Goal: Task Accomplishment & Management: Manage account settings

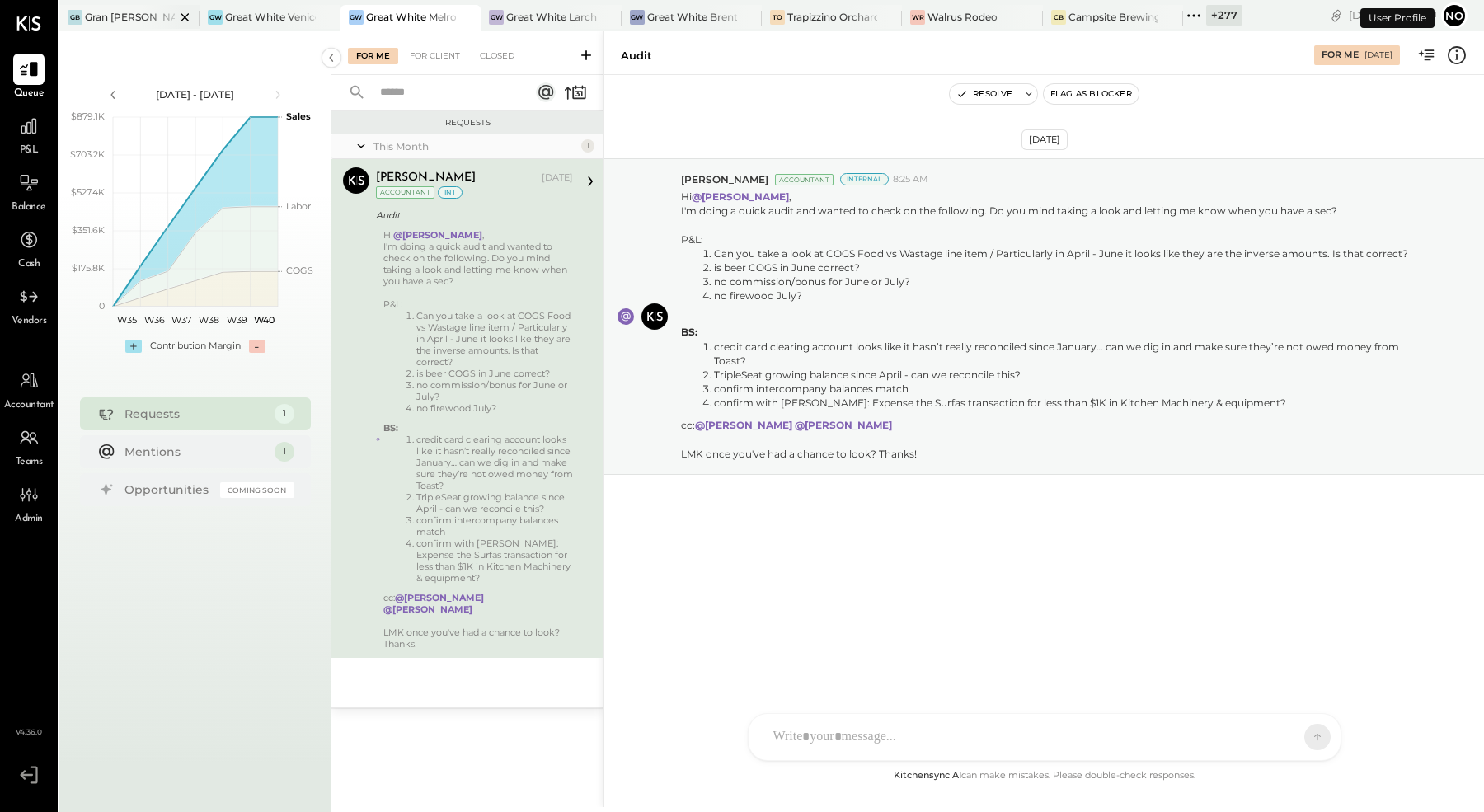
click at [113, 12] on div "Gran [PERSON_NAME] (New)" at bounding box center [130, 16] width 90 height 14
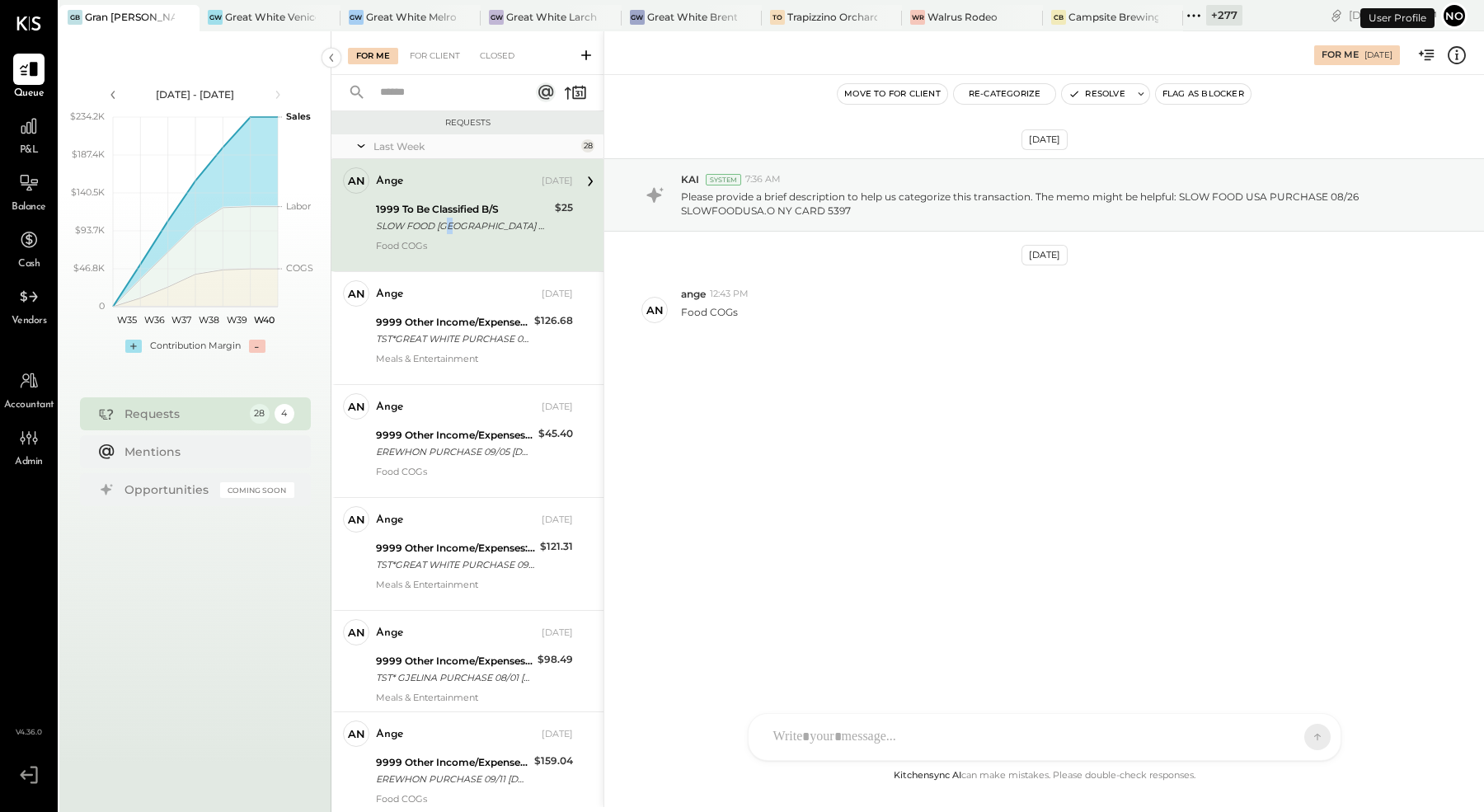
click at [454, 231] on div "SLOW FOOD [GEOGRAPHIC_DATA] PURCHASE 08/26 [GEOGRAPHIC_DATA]O NY CARD 5397" at bounding box center [463, 226] width 174 height 16
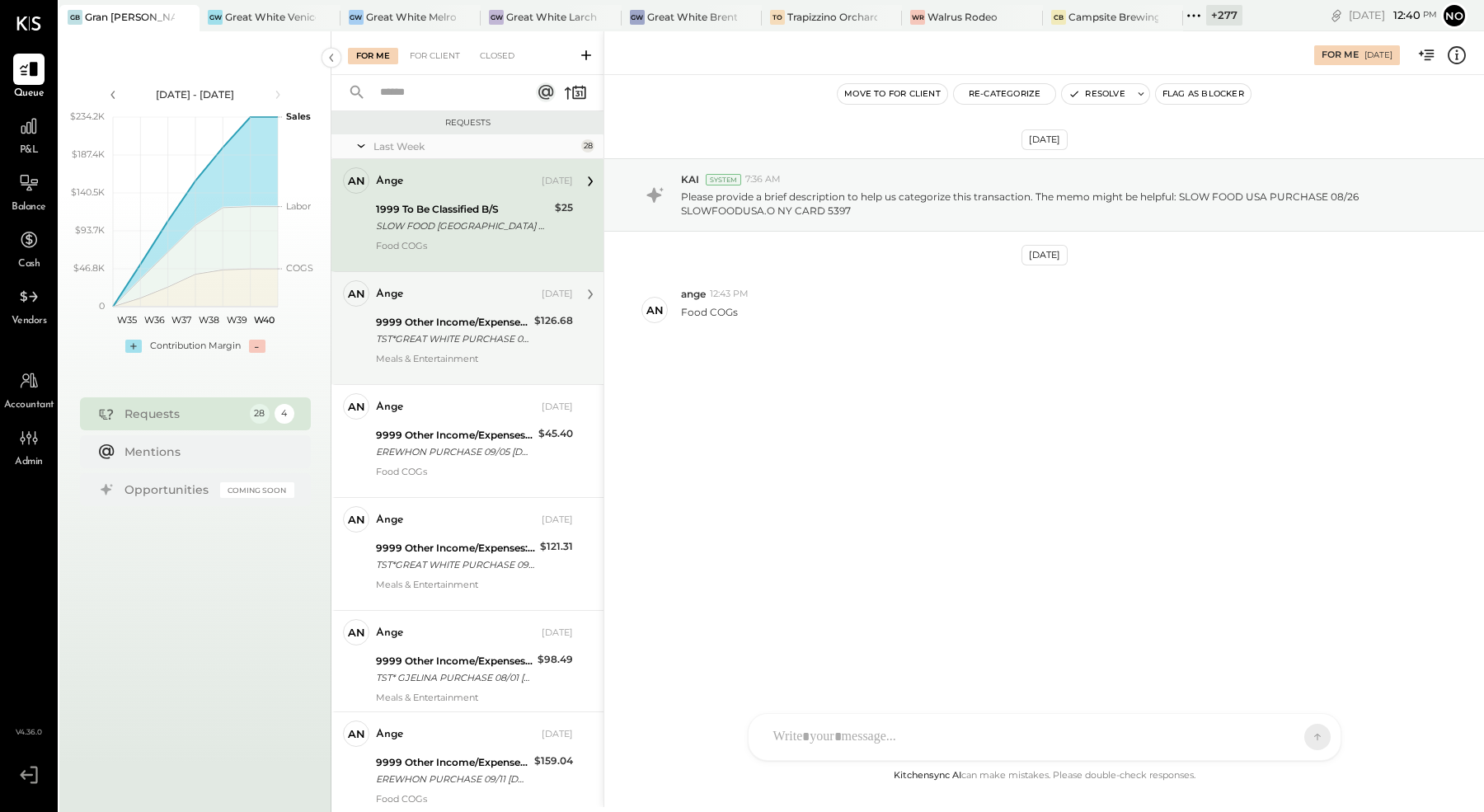
click at [428, 345] on div "TST*GREAT WHITE PURCHASE 08/07 Venice CA CARD 5397" at bounding box center [453, 338] width 154 height 16
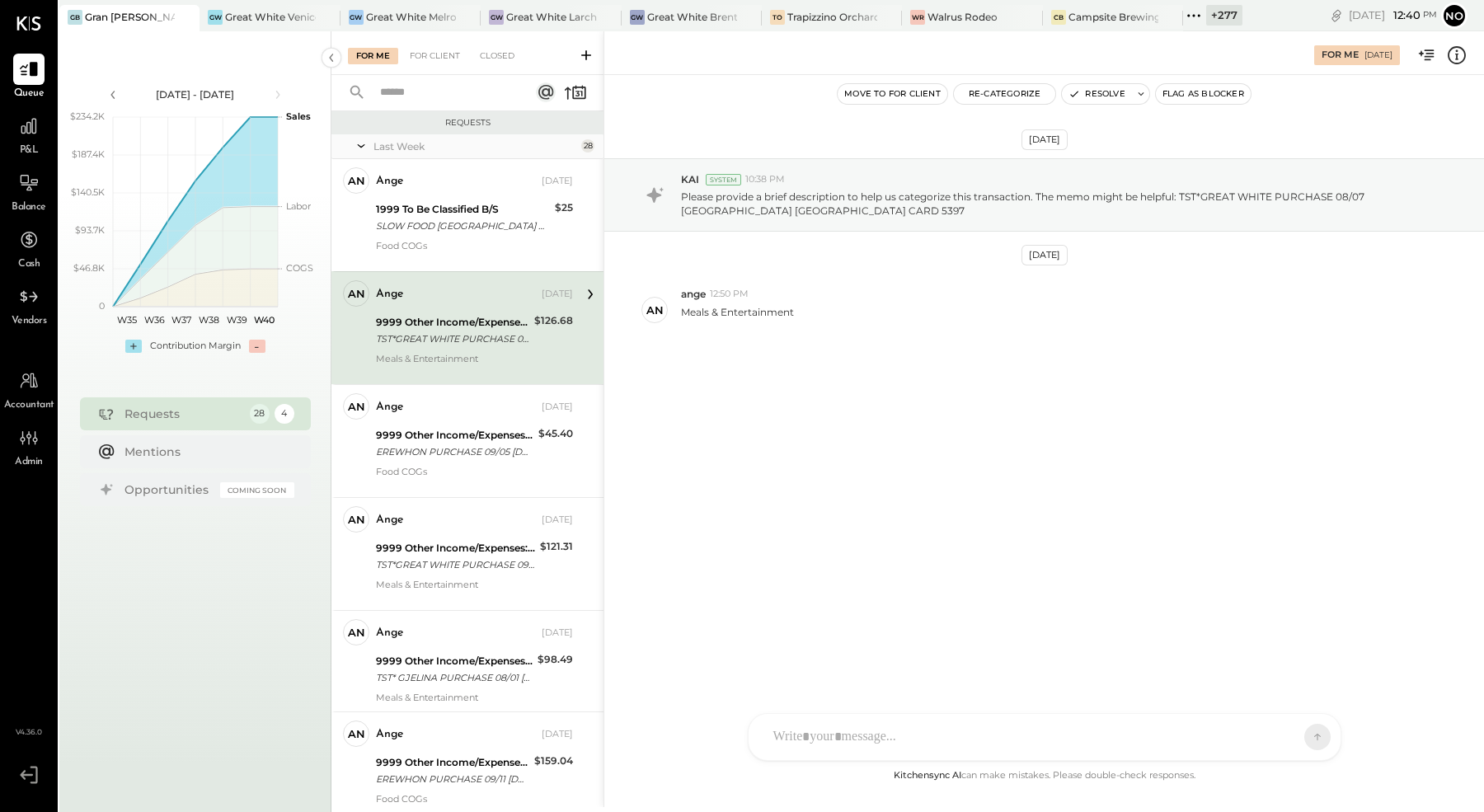
click at [454, 80] on input "text" at bounding box center [444, 93] width 149 height 27
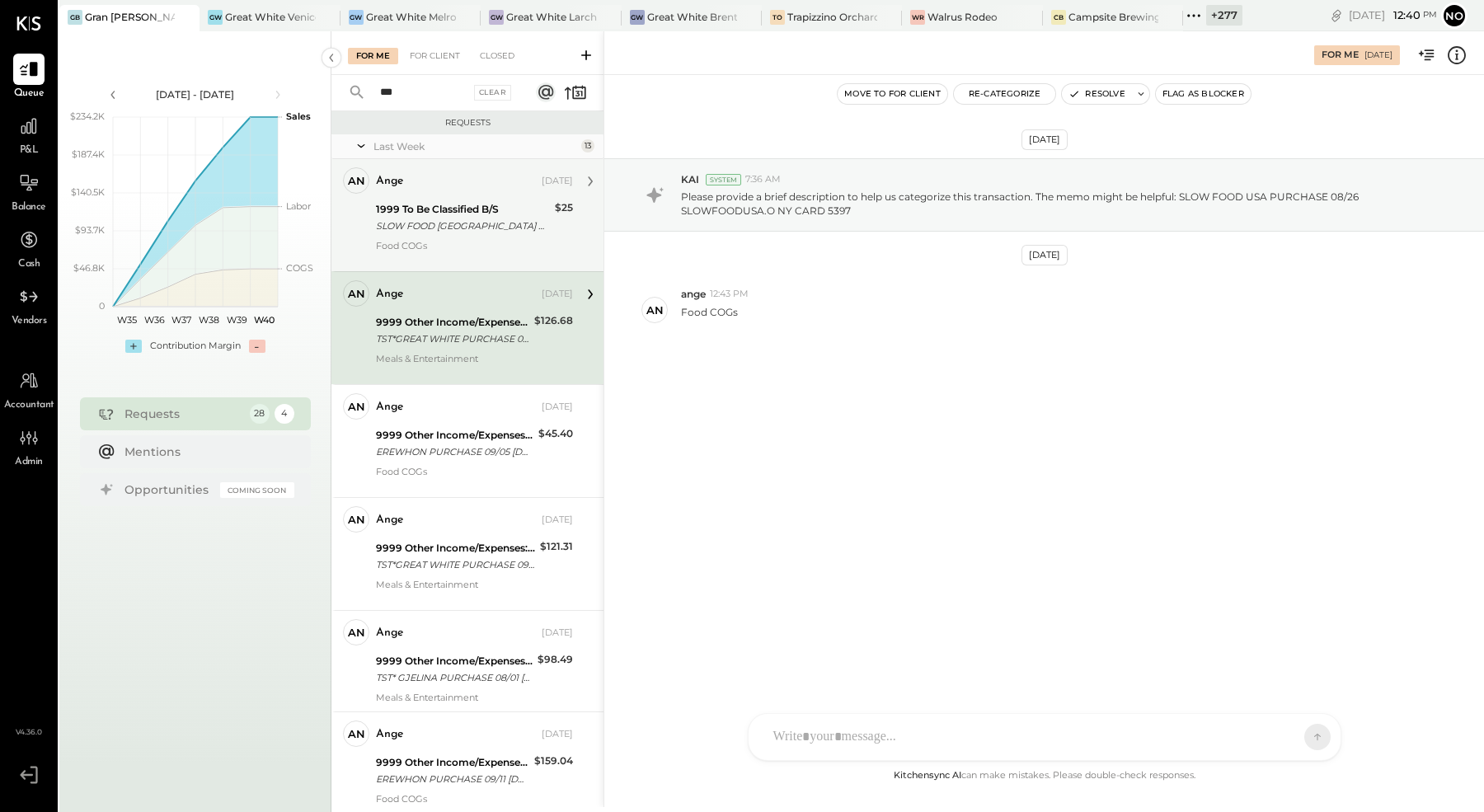
type input "***"
click at [451, 211] on div "1999 To Be Classified B/S" at bounding box center [463, 208] width 174 height 16
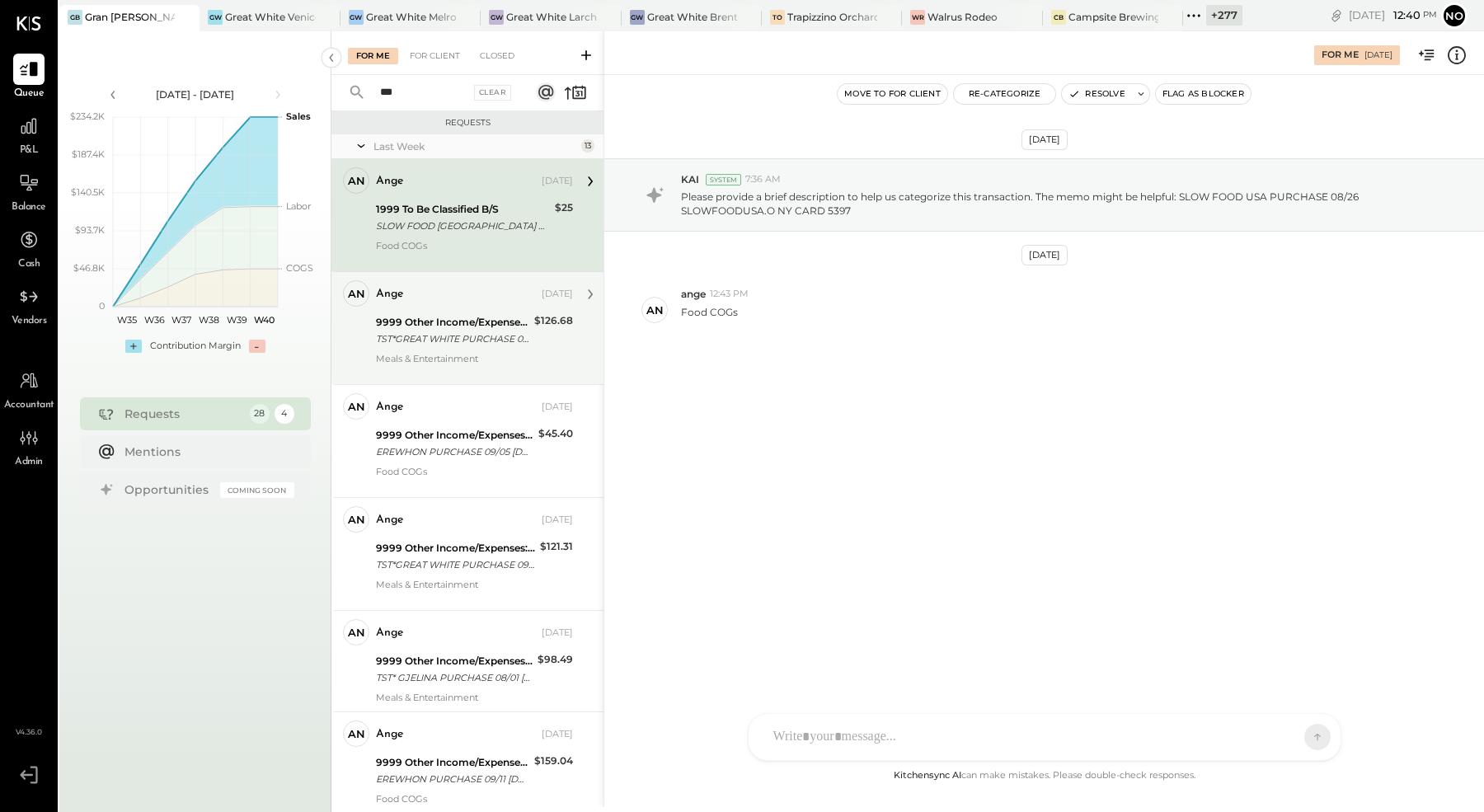
click at [480, 327] on div "9999 Other Income/Expenses:To Be Classified" at bounding box center [453, 322] width 154 height 16
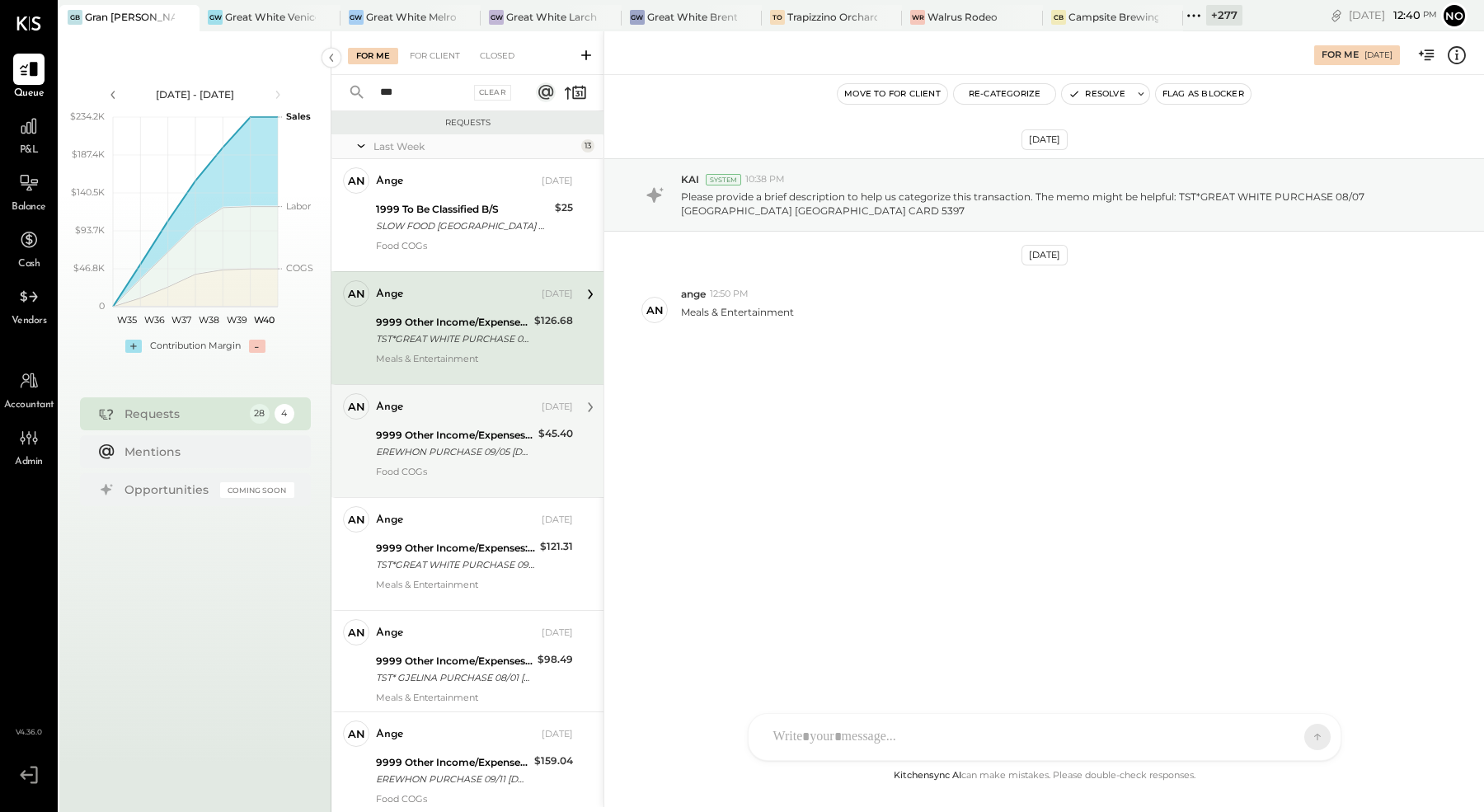
click at [486, 403] on div "ange" at bounding box center [457, 406] width 162 height 16
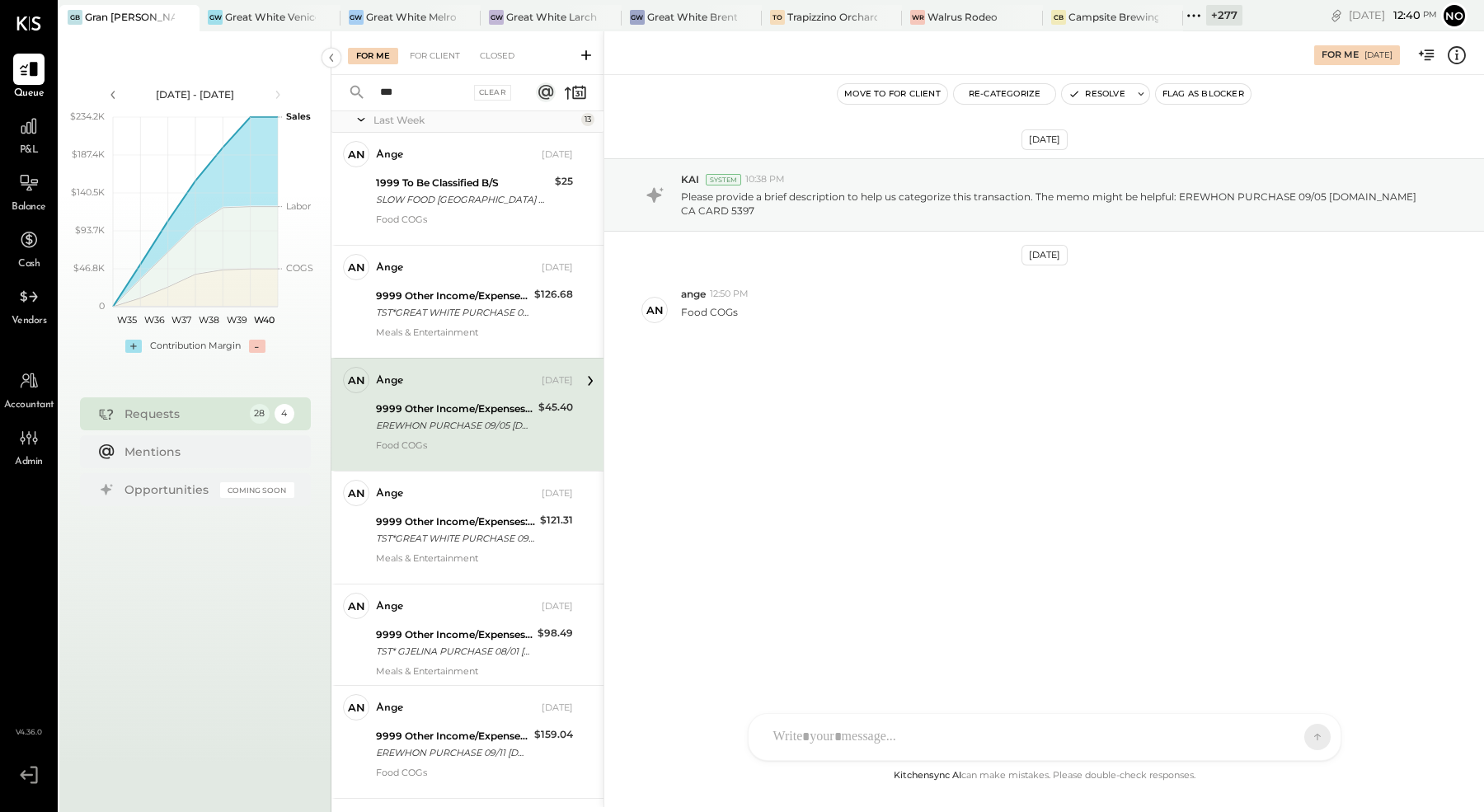
scroll to position [40, 0]
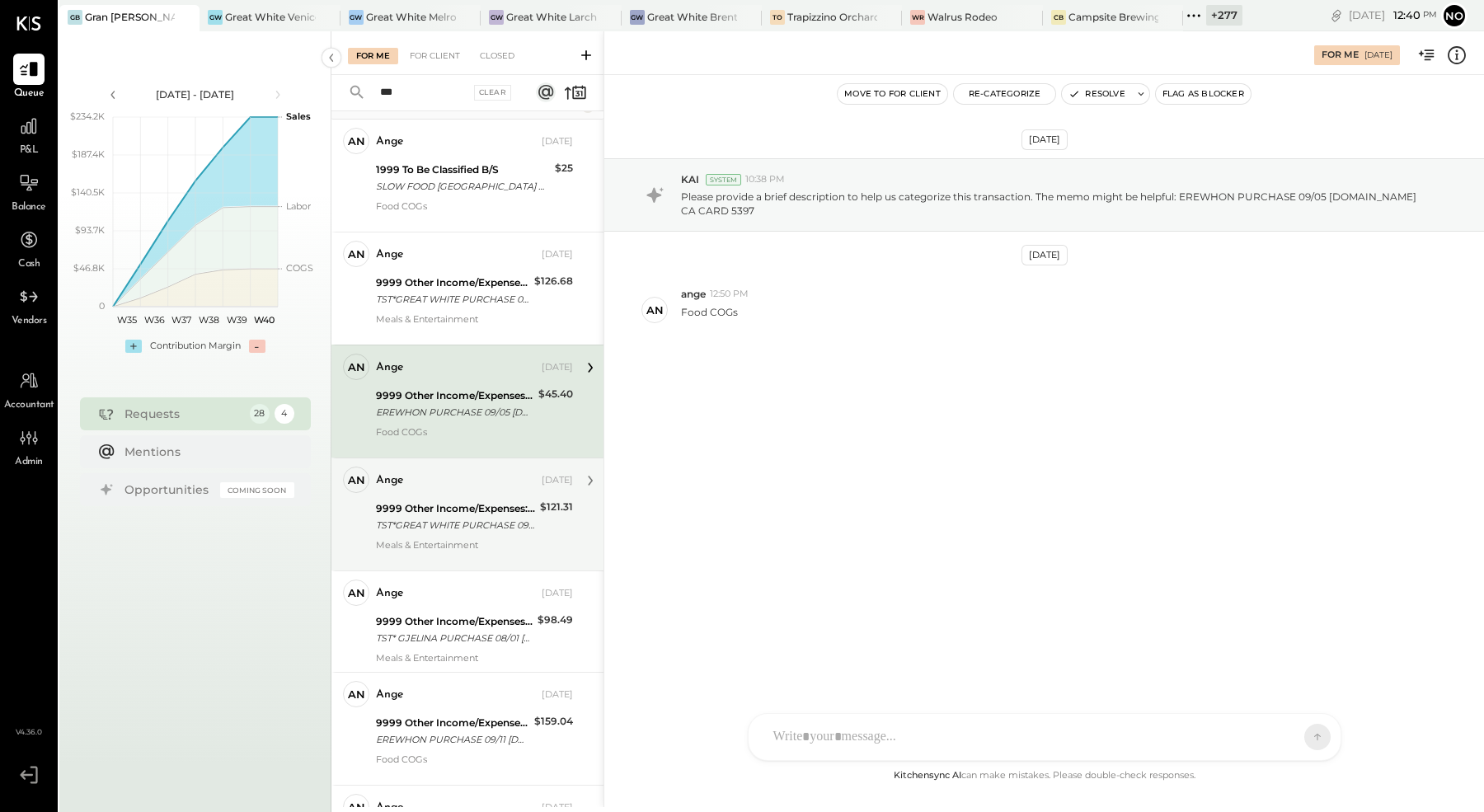
click at [475, 519] on div "TST*GREAT WHITE PURCHASE 09/06 Venice CA CARD 5397" at bounding box center [456, 525] width 159 height 16
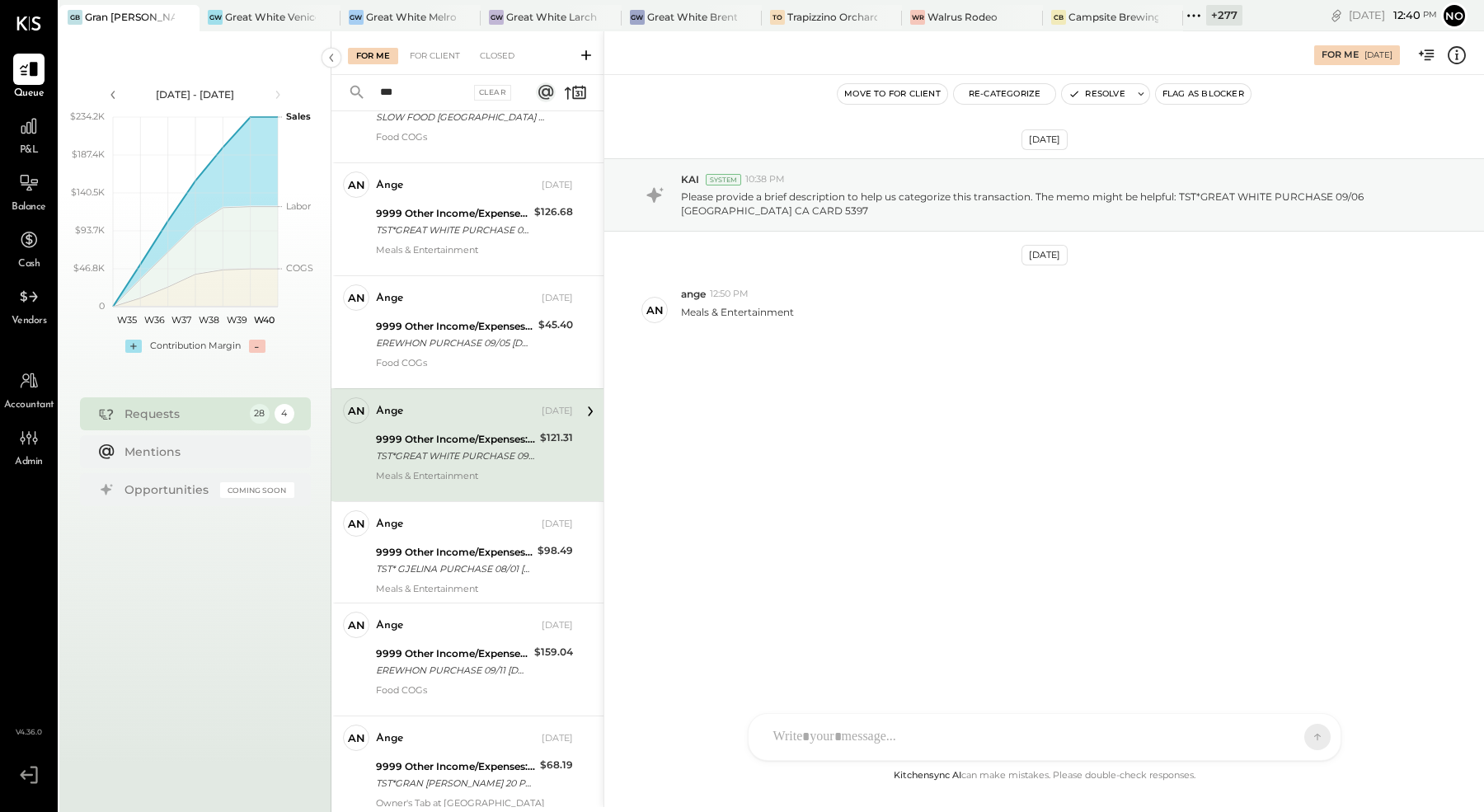
scroll to position [174, 0]
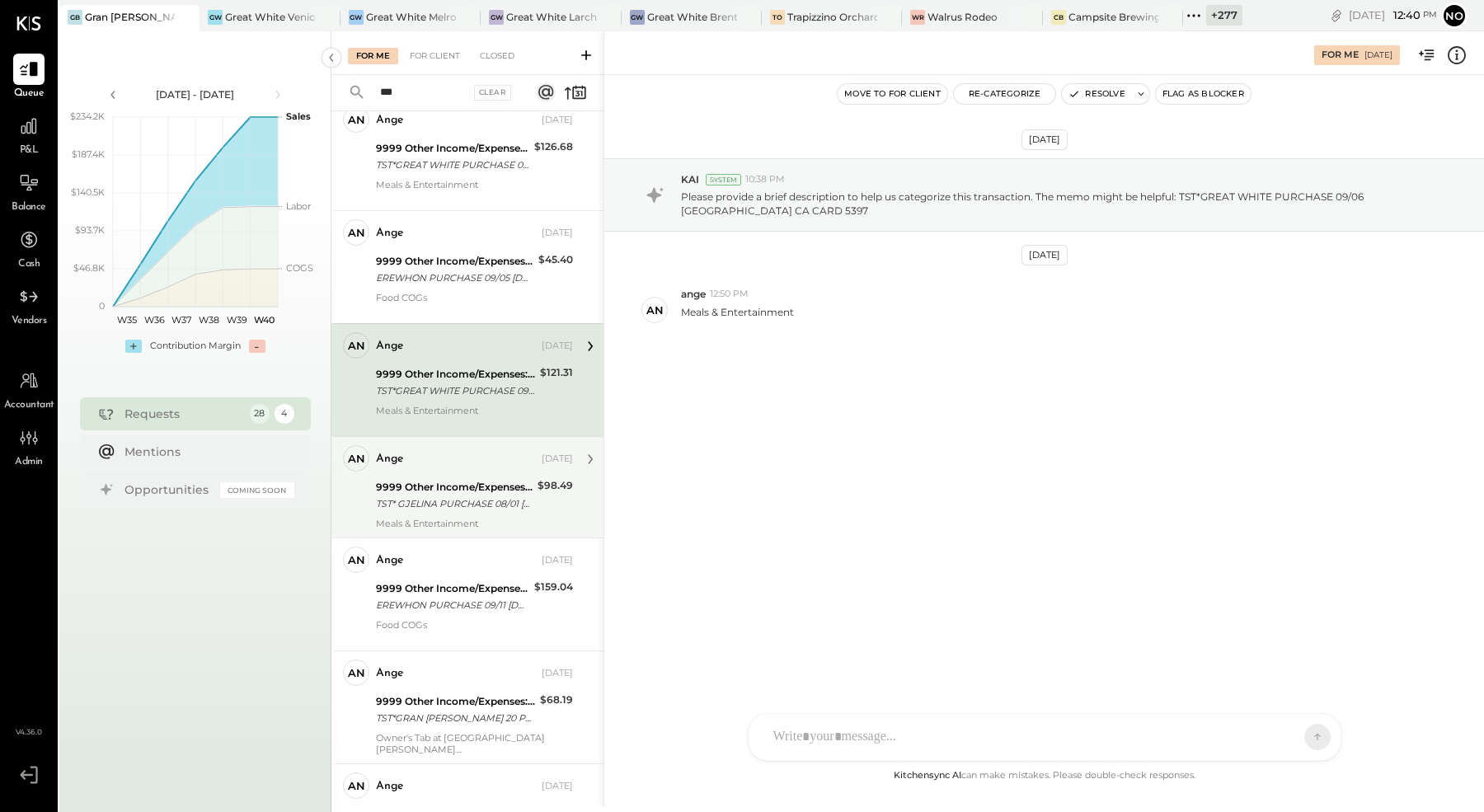
click at [471, 492] on div "9999 Other Income/Expenses:To Be Classified" at bounding box center [454, 487] width 156 height 16
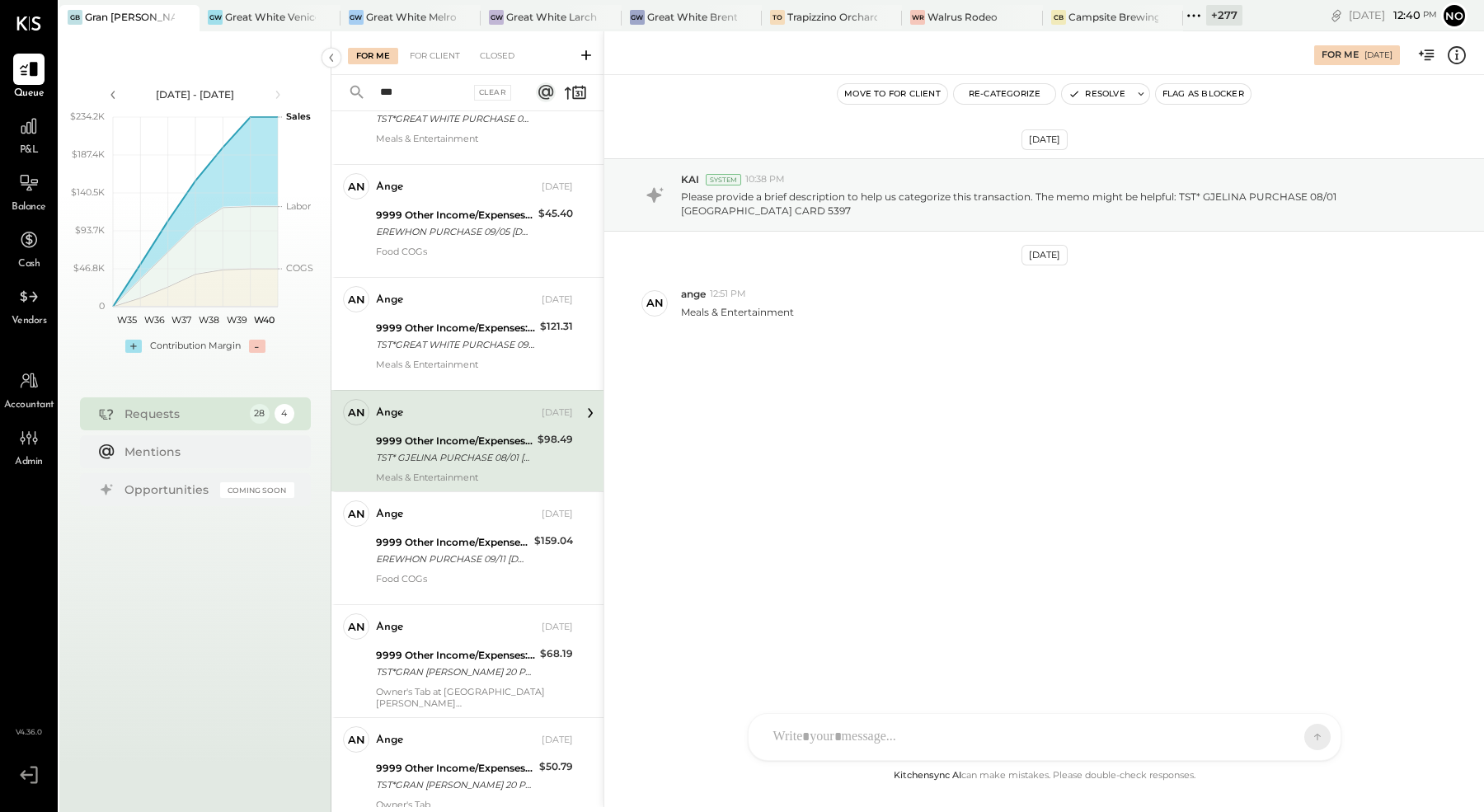
scroll to position [274, 0]
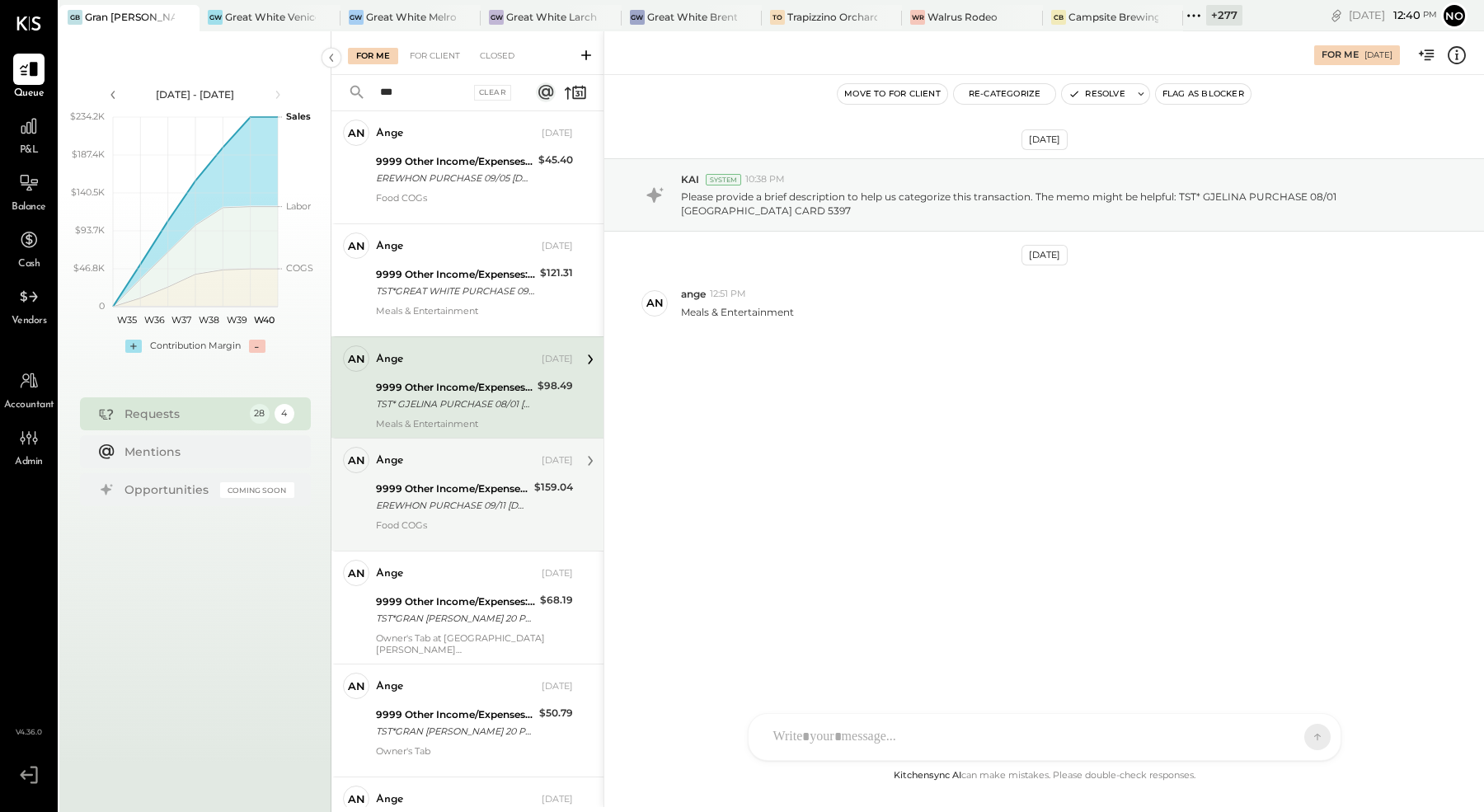
click at [466, 491] on div "9999 Other Income/Expenses:To Be Classified" at bounding box center [453, 488] width 154 height 16
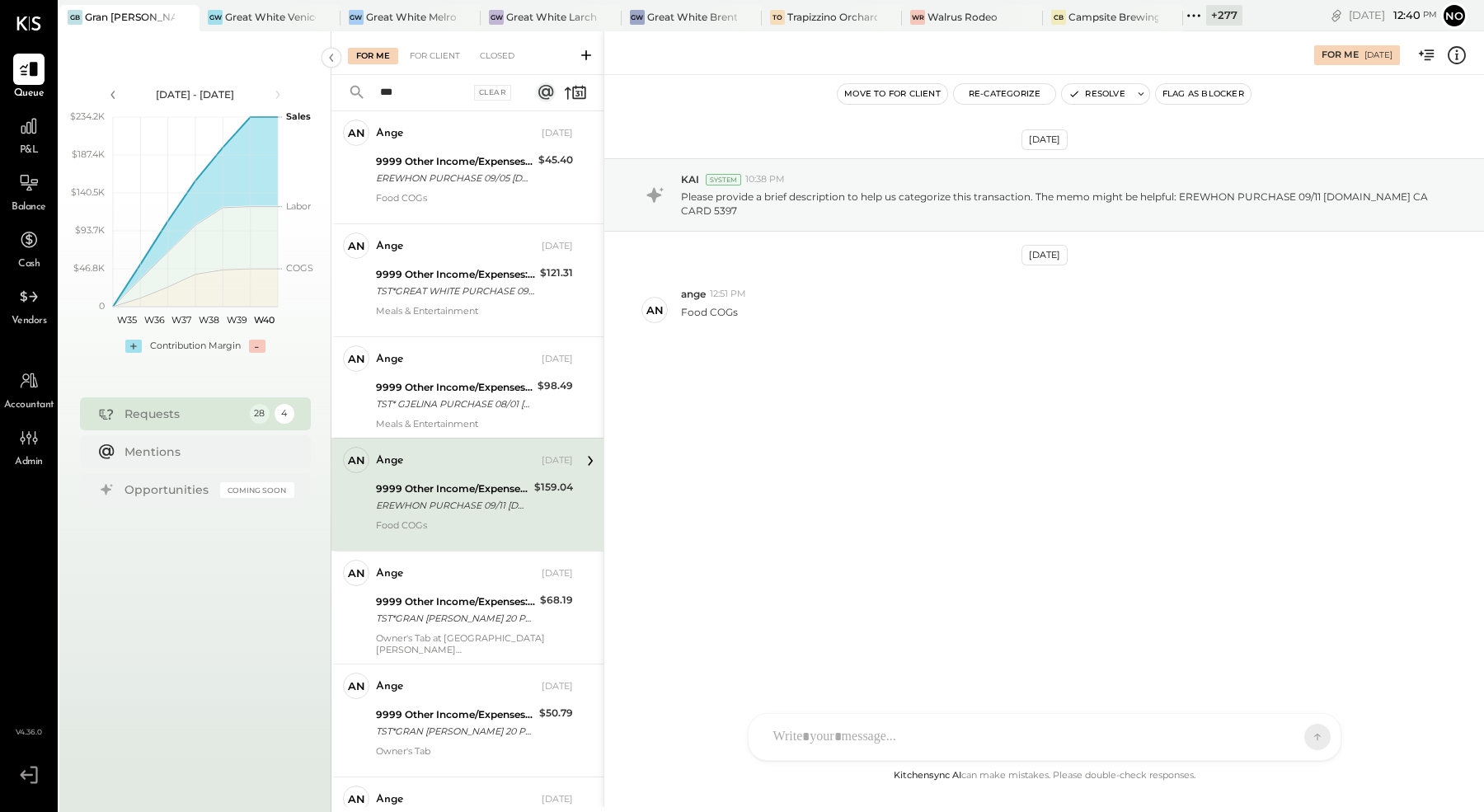
scroll to position [315, 0]
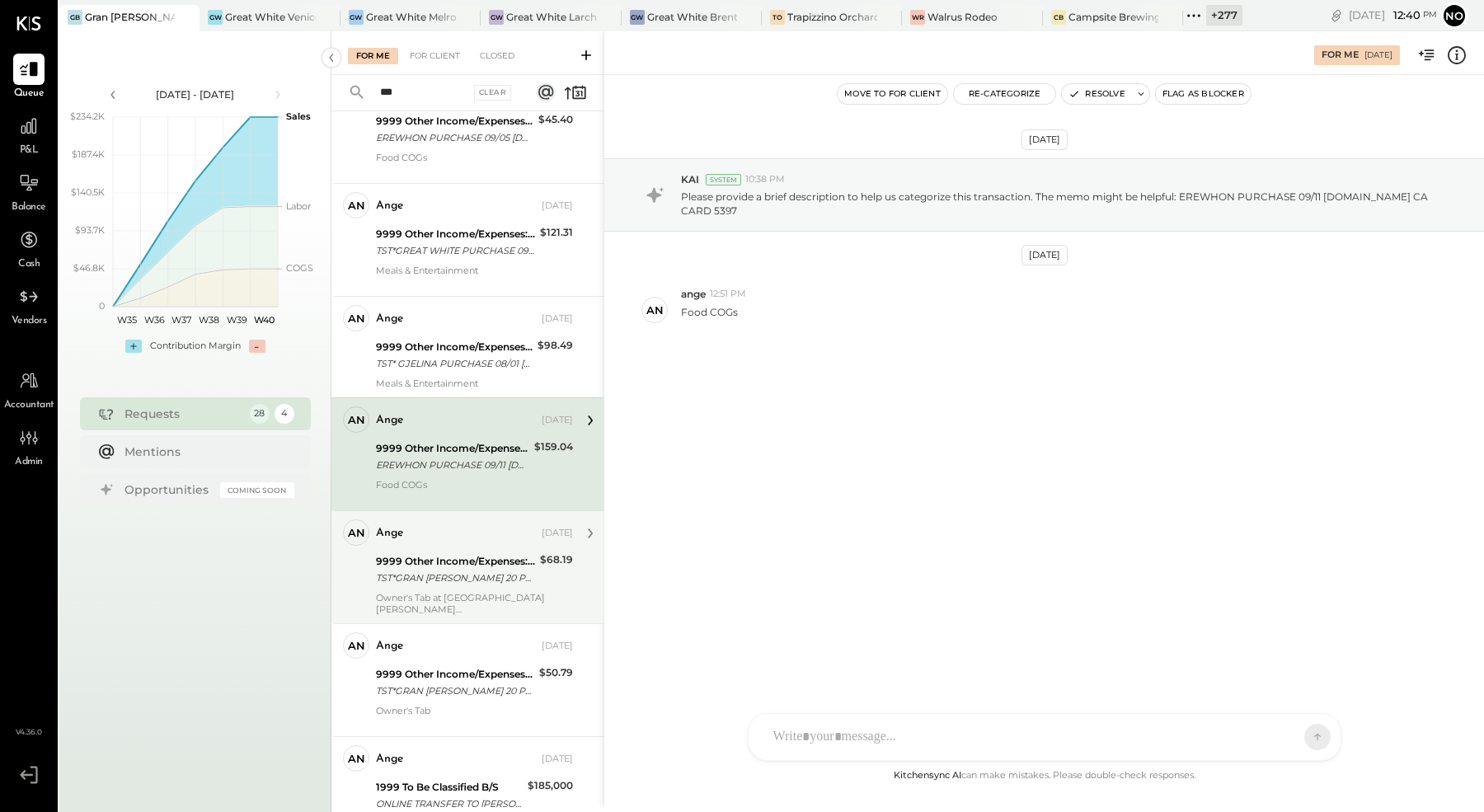
click at [470, 557] on div "9999 Other Income/Expenses:To Be Classified" at bounding box center [456, 561] width 159 height 16
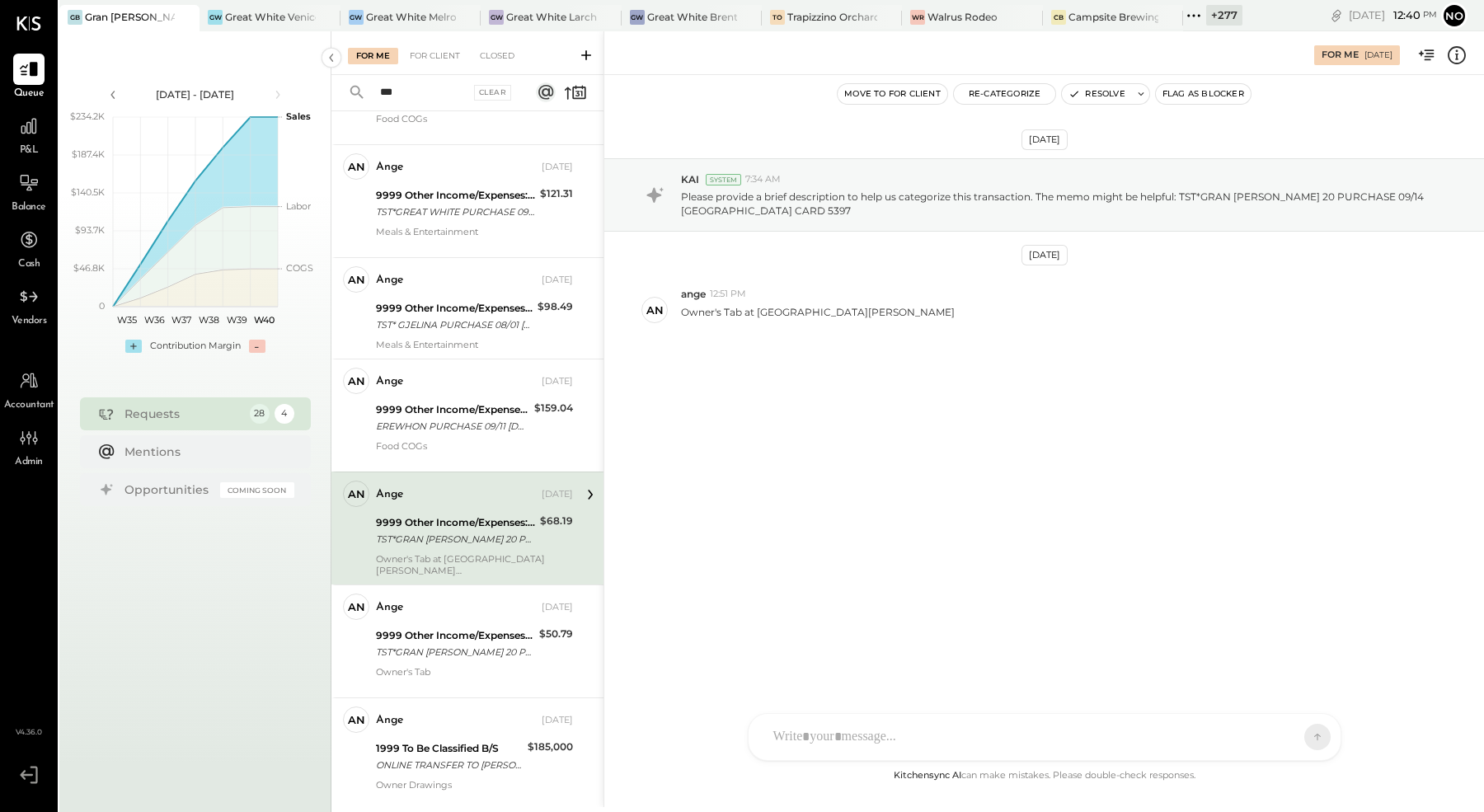
scroll to position [367, 0]
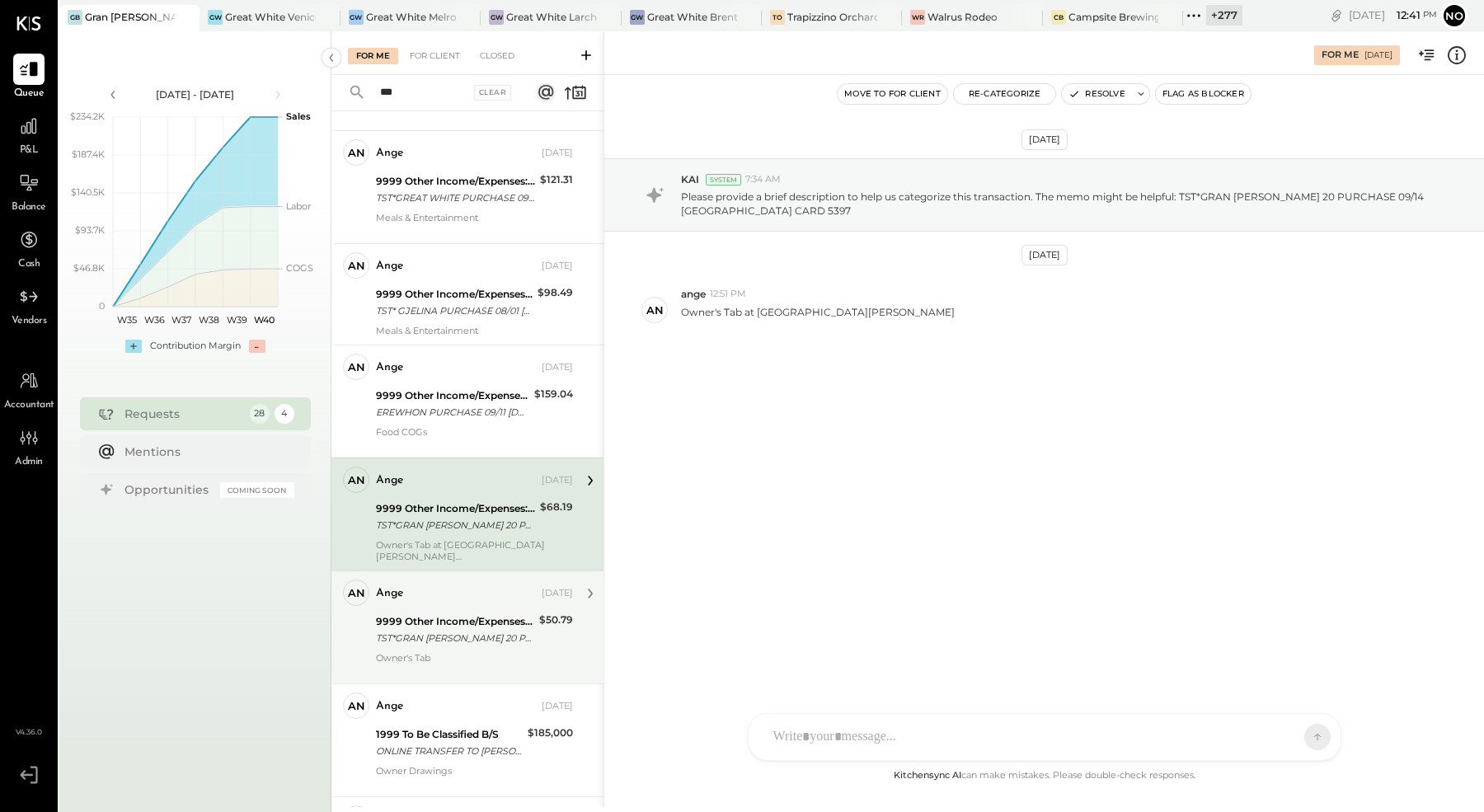
click at [461, 605] on div "ange Sep 26, 2025 9999 Other Income/Expenses:To Be Classified TST*GRAN BLANCO 2…" at bounding box center [475, 627] width 197 height 96
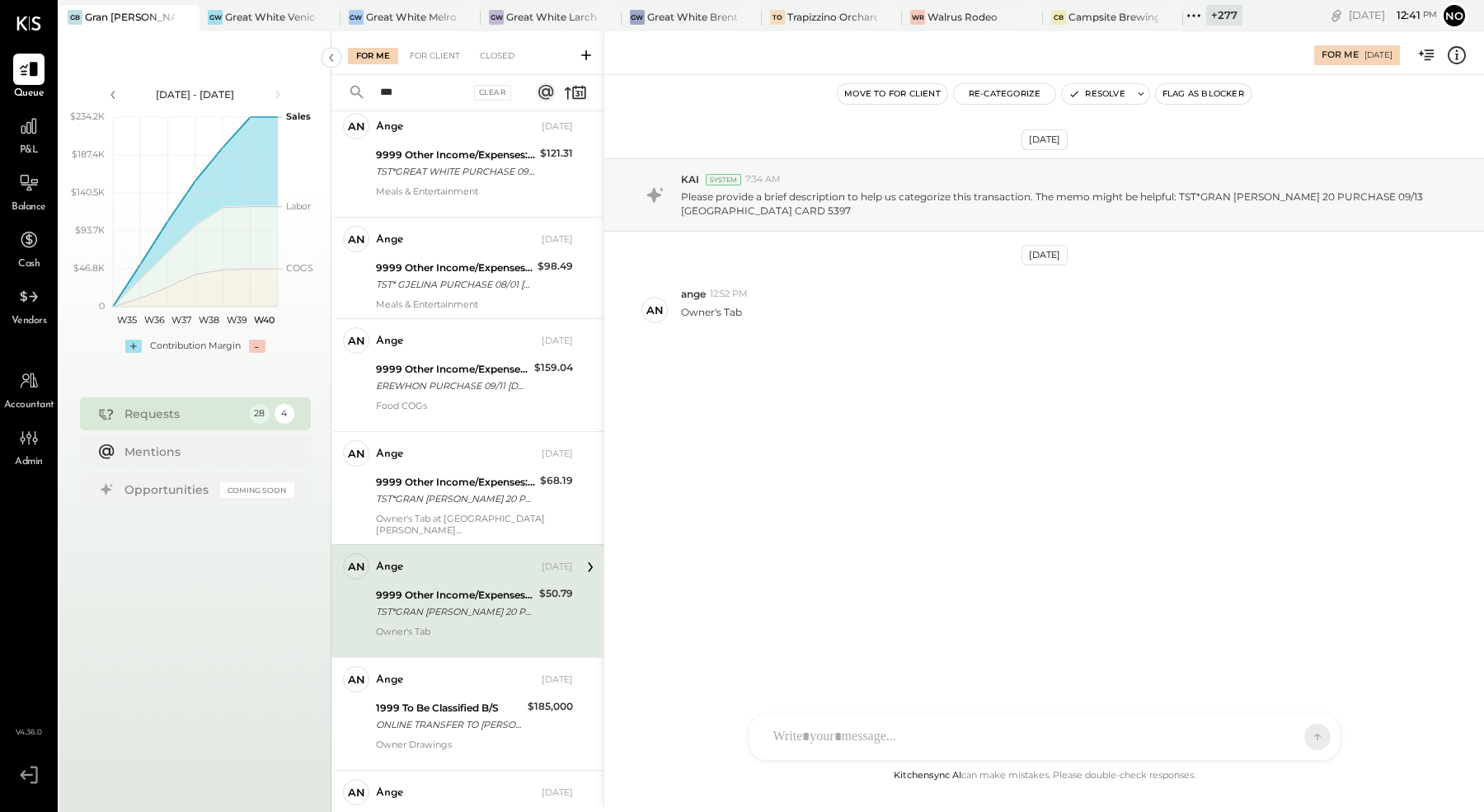
scroll to position [442, 0]
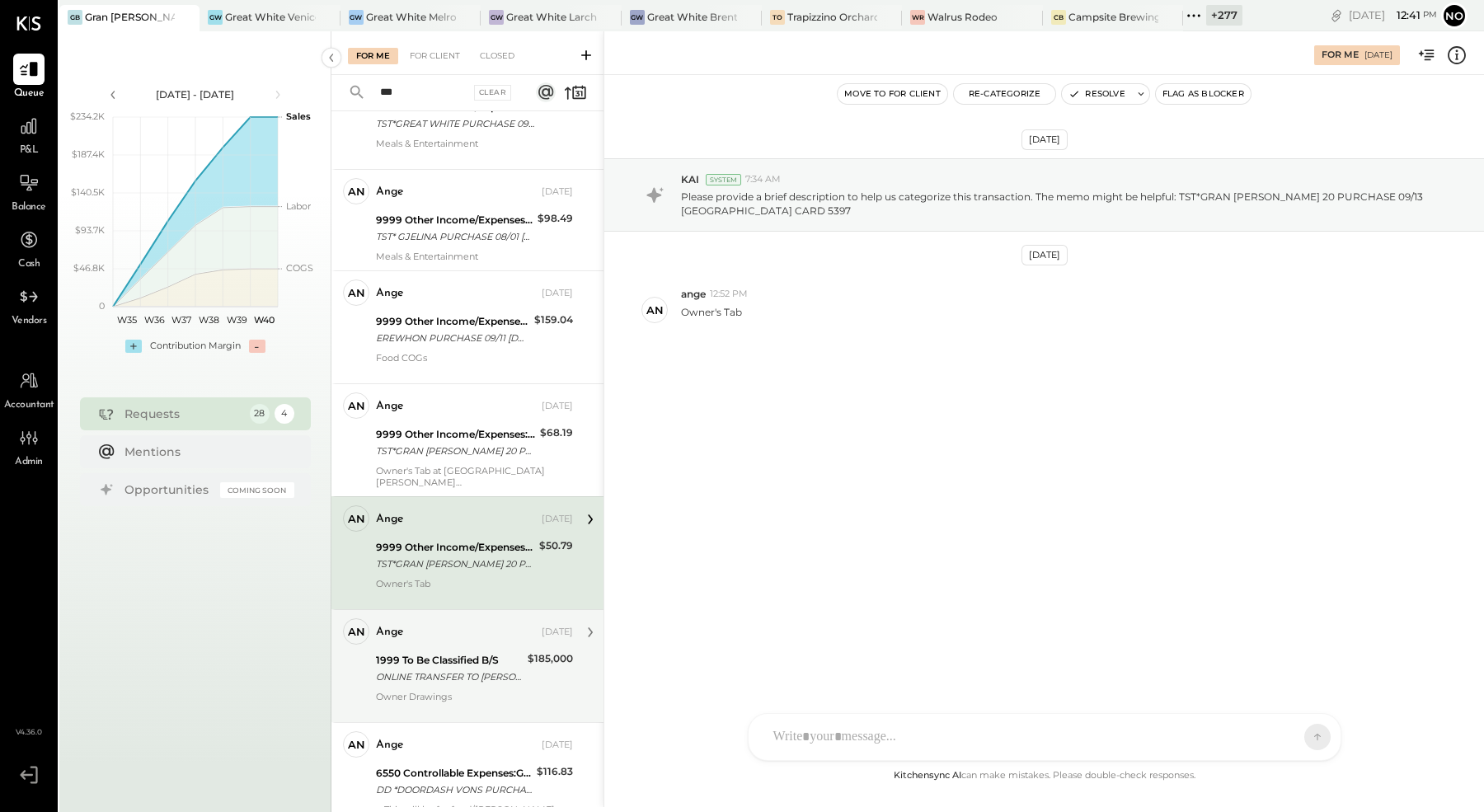
click at [461, 651] on div "1999 To Be Classified B/S ONLINE TRANSFER TO LEVANGIE F EVERYDAY CHECKING XXXXX…" at bounding box center [449, 669] width 147 height 36
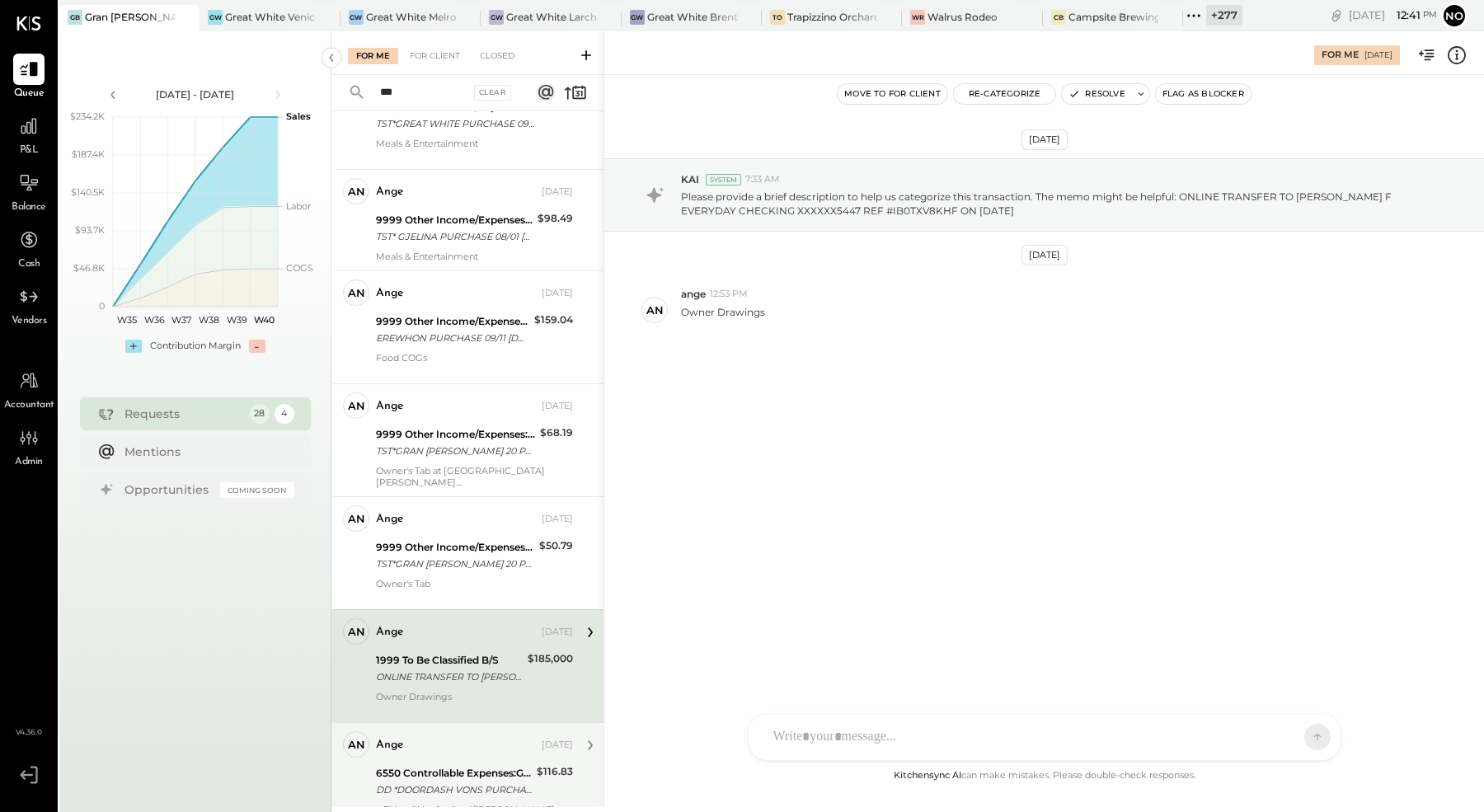
scroll to position [643, 0]
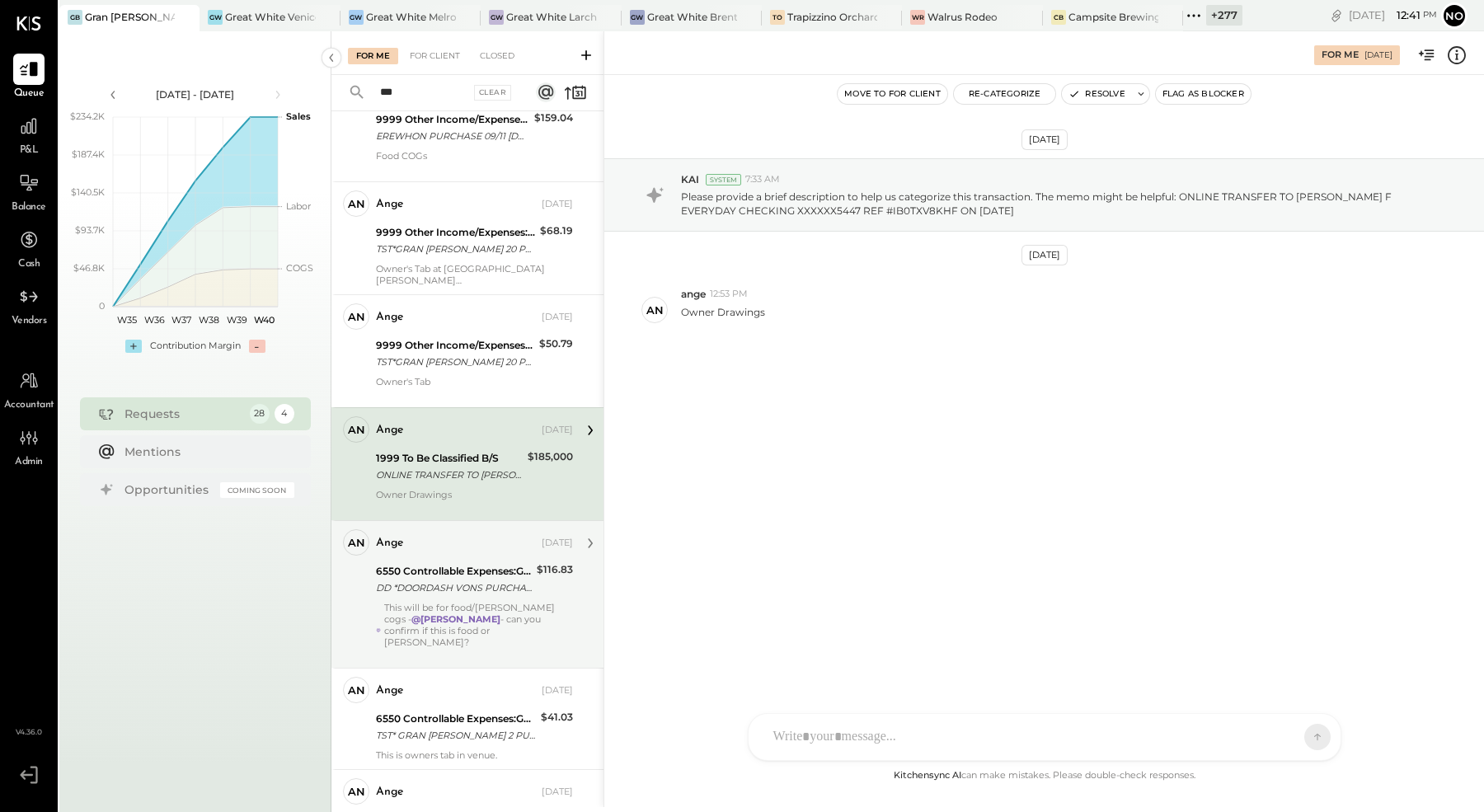
click at [465, 588] on div "DD *DOORDASH VONS PURCHASE 08/[PHONE_NUMBER] CA CARD 5397" at bounding box center [454, 587] width 155 height 16
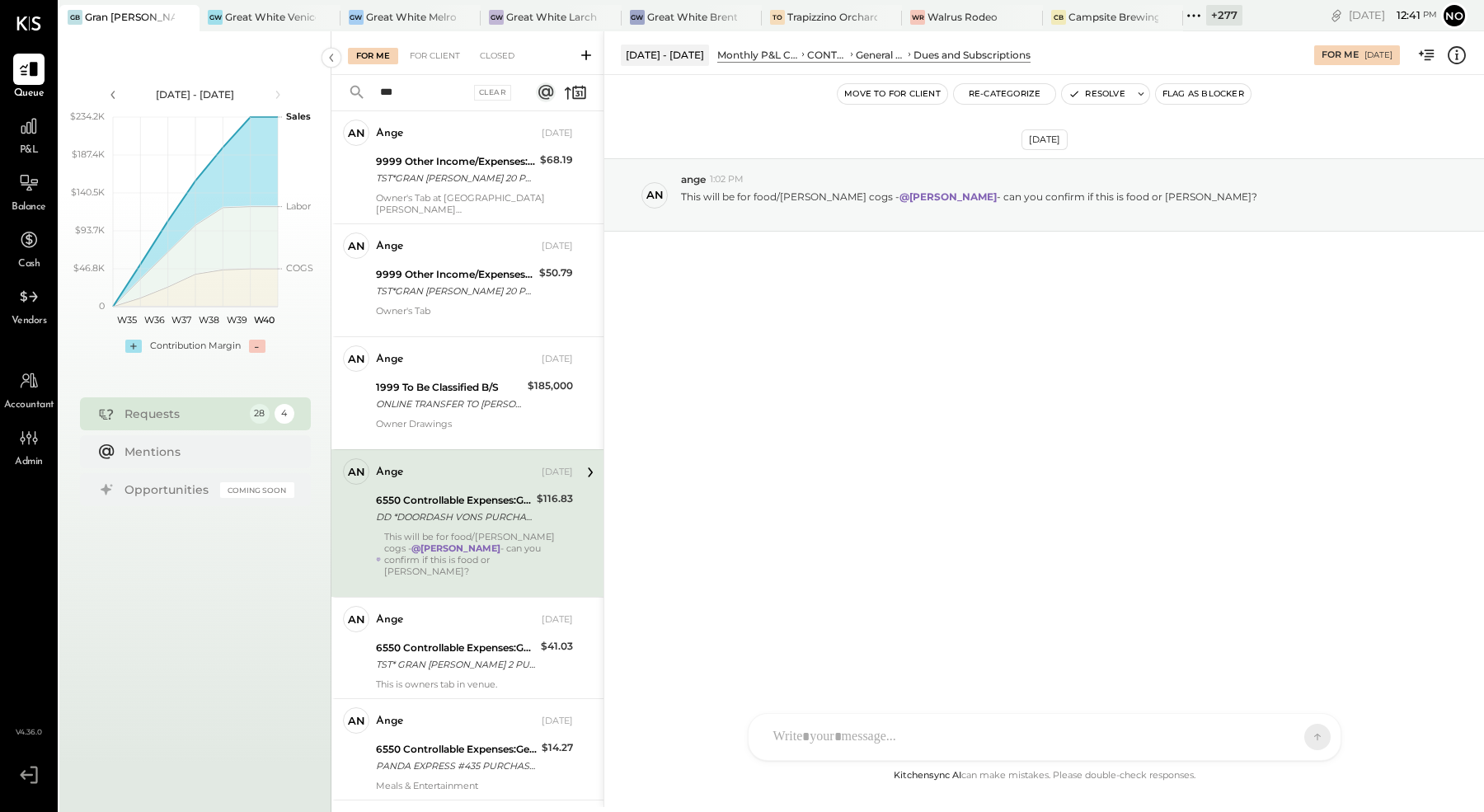
scroll to position [772, 0]
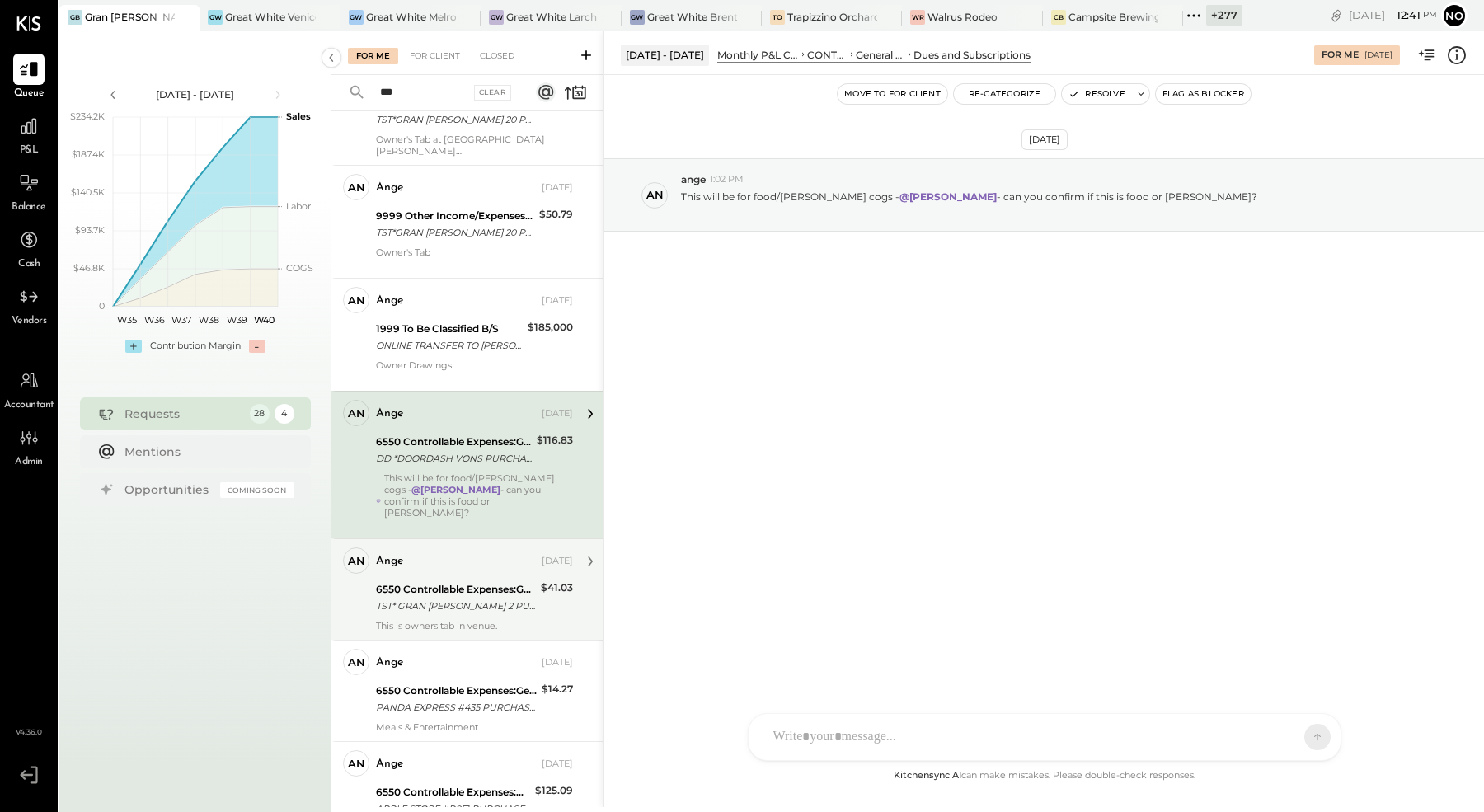
click at [465, 581] on div "6550 Controllable Expenses:General & Administrative Expenses:Dues and Subscript…" at bounding box center [456, 588] width 160 height 16
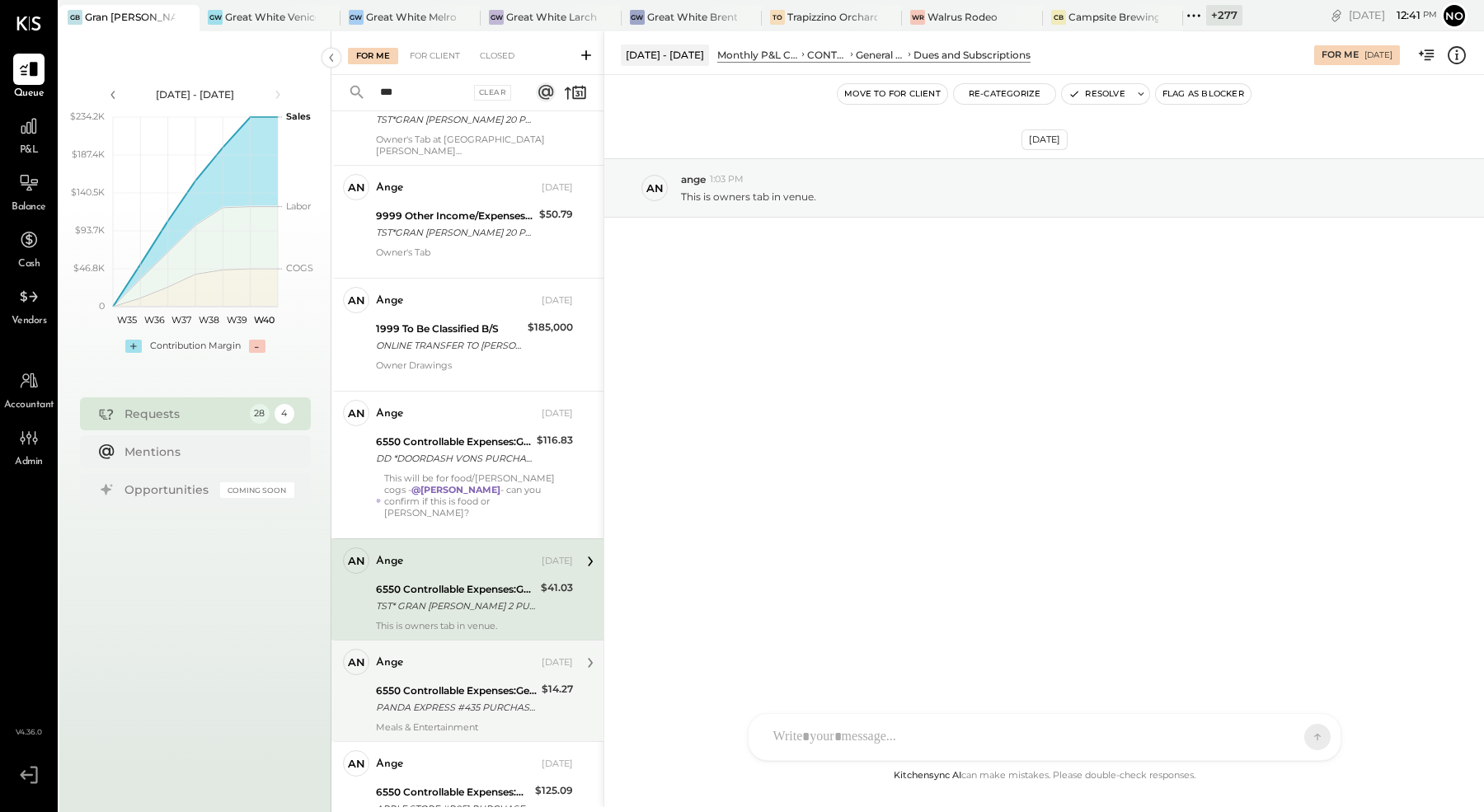
click at [474, 681] on div "6550 Controllable Expenses:General & Administrative Expenses:Dues and Subscript…" at bounding box center [457, 699] width 161 height 36
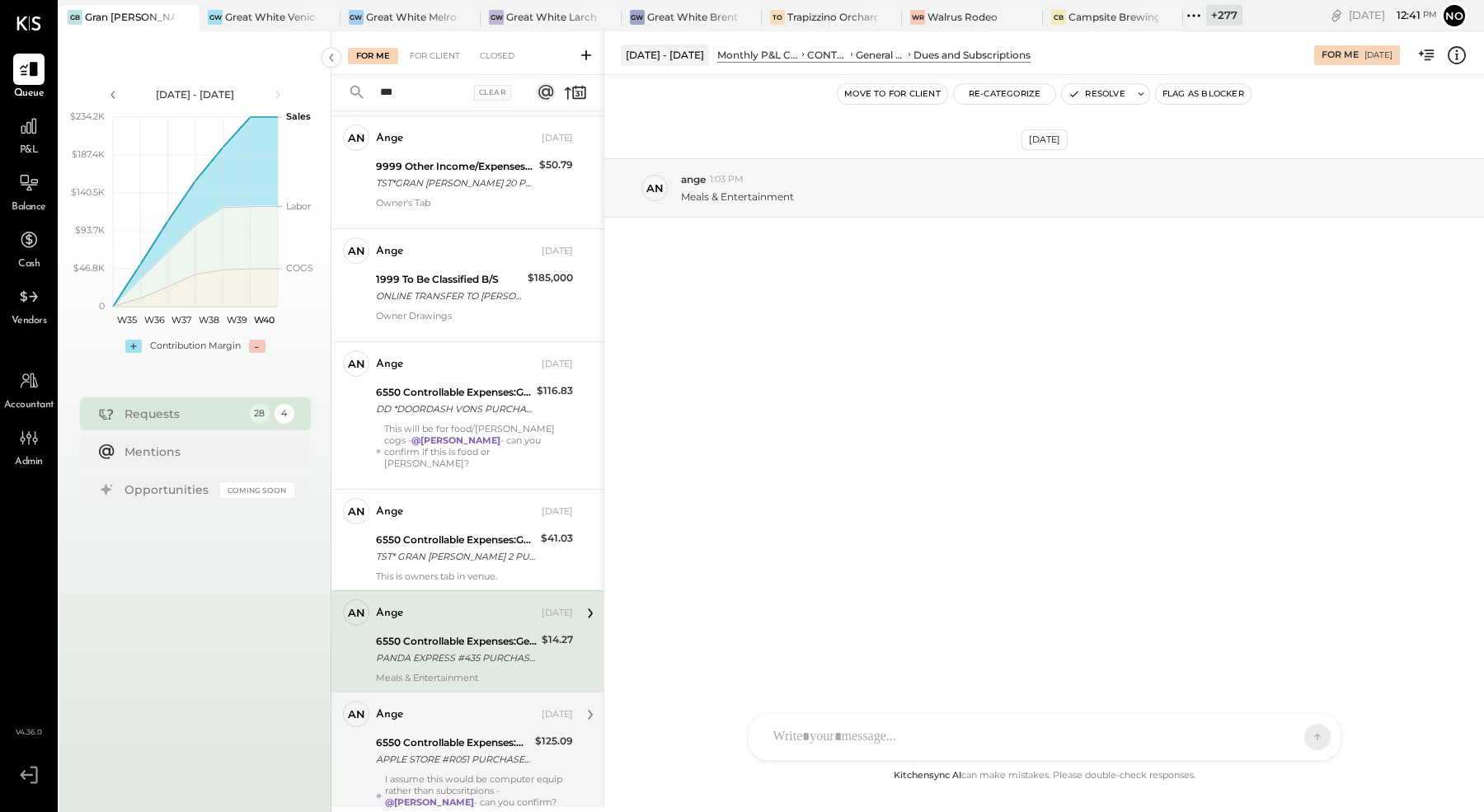
scroll to position [867, 0]
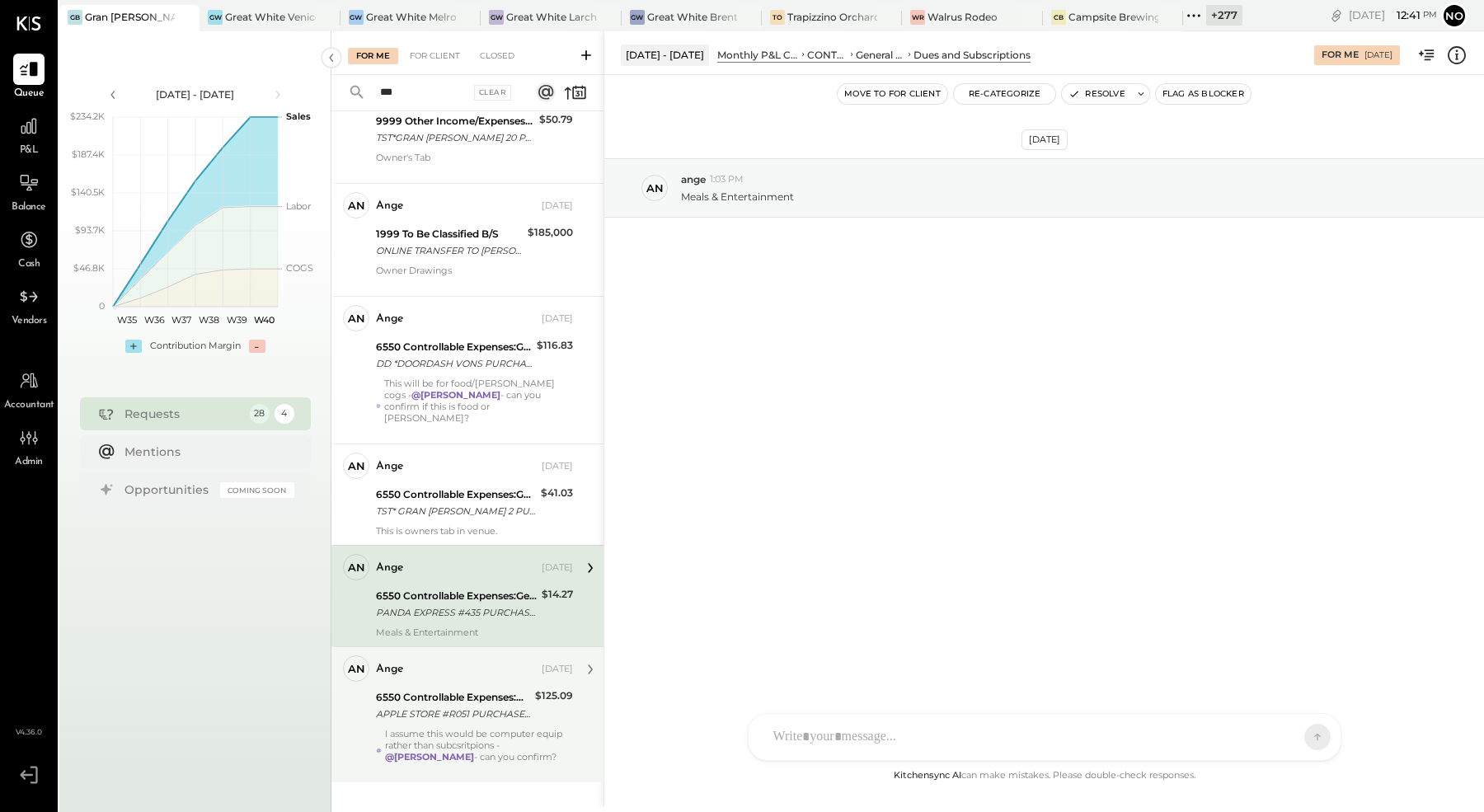
click at [476, 661] on div "ange" at bounding box center [457, 669] width 162 height 16
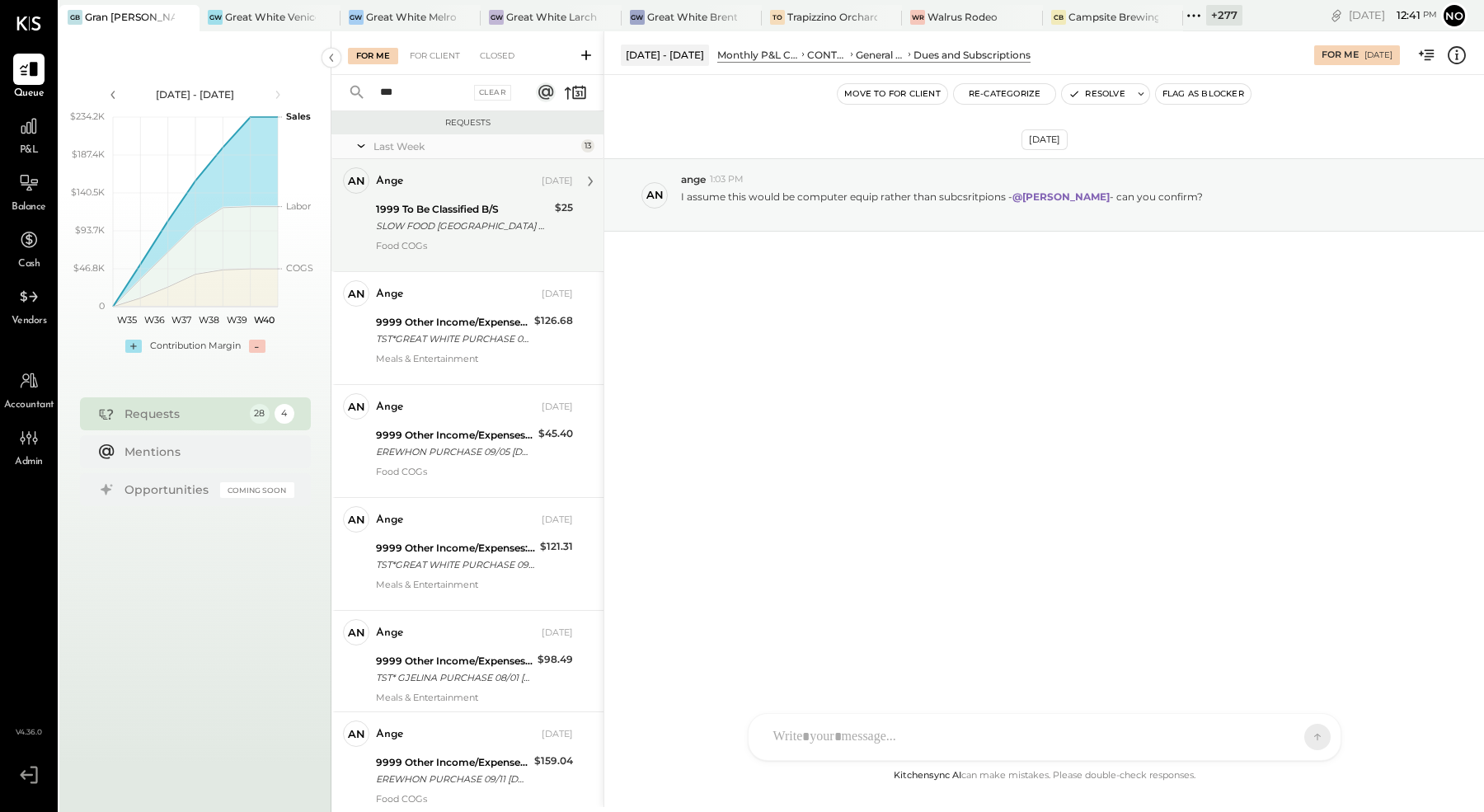
click at [436, 231] on div "SLOW FOOD [GEOGRAPHIC_DATA] PURCHASE 08/26 [GEOGRAPHIC_DATA]O NY CARD 5397" at bounding box center [463, 226] width 174 height 16
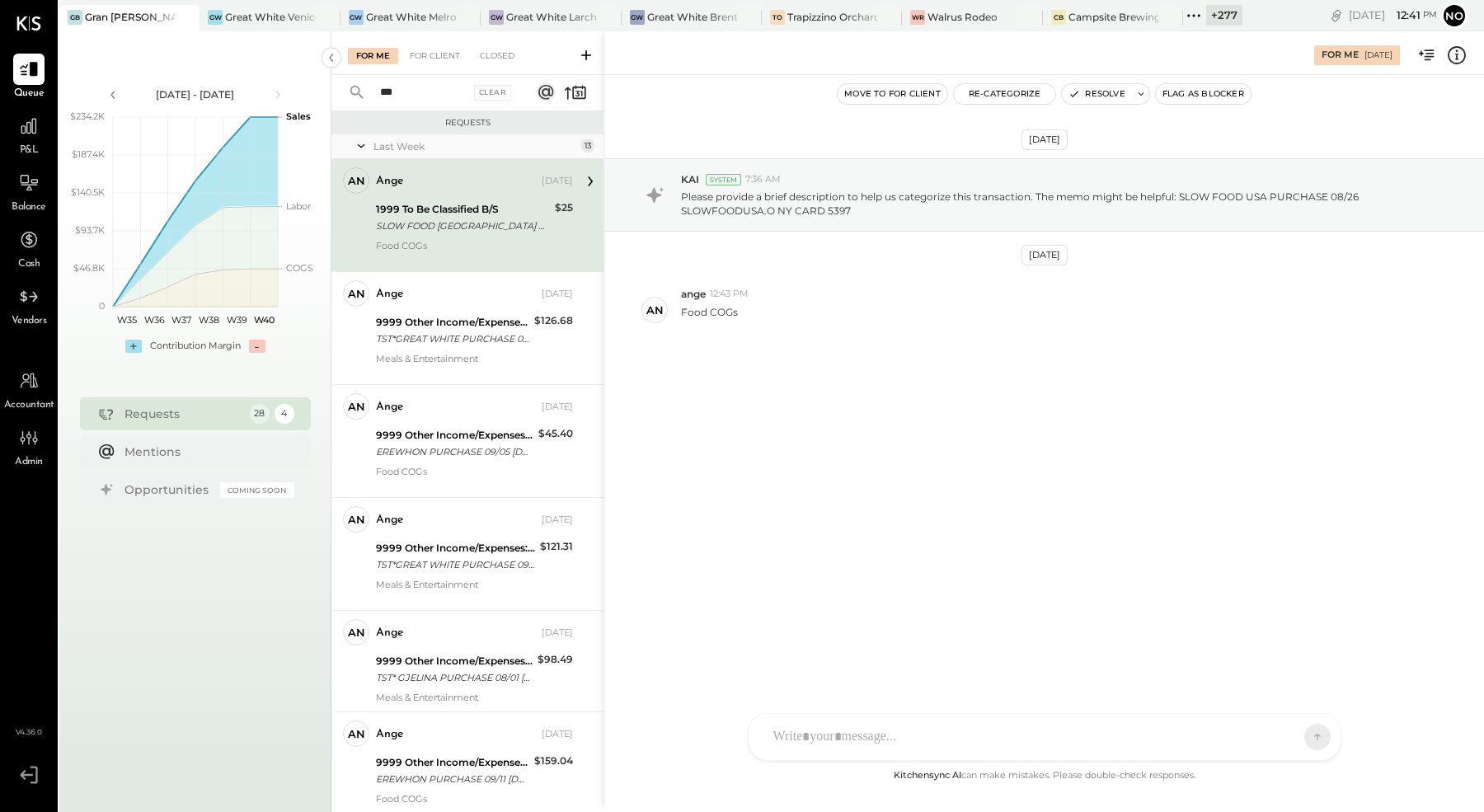
click at [480, 234] on div "1999 To Be Classified B/S SLOW FOOD USA PURCHASE 08/26 SLOWFOODUSA.O NY CARD 53…" at bounding box center [463, 218] width 174 height 36
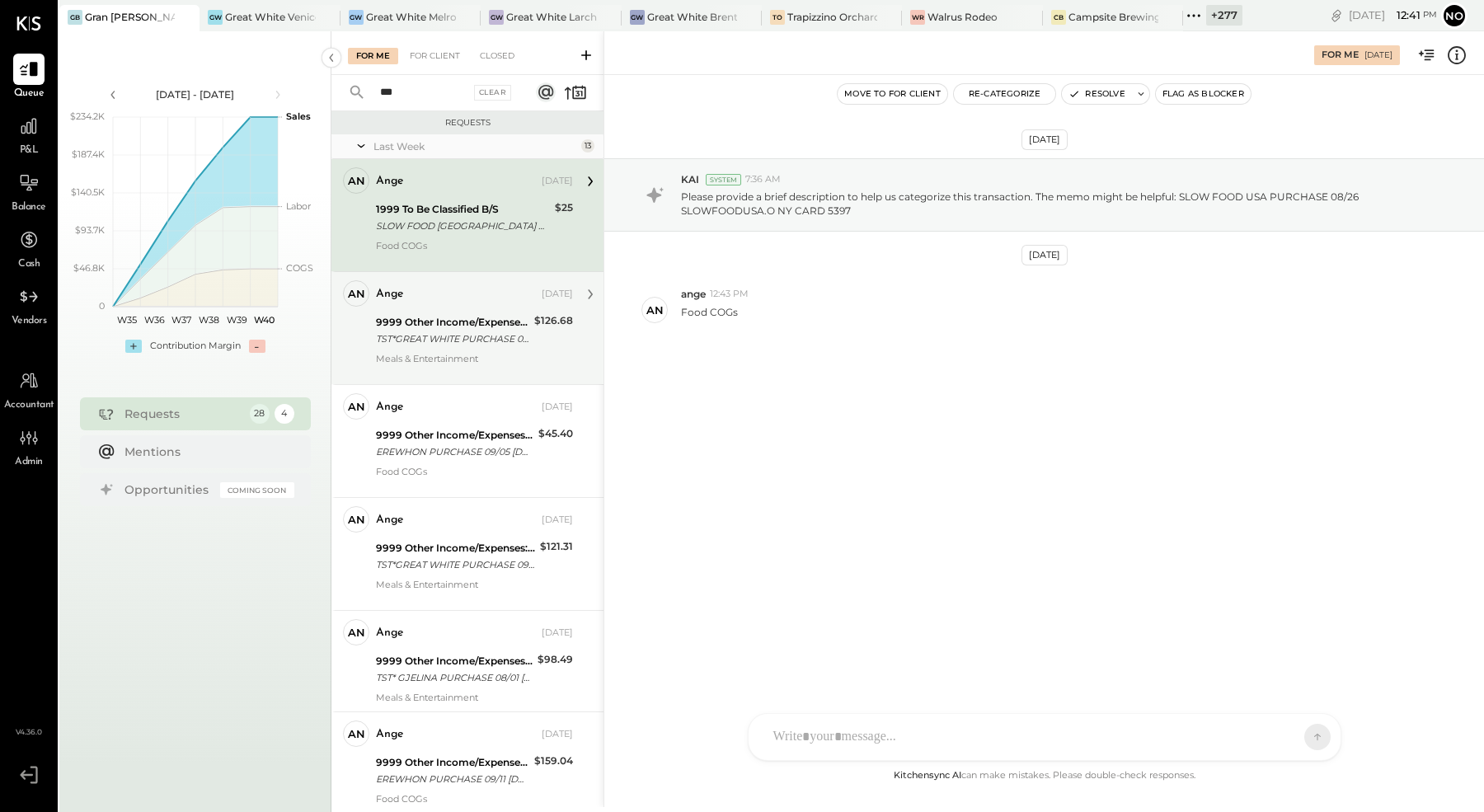
click at [461, 324] on div "9999 Other Income/Expenses:To Be Classified" at bounding box center [453, 322] width 154 height 16
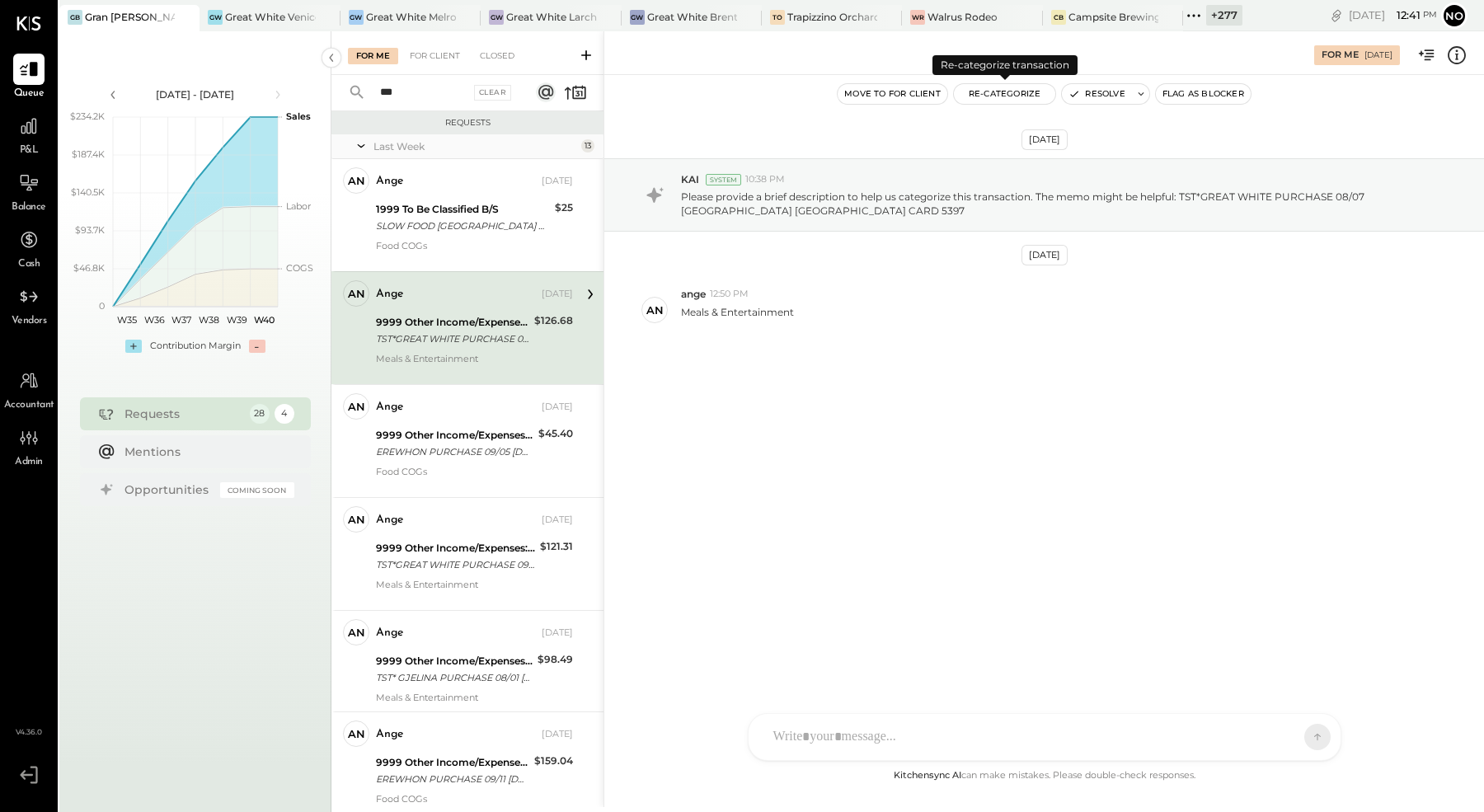
click at [1001, 96] on button "Re-Categorize" at bounding box center [1005, 94] width 102 height 20
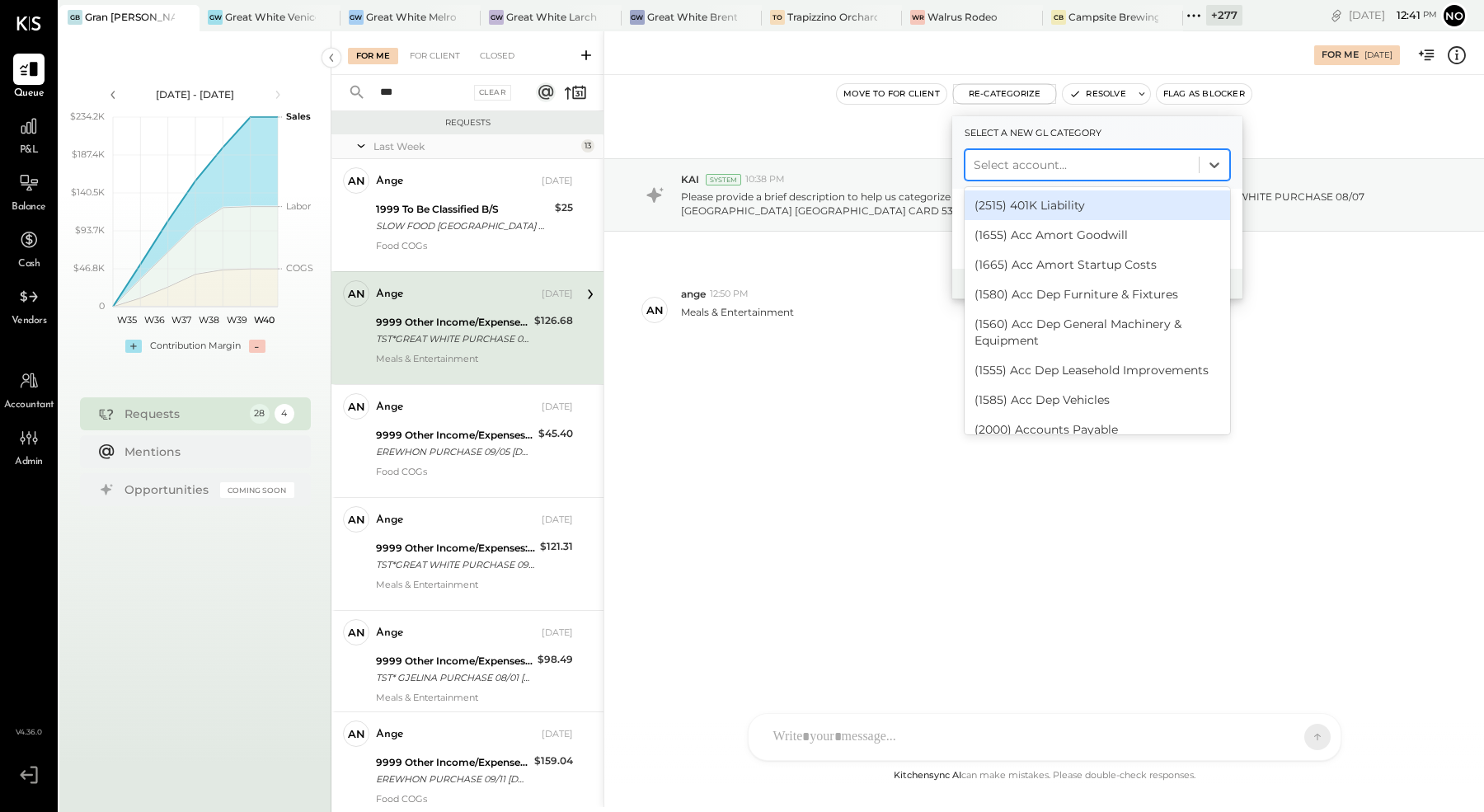
click at [1023, 162] on div at bounding box center [1082, 165] width 217 height 20
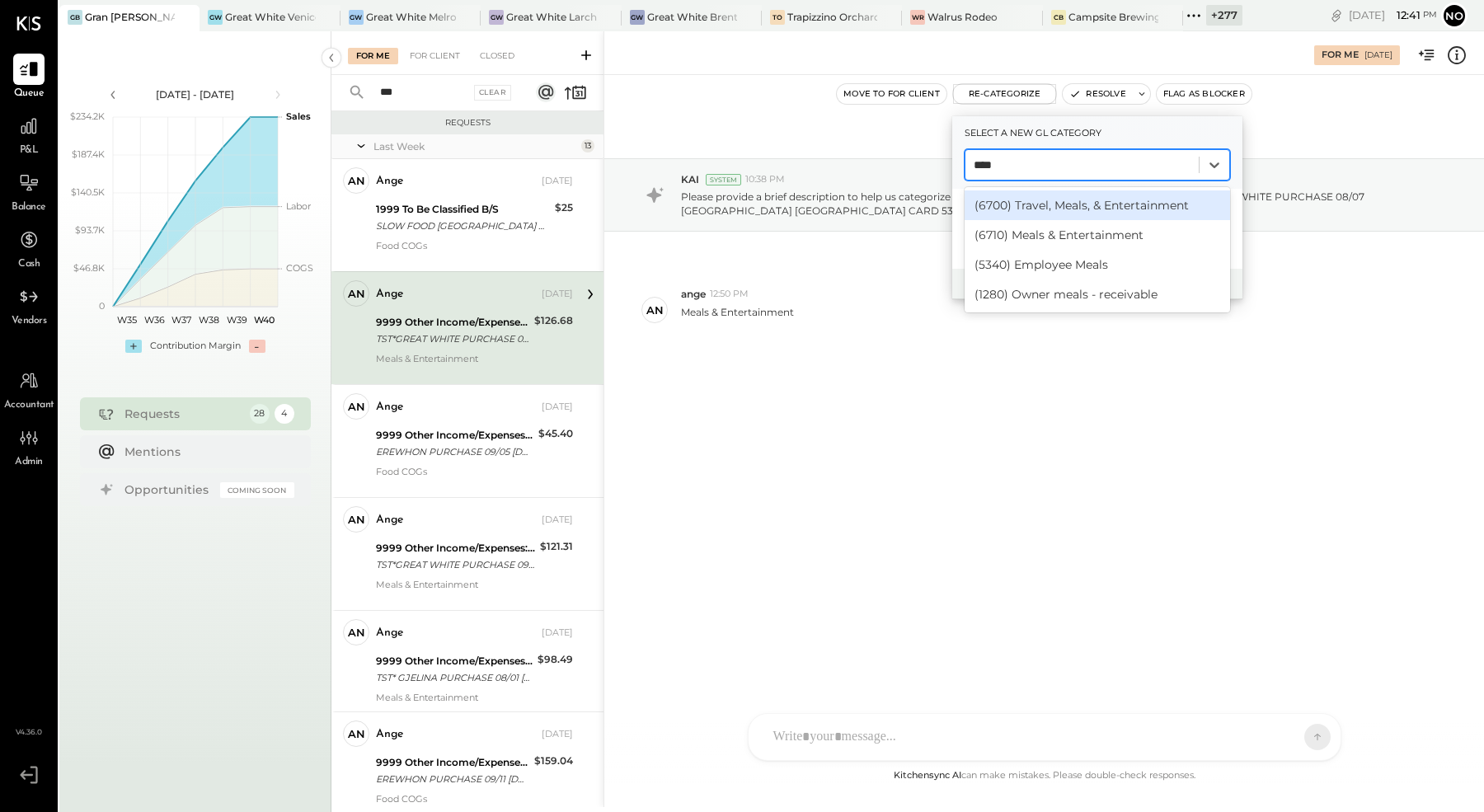
type input "*****"
click at [1044, 233] on div "(6710) Meals & Entertainment" at bounding box center [1097, 234] width 265 height 29
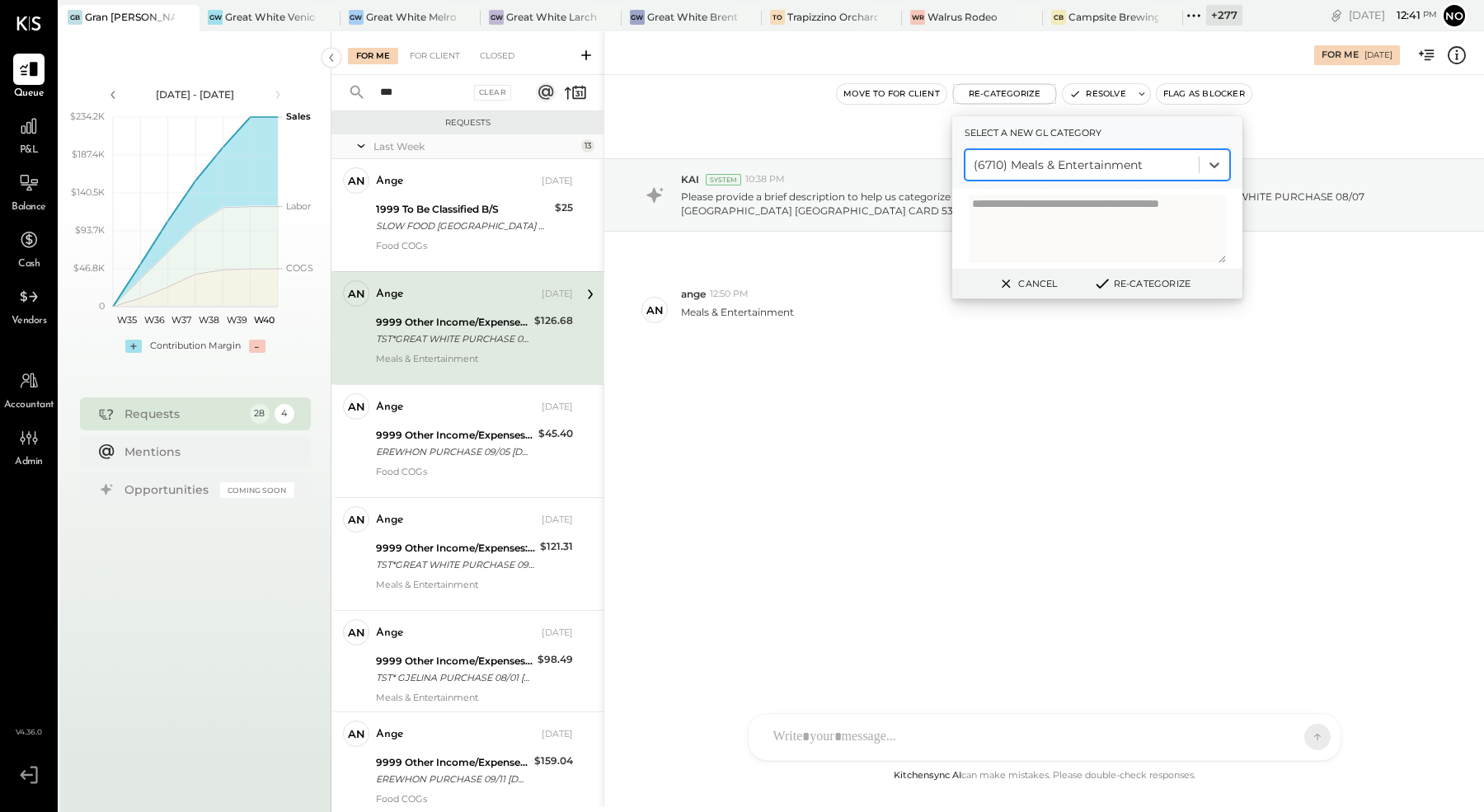
click at [1149, 282] on button "Re-Categorize" at bounding box center [1142, 283] width 109 height 20
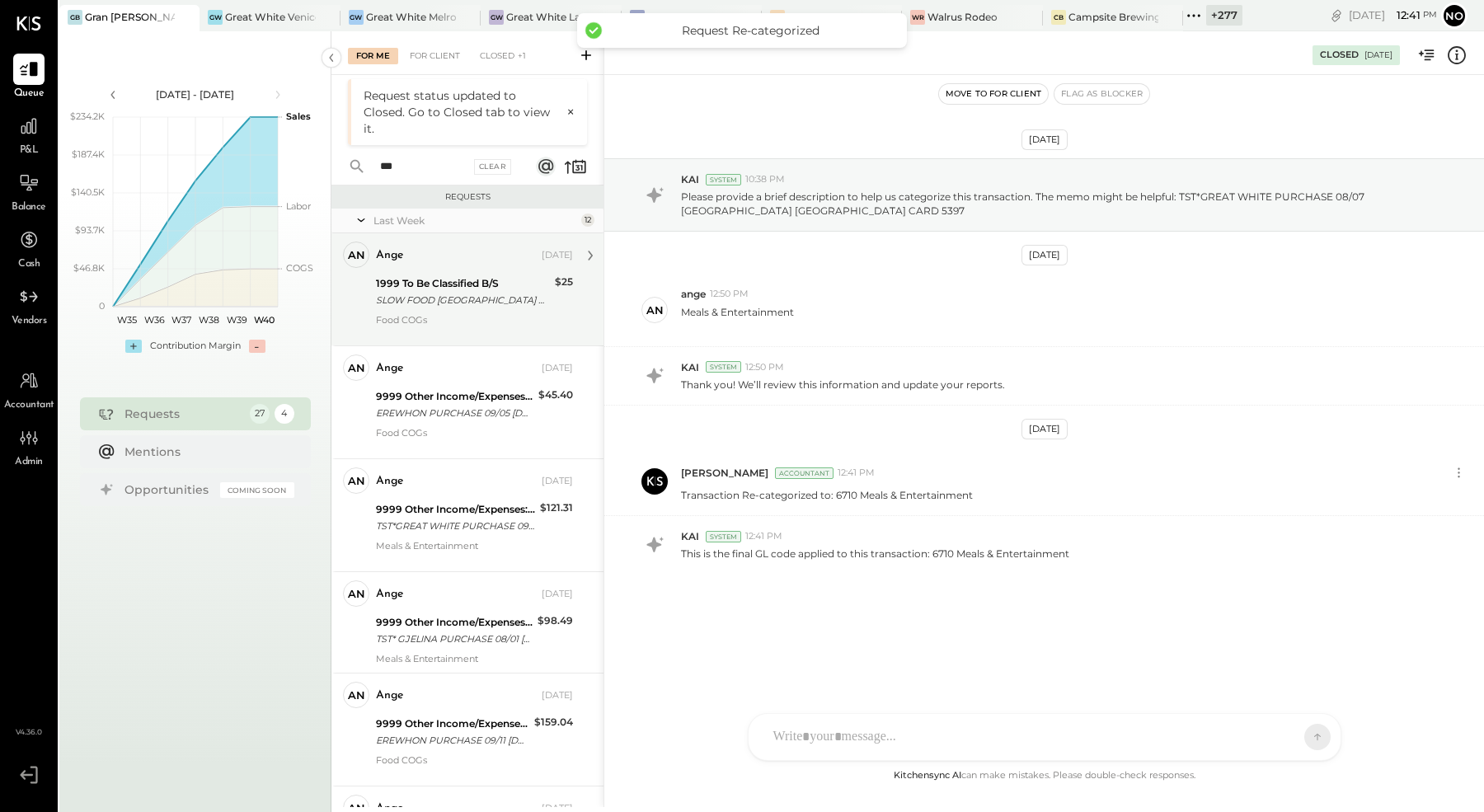
click at [428, 302] on div "SLOW FOOD [GEOGRAPHIC_DATA] PURCHASE 08/26 [GEOGRAPHIC_DATA]O NY CARD 5397" at bounding box center [463, 299] width 174 height 16
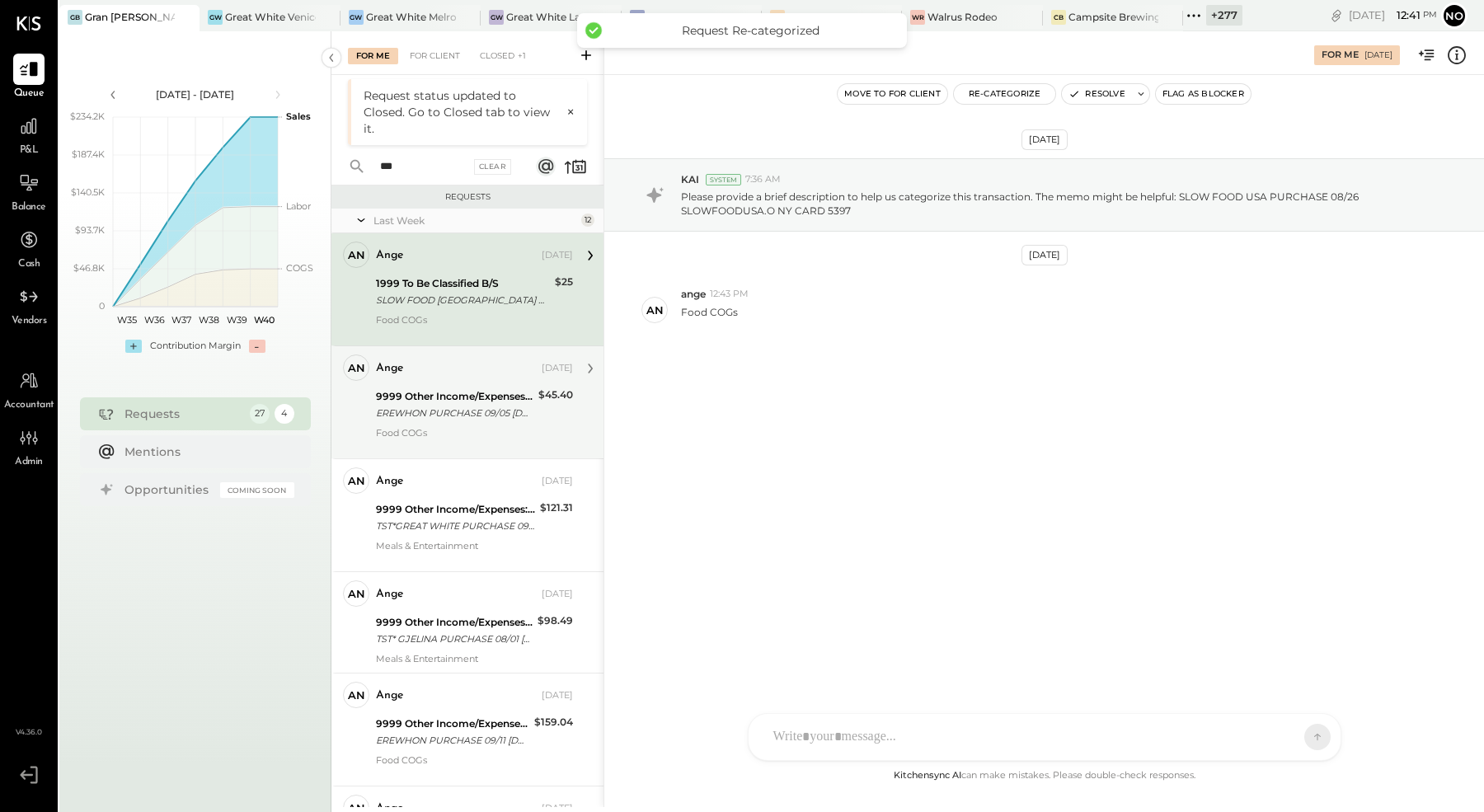
click at [448, 399] on div "9999 Other Income/Expenses:To Be Classified" at bounding box center [455, 396] width 157 height 16
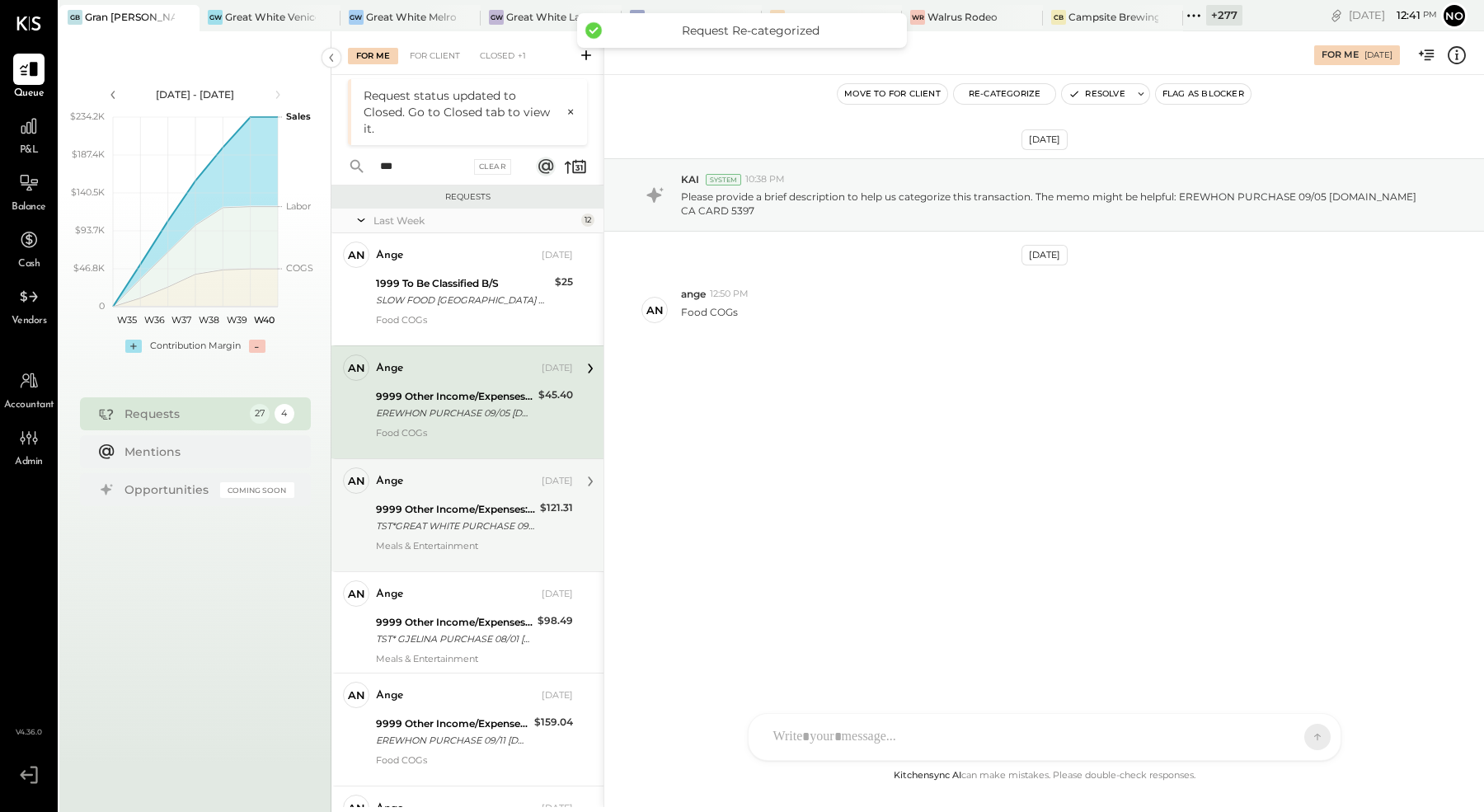
click at [451, 534] on div "9999 Other Income/Expenses:To Be Classified TST*GREAT WHITE PURCHASE 09/06 Veni…" at bounding box center [456, 517] width 159 height 36
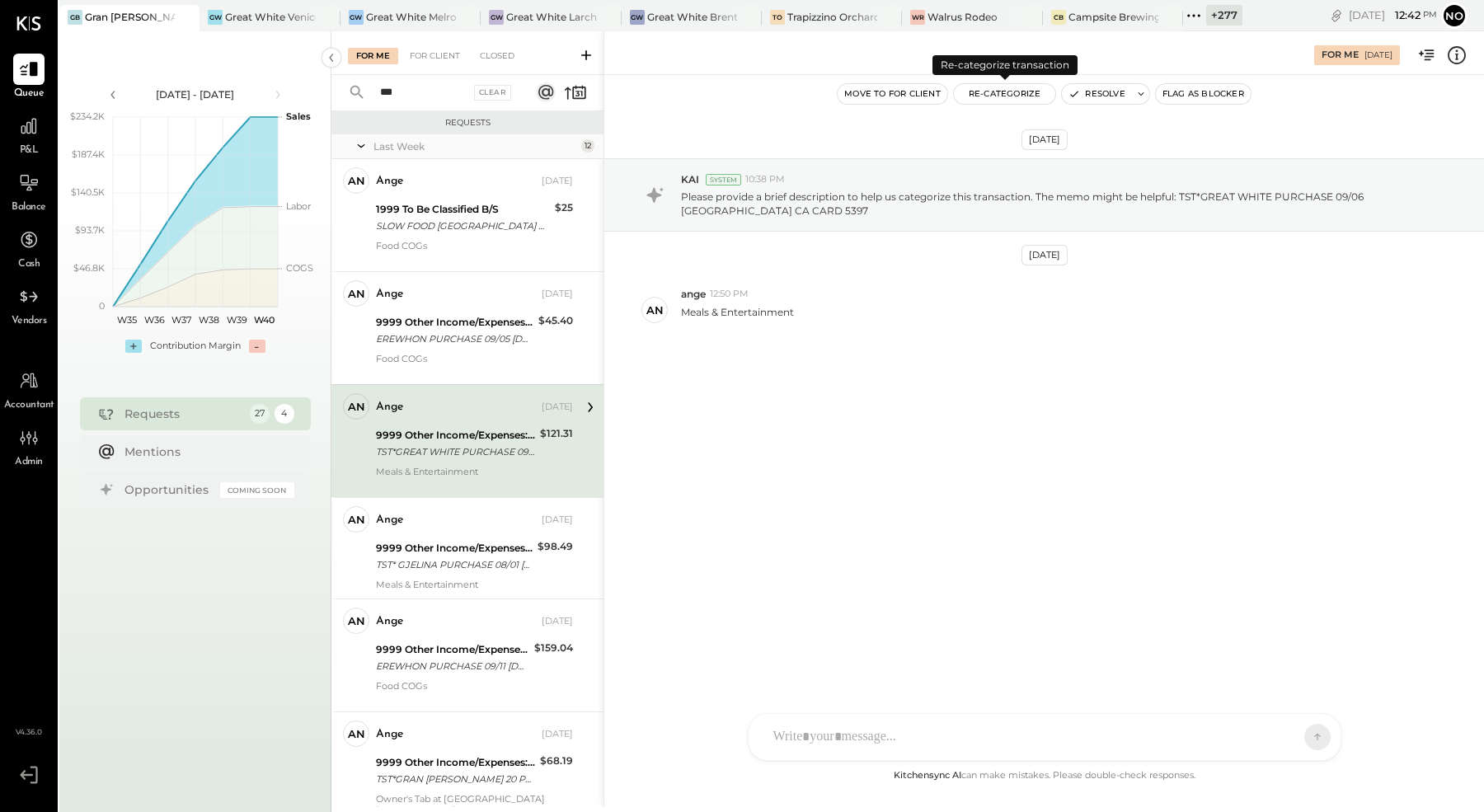
click at [1022, 89] on button "Re-Categorize" at bounding box center [1005, 94] width 102 height 20
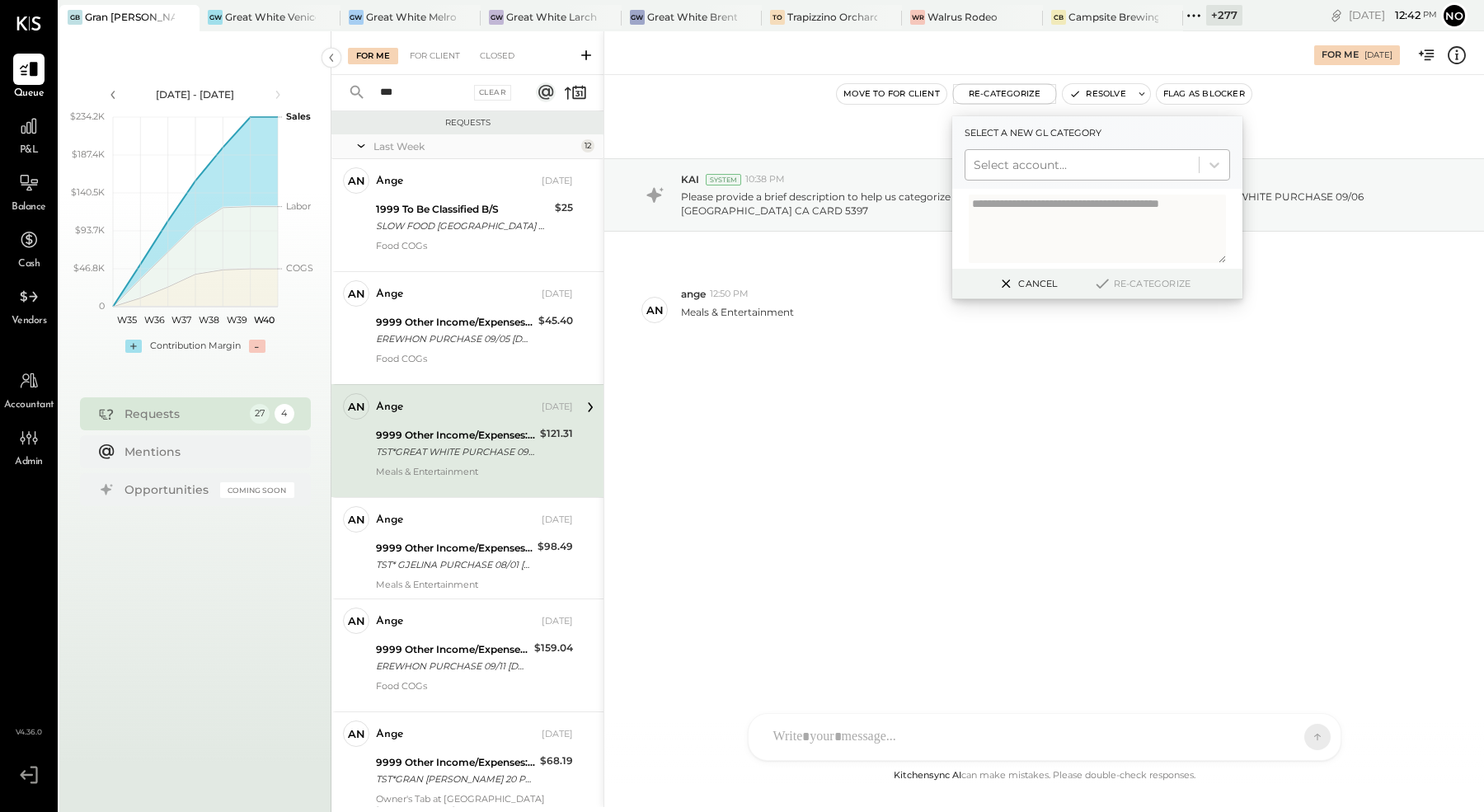
click at [1114, 168] on div at bounding box center [1082, 165] width 217 height 20
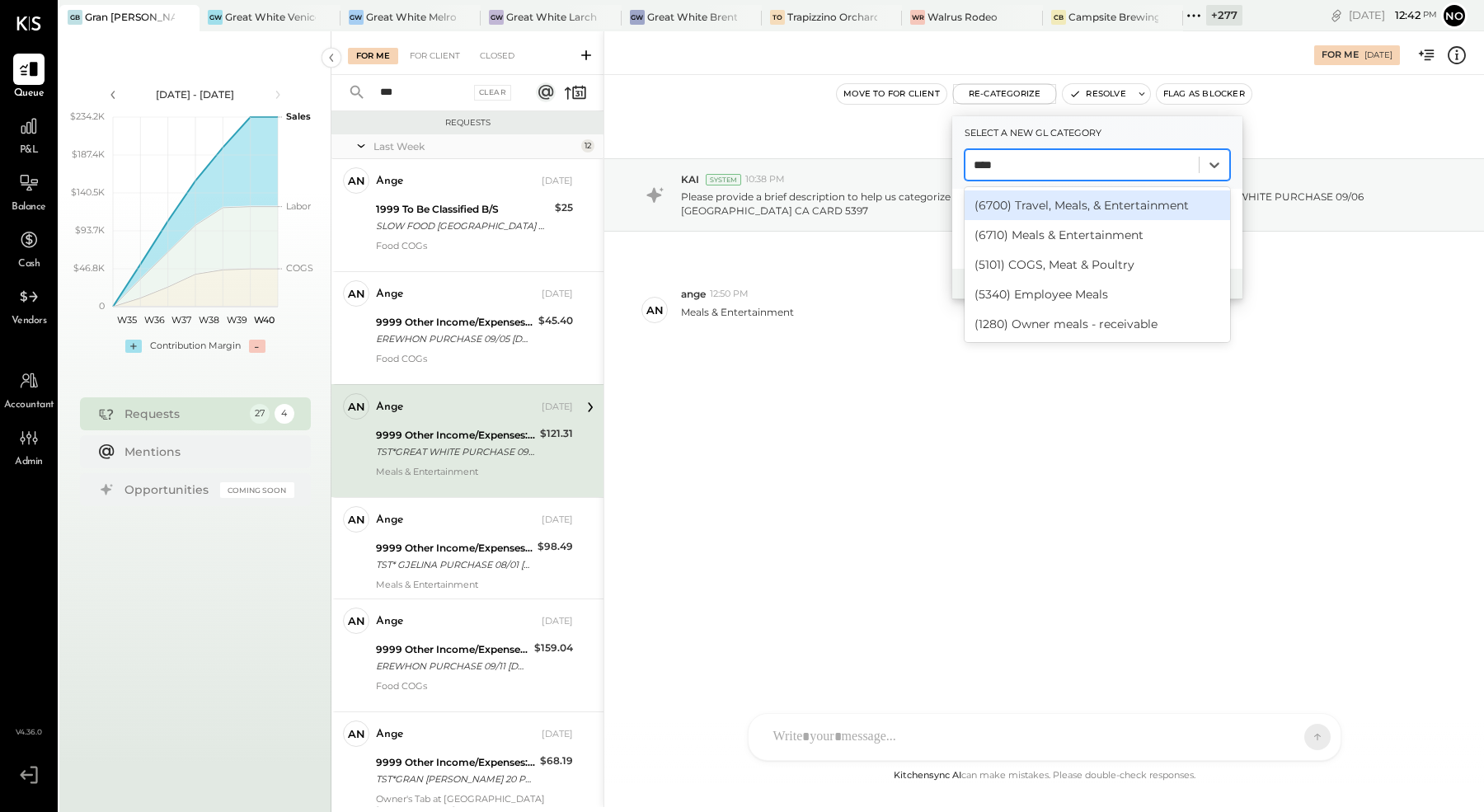
type input "*****"
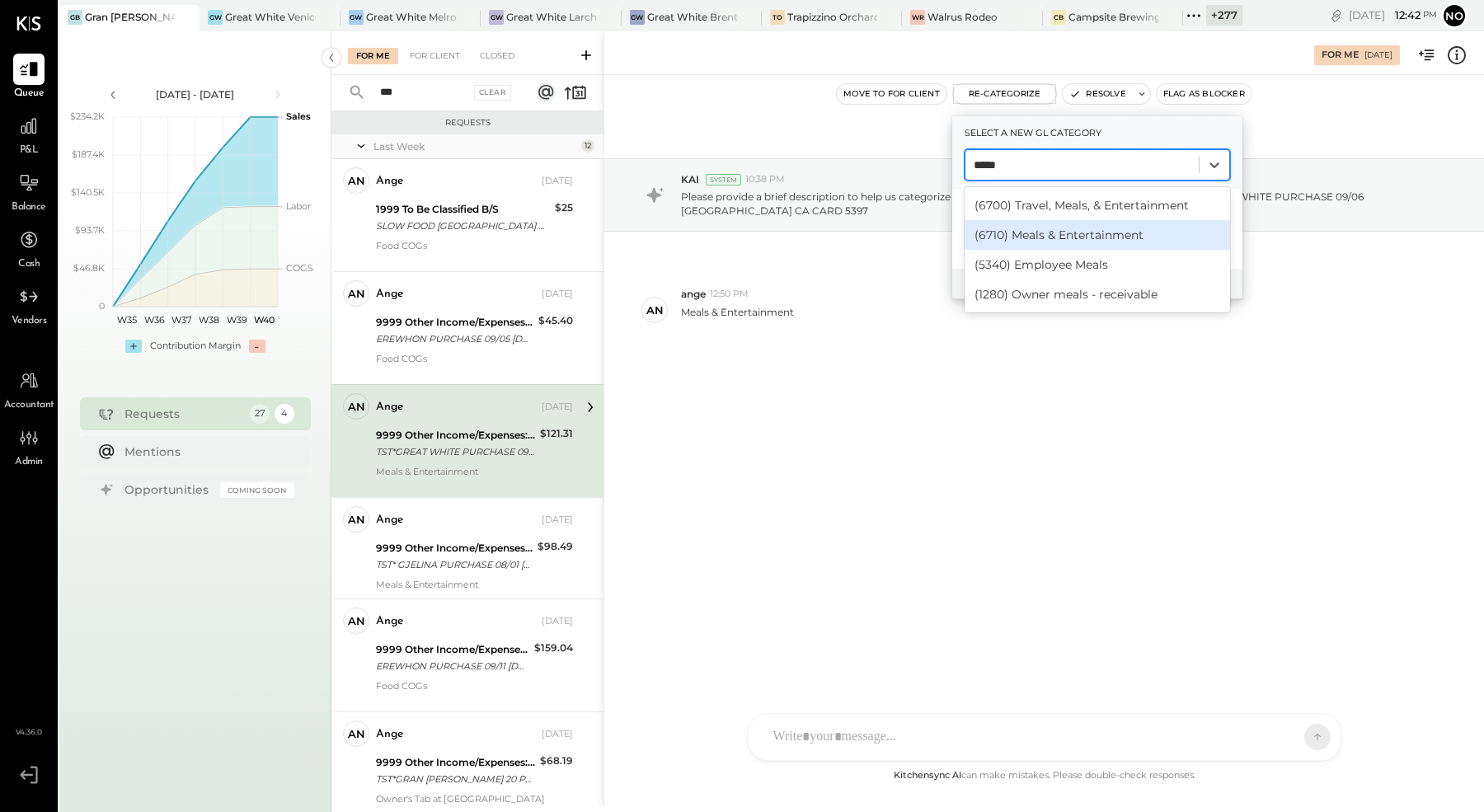
click at [1071, 233] on div "(6710) Meals & Entertainment" at bounding box center [1097, 234] width 265 height 29
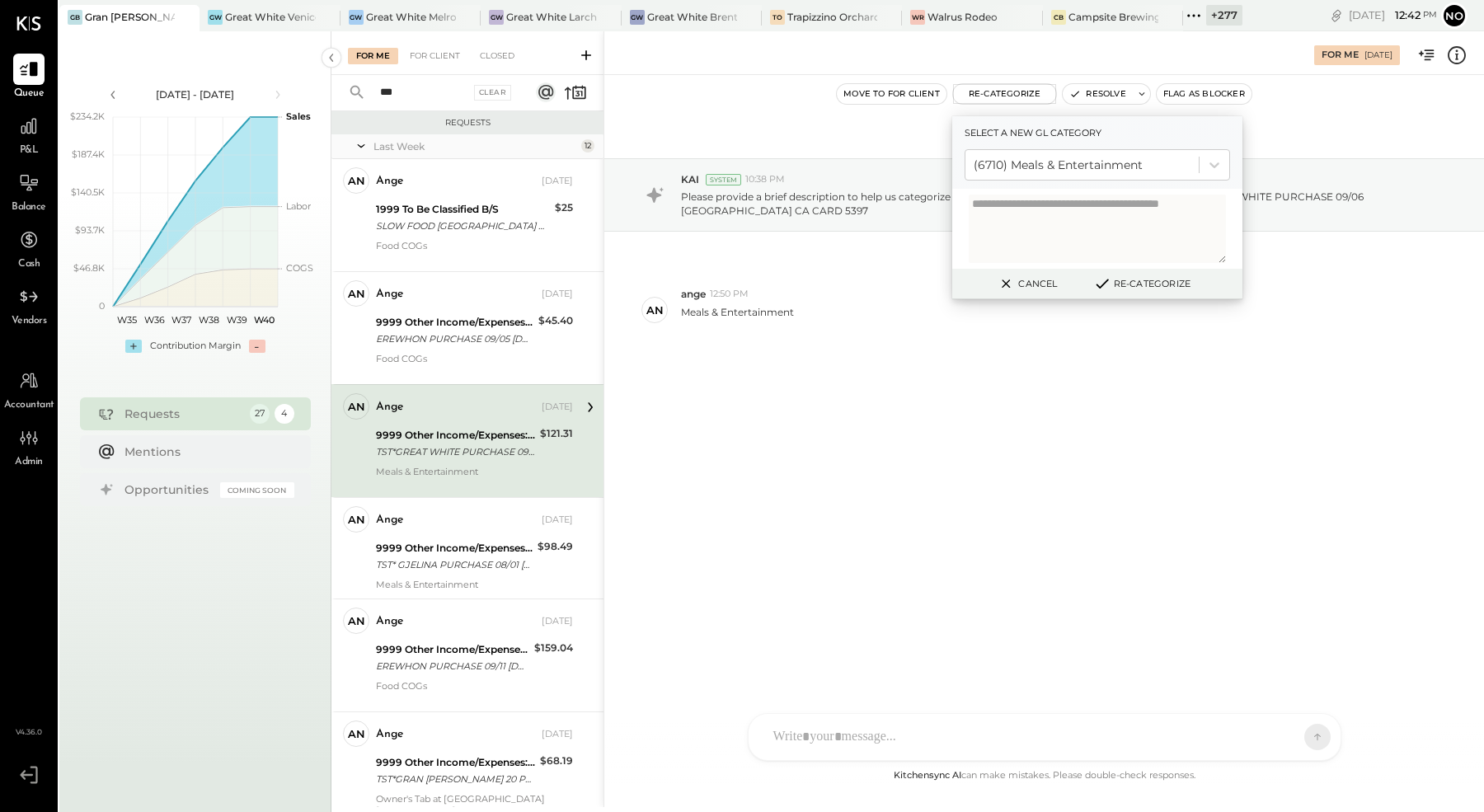
click at [1140, 288] on button "Re-Categorize" at bounding box center [1142, 283] width 109 height 20
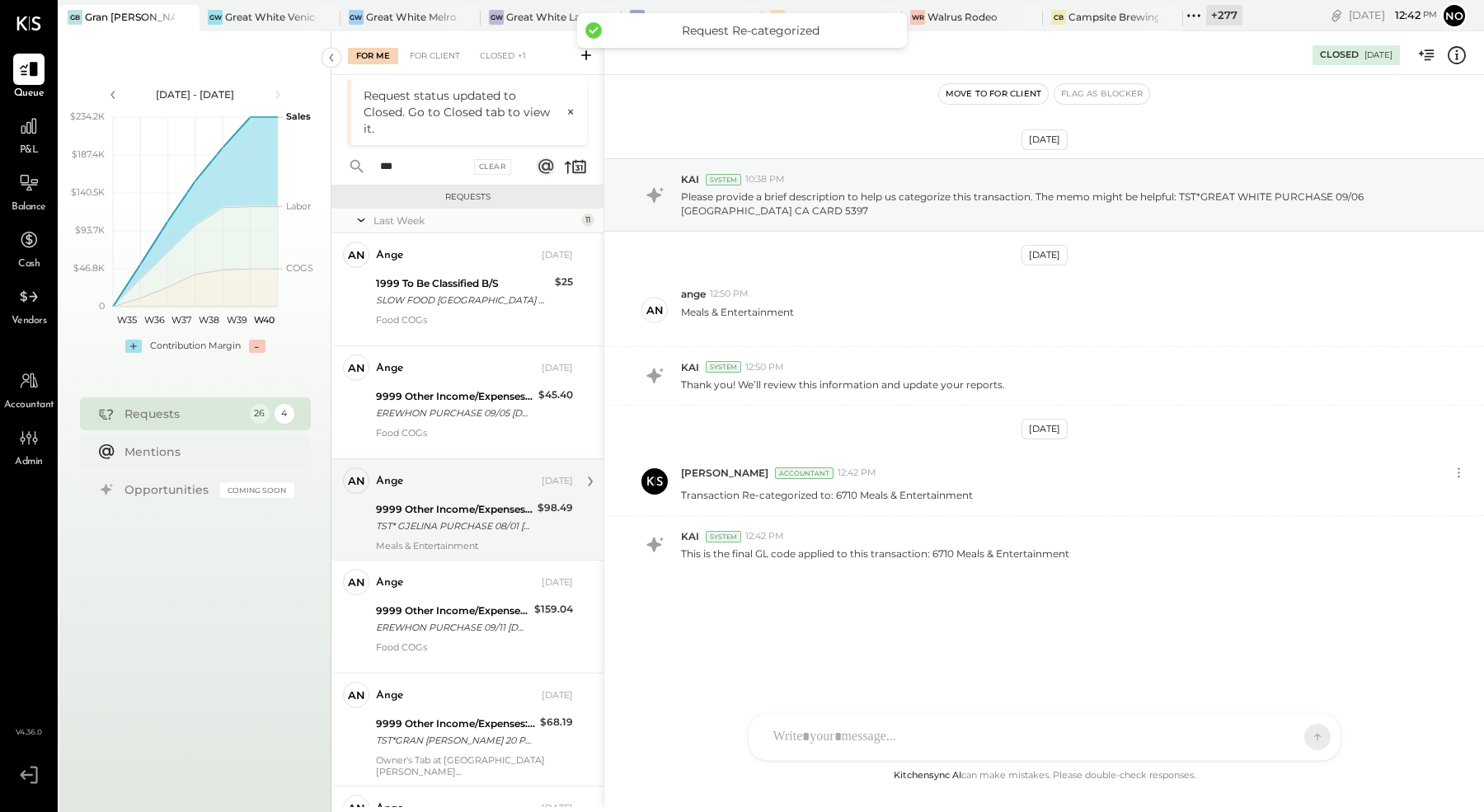
click at [476, 521] on div "TST* GJELINA PURCHASE 08/01 VENICE CA CARD 5397" at bounding box center [454, 525] width 156 height 16
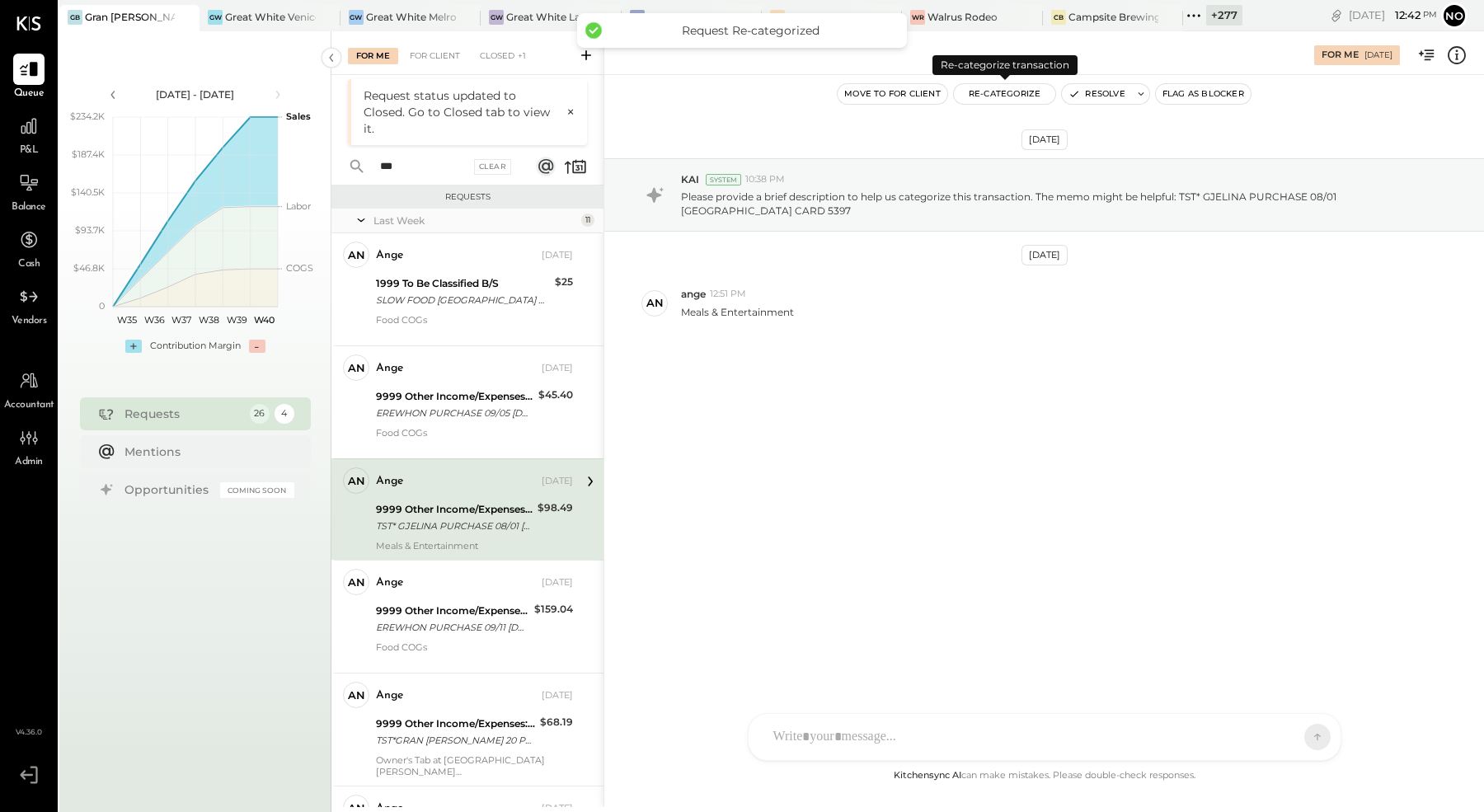
click at [1005, 95] on button "Re-Categorize" at bounding box center [1005, 94] width 102 height 20
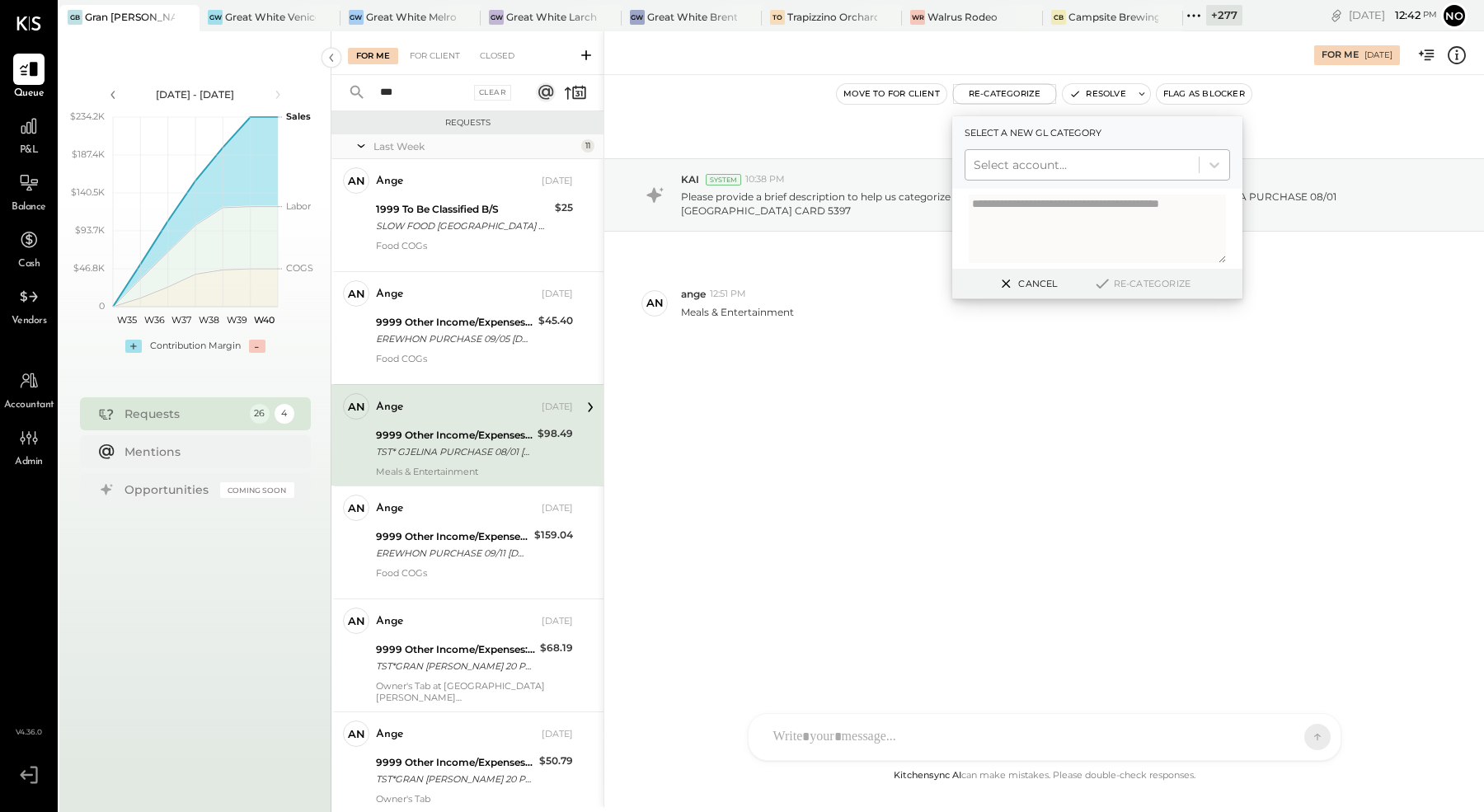
click at [1039, 156] on div at bounding box center [1082, 165] width 217 height 20
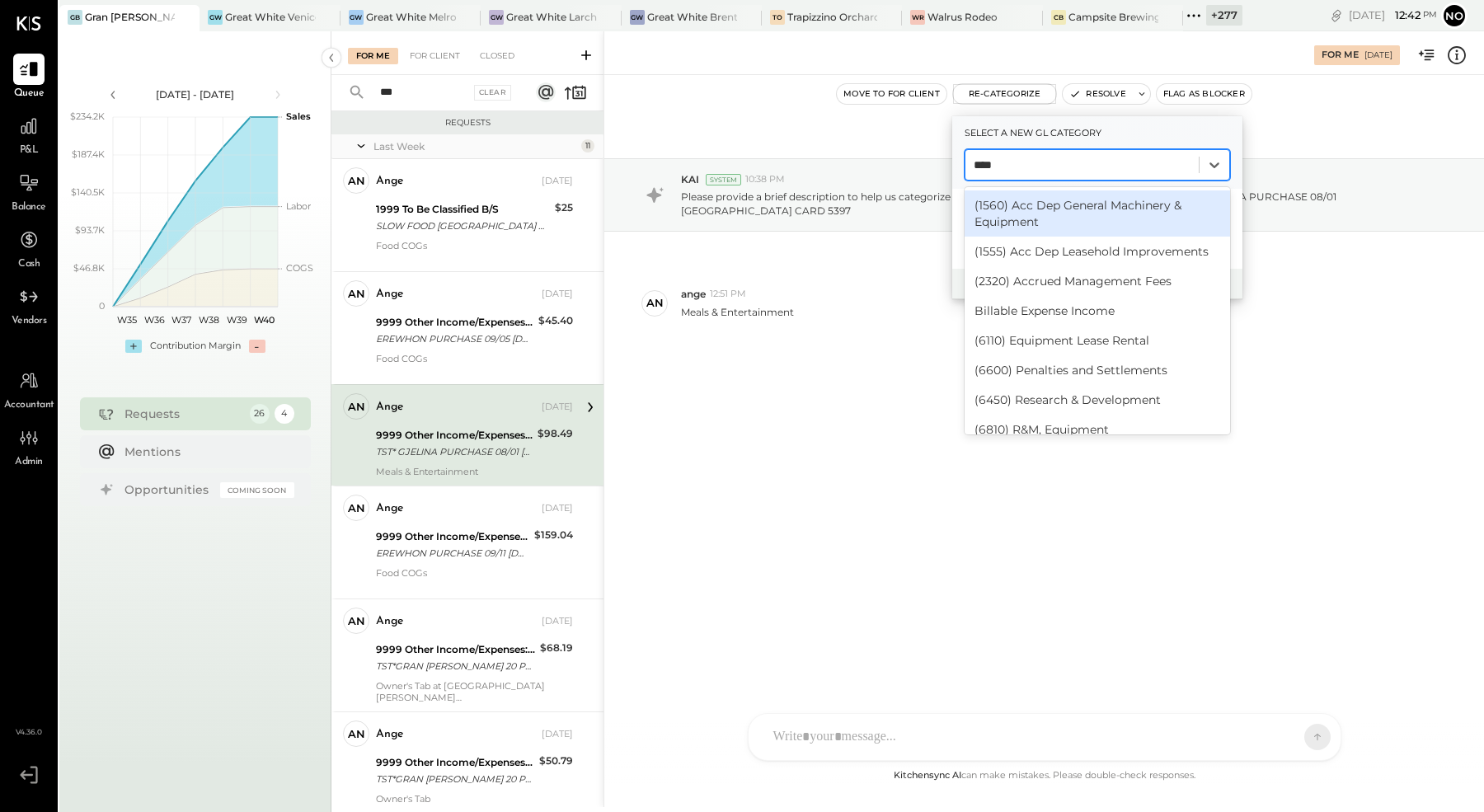
type input "*****"
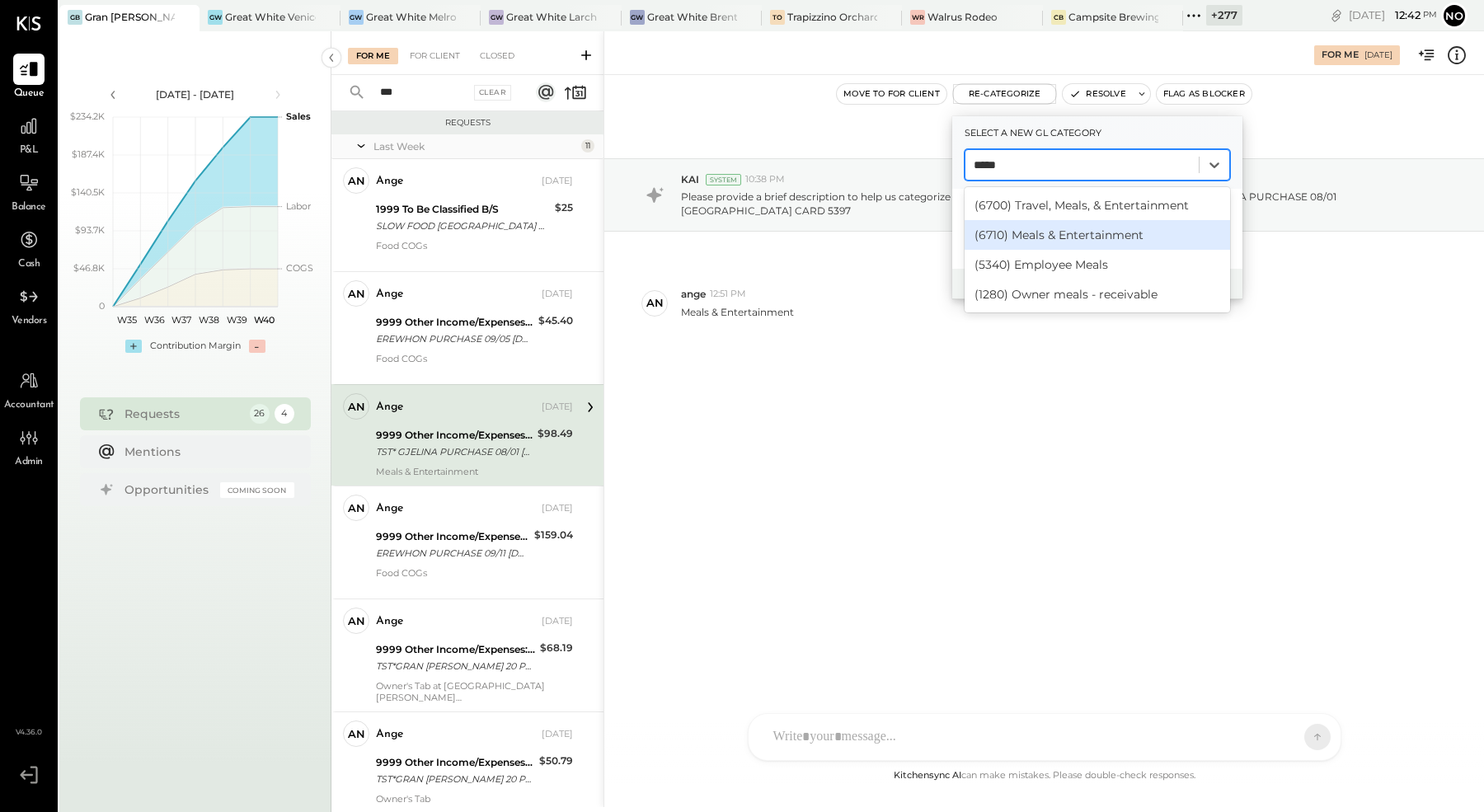
click at [1114, 226] on div "(6710) Meals & Entertainment" at bounding box center [1097, 234] width 265 height 29
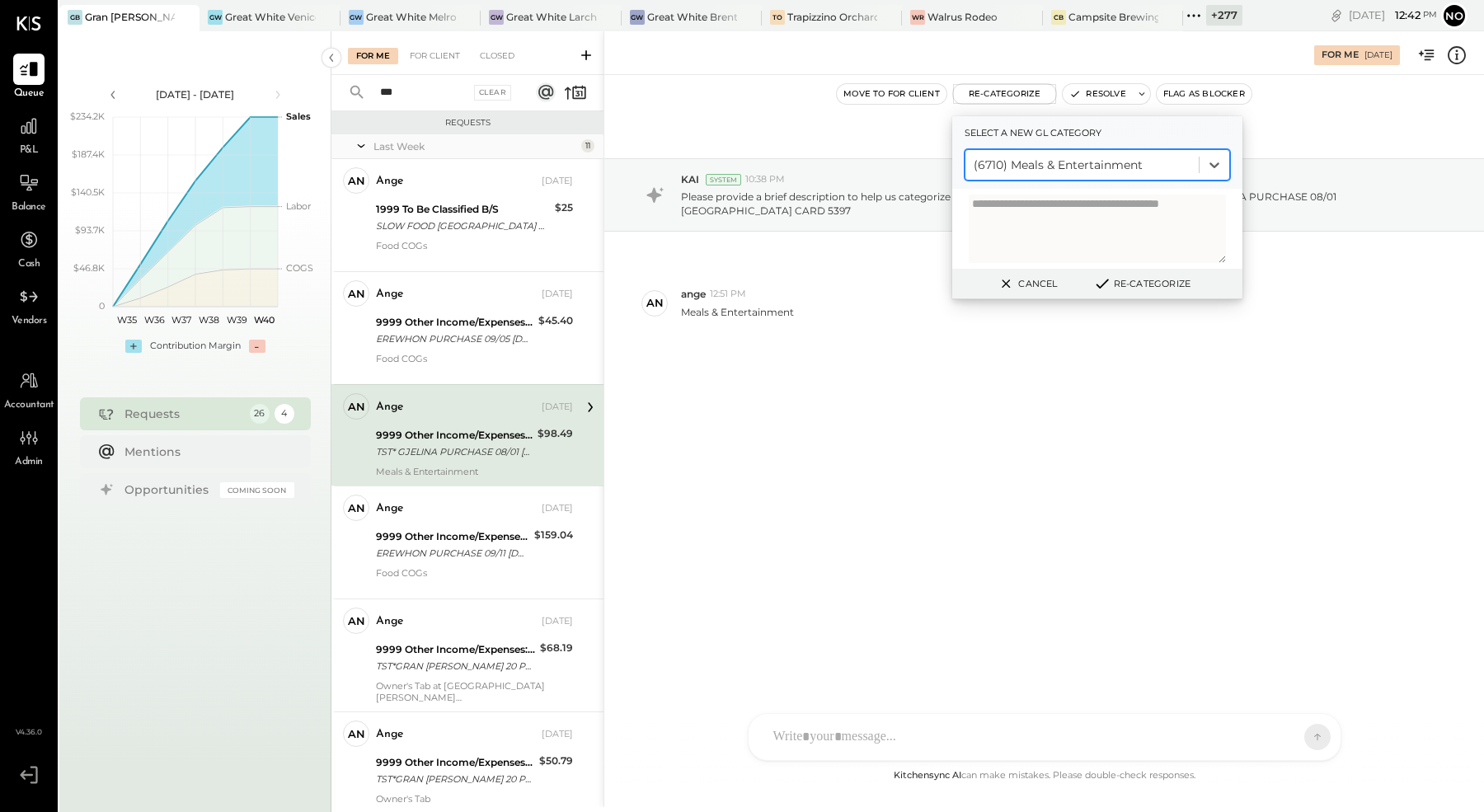
click at [1158, 282] on button "Re-Categorize" at bounding box center [1142, 283] width 109 height 20
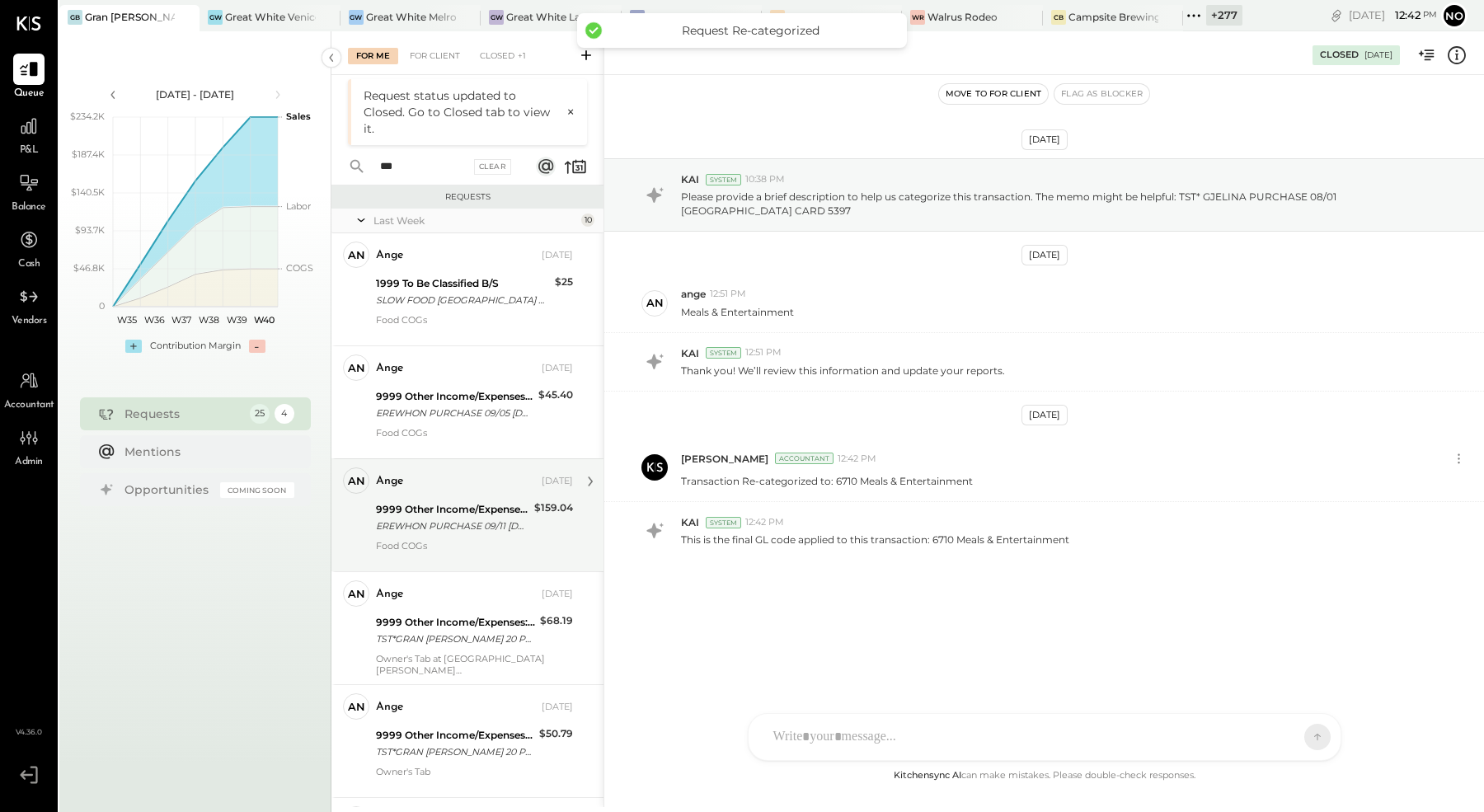
click at [426, 530] on div "EREWHON PURCHASE 09/11 [DOMAIN_NAME] CA CARD 5397" at bounding box center [453, 525] width 154 height 16
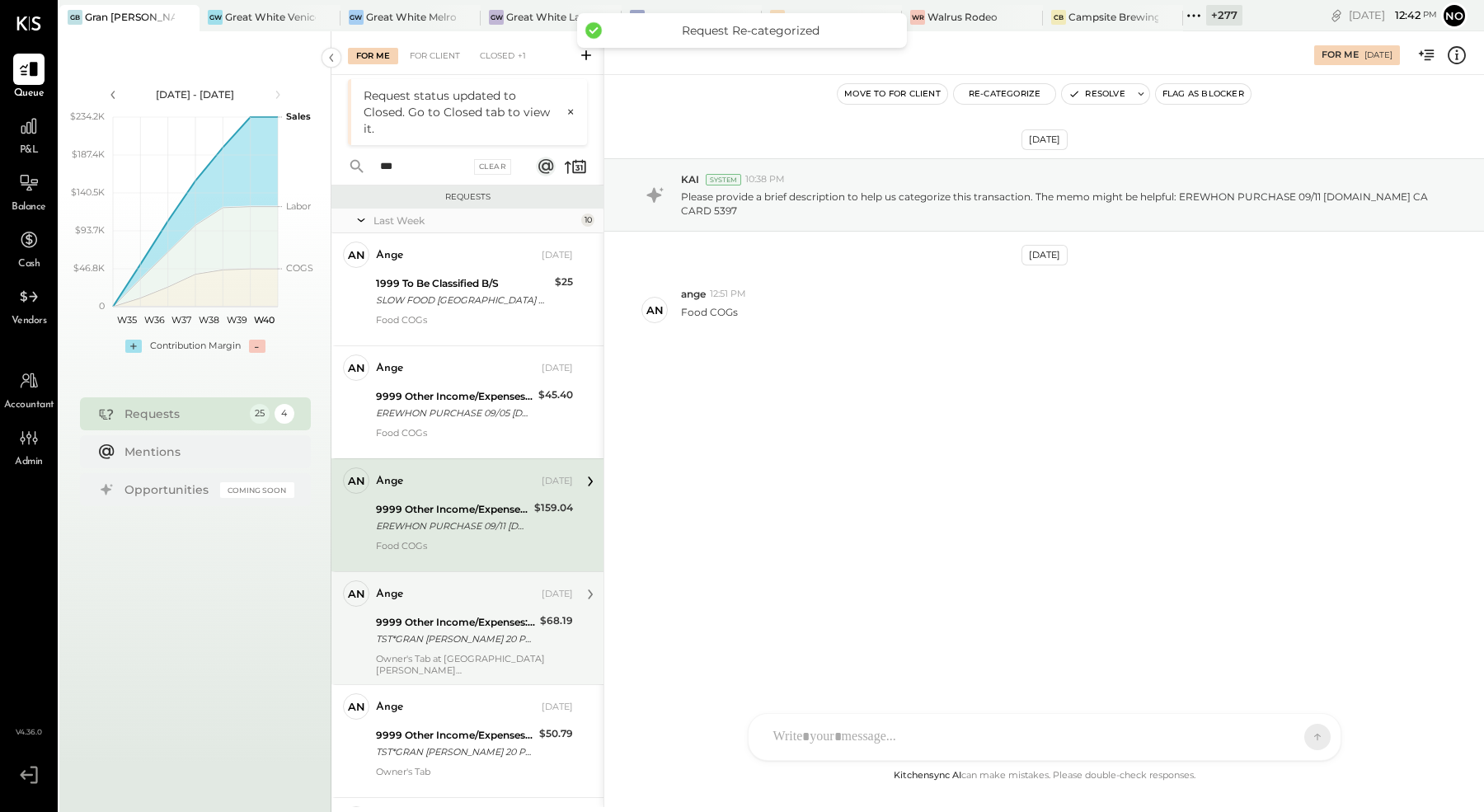
click at [447, 644] on div "TST*GRAN BLANCO 20 PURCHASE 09/14 Los Angeles CA CARD 5397" at bounding box center [456, 639] width 159 height 16
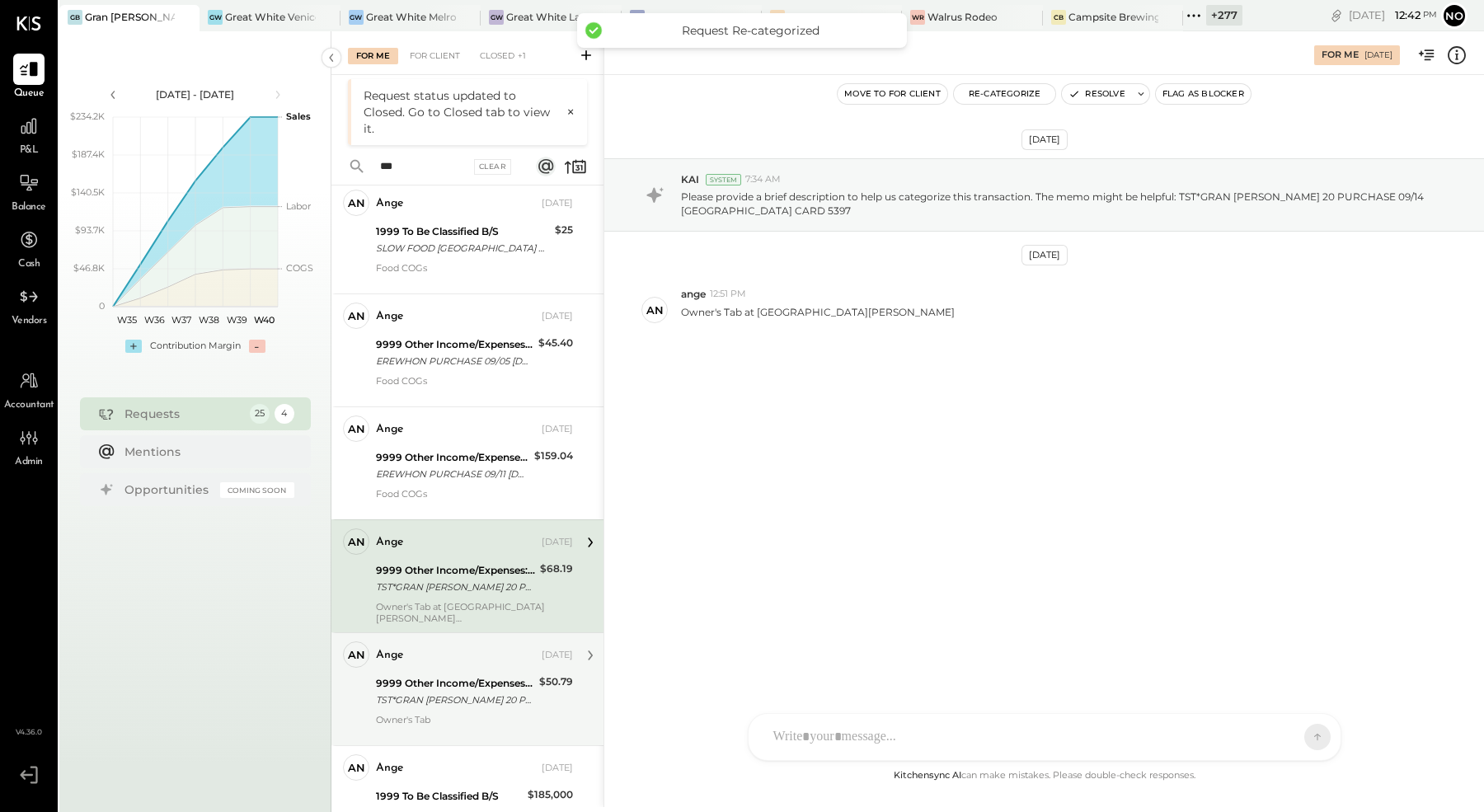
scroll to position [80, 0]
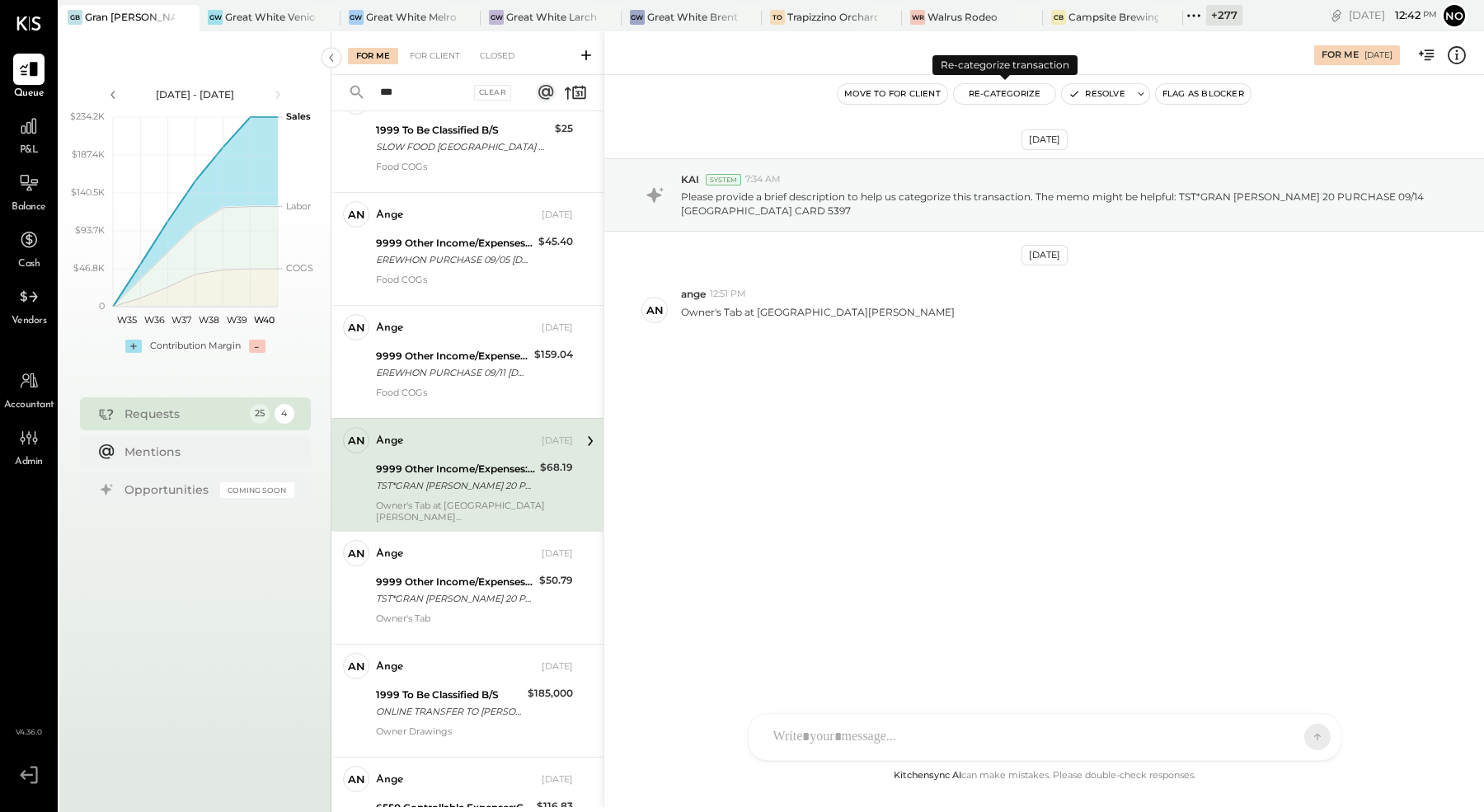
click at [1023, 95] on button "Re-Categorize" at bounding box center [1005, 94] width 102 height 20
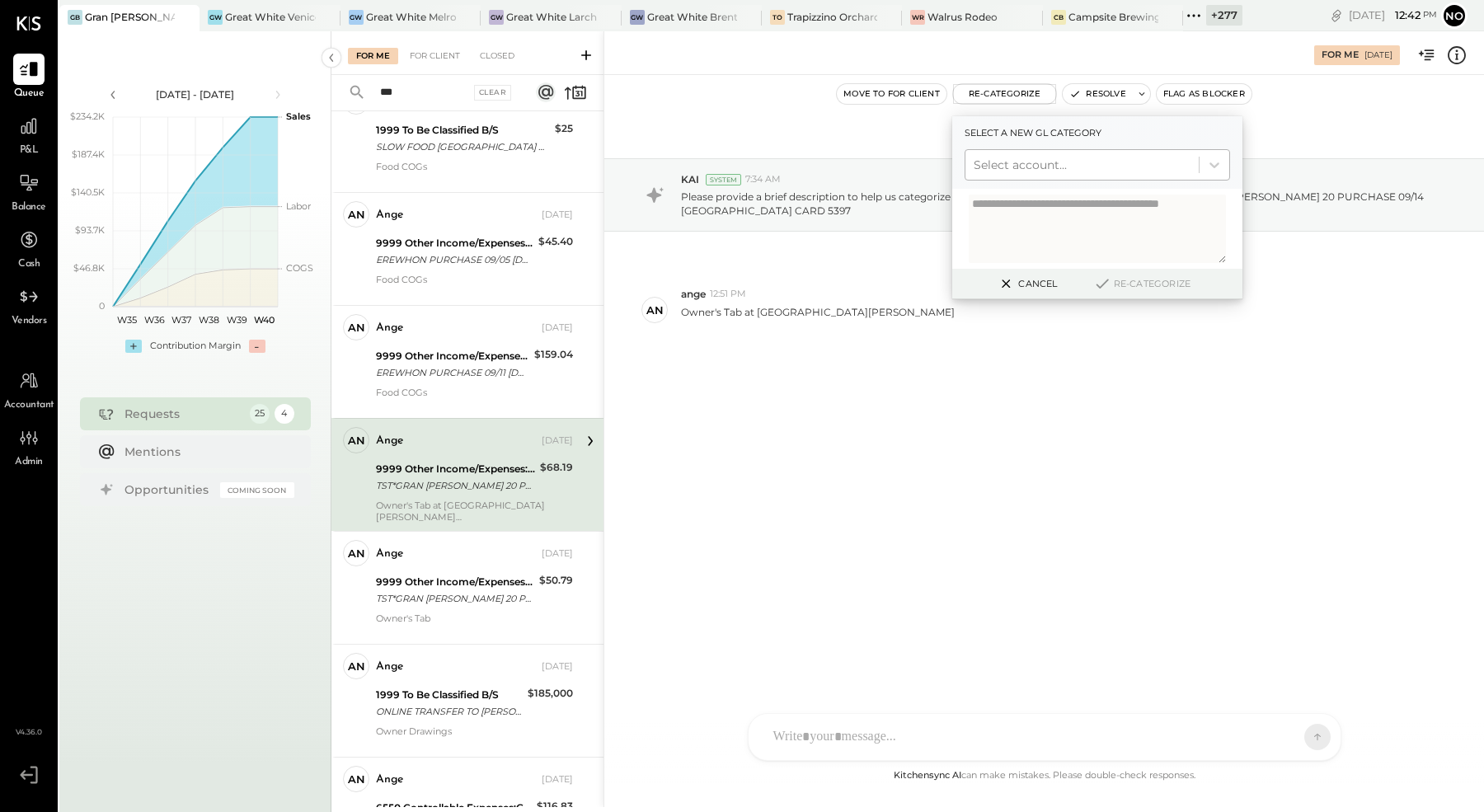
click at [1055, 164] on div at bounding box center [1082, 165] width 217 height 20
click at [794, 320] on div at bounding box center [818, 326] width 274 height 14
click at [1086, 162] on div at bounding box center [1082, 165] width 217 height 20
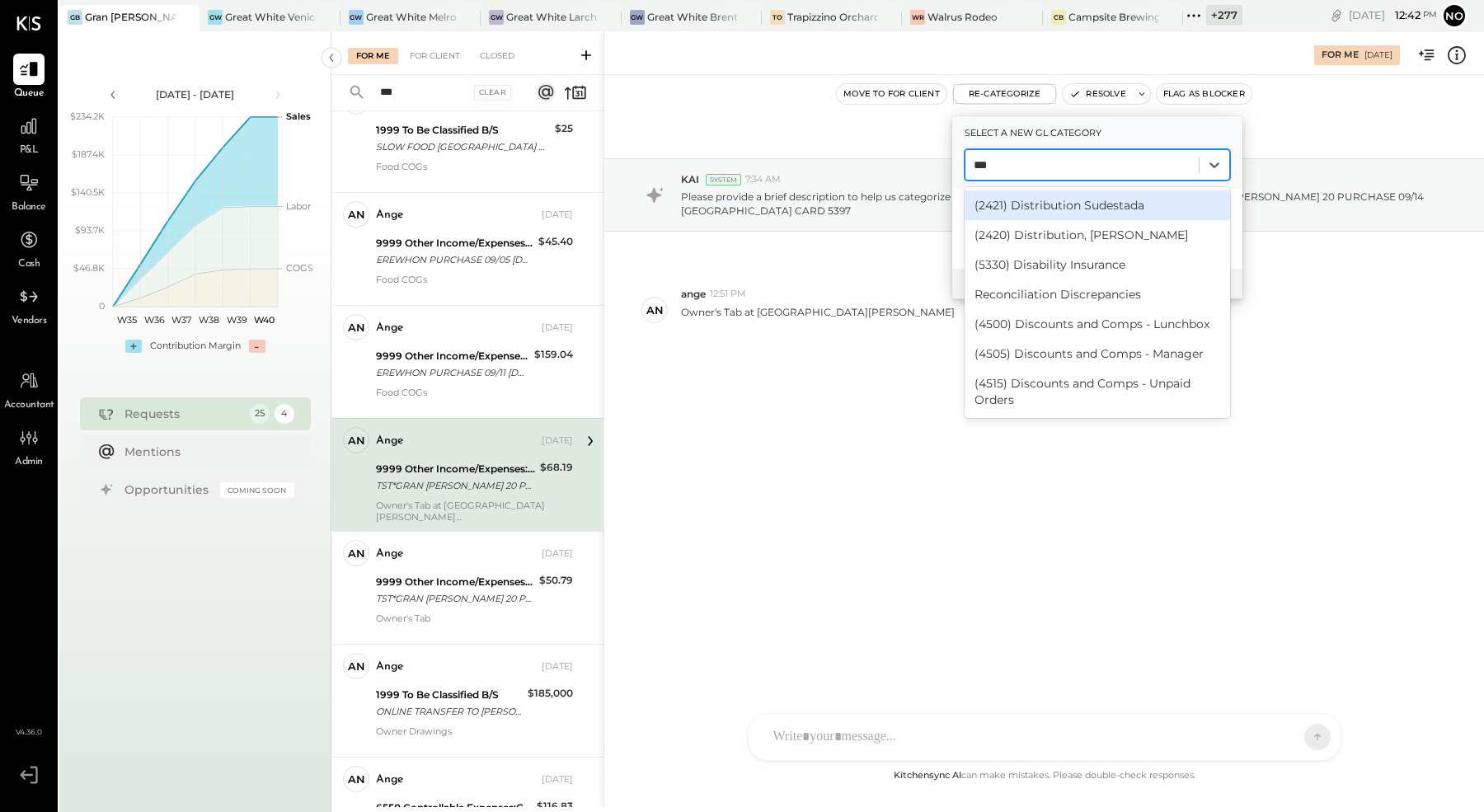
type input "****"
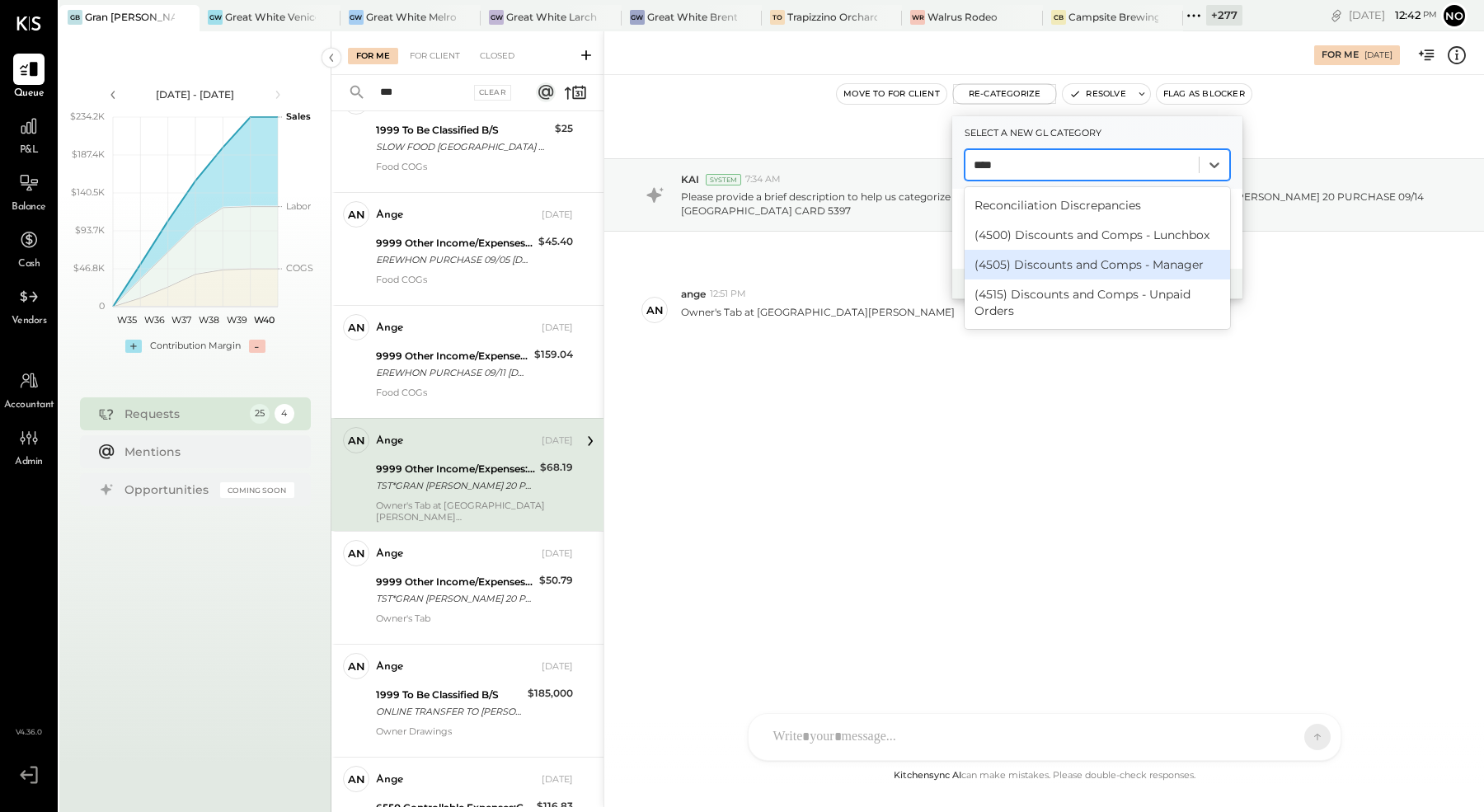
click at [1139, 267] on div "(4505) Discounts and Comps - Manager" at bounding box center [1097, 264] width 265 height 29
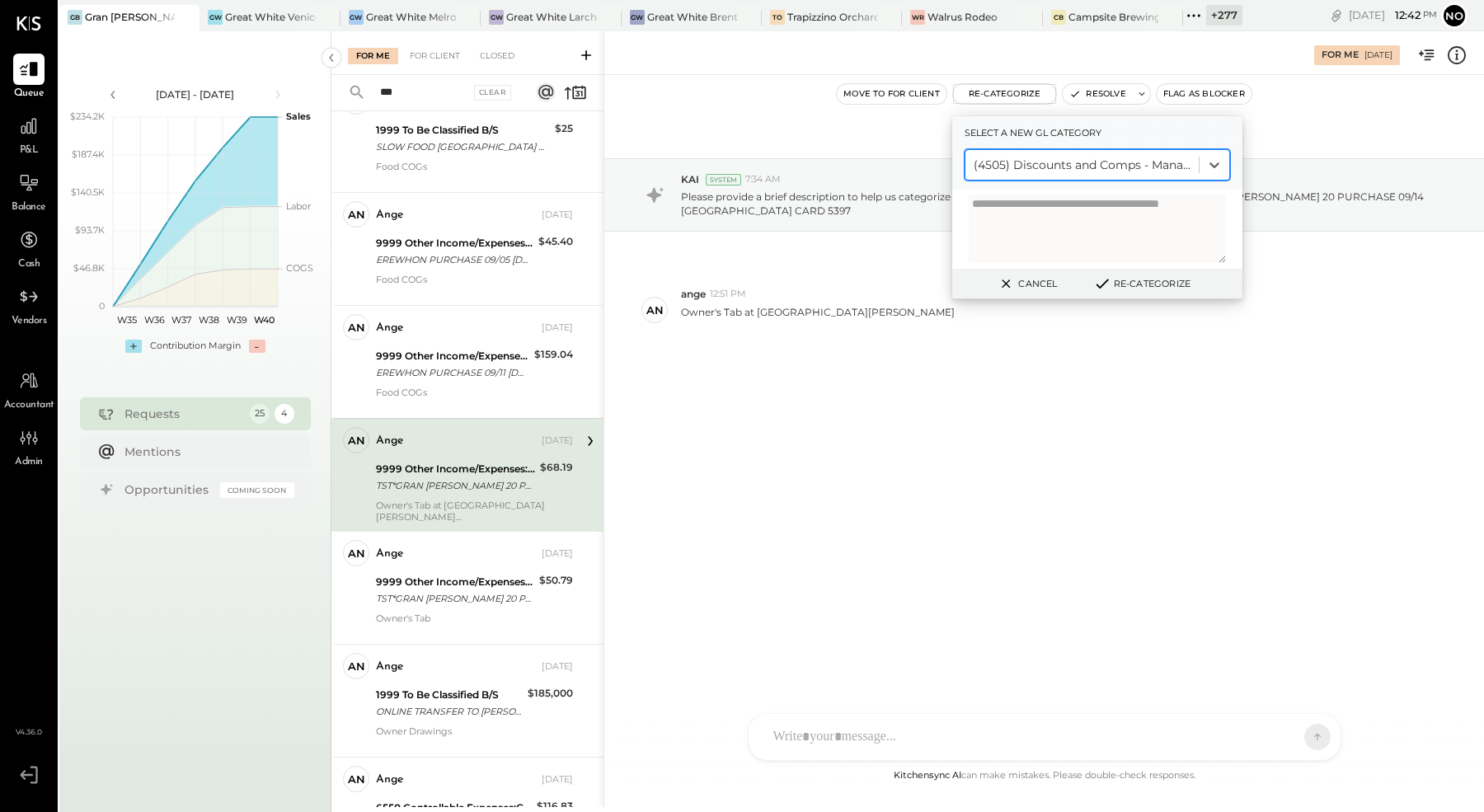
click at [1149, 282] on button "Re-Categorize" at bounding box center [1142, 283] width 109 height 20
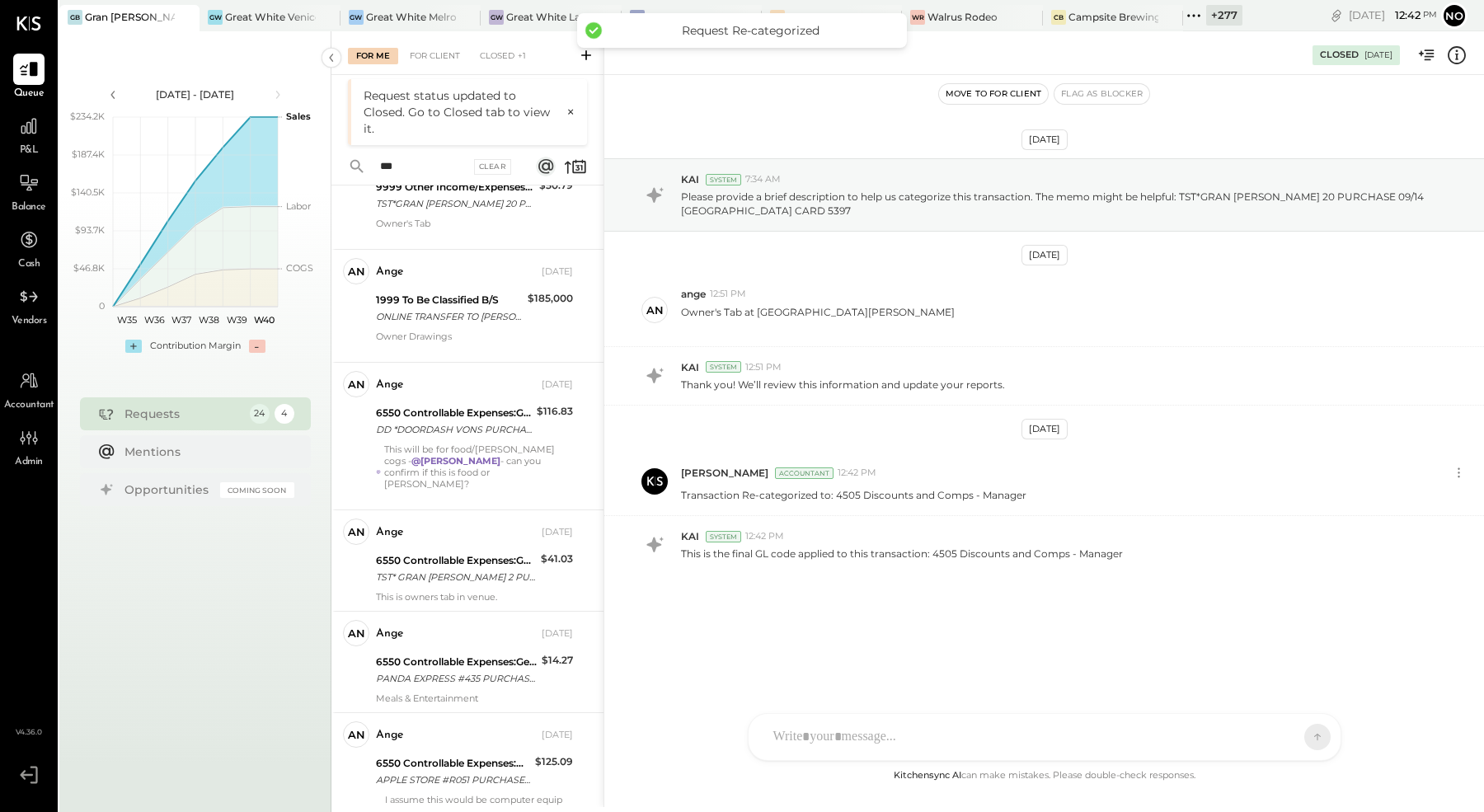
scroll to position [436, 0]
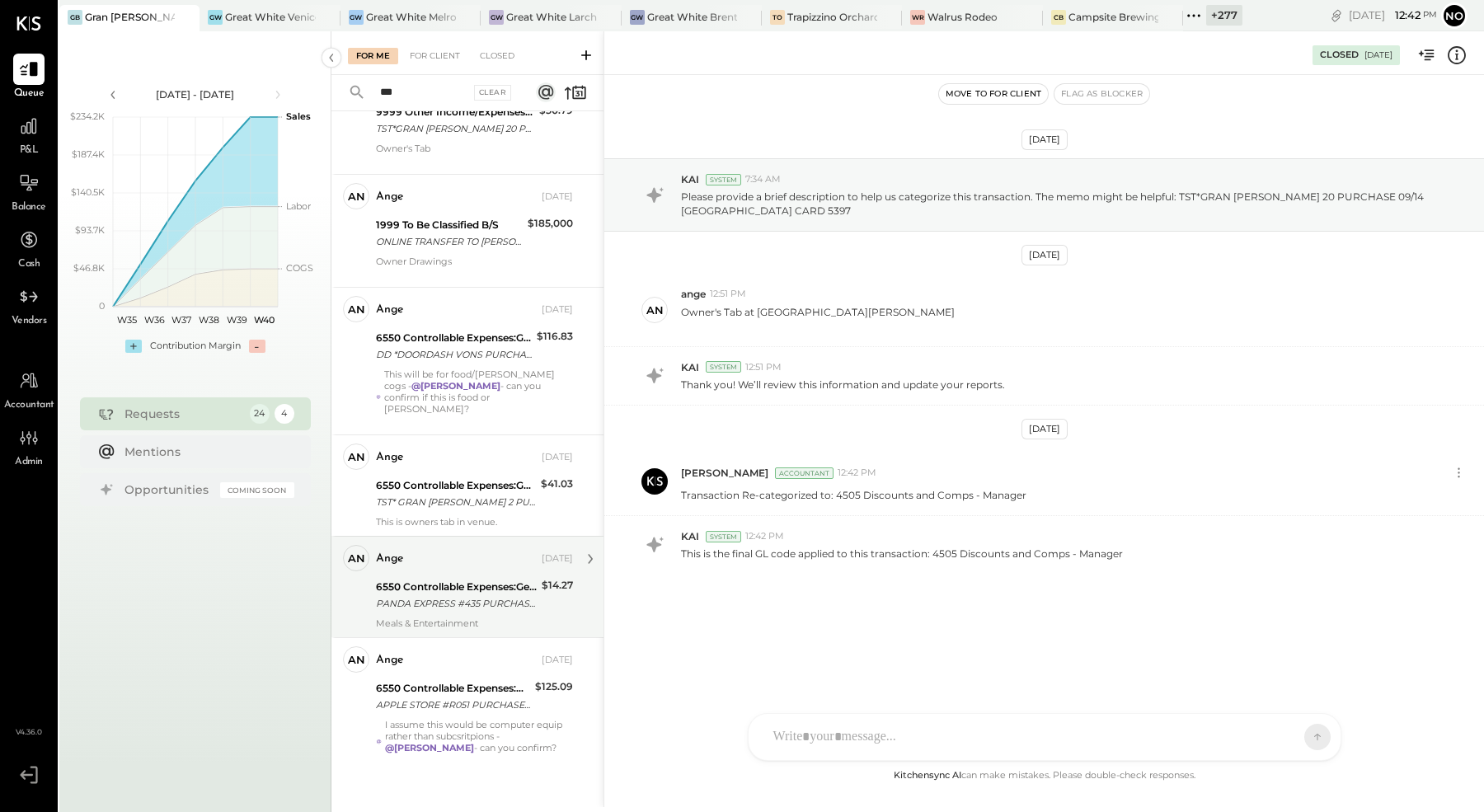
click at [477, 579] on div "6550 Controllable Expenses:General & Administrative Expenses:Dues and Subscript…" at bounding box center [457, 586] width 161 height 16
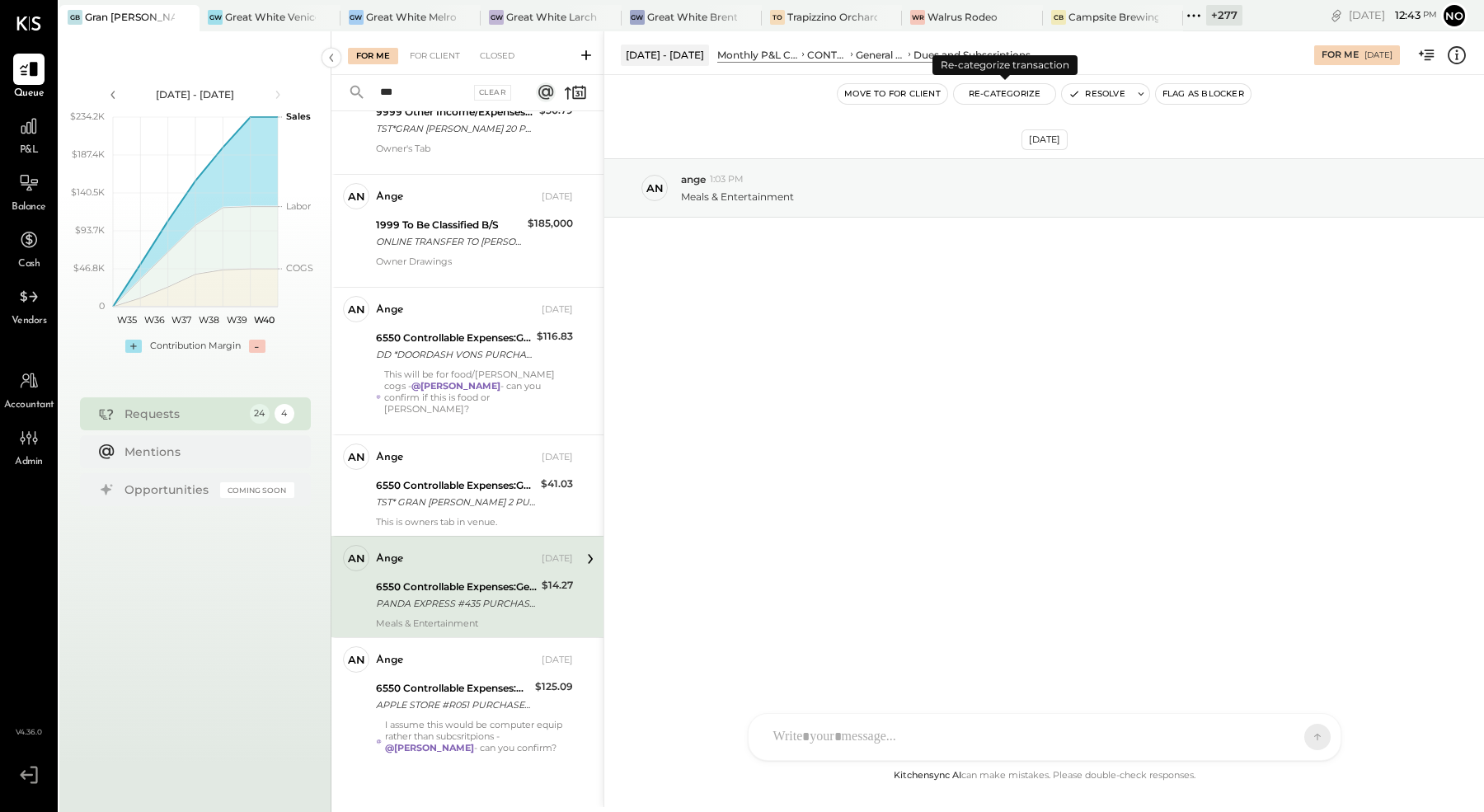
click at [1007, 94] on button "Re-Categorize" at bounding box center [1005, 94] width 102 height 20
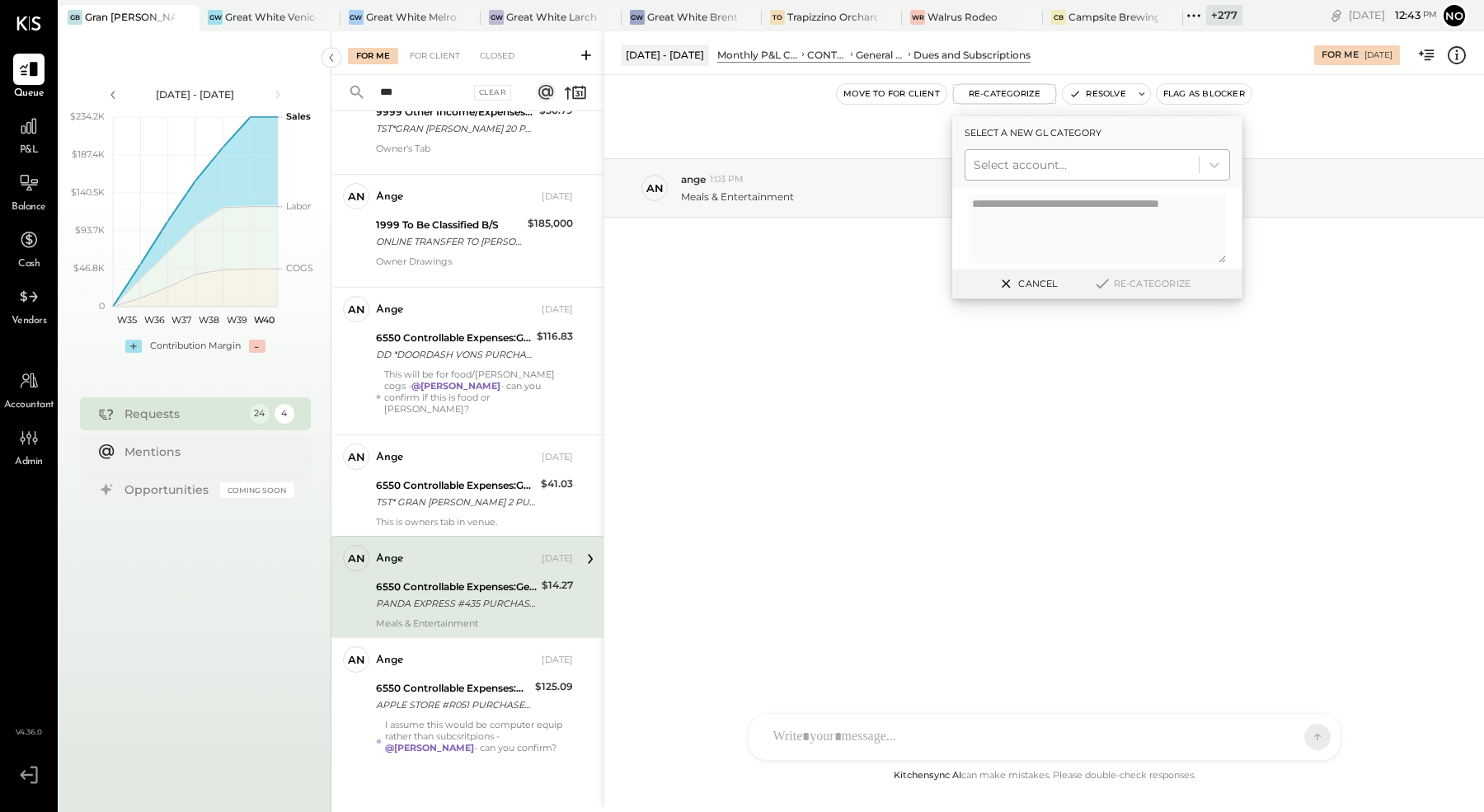
click at [1041, 168] on div at bounding box center [1082, 165] width 217 height 20
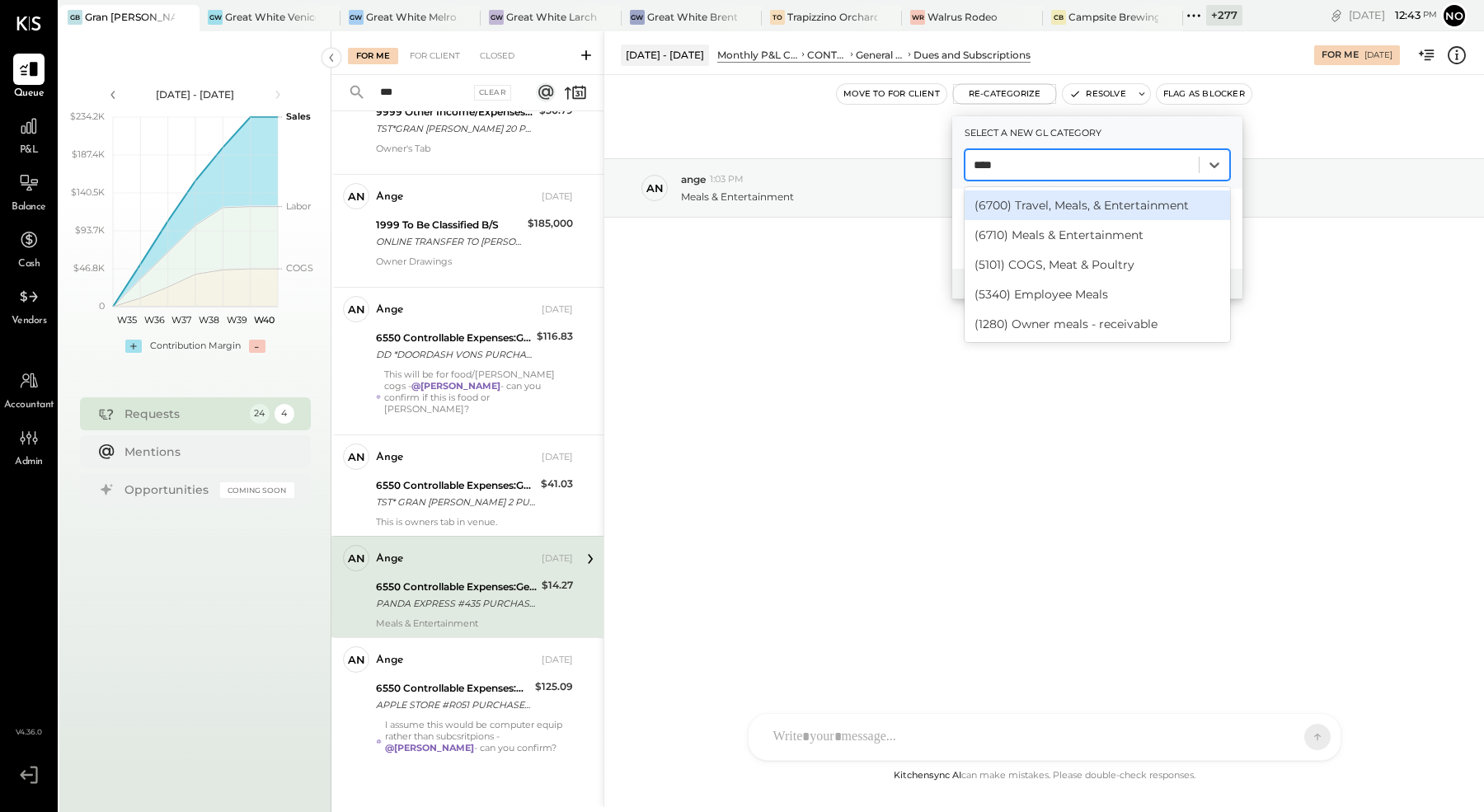
type input "*****"
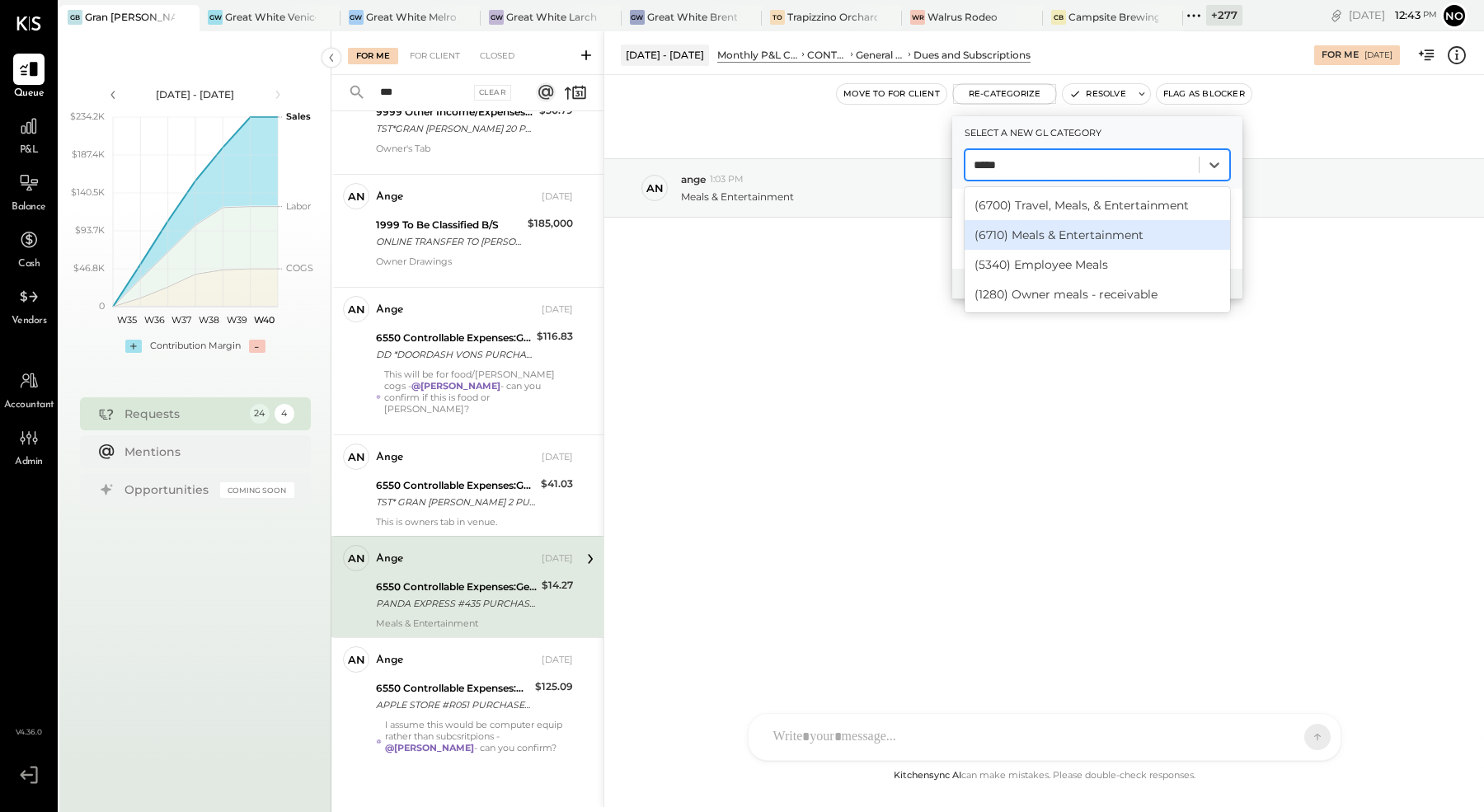
click at [1069, 231] on div "(6710) Meals & Entertainment" at bounding box center [1097, 234] width 265 height 29
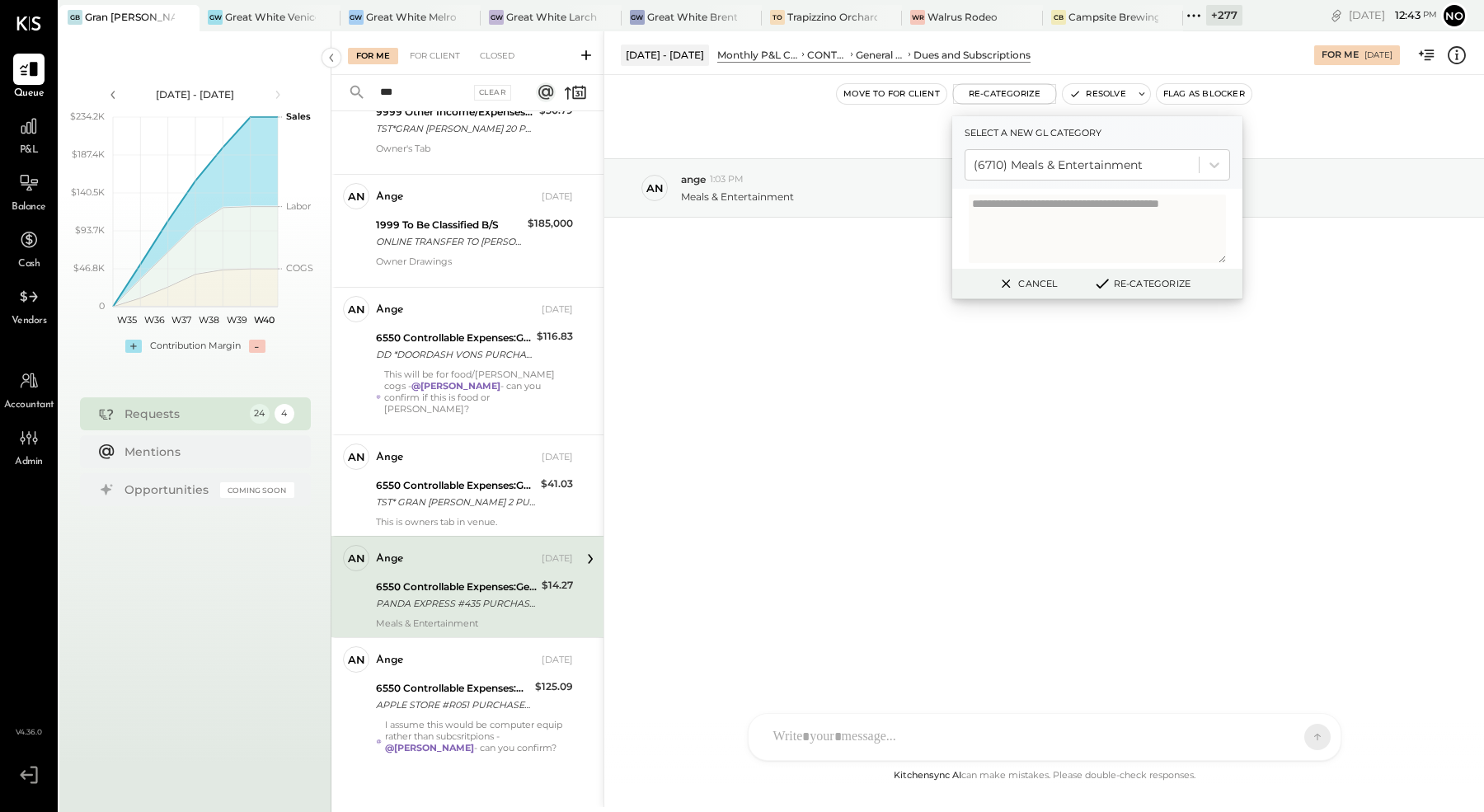
click at [1151, 285] on button "Re-Categorize" at bounding box center [1142, 283] width 109 height 20
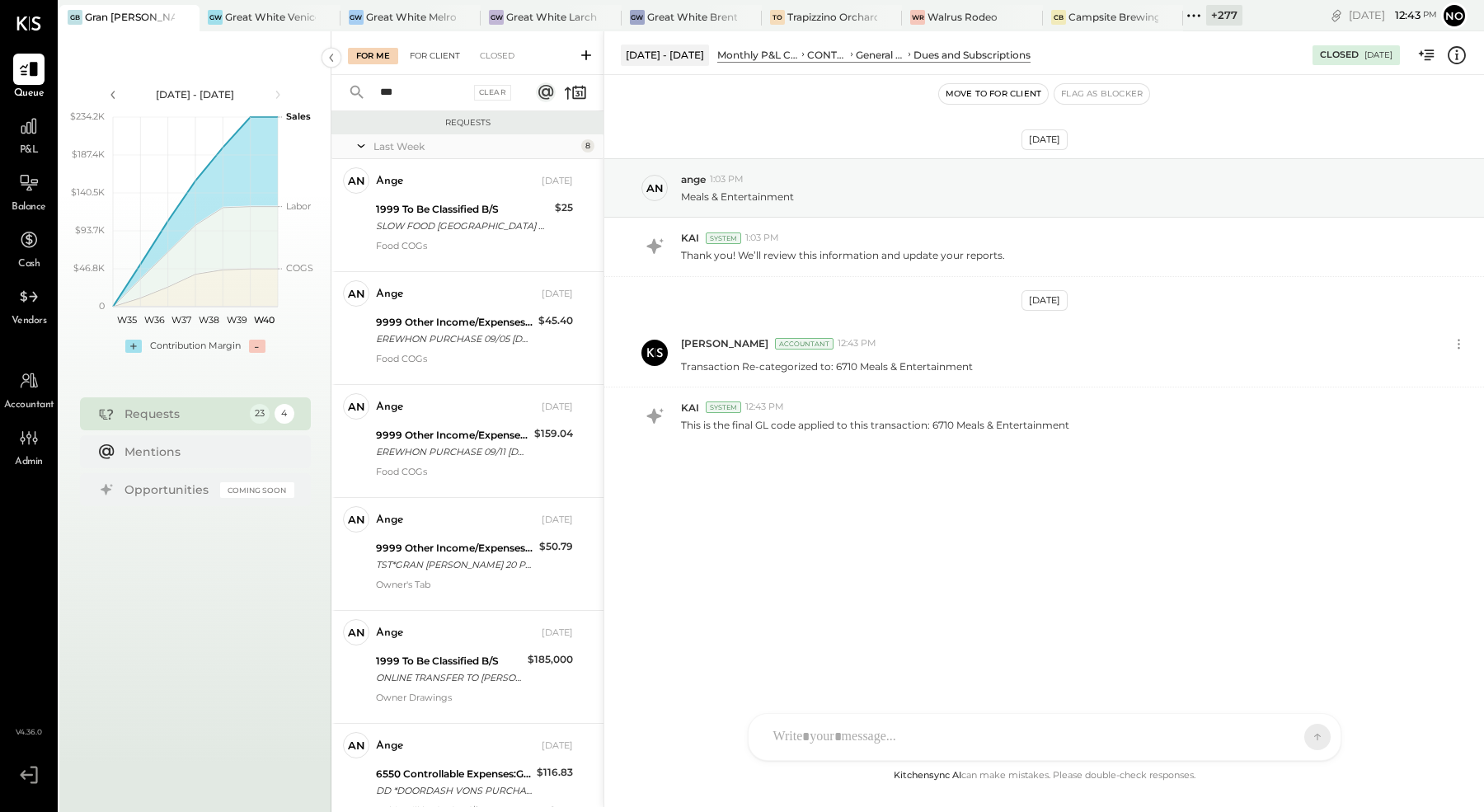
click at [425, 48] on div "For Client" at bounding box center [435, 55] width 66 height 16
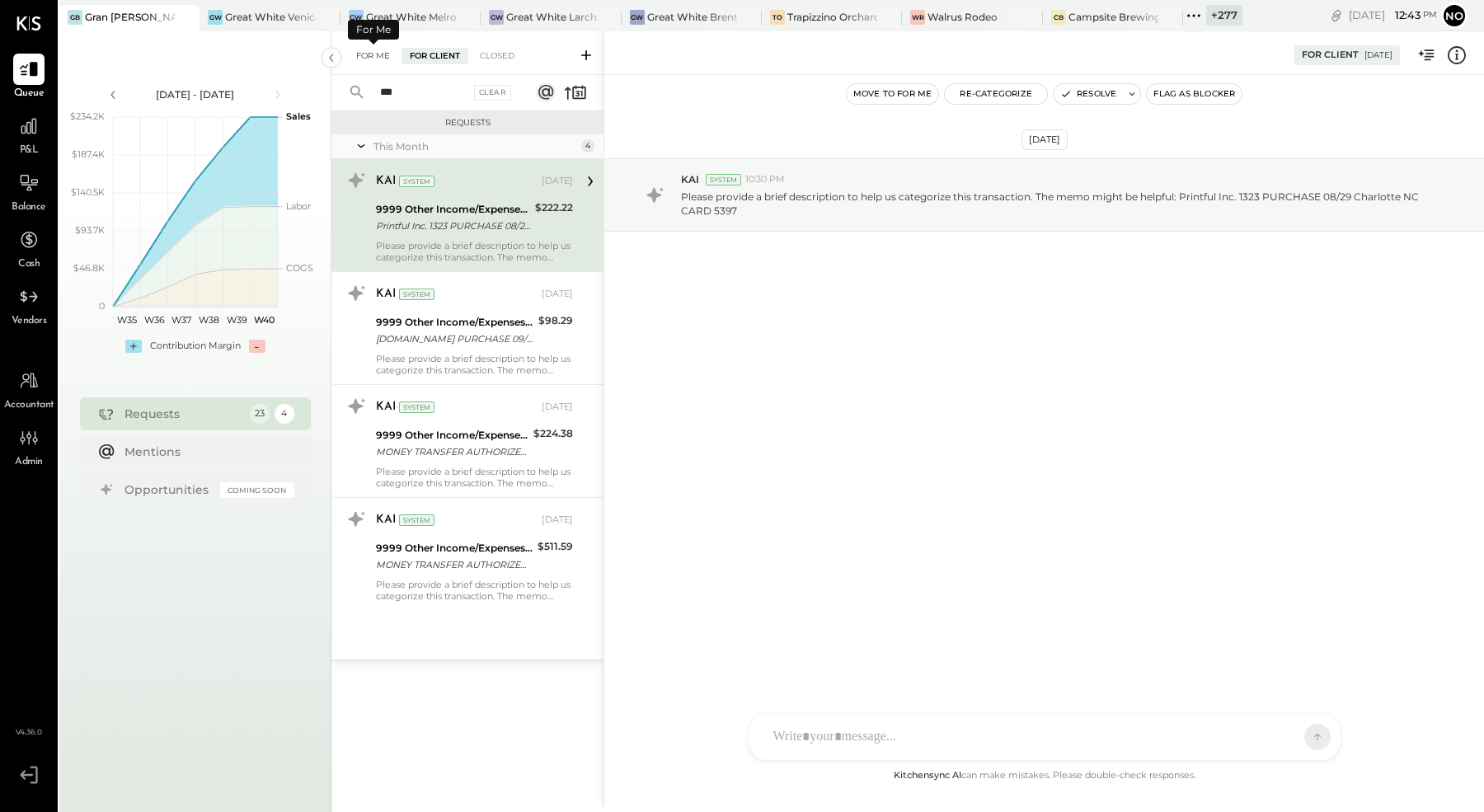
click at [381, 56] on div "For Me" at bounding box center [372, 55] width 50 height 16
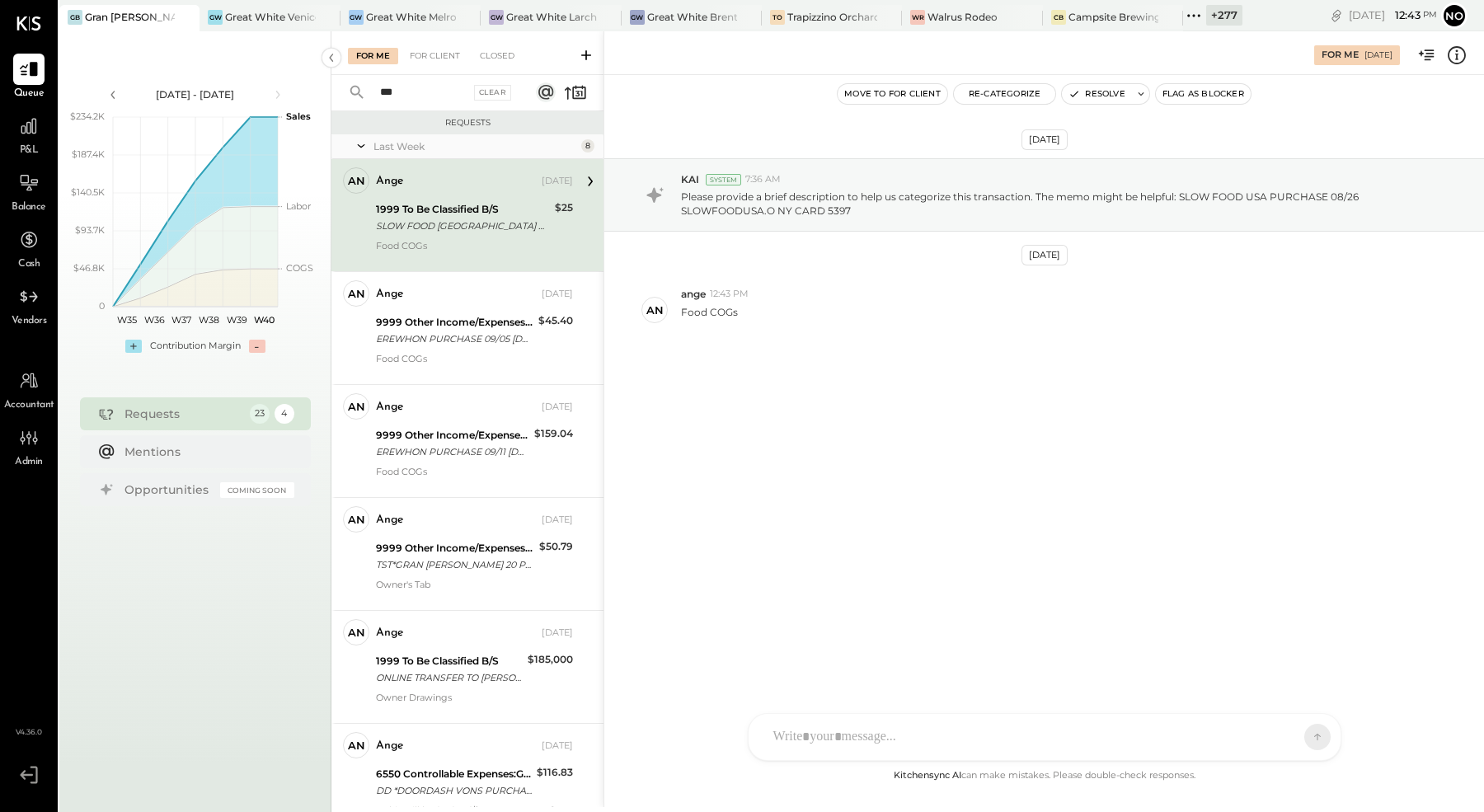
click at [423, 220] on div "SLOW FOOD [GEOGRAPHIC_DATA] PURCHASE 08/26 [GEOGRAPHIC_DATA]O NY CARD 5397" at bounding box center [463, 226] width 174 height 16
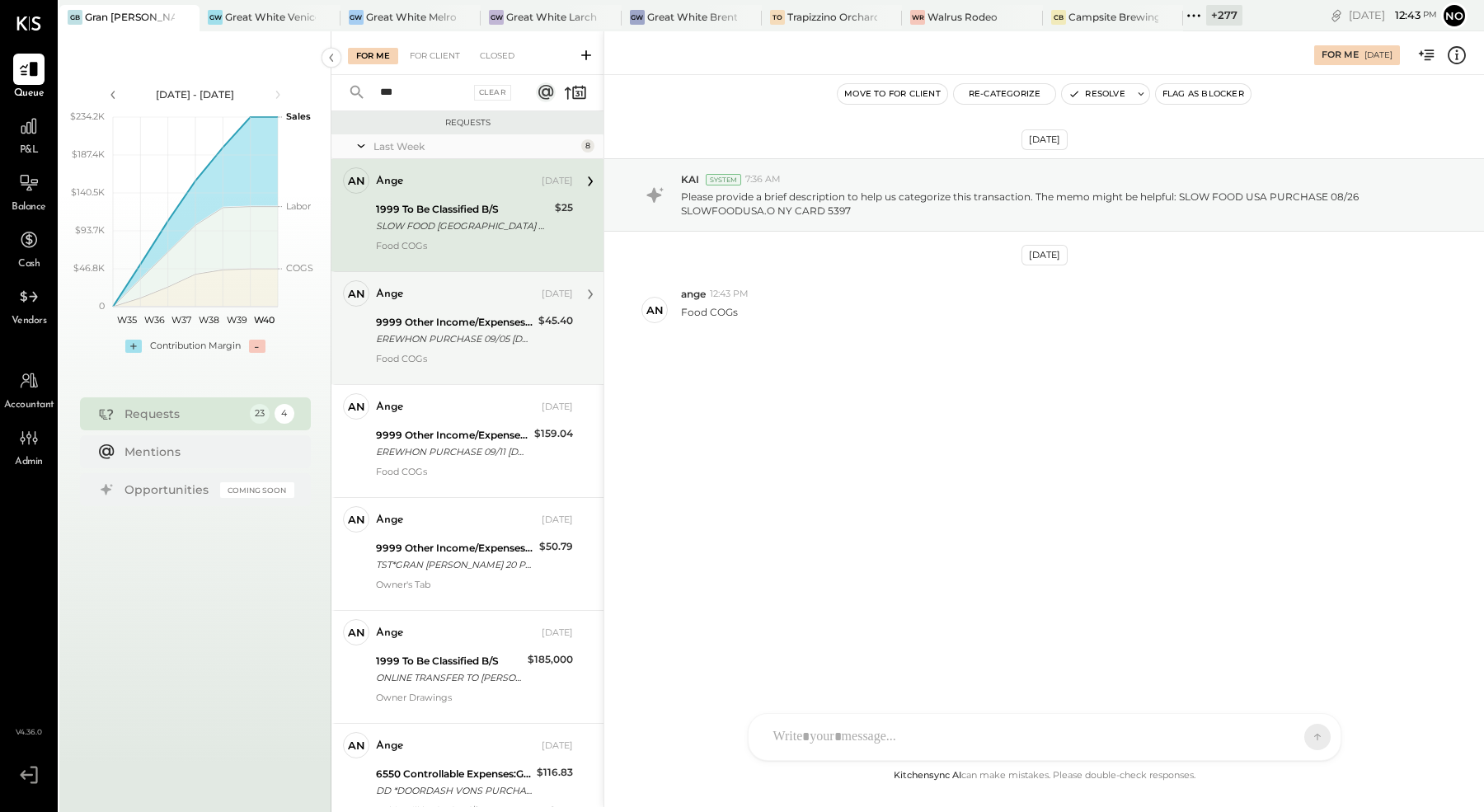
click at [441, 339] on div "EREWHON PURCHASE 09/05 [DOMAIN_NAME] CA CARD 5397" at bounding box center [455, 338] width 157 height 16
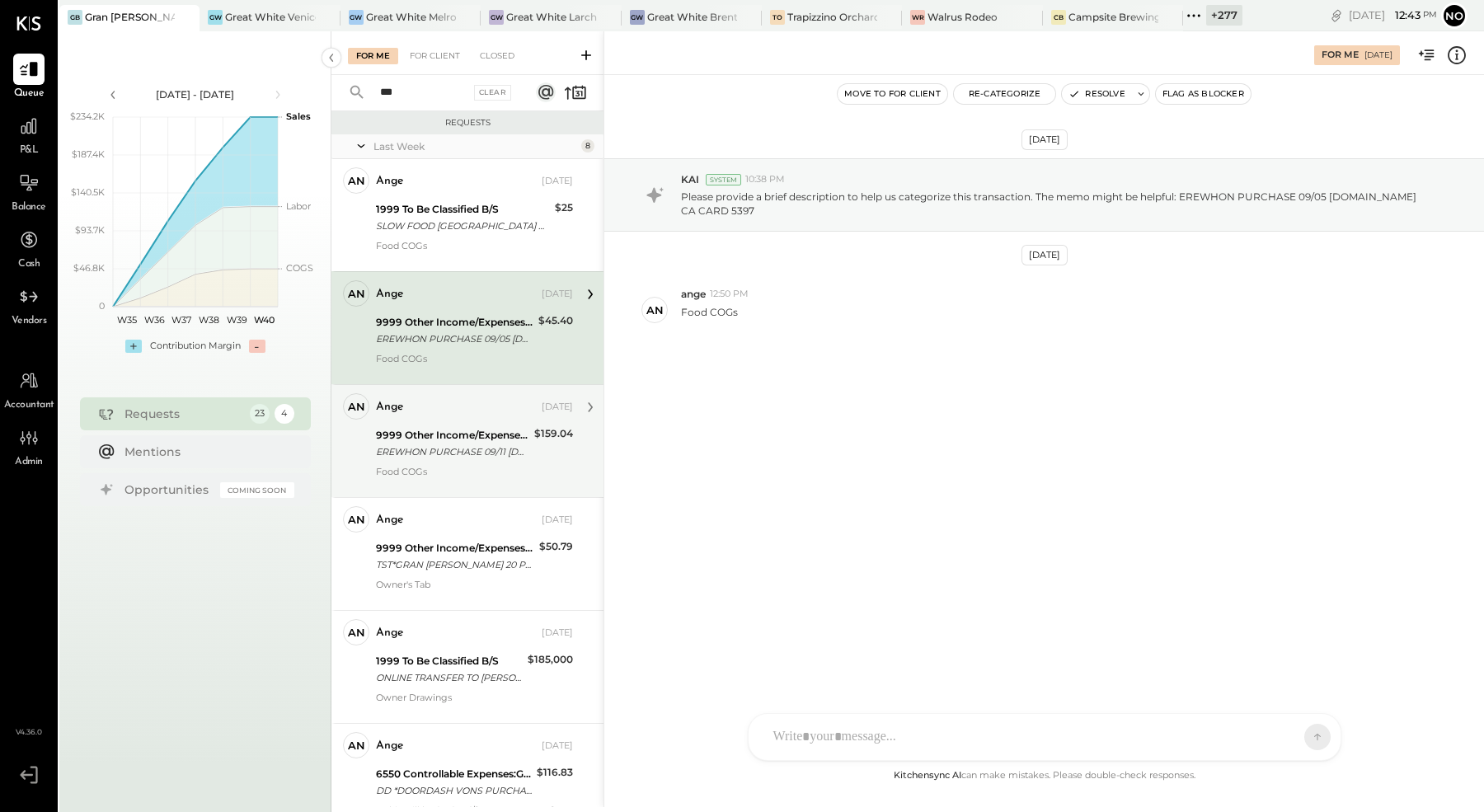
click at [451, 431] on div "9999 Other Income/Expenses:To Be Classified" at bounding box center [453, 435] width 154 height 16
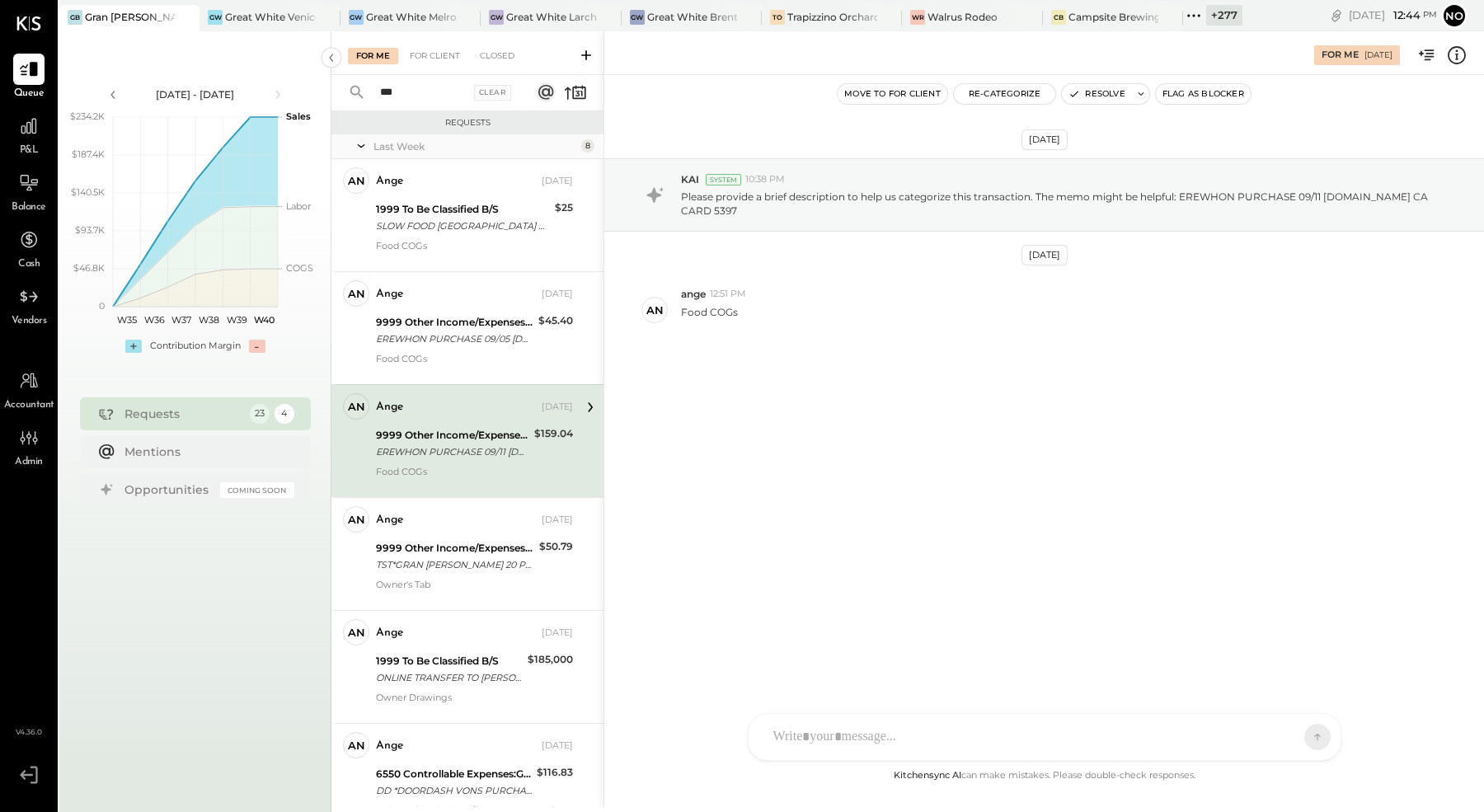
scroll to position [80, 0]
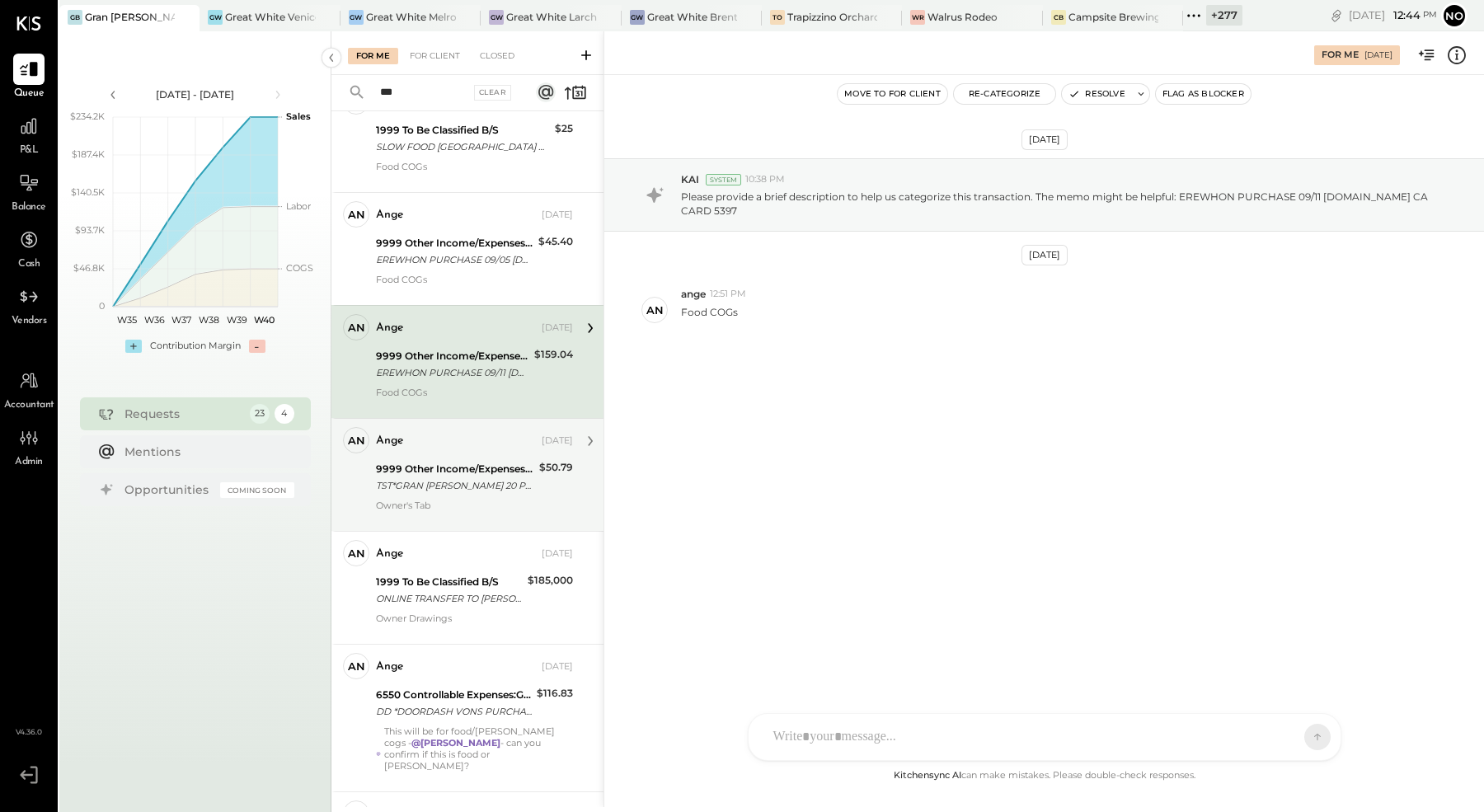
click at [456, 461] on div "9999 Other Income/Expenses:To Be Classified" at bounding box center [455, 468] width 158 height 16
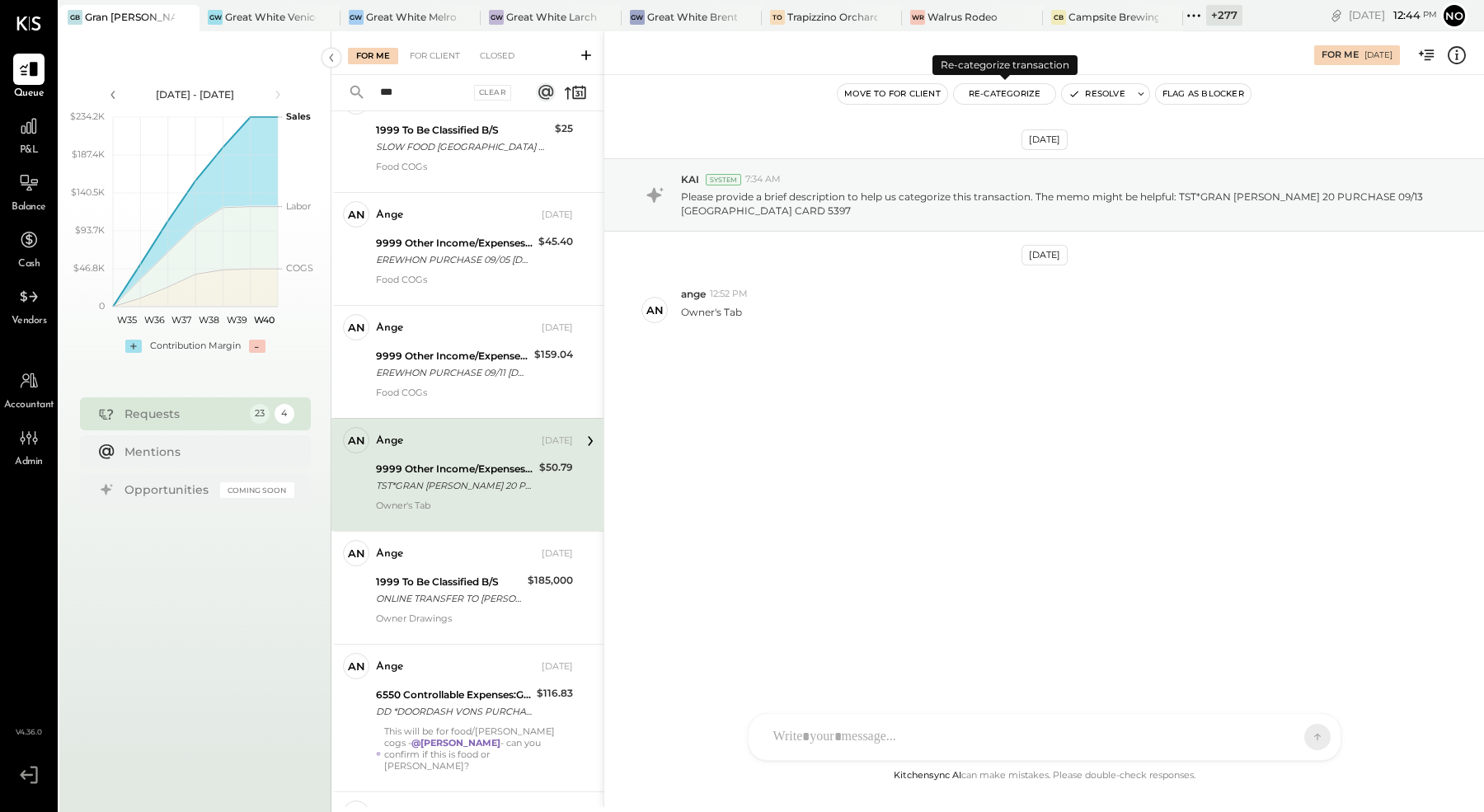
click at [1000, 94] on button "Re-Categorize" at bounding box center [1005, 94] width 102 height 20
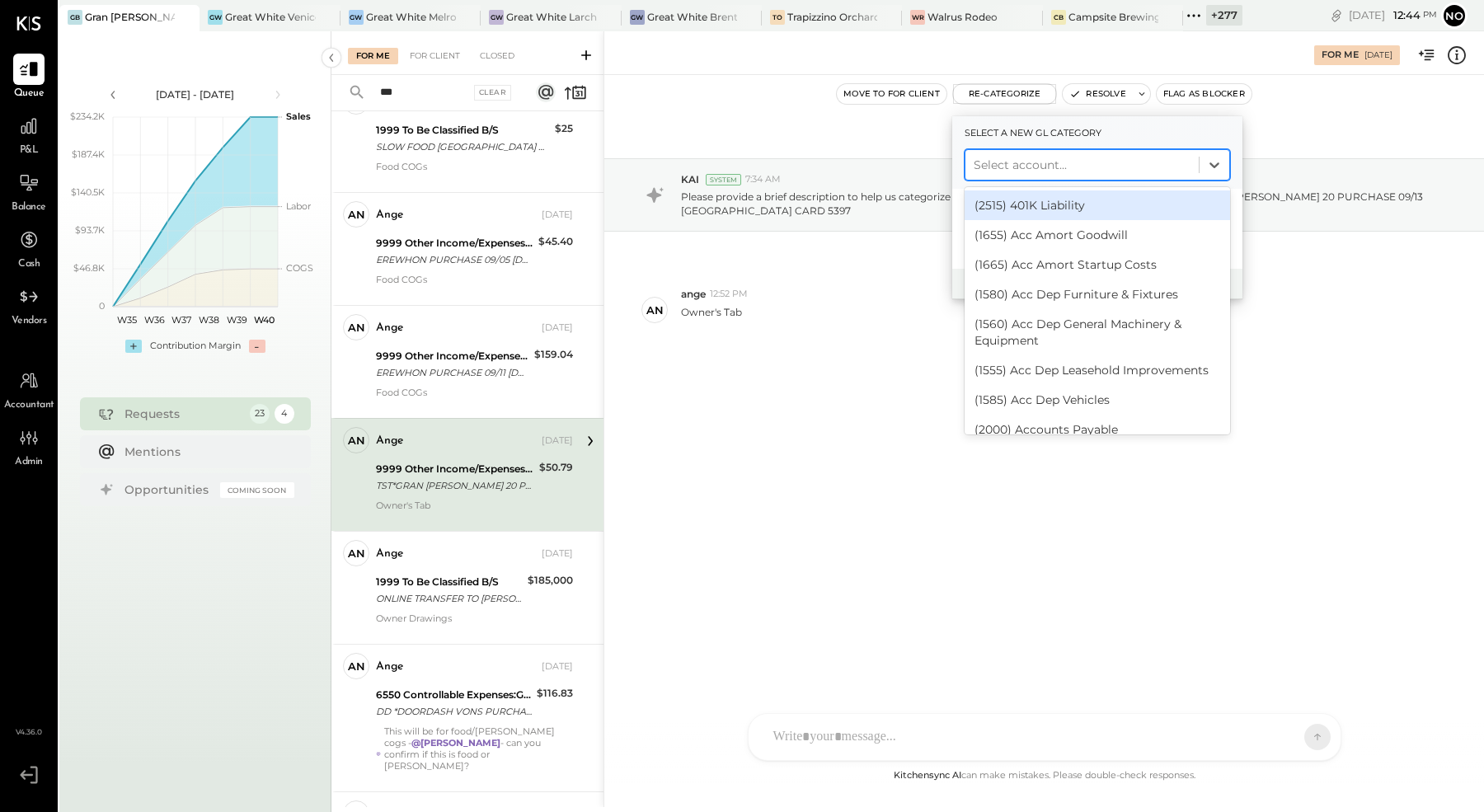
click at [1017, 162] on div at bounding box center [1082, 165] width 217 height 20
type input "****"
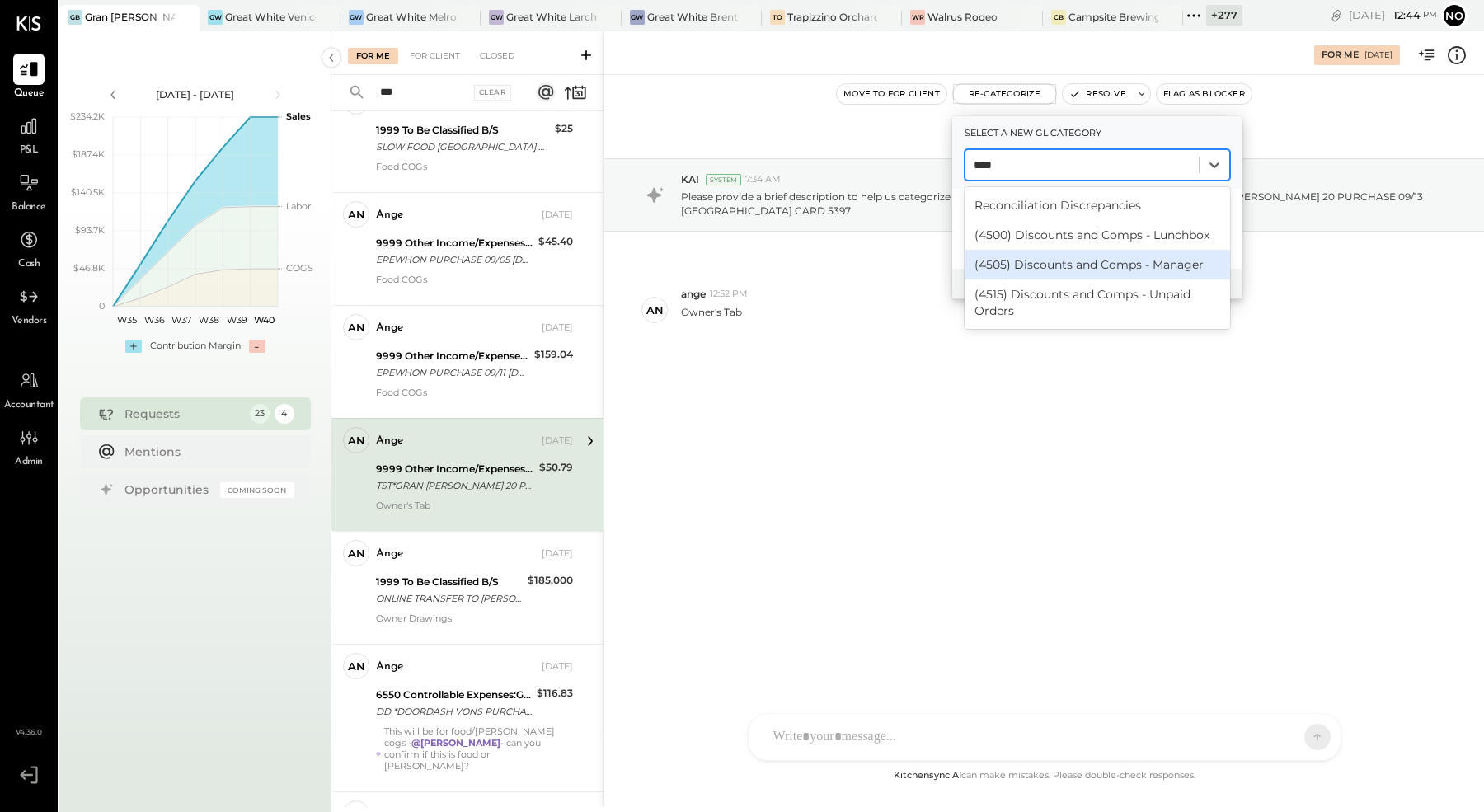
click at [1076, 261] on div "(4505) Discounts and Comps - Manager" at bounding box center [1097, 264] width 265 height 29
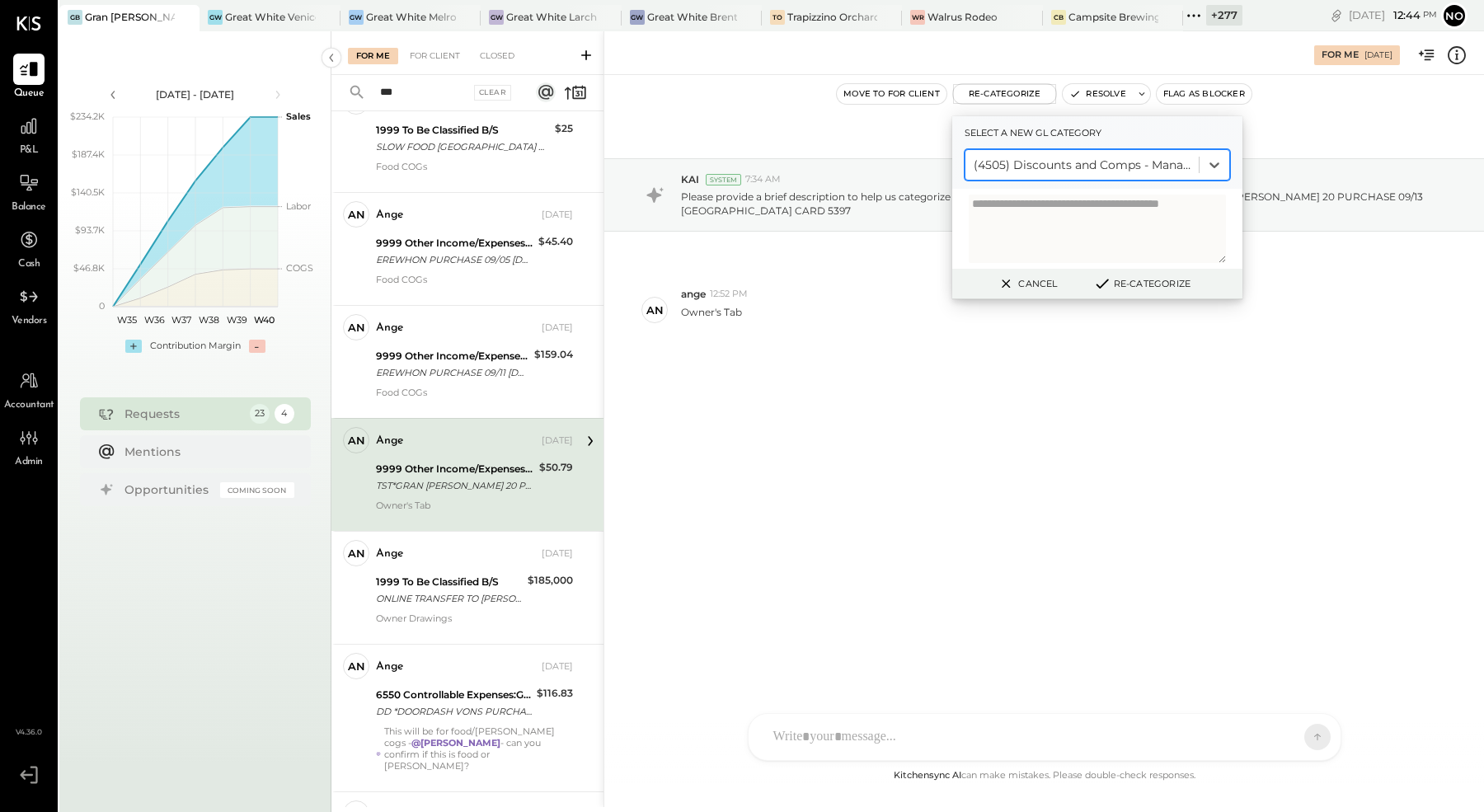
click at [1168, 284] on button "Re-Categorize" at bounding box center [1142, 283] width 109 height 20
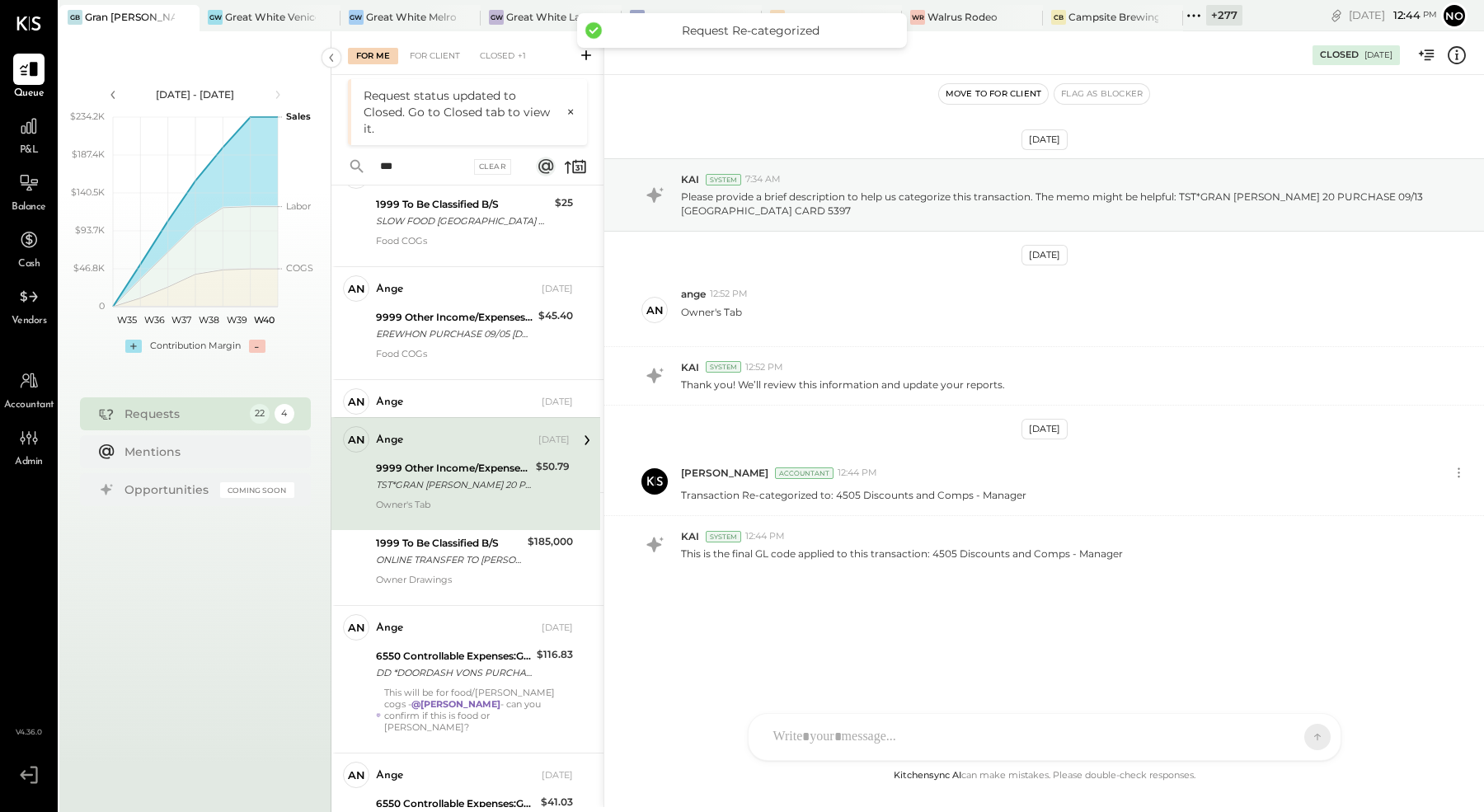
scroll to position [17, 0]
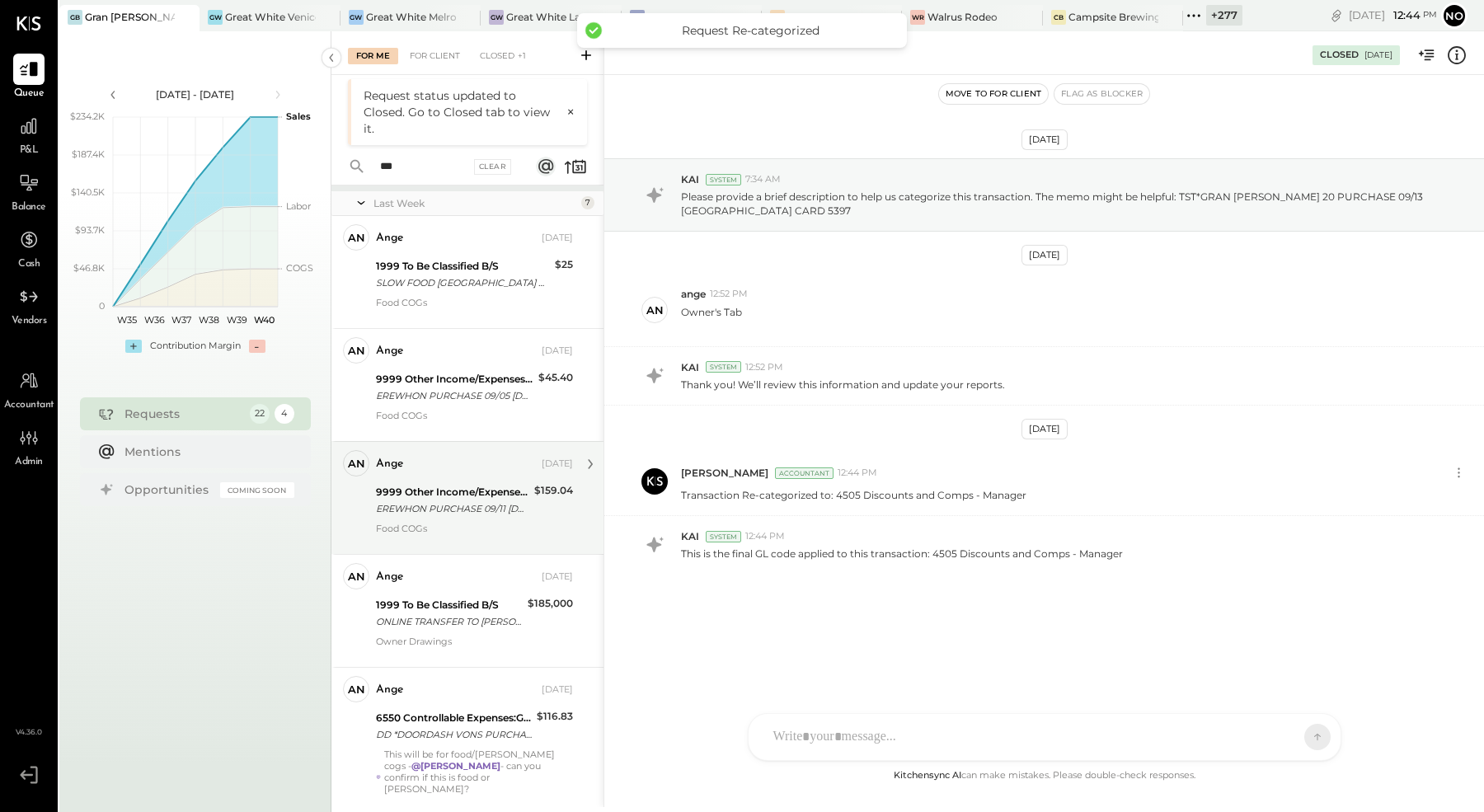
click at [454, 500] on div "EREWHON PURCHASE 09/11 [DOMAIN_NAME] CA CARD 5397" at bounding box center [453, 508] width 154 height 16
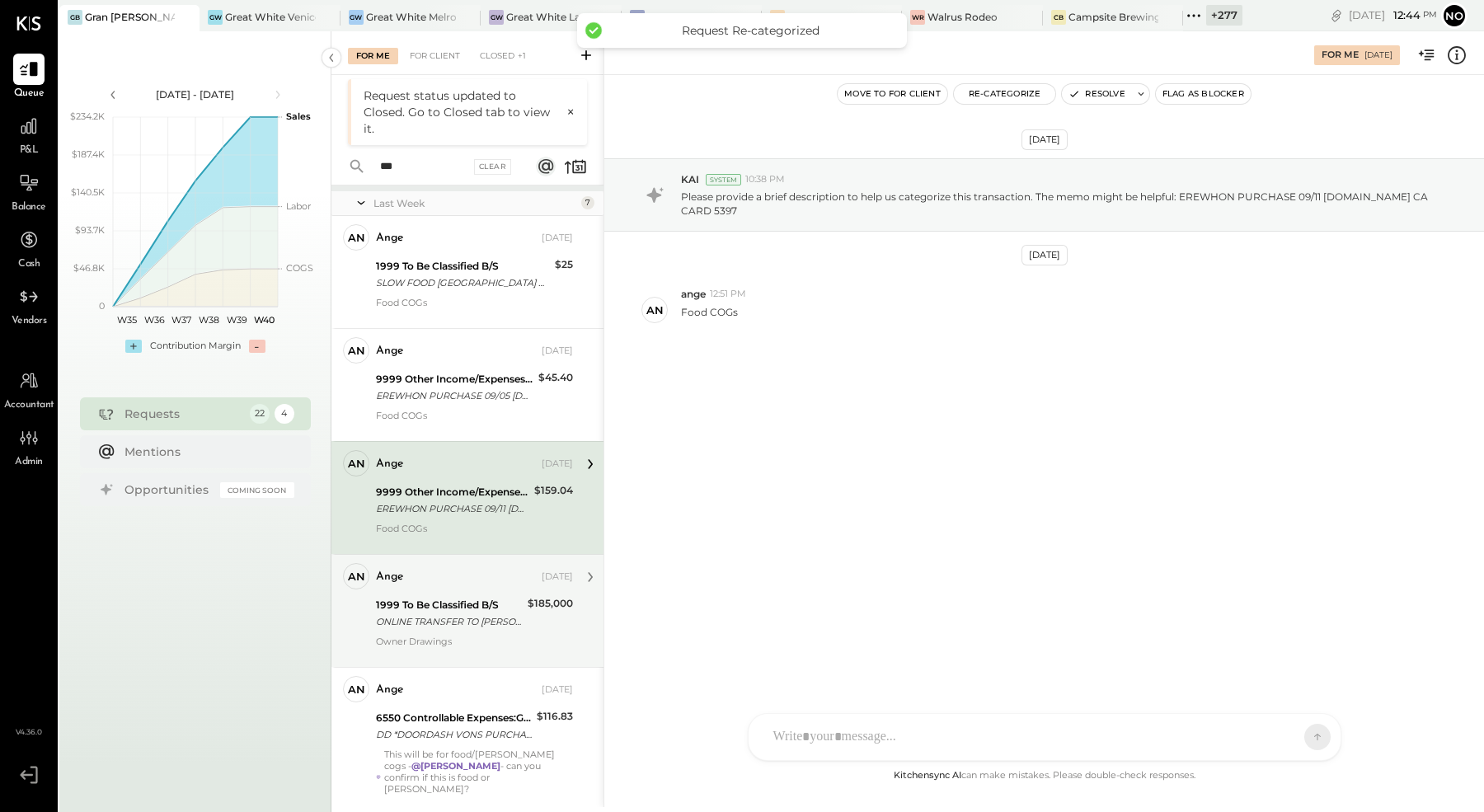
click at [441, 622] on div "ONLINE TRANSFER TO LEVANGIE F EVERYDAY CHECKING XXXXXX5447 REF #IB0TXV8KHF ON 0…" at bounding box center [449, 621] width 147 height 16
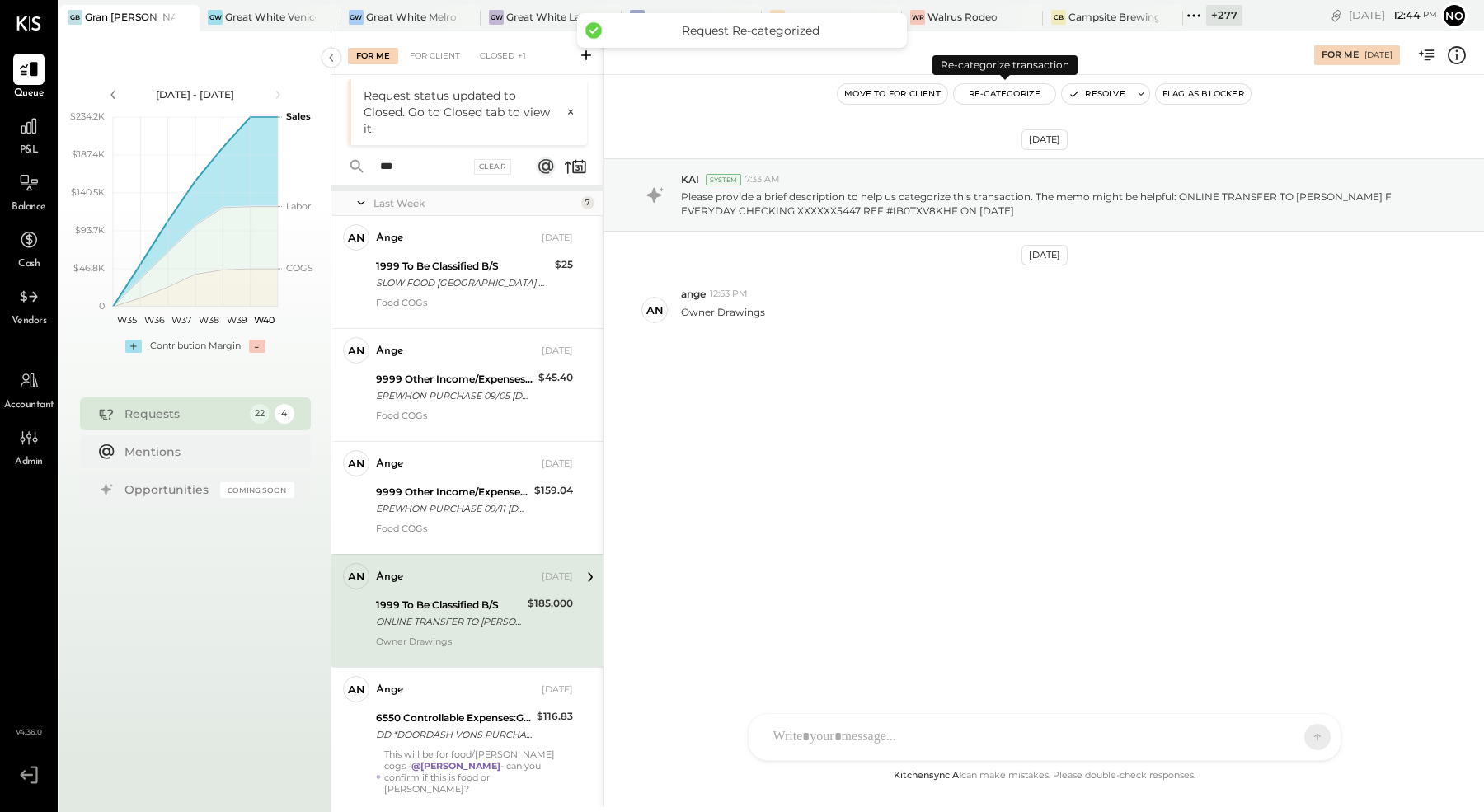
click at [1026, 90] on button "Re-Categorize" at bounding box center [1005, 94] width 102 height 20
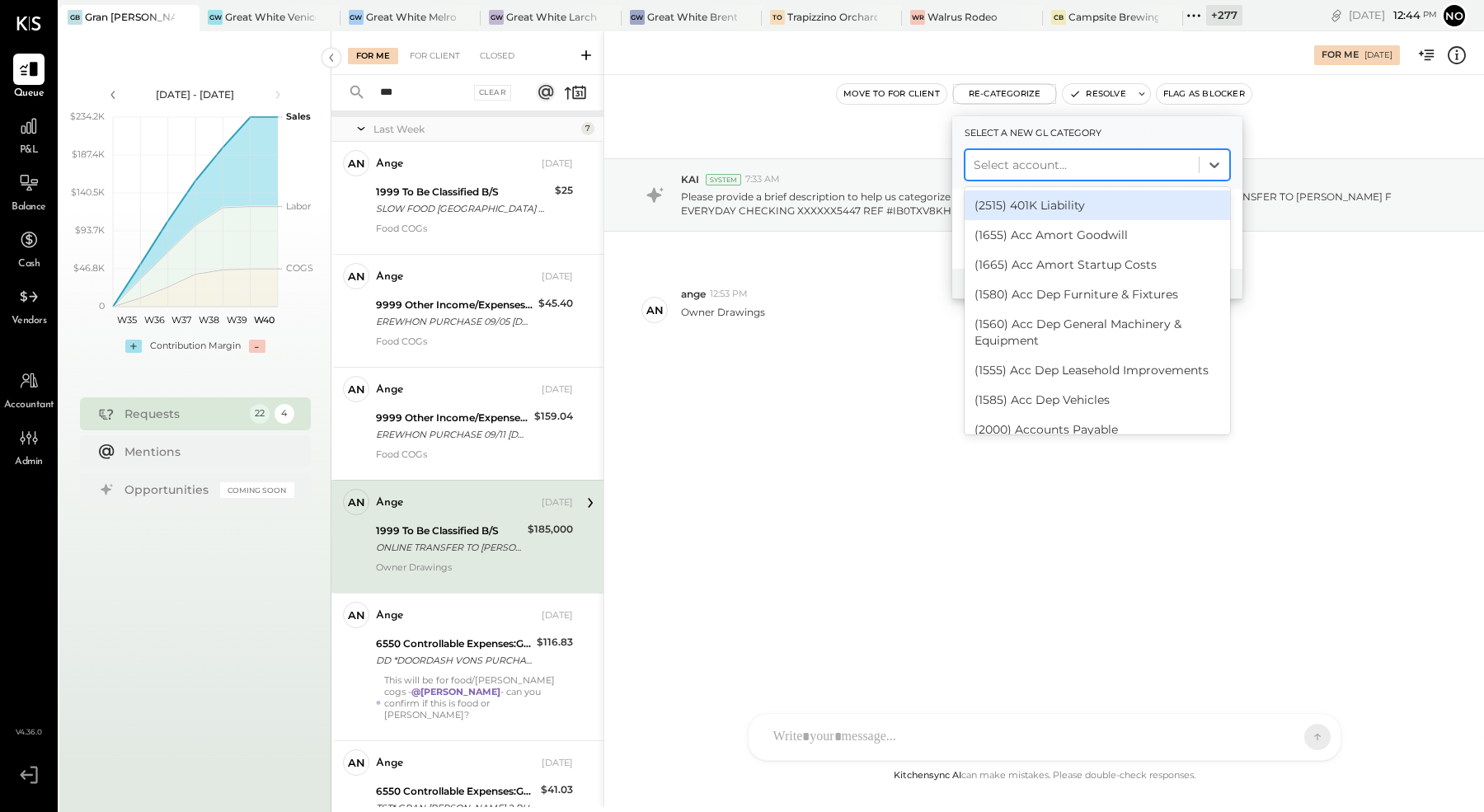
click at [1070, 157] on div at bounding box center [1082, 165] width 217 height 20
type input "****"
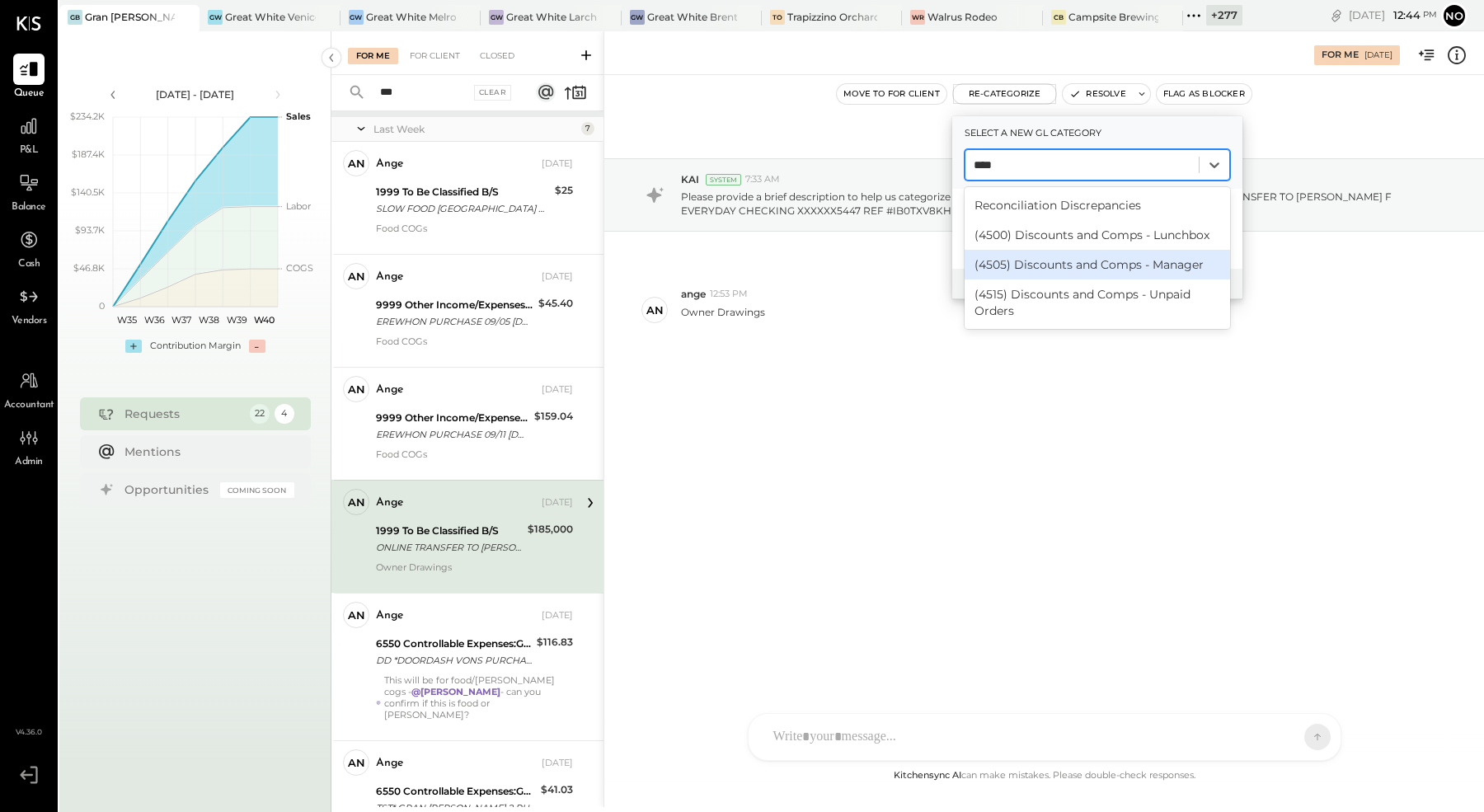
click at [1131, 262] on div "(4505) Discounts and Comps - Manager" at bounding box center [1097, 264] width 265 height 29
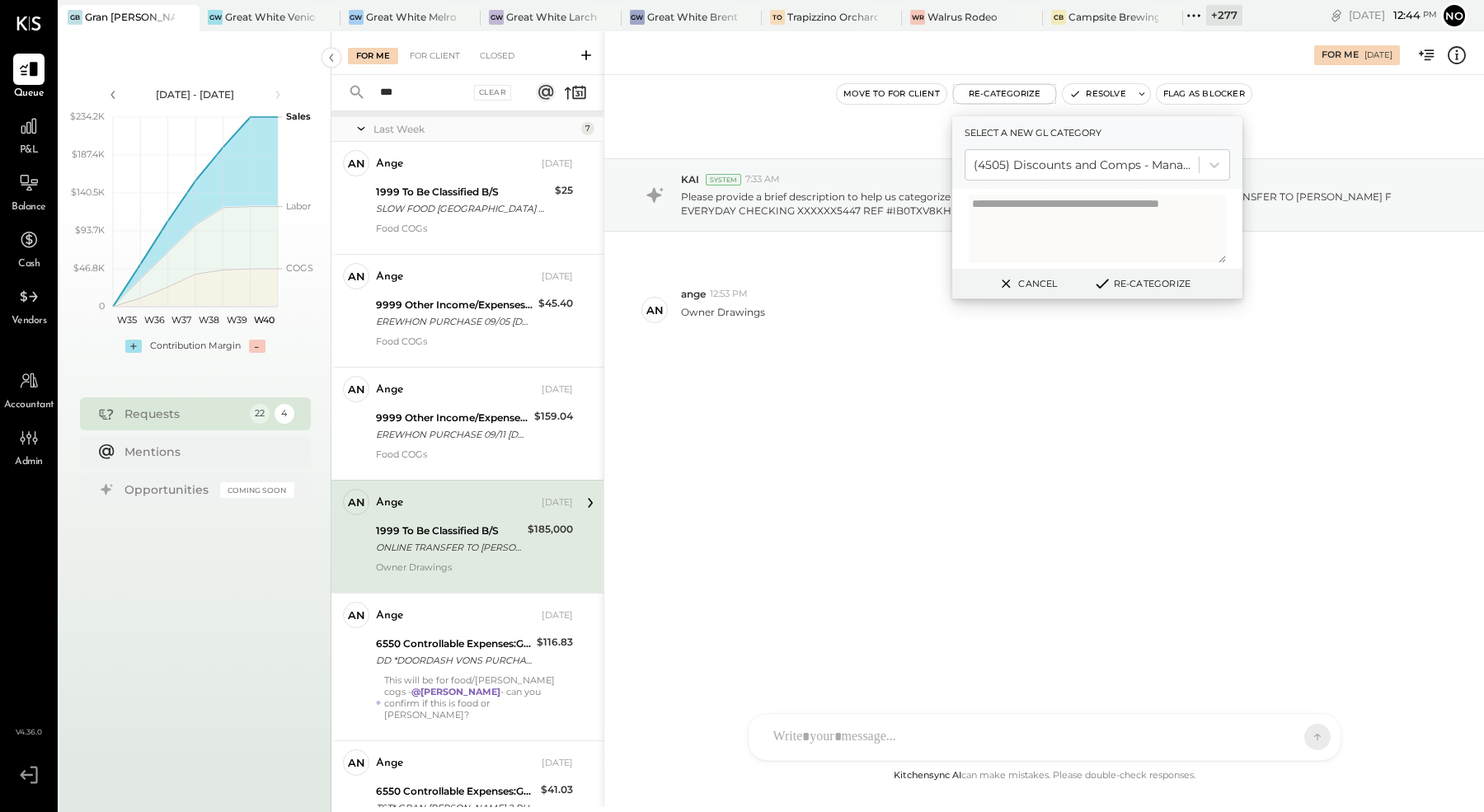
click at [1173, 280] on button "Re-Categorize" at bounding box center [1142, 283] width 109 height 20
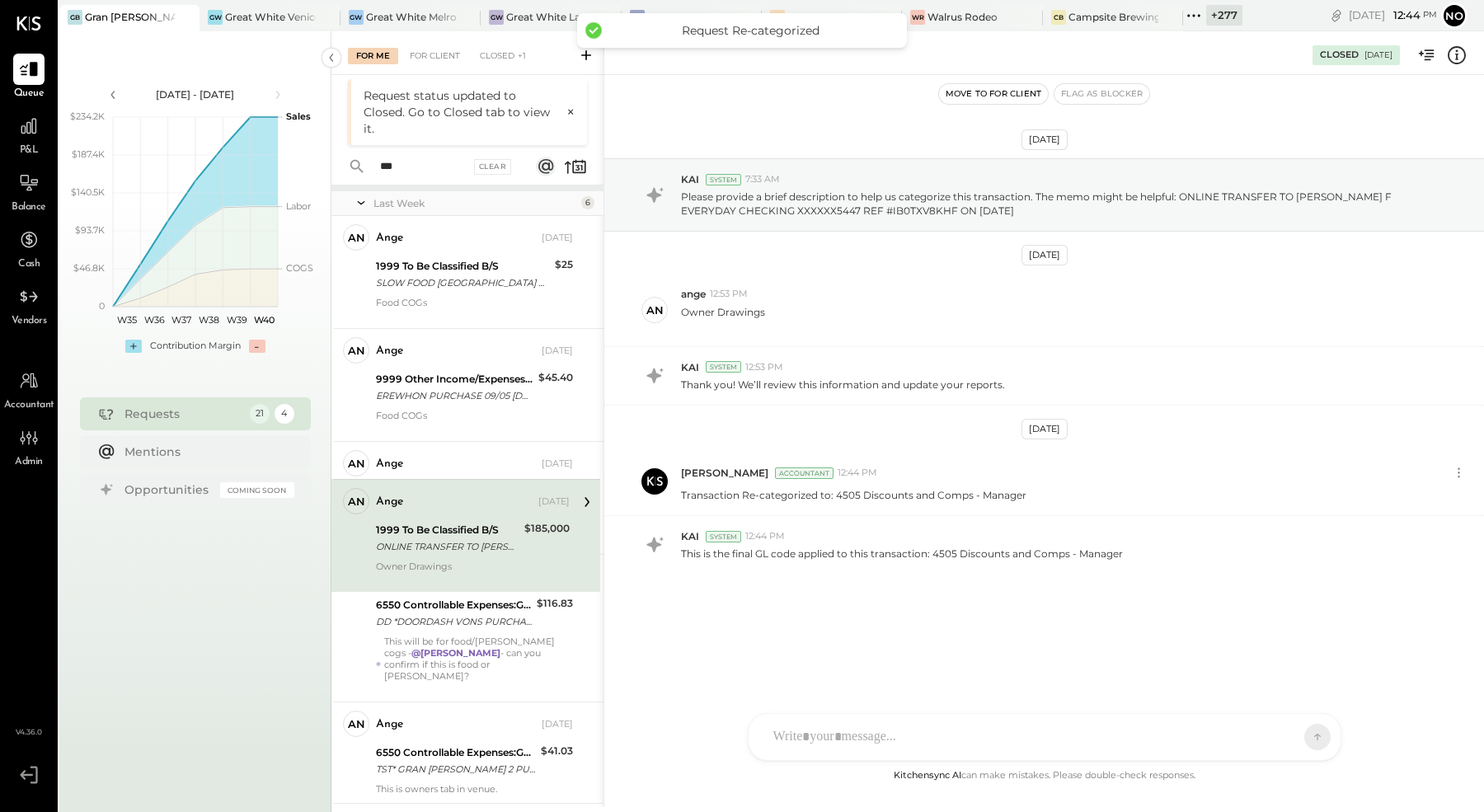
scroll to position [14, 0]
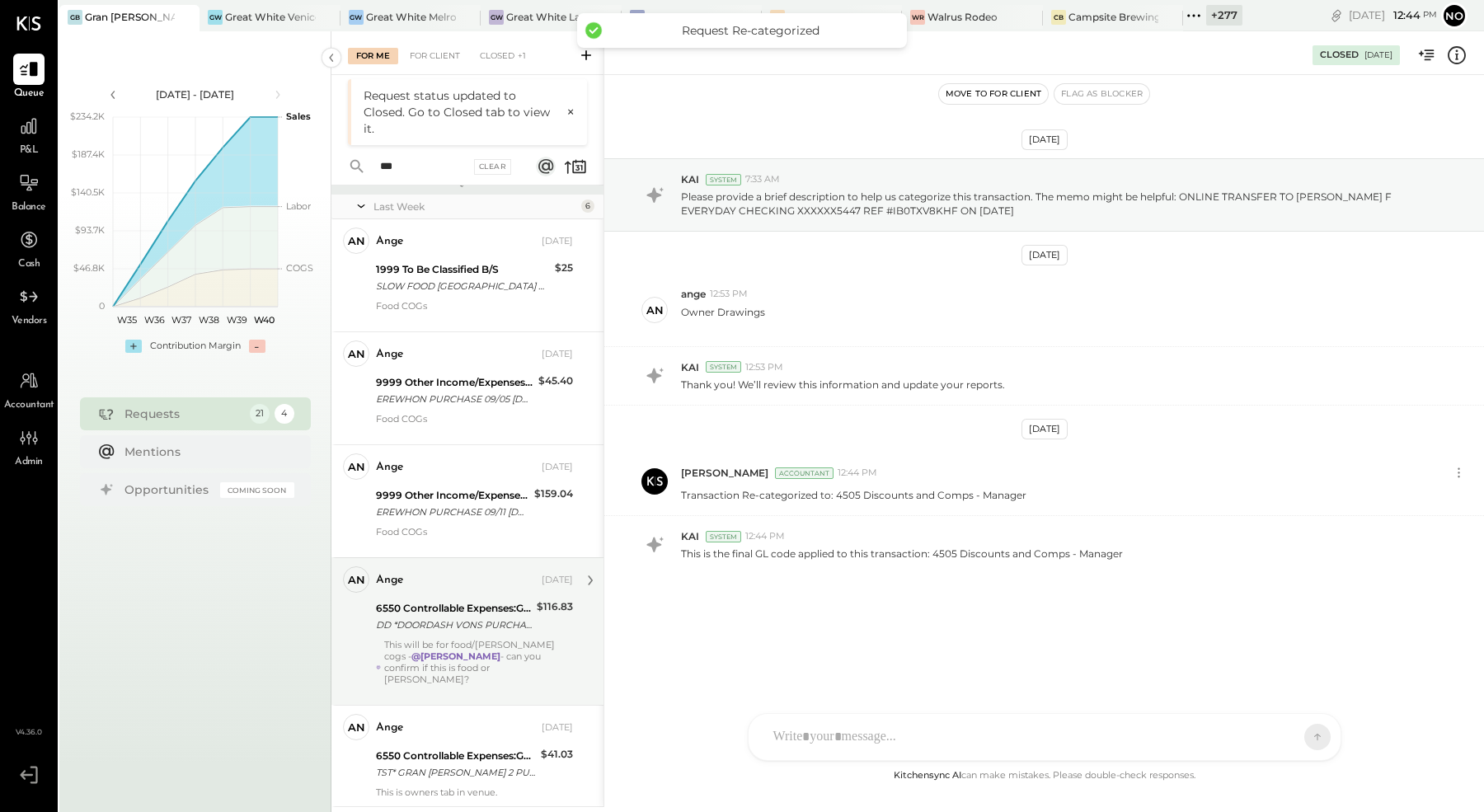
click at [406, 630] on div "DD *DOORDASH VONS PURCHASE 08/[PHONE_NUMBER] CA CARD 5397" at bounding box center [454, 624] width 155 height 16
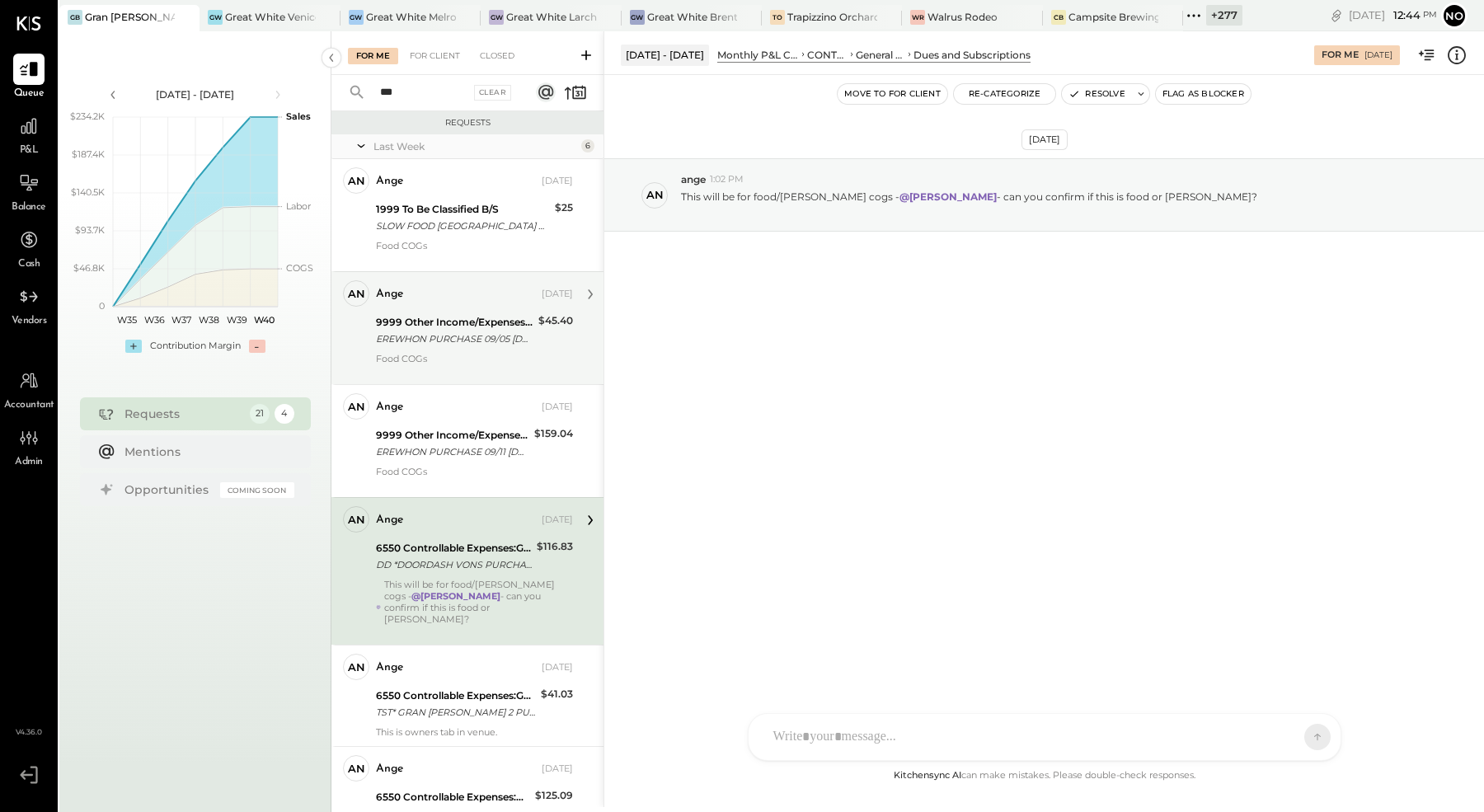
click at [473, 293] on div "ange" at bounding box center [457, 294] width 162 height 16
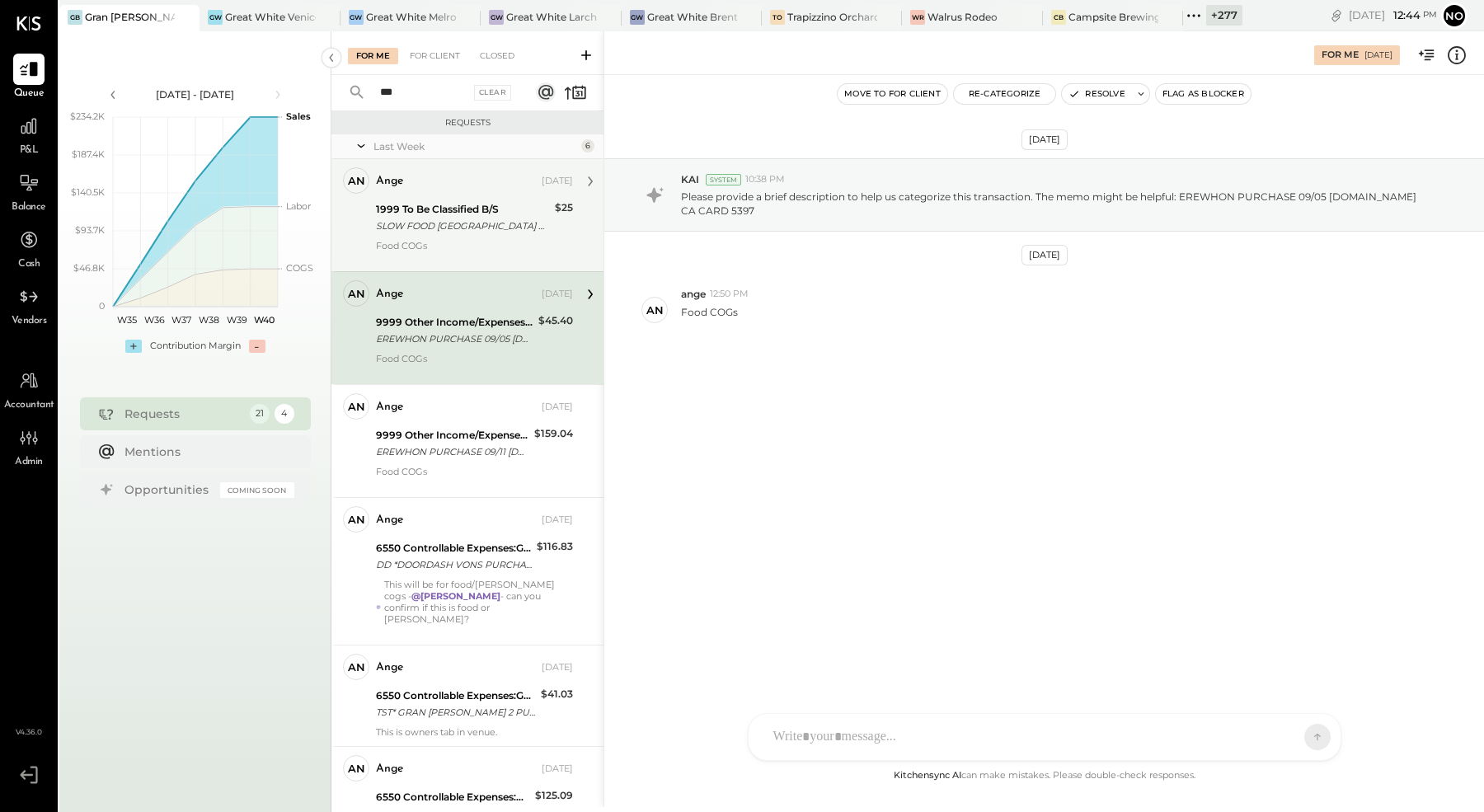
click at [471, 227] on div "SLOW FOOD [GEOGRAPHIC_DATA] PURCHASE 08/26 [GEOGRAPHIC_DATA]O NY CARD 5397" at bounding box center [463, 226] width 174 height 16
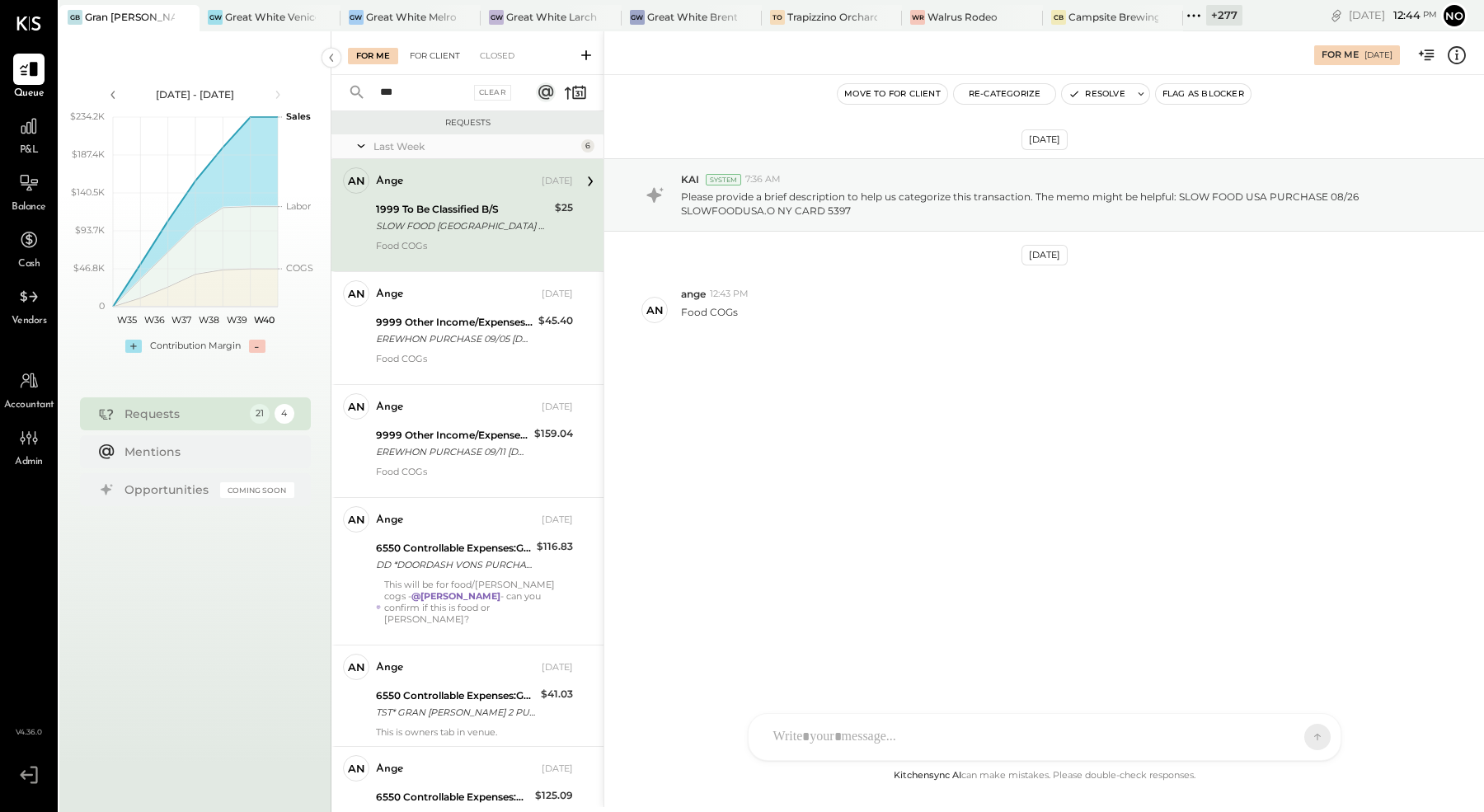
click at [445, 47] on div "For Client" at bounding box center [435, 55] width 66 height 16
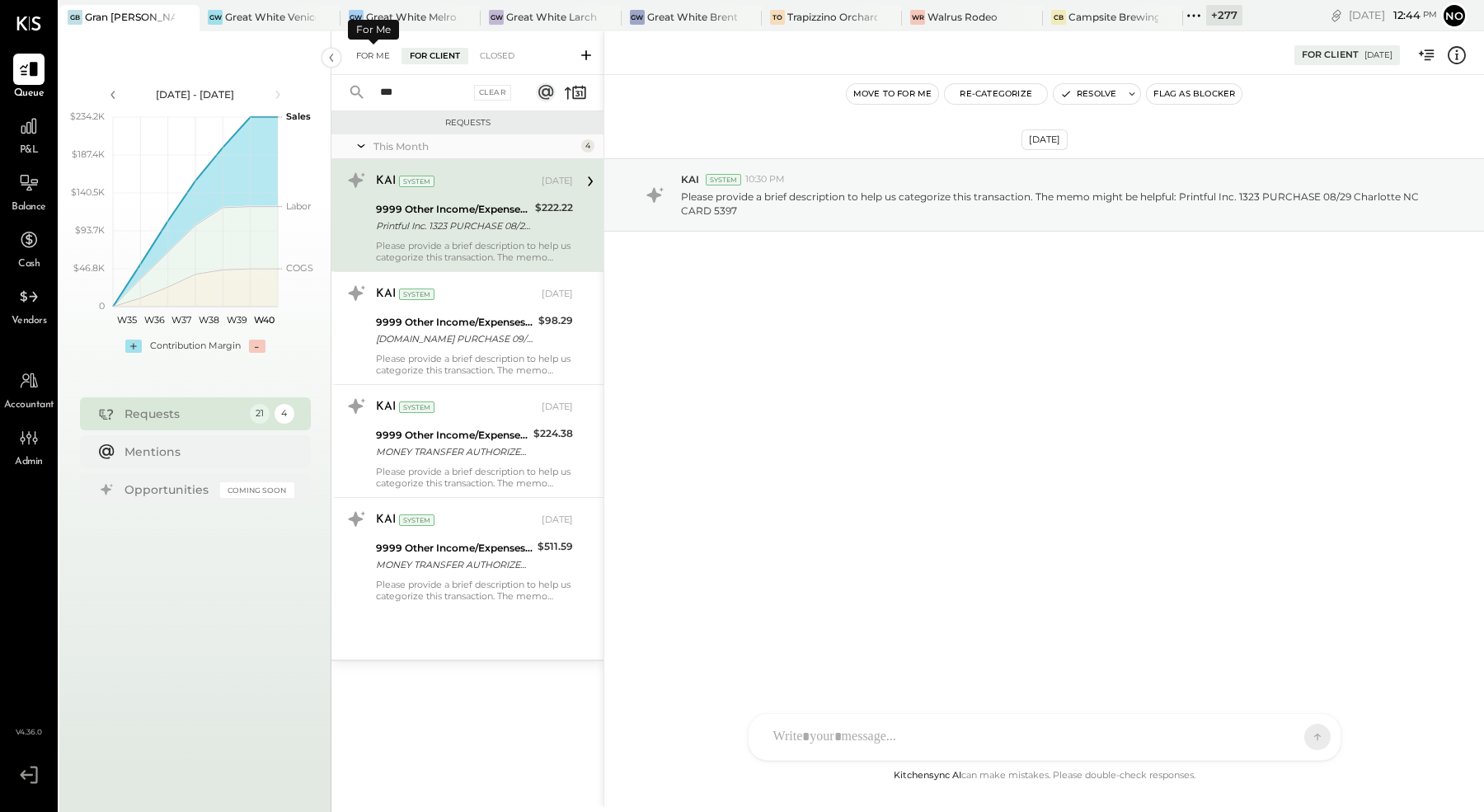
click at [372, 51] on div "For Me" at bounding box center [372, 55] width 50 height 16
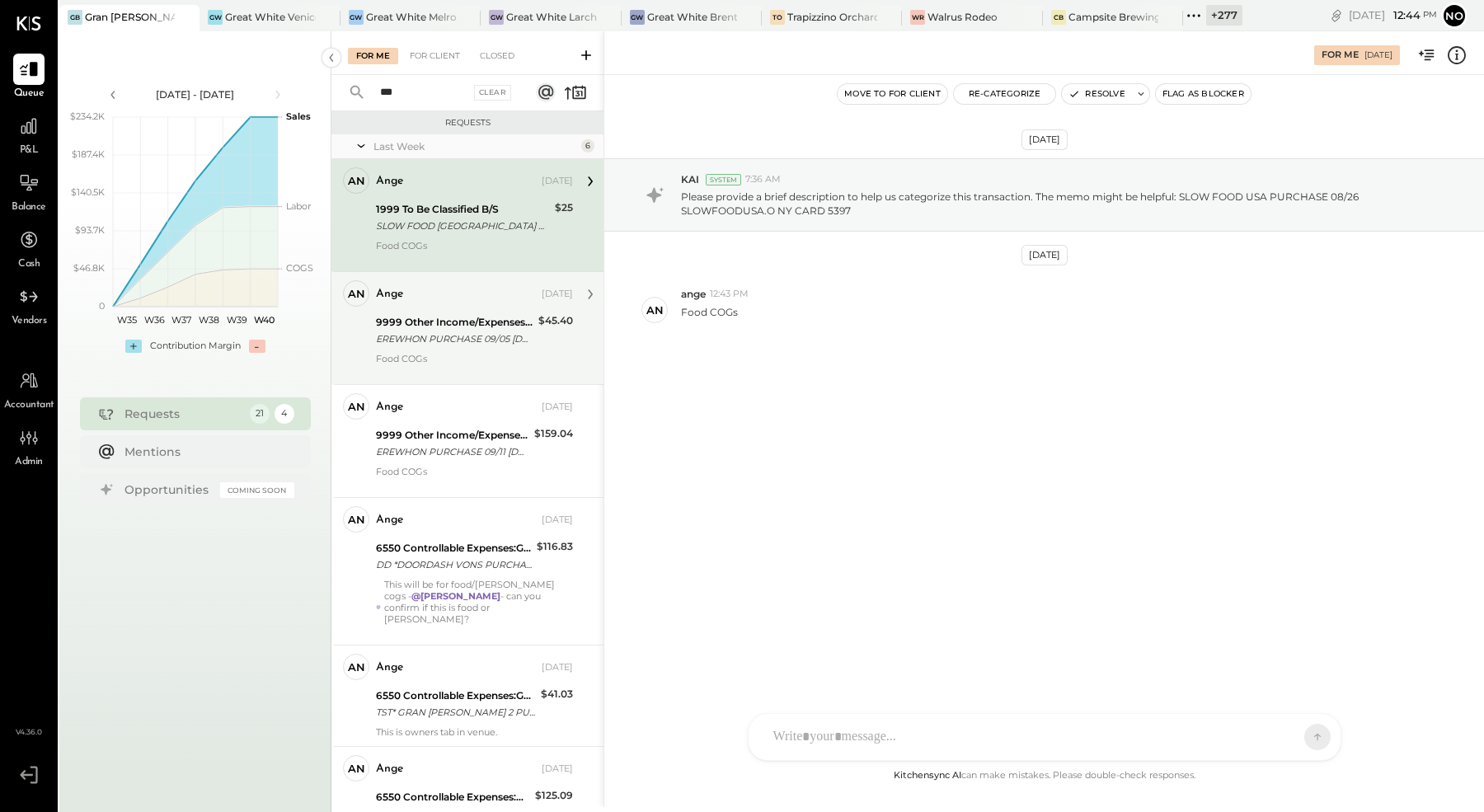
click at [463, 373] on div at bounding box center [475, 370] width 197 height 11
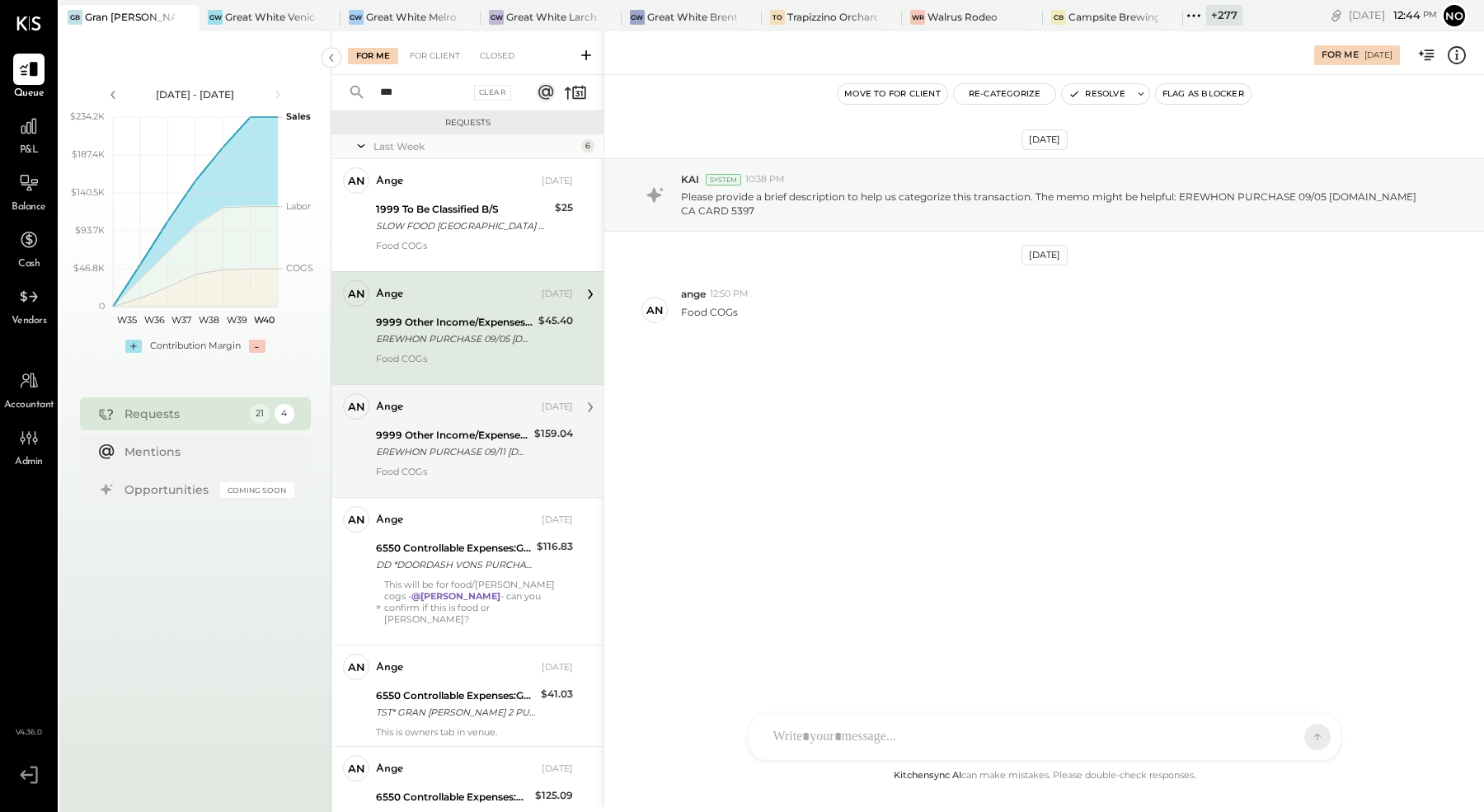
click at [479, 478] on div at bounding box center [475, 483] width 197 height 11
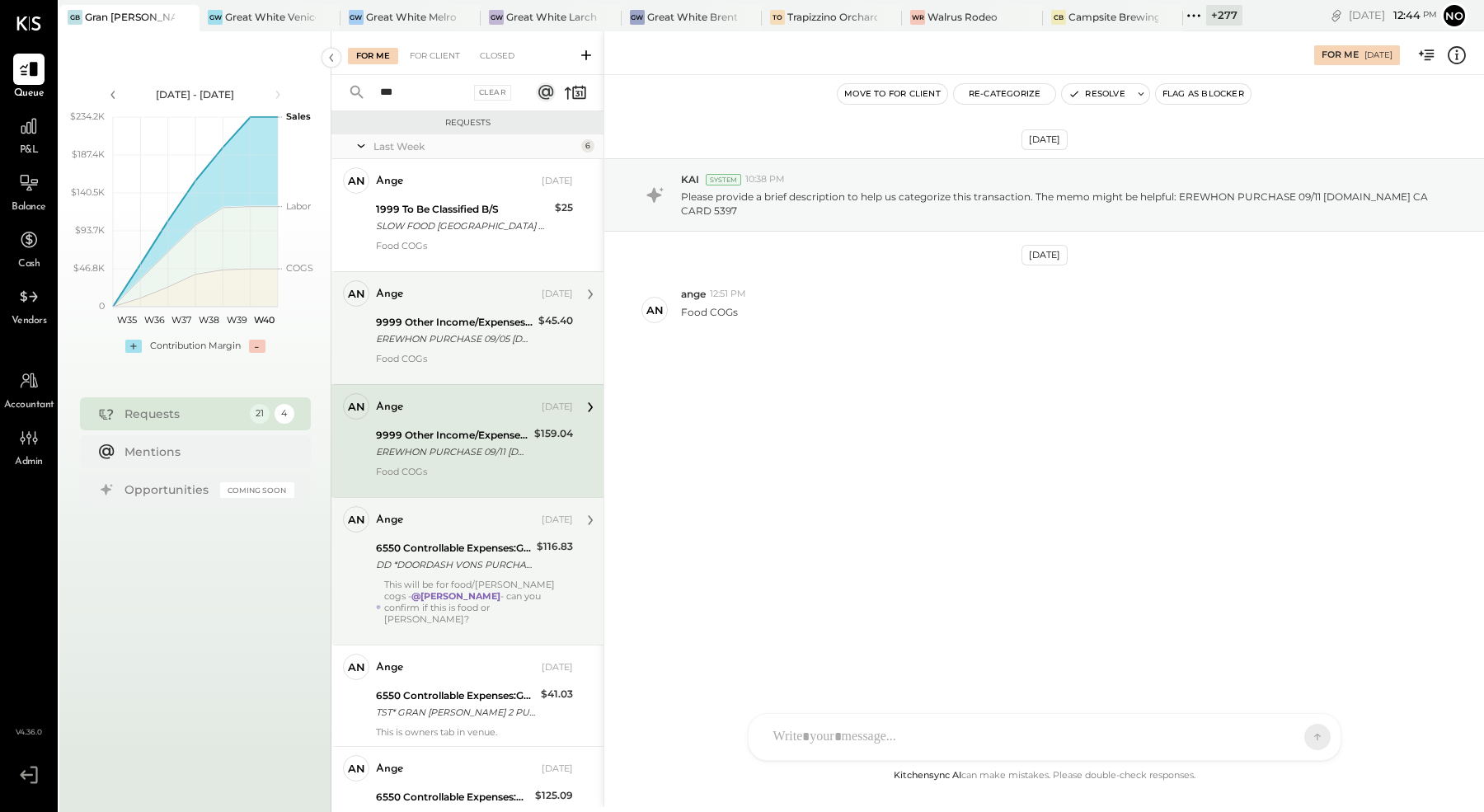
drag, startPoint x: 477, startPoint y: 547, endPoint x: 480, endPoint y: 563, distance: 16.3
click at [477, 546] on div "6550 Controllable Expenses:General & Administrative Expenses:Dues and Subscript…" at bounding box center [454, 548] width 155 height 16
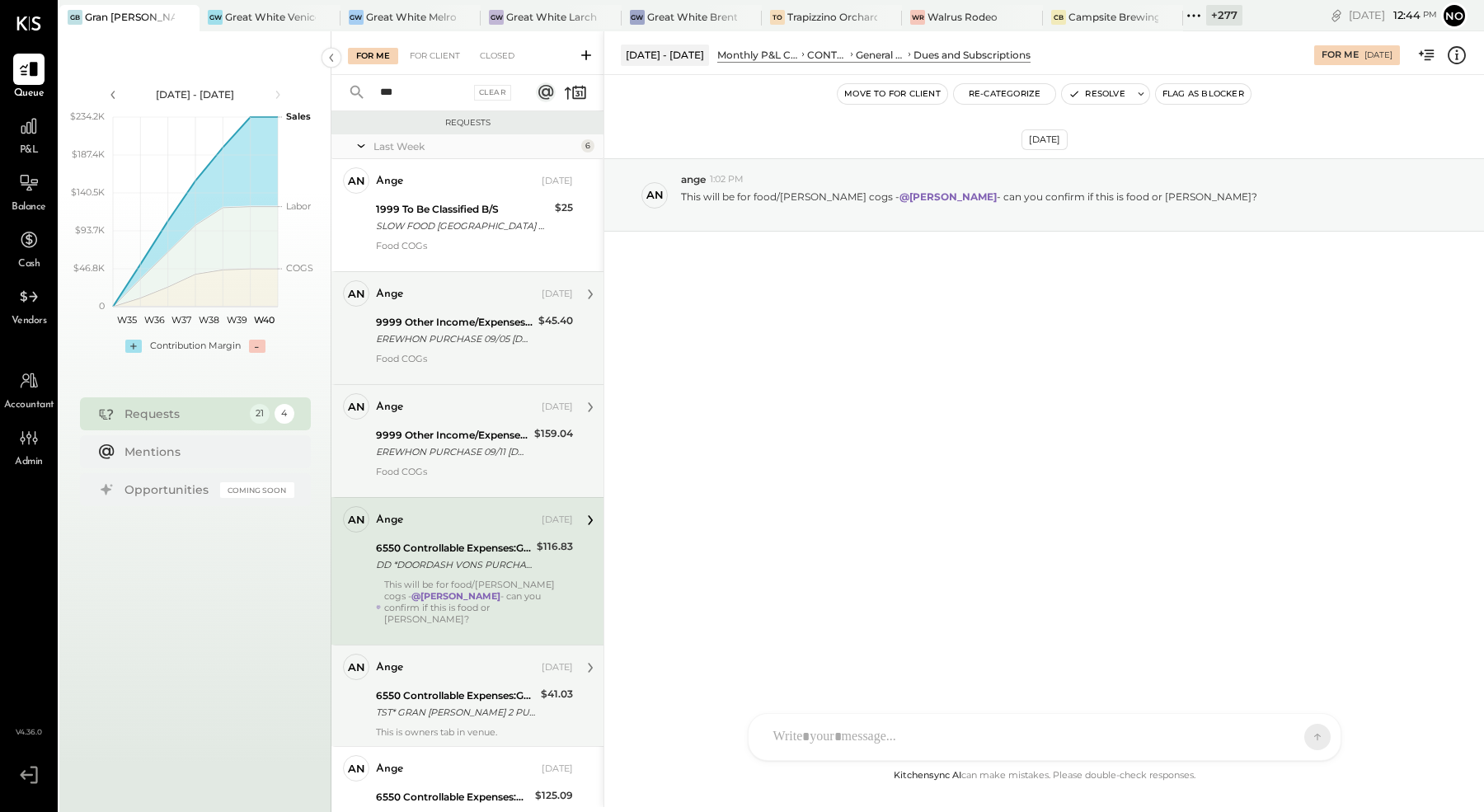
click at [460, 688] on div "6550 Controllable Expenses:General & Administrative Expenses:Dues and Subscript…" at bounding box center [456, 695] width 160 height 16
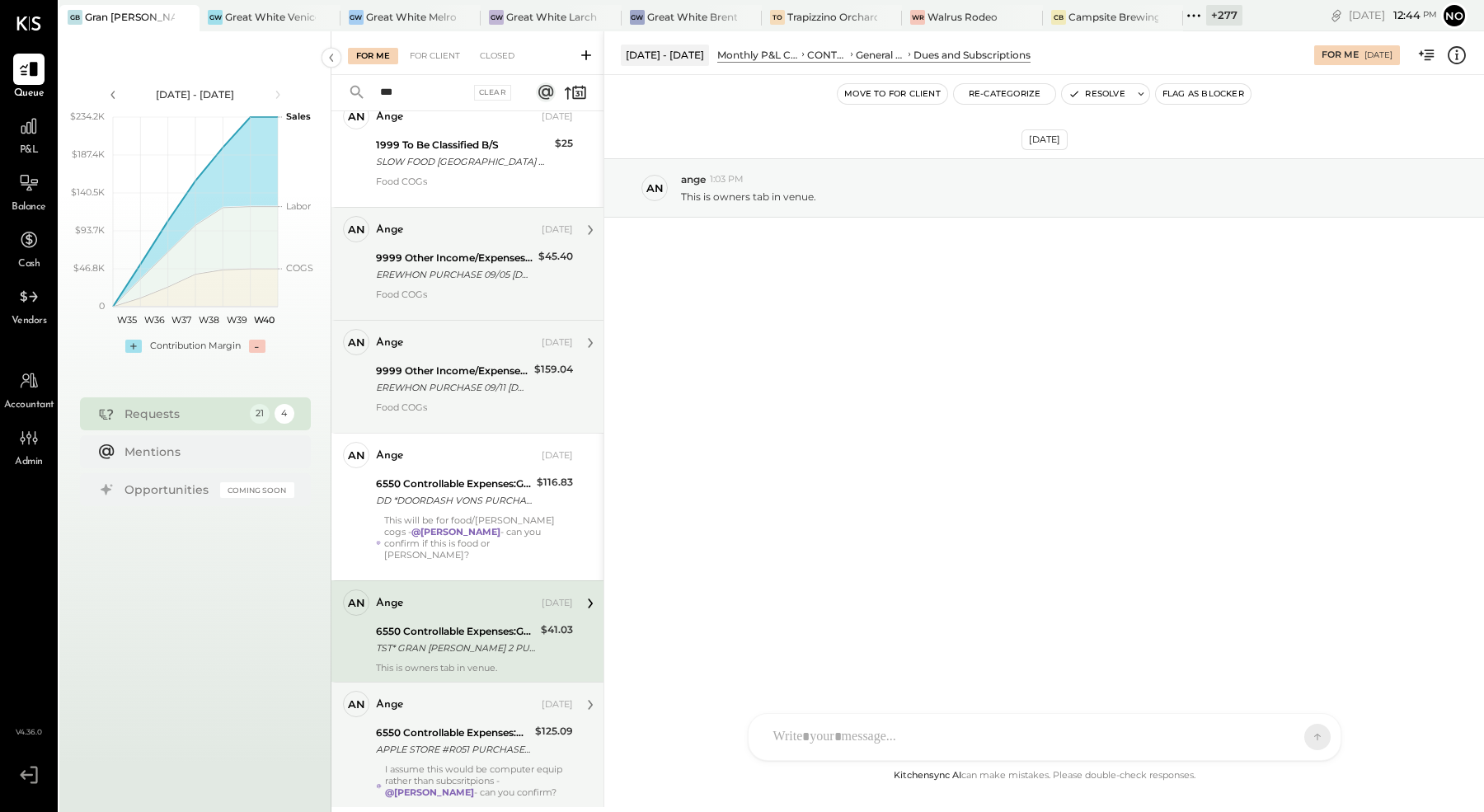
scroll to position [110, 0]
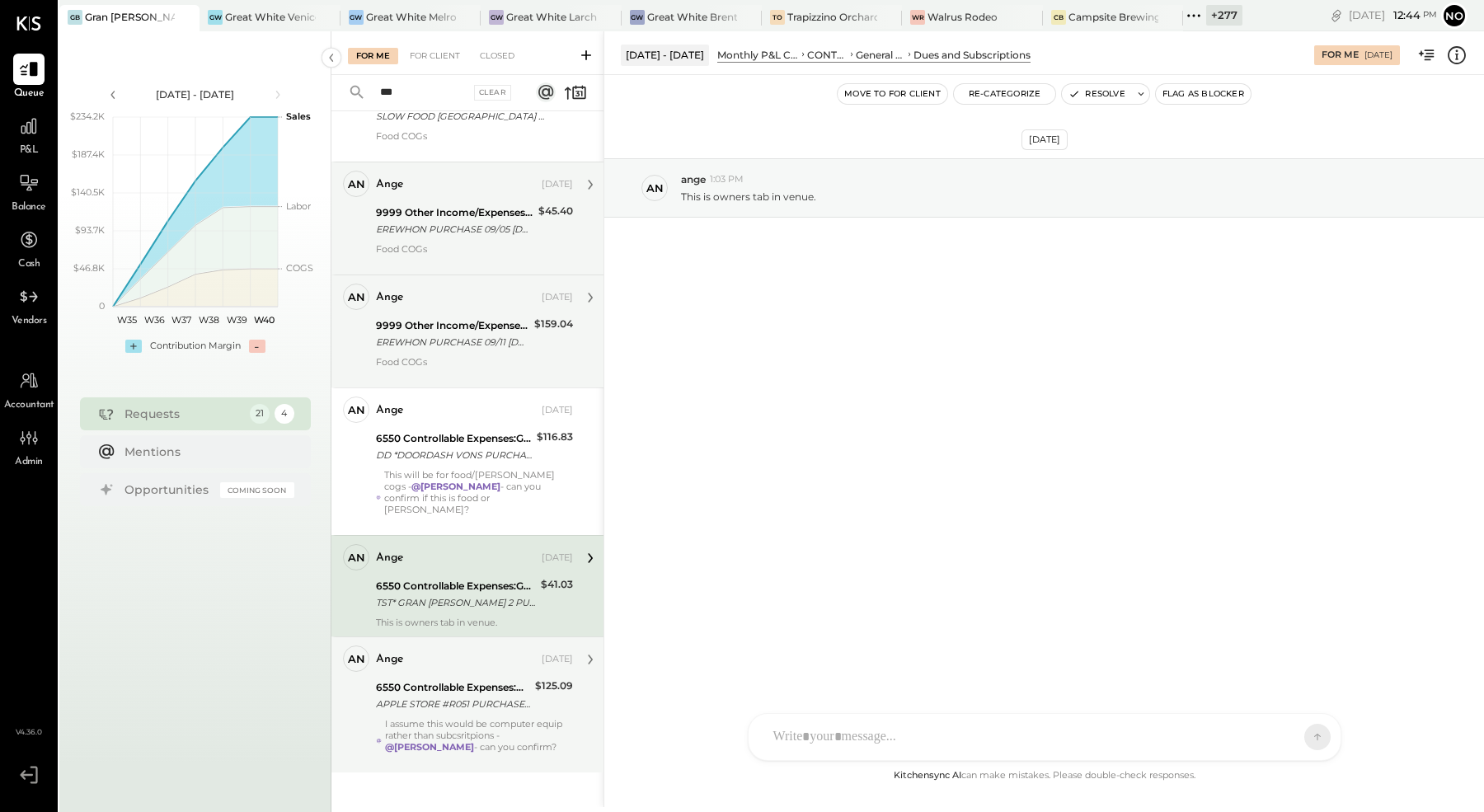
click at [476, 660] on div "ange Sep 26, 2025 6550 Controllable Expenses:General & Administrative Expenses:…" at bounding box center [475, 704] width 197 height 118
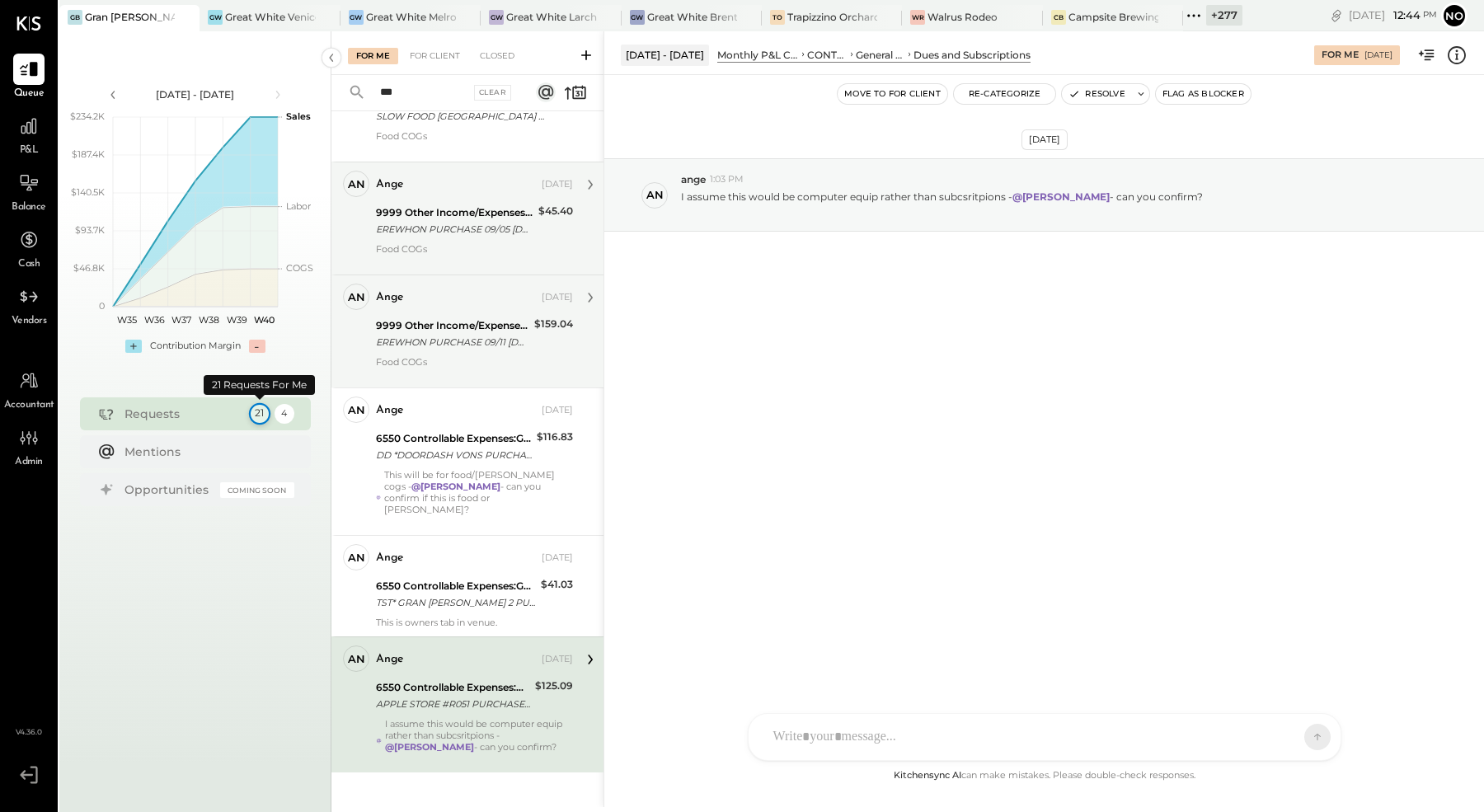
click at [259, 415] on div "21" at bounding box center [259, 413] width 22 height 22
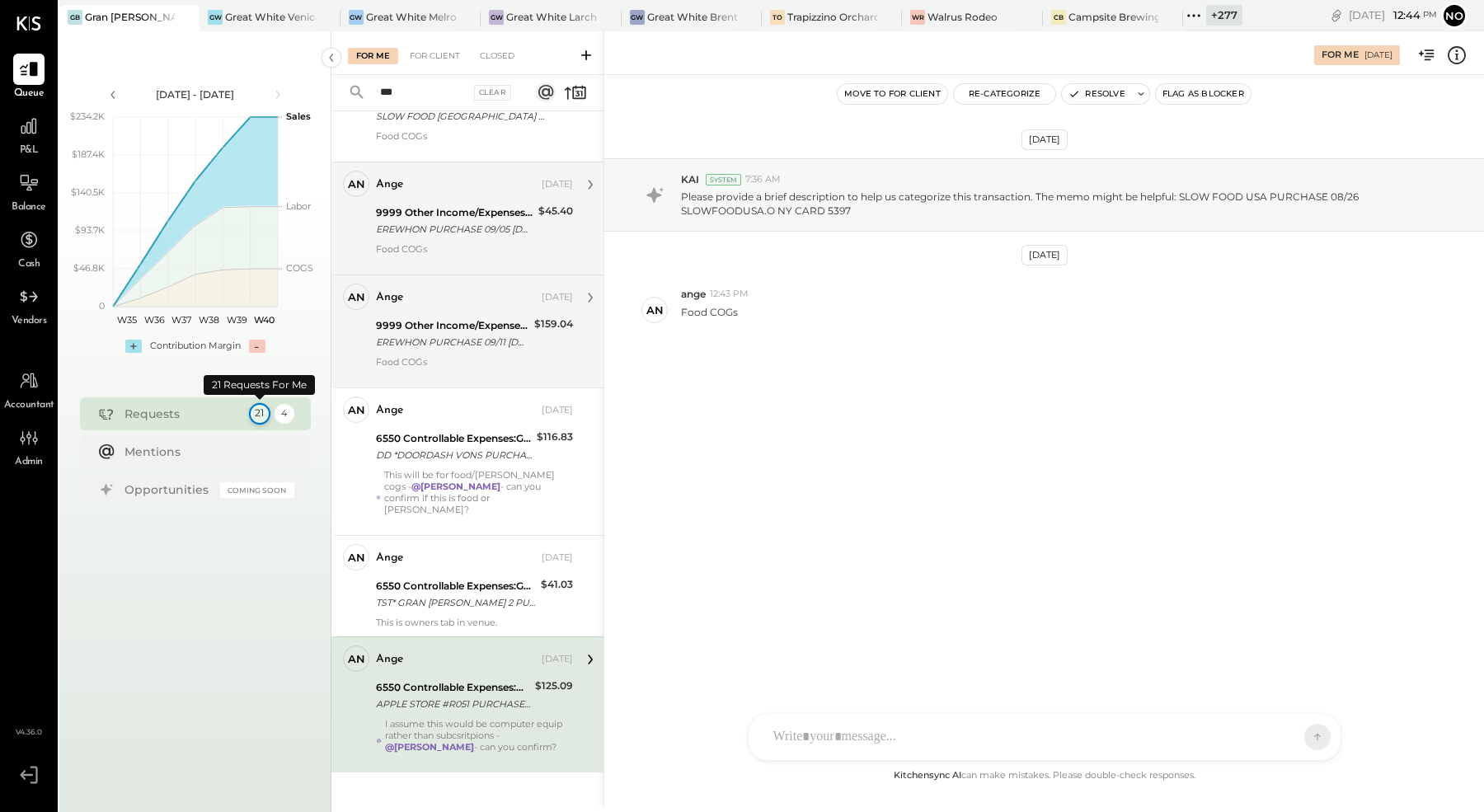
scroll to position [110, 0]
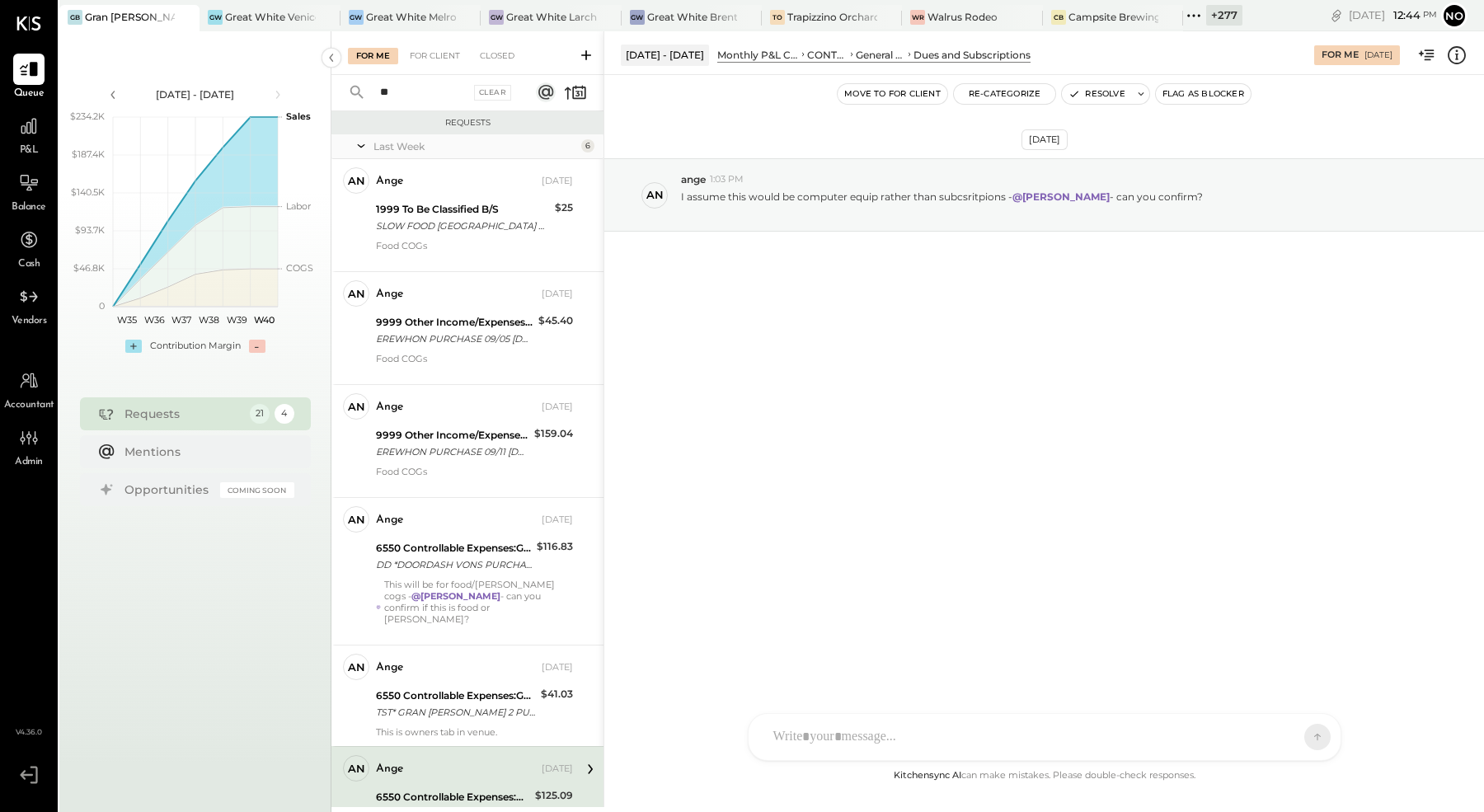
type input "*"
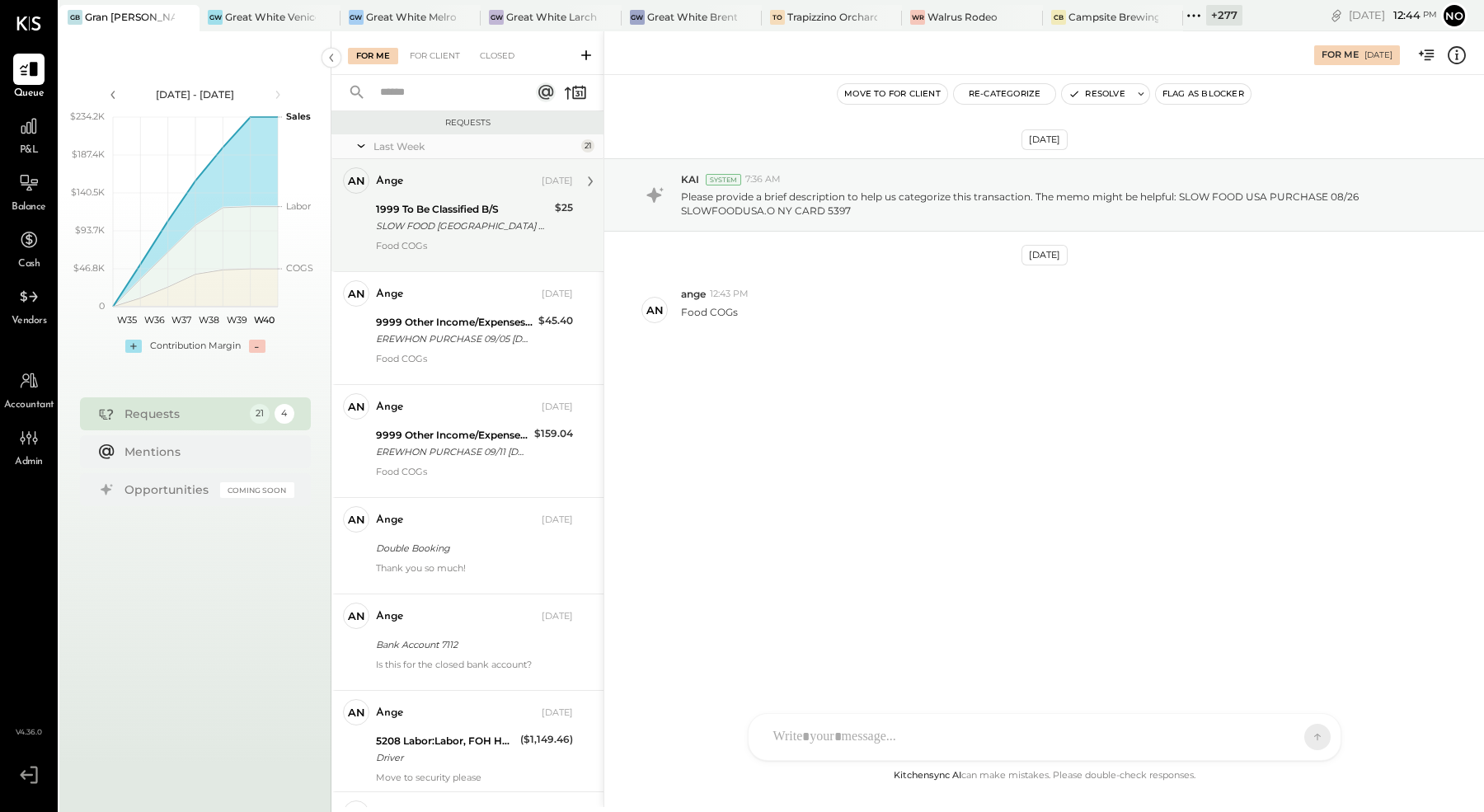
click at [450, 238] on div "ange [DATE] 1999 To Be Classified B/S SLOW FOOD [GEOGRAPHIC_DATA] PURCHASE 08/2…" at bounding box center [475, 215] width 197 height 96
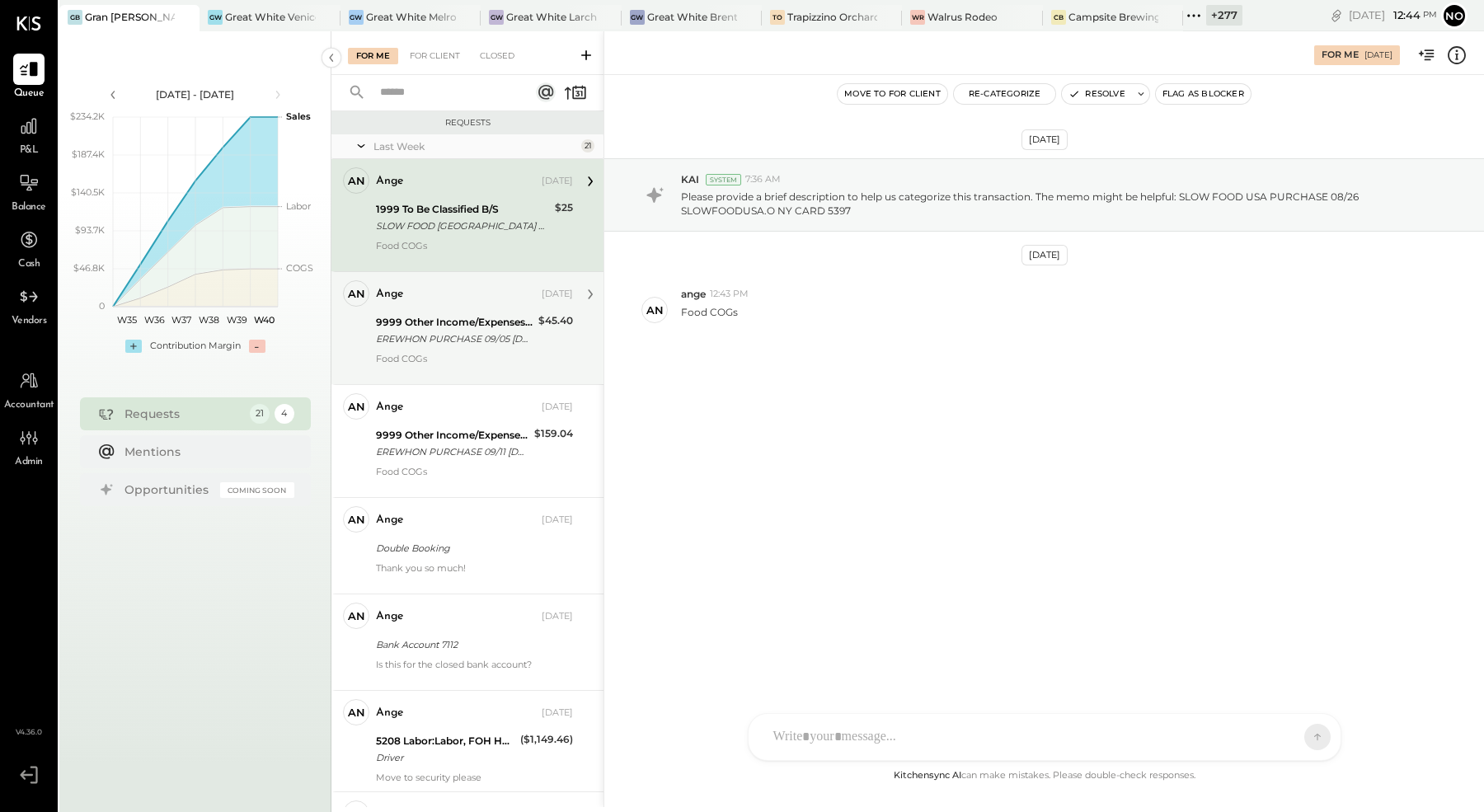
click at [471, 324] on div "9999 Other Income/Expenses:To Be Classified" at bounding box center [455, 322] width 157 height 16
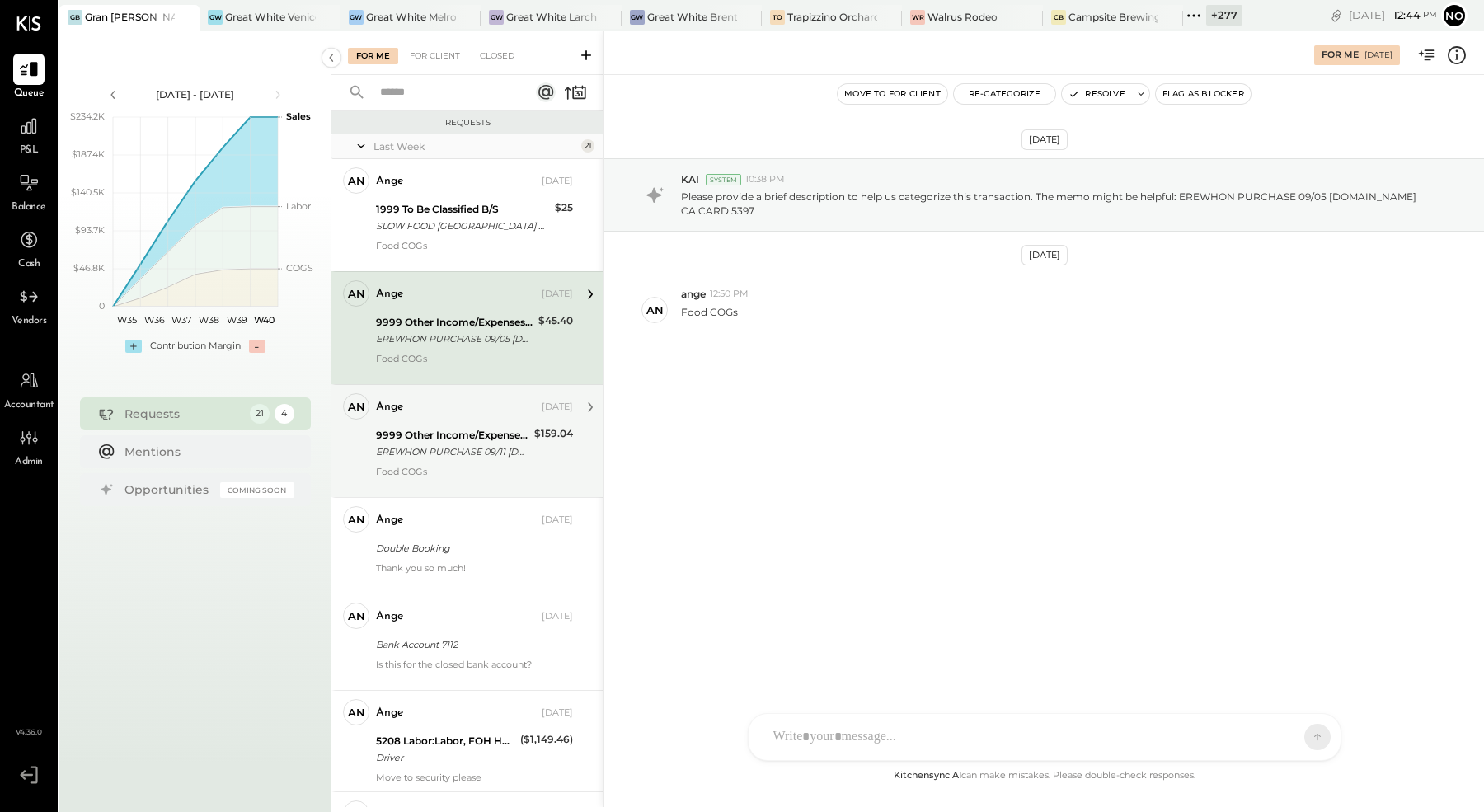
click at [476, 438] on div "9999 Other Income/Expenses:To Be Classified" at bounding box center [453, 435] width 154 height 16
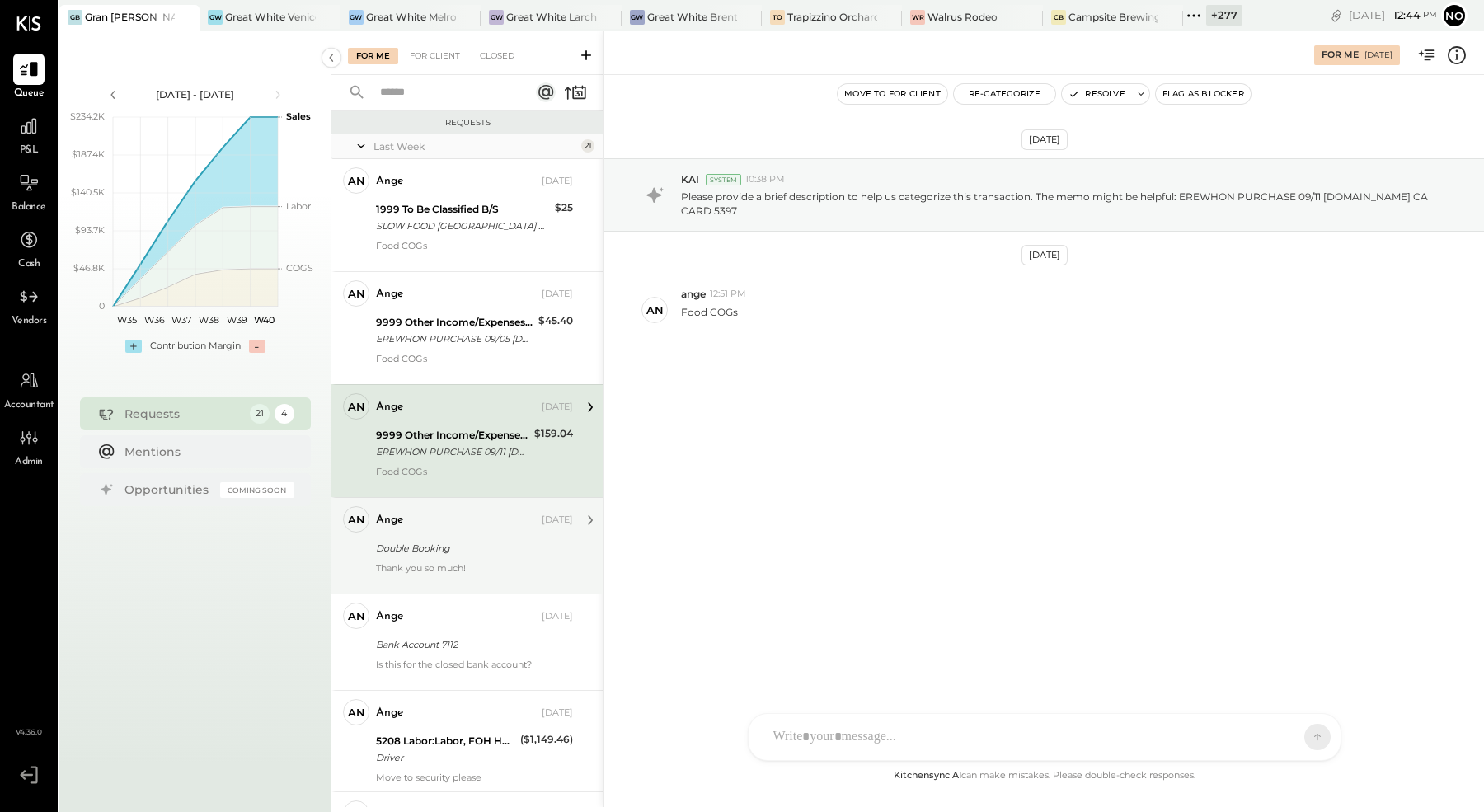
click at [468, 540] on div "Double Booking" at bounding box center [472, 548] width 192 height 16
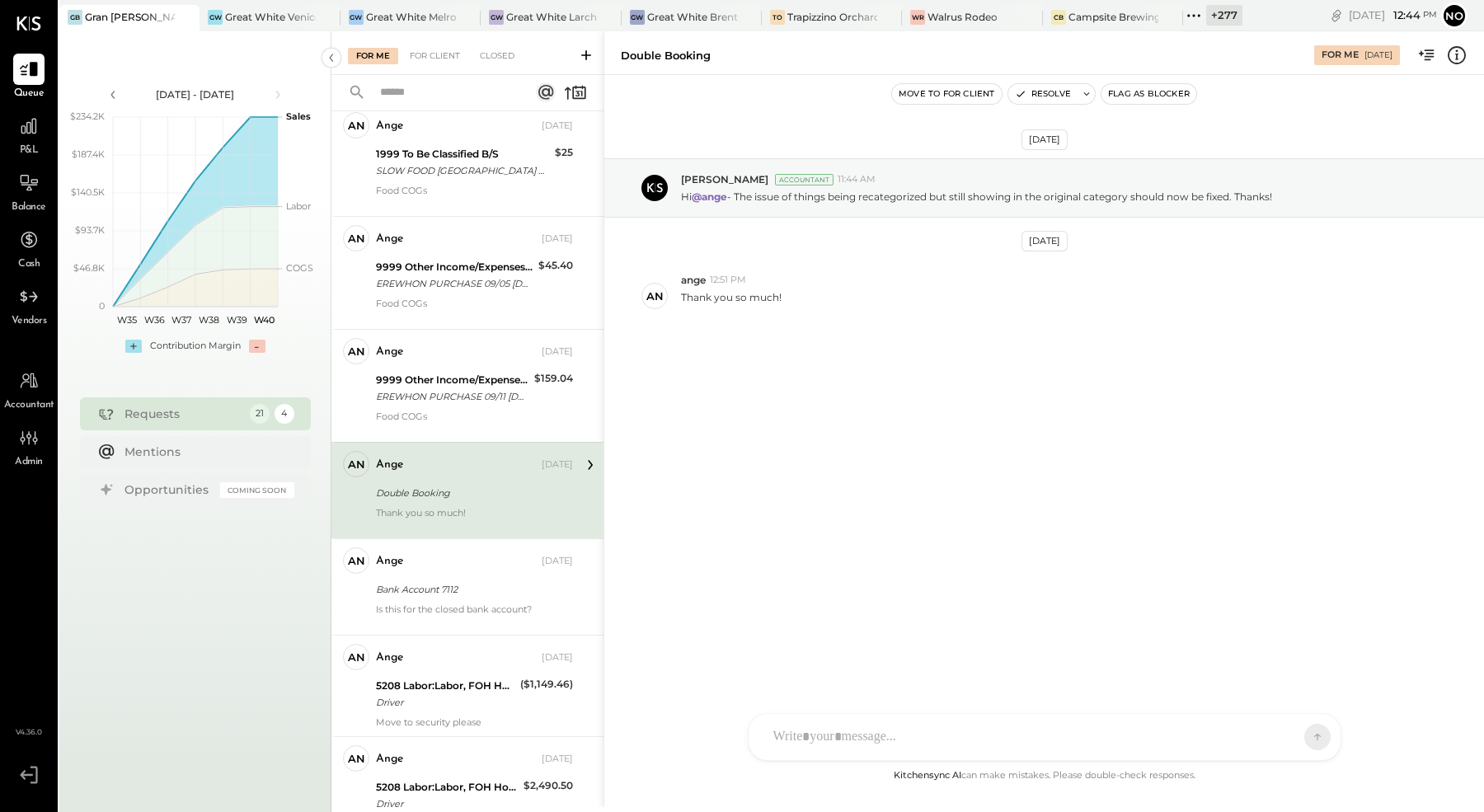
scroll to position [103, 0]
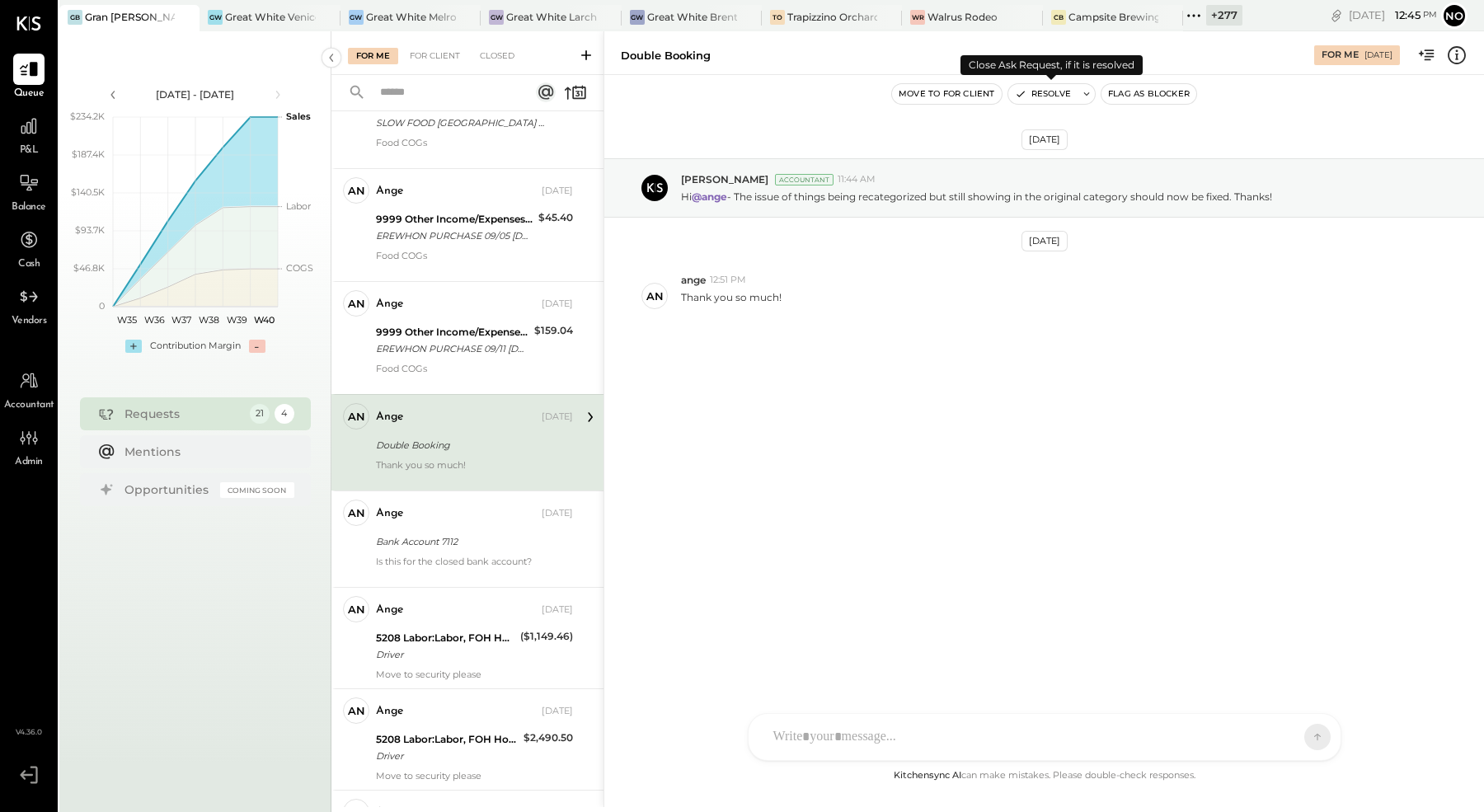
click at [1056, 90] on button "Resolve" at bounding box center [1042, 94] width 69 height 20
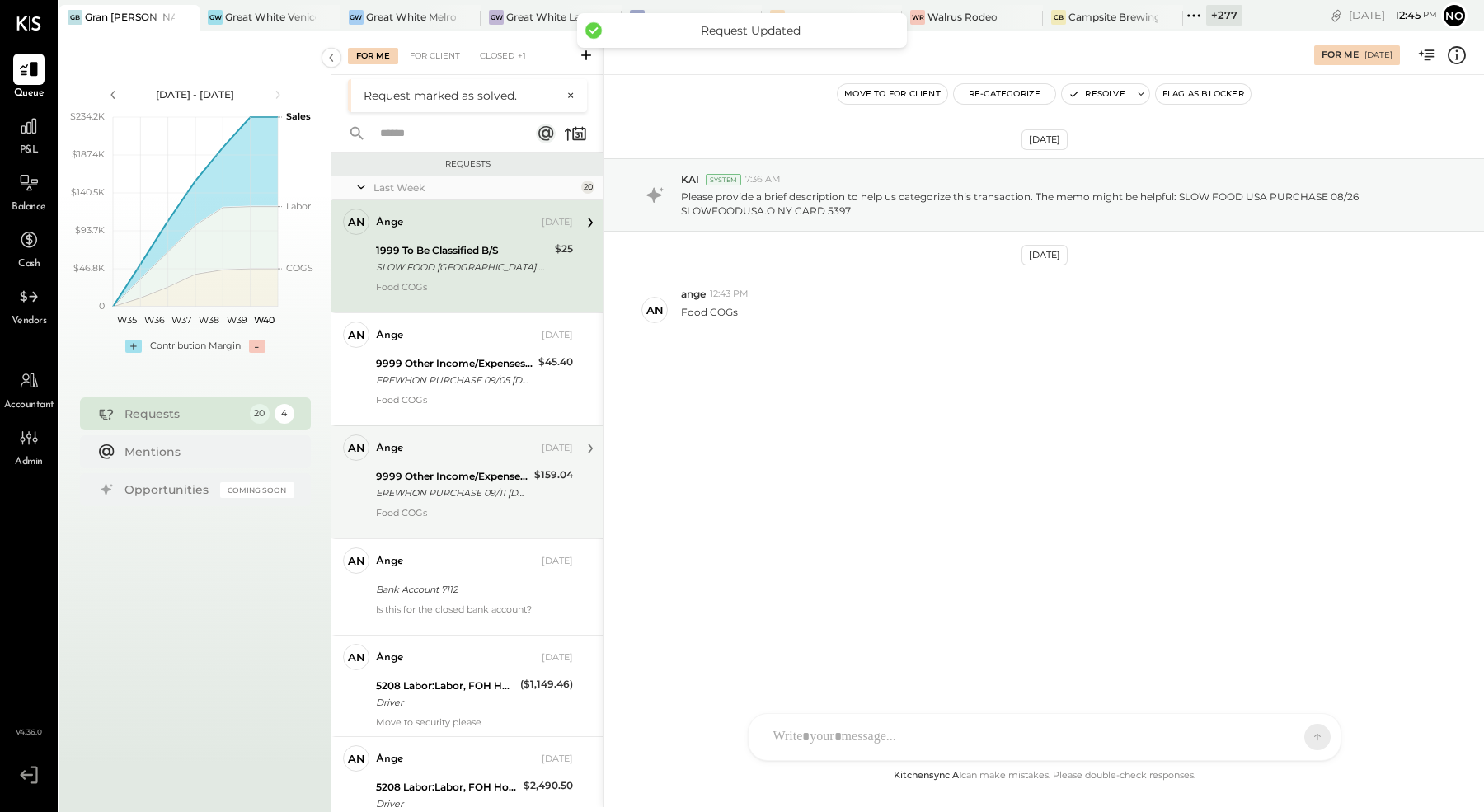
click at [443, 478] on div "9999 Other Income/Expenses:To Be Classified" at bounding box center [453, 476] width 154 height 16
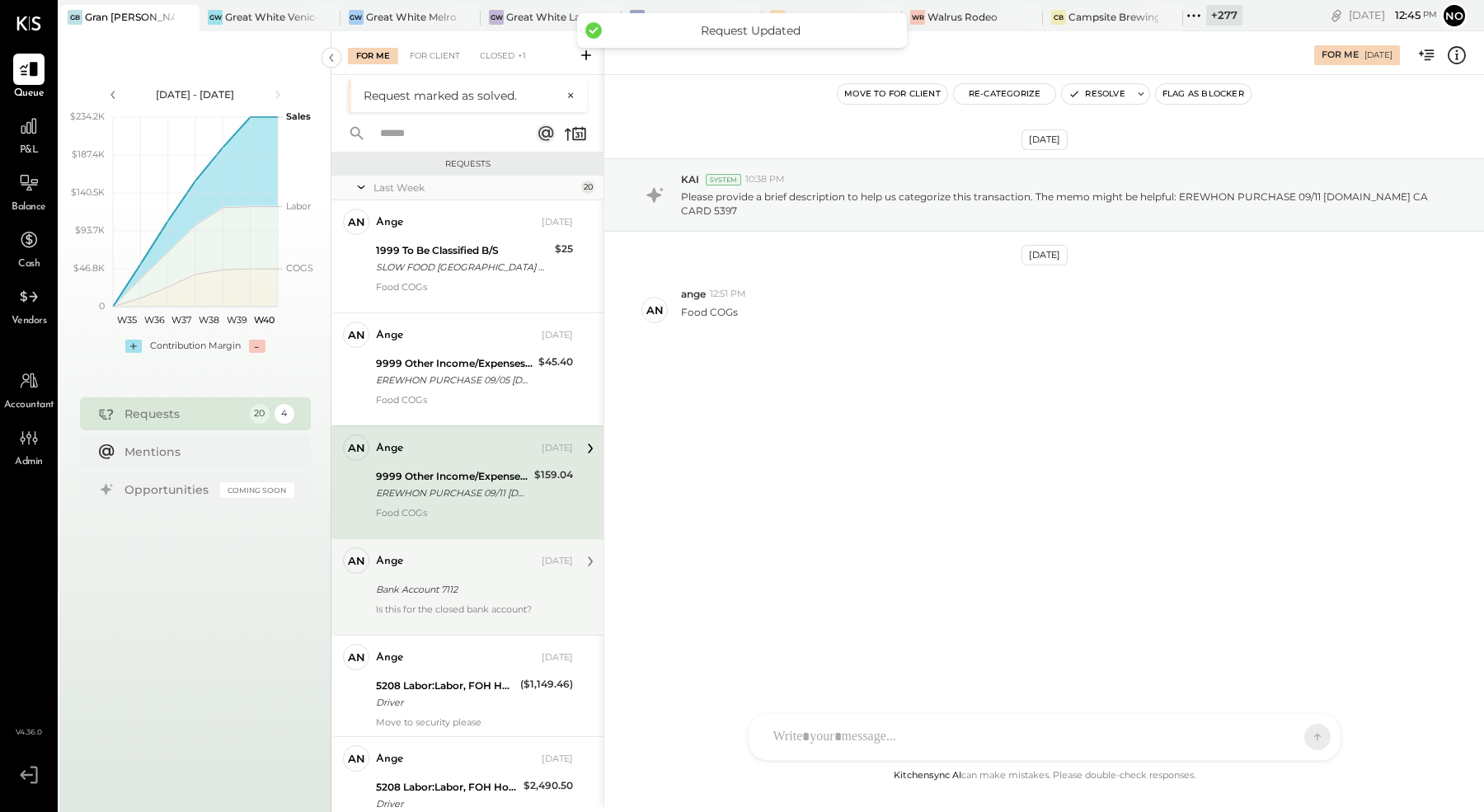
click at [417, 592] on div "Bank Account 7112" at bounding box center [472, 588] width 192 height 16
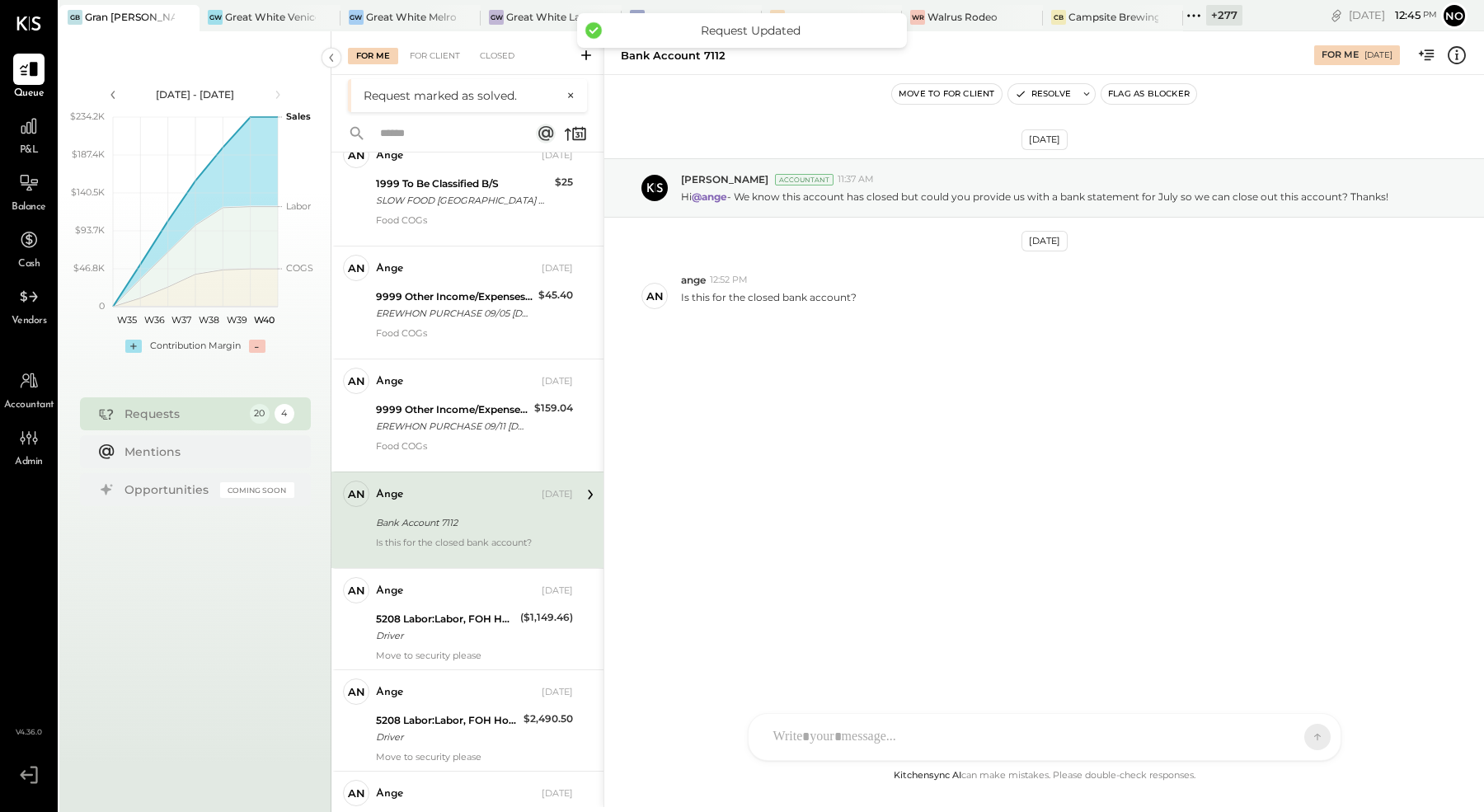
scroll to position [91, 0]
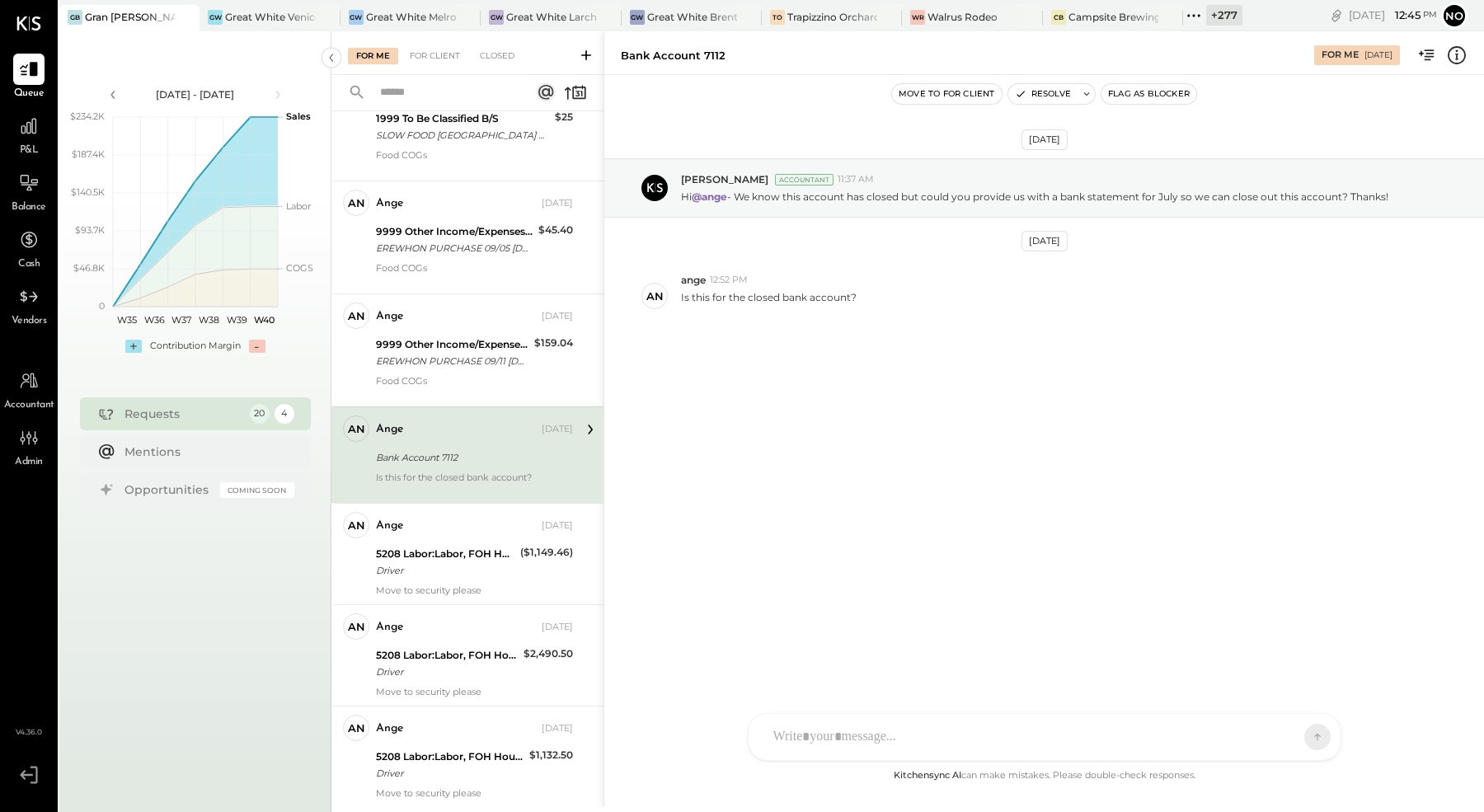
click at [838, 737] on div at bounding box center [1029, 737] width 530 height 36
drag, startPoint x: 773, startPoint y: 656, endPoint x: 812, endPoint y: 648, distance: 39.8
click at [773, 656] on div "**********" at bounding box center [1044, 667] width 560 height 66
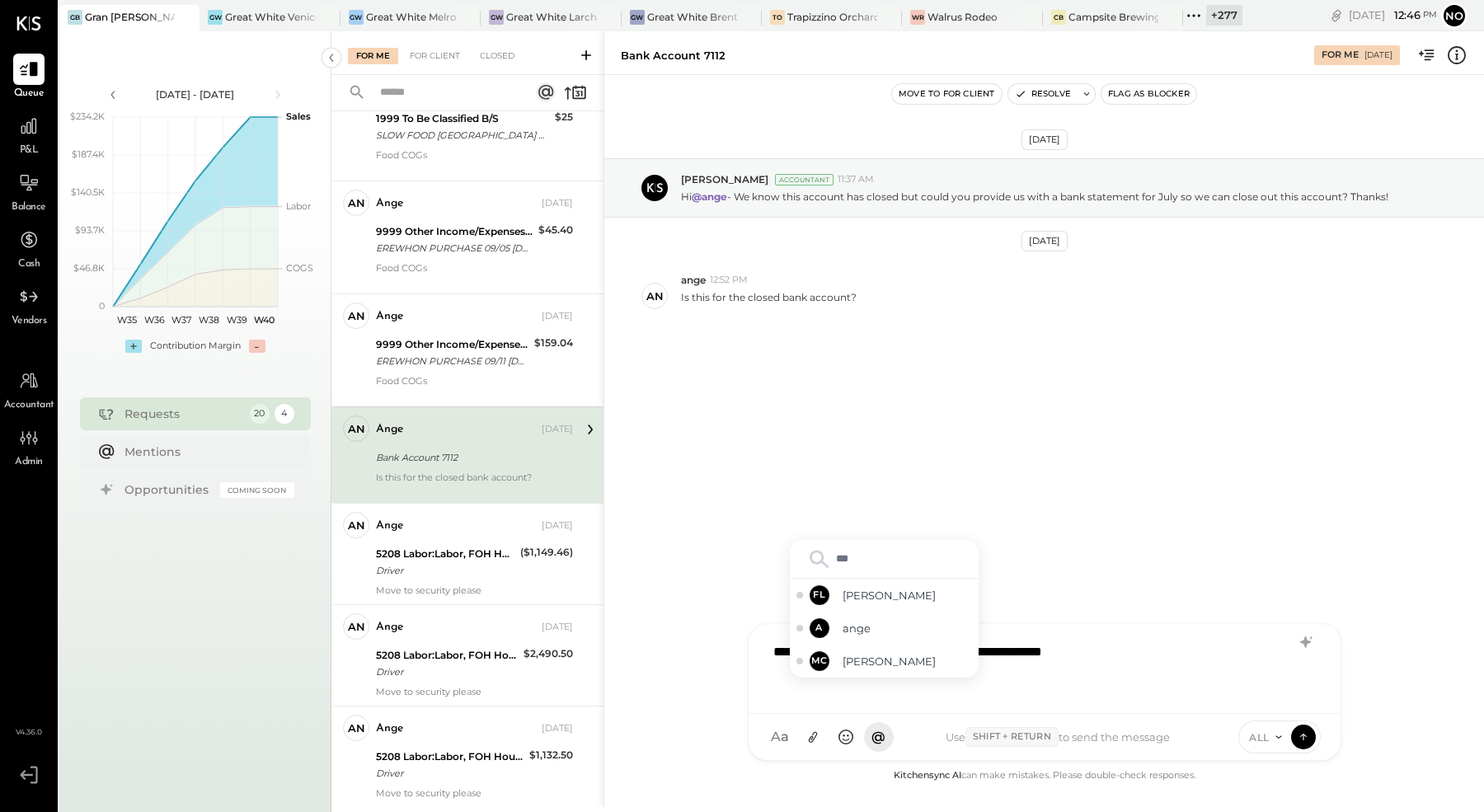
type input "****"
click at [879, 659] on span "ange" at bounding box center [907, 661] width 130 height 16
click at [1098, 655] on div "**********" at bounding box center [1044, 667] width 560 height 66
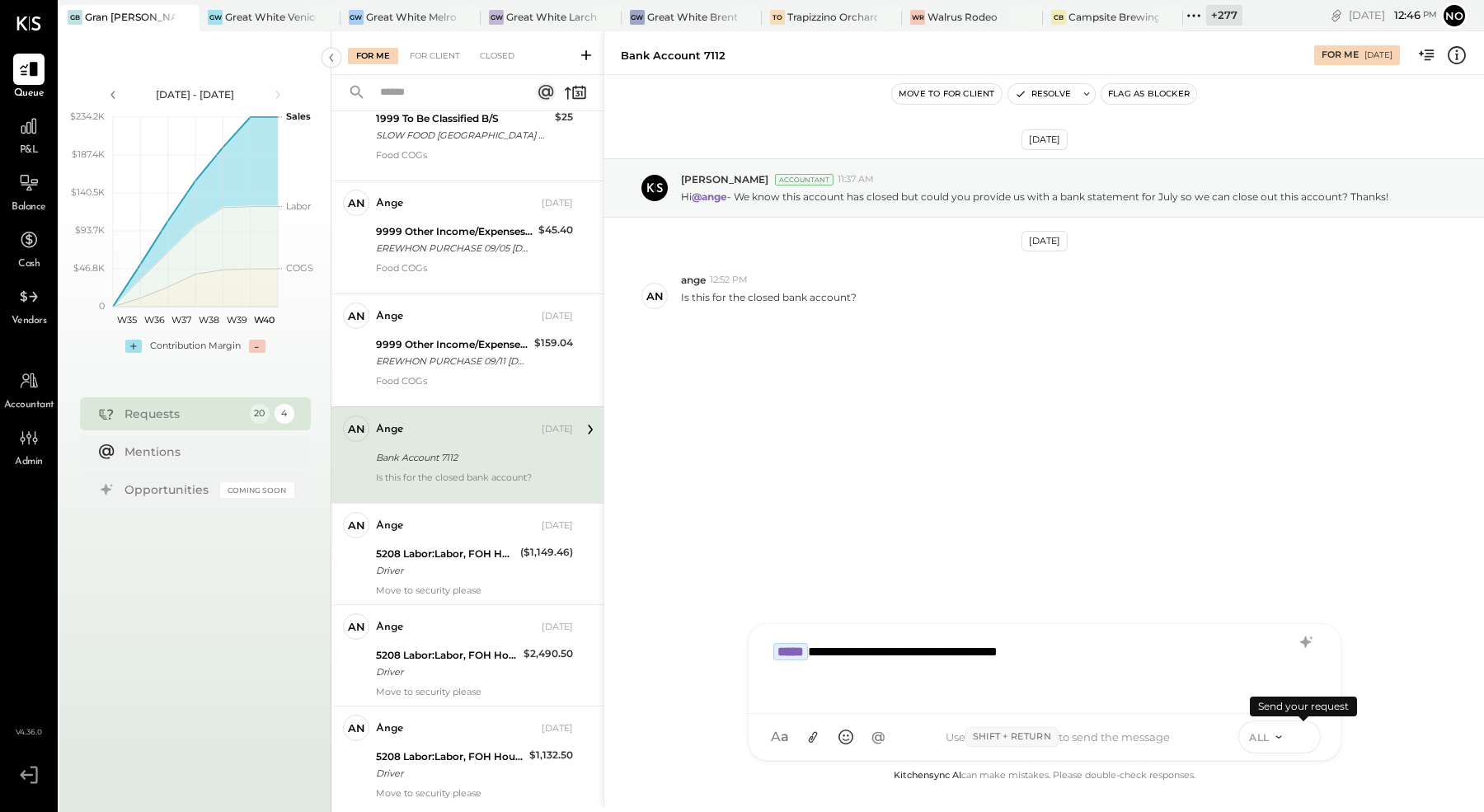
click at [1307, 737] on icon at bounding box center [1304, 735] width 15 height 16
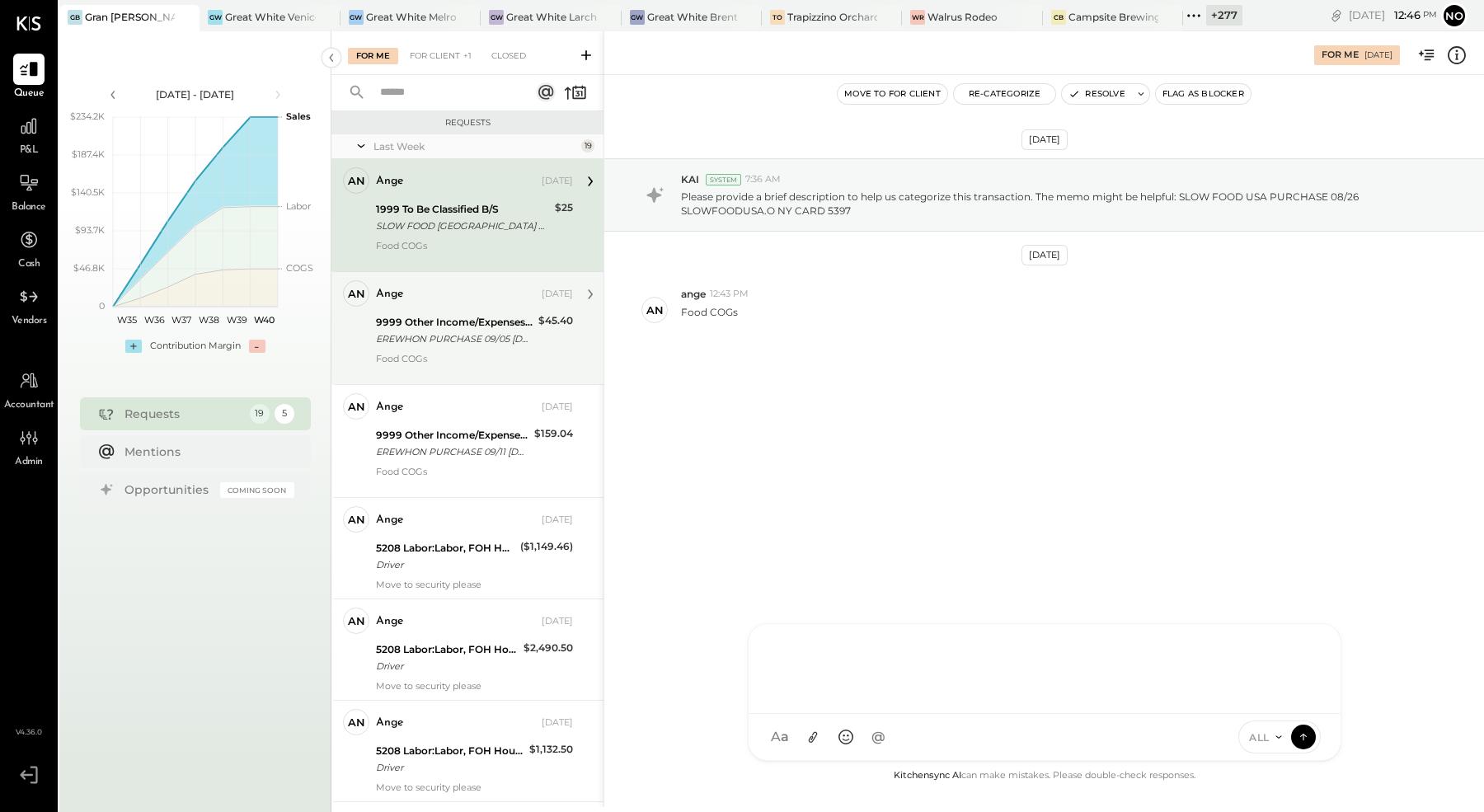
click at [470, 331] on div "EREWHON PURCHASE 09/05 [DOMAIN_NAME] CA CARD 5397" at bounding box center [455, 338] width 157 height 16
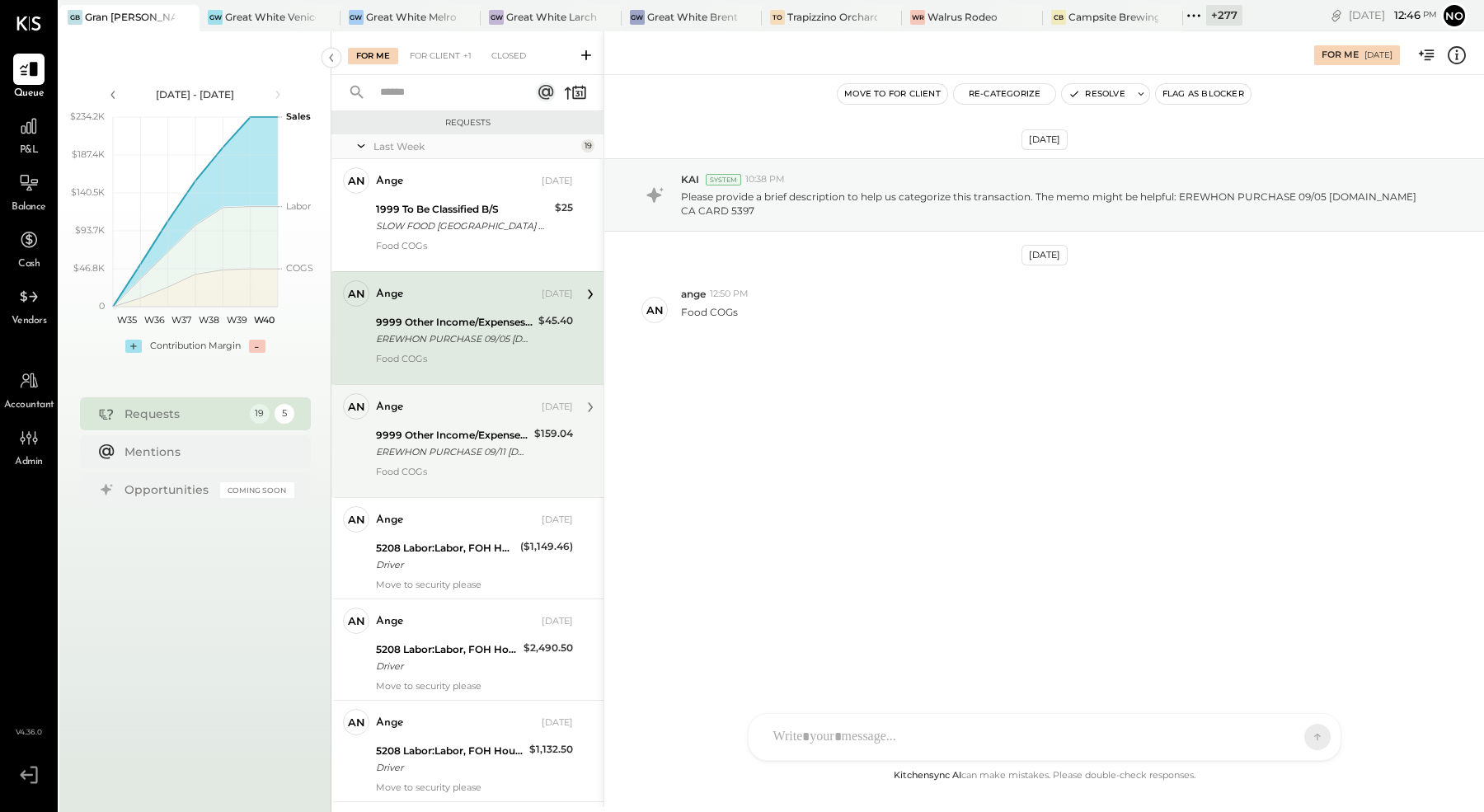
click at [469, 433] on div "9999 Other Income/Expenses:To Be Classified" at bounding box center [453, 435] width 154 height 16
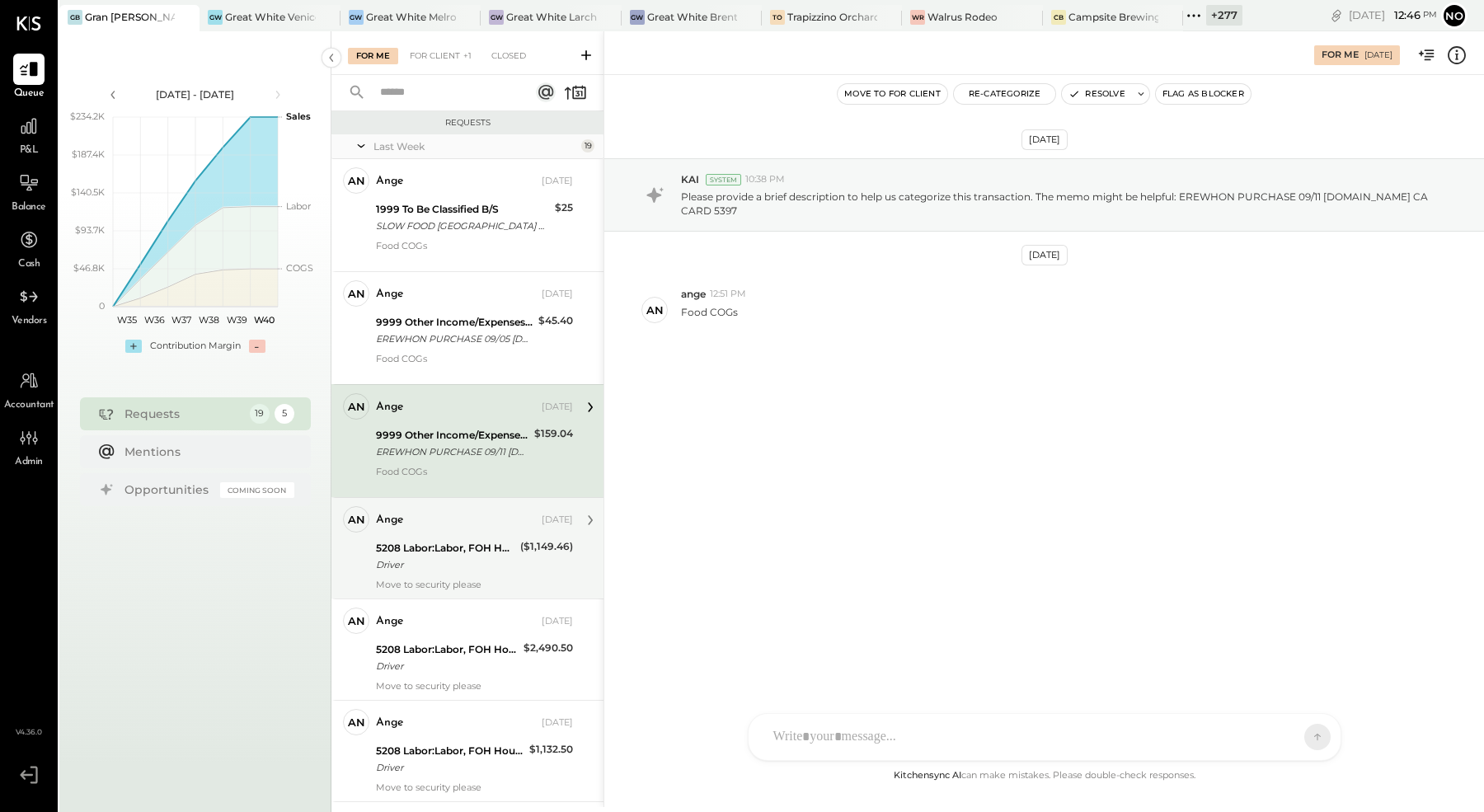
click at [476, 502] on div "an ange Accountant ange [DATE] 5208 Labor:Labor, FOH Hourly Driver ($1,149.46) …" at bounding box center [467, 548] width 272 height 101
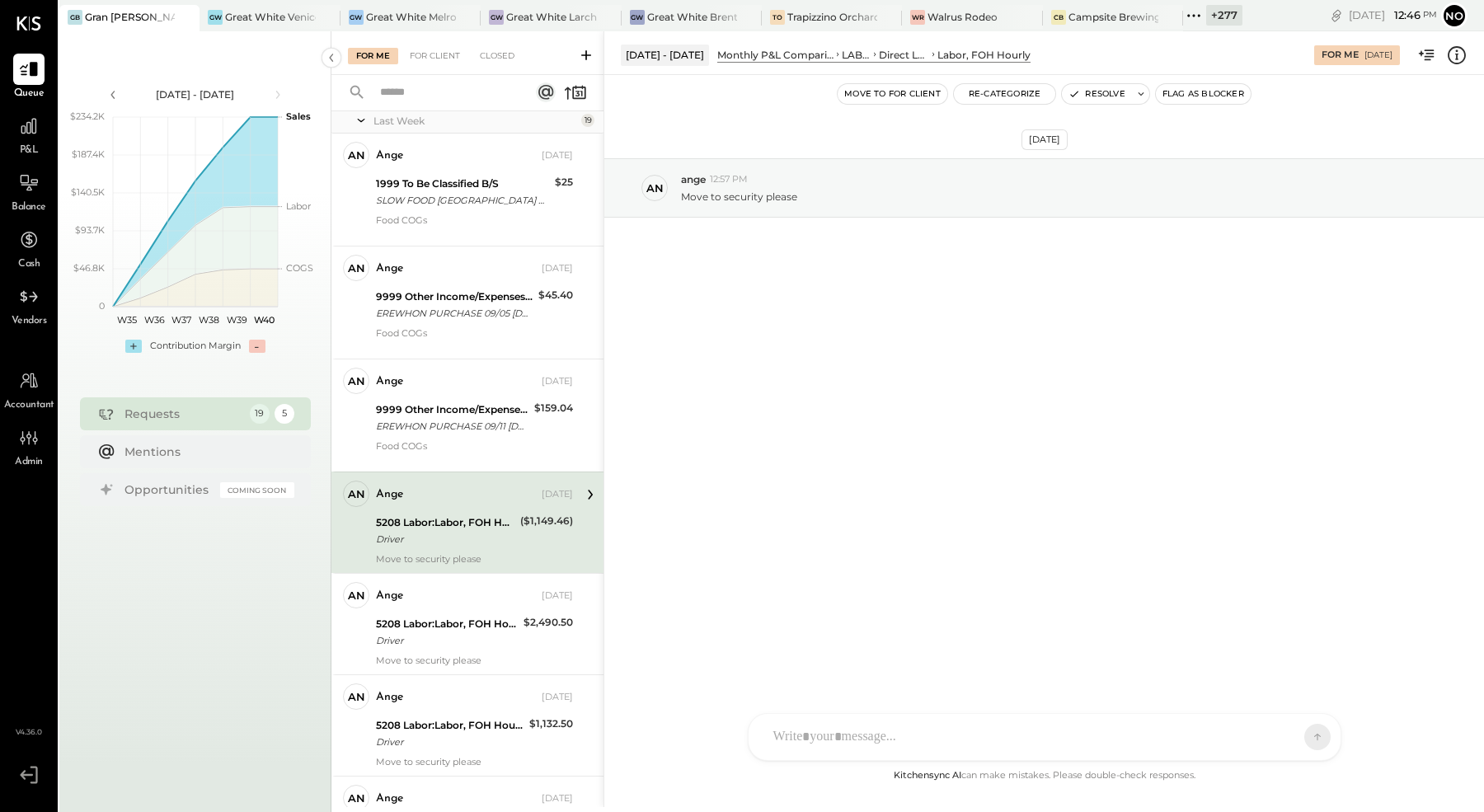
scroll to position [39, 0]
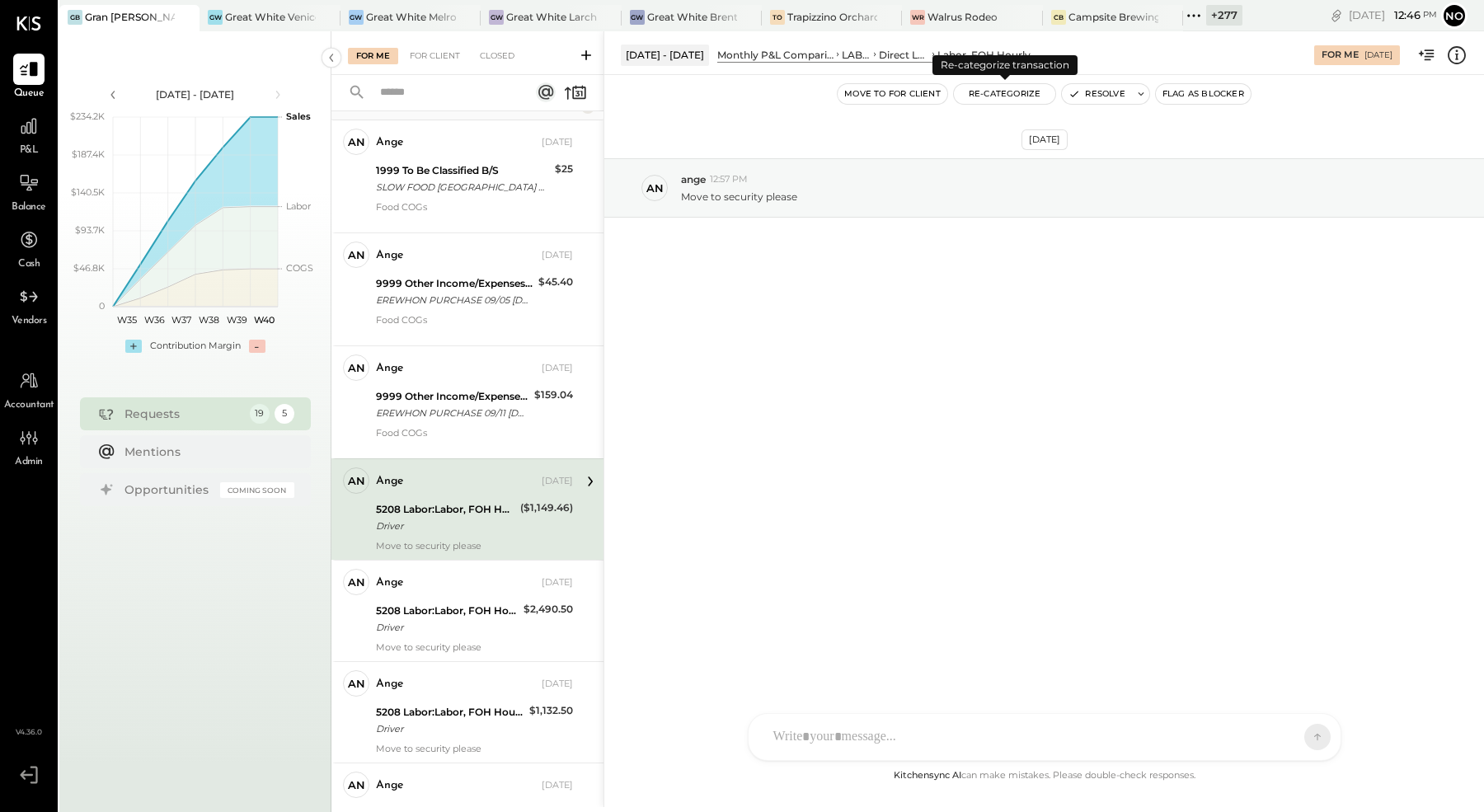
click at [1000, 91] on button "Re-Categorize" at bounding box center [1005, 94] width 102 height 20
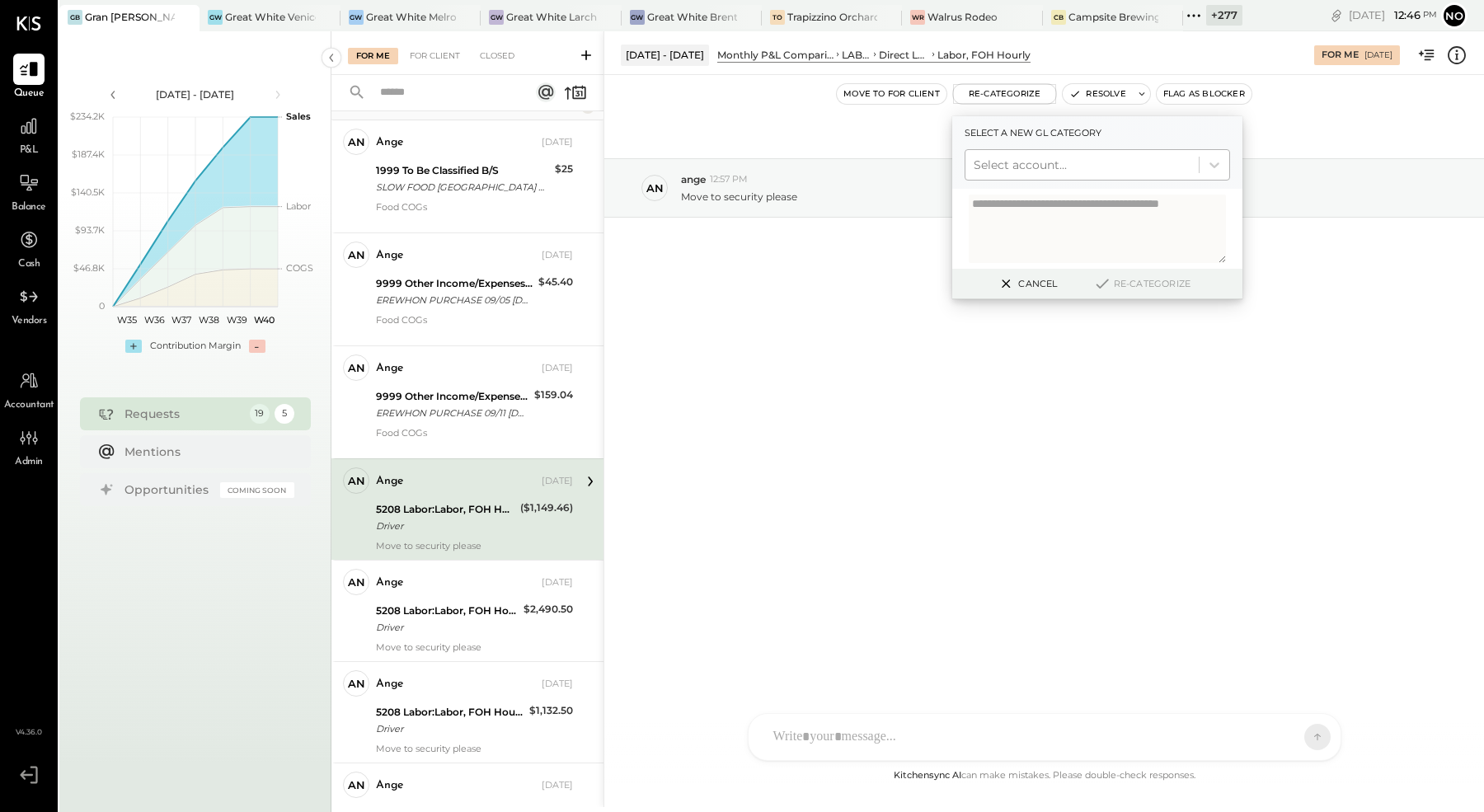
click at [1029, 157] on div at bounding box center [1082, 165] width 217 height 20
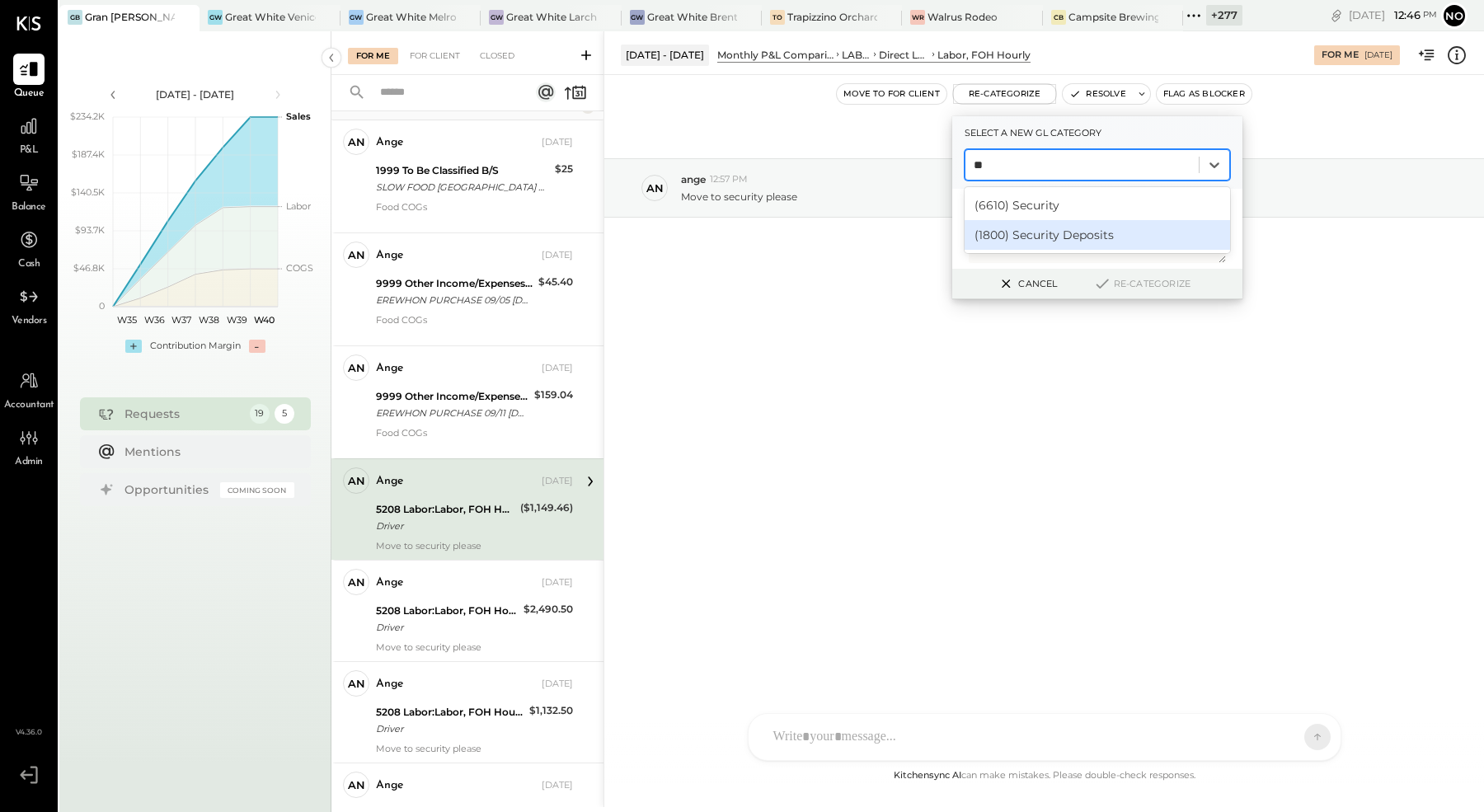
type input "*"
type input "****"
click at [1069, 202] on div "(6610) Security" at bounding box center [1097, 205] width 265 height 29
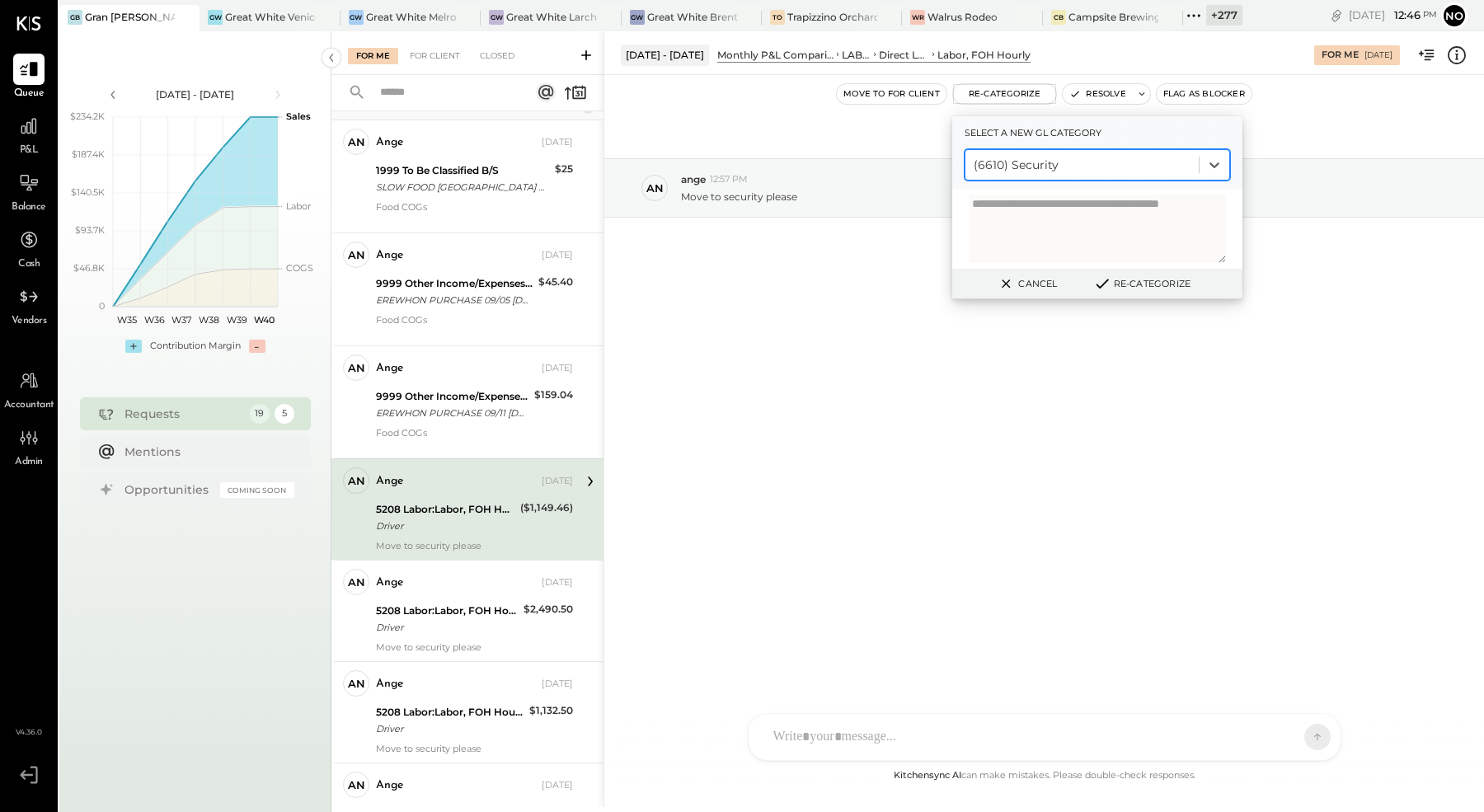
click at [1138, 283] on button "Re-Categorize" at bounding box center [1142, 283] width 109 height 20
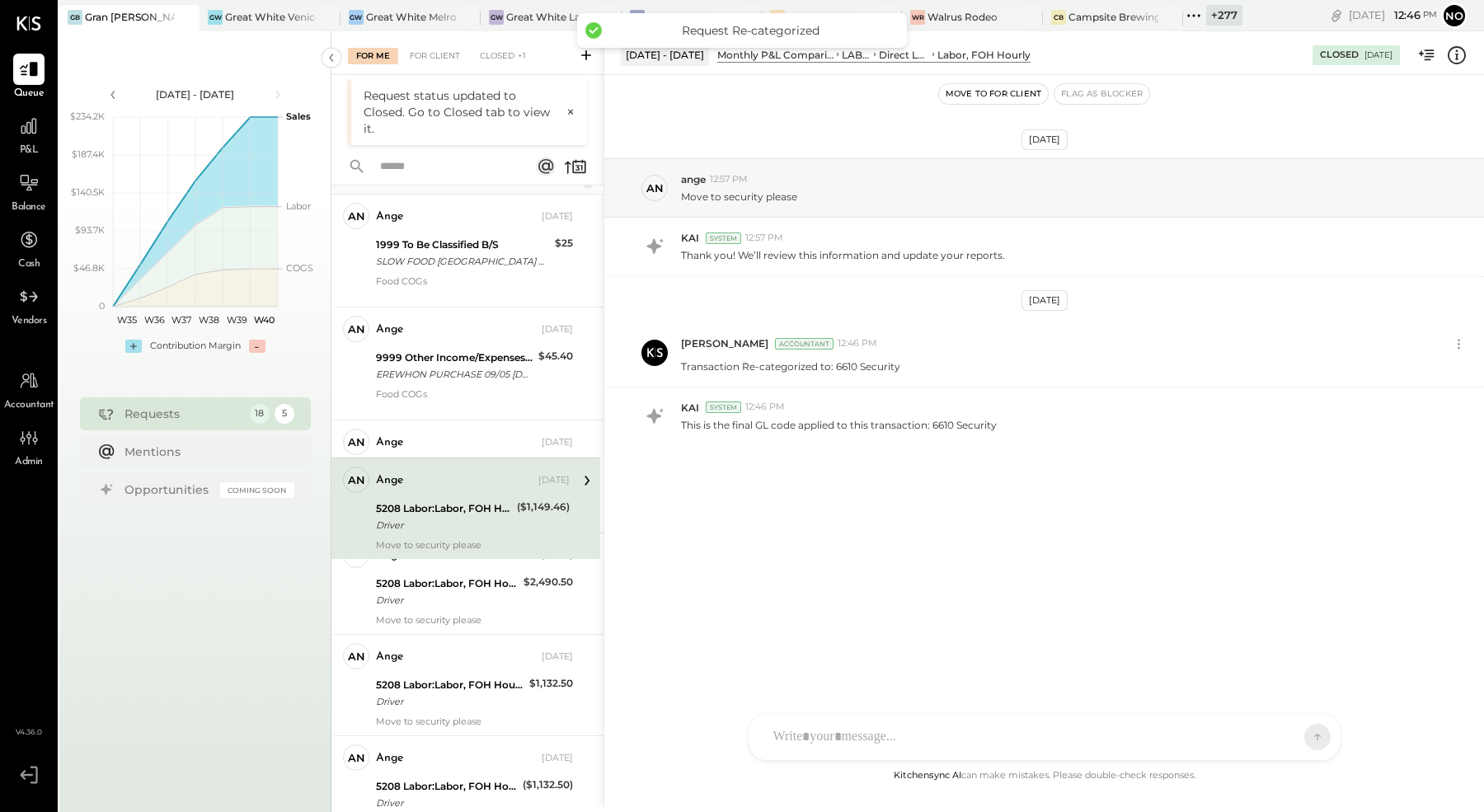
scroll to position [3, 0]
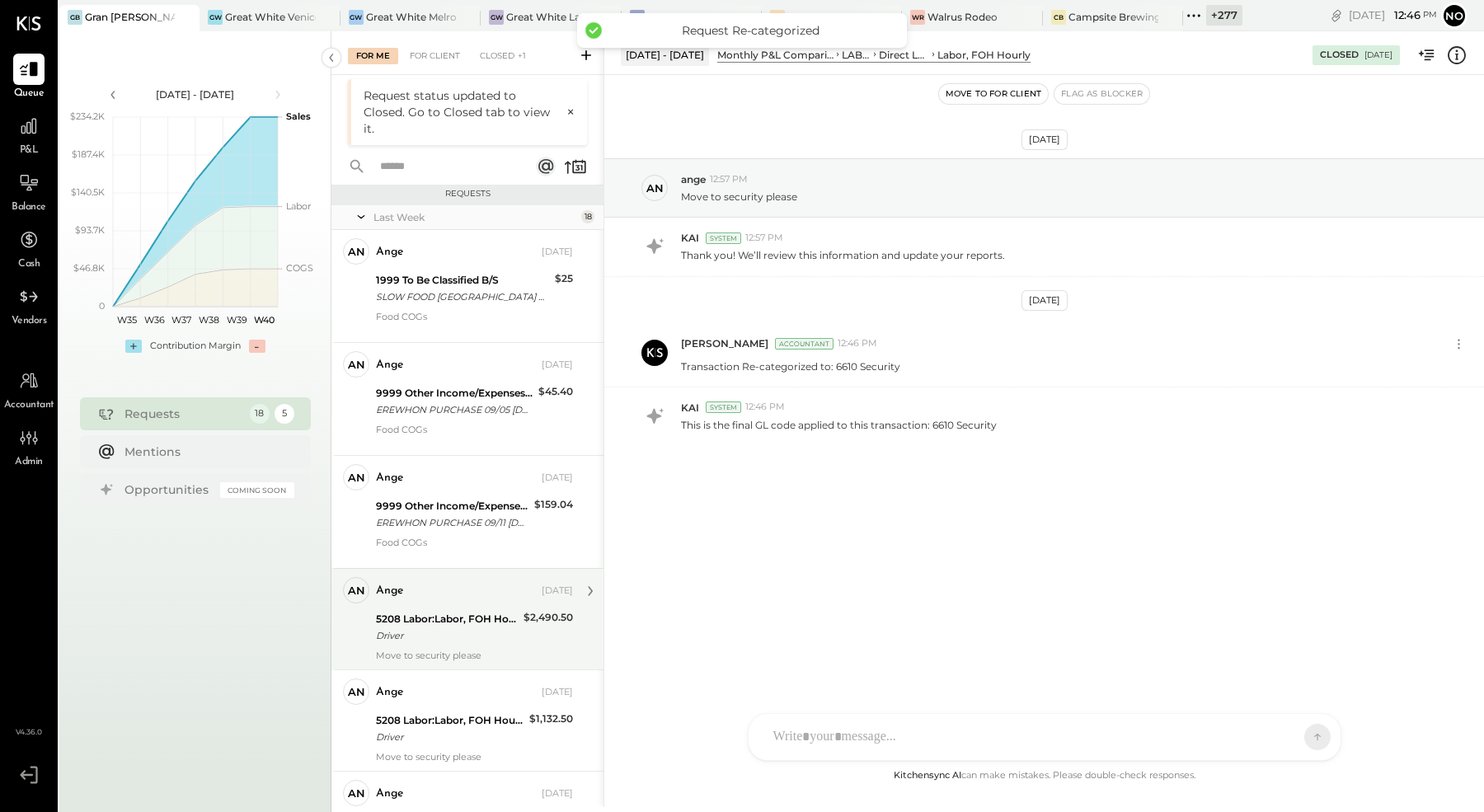
click at [484, 602] on div "ange [DATE]" at bounding box center [475, 591] width 197 height 28
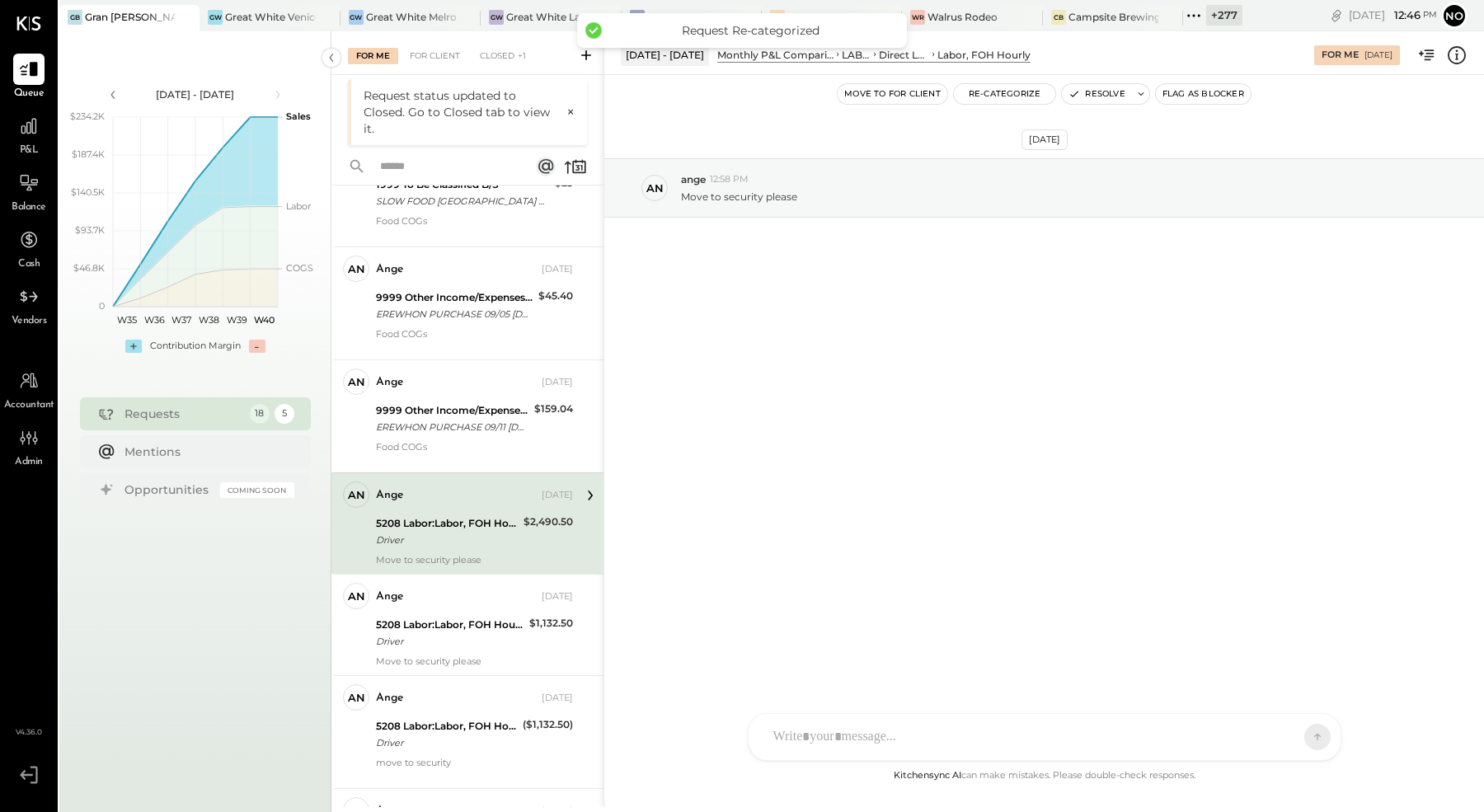
scroll to position [194, 0]
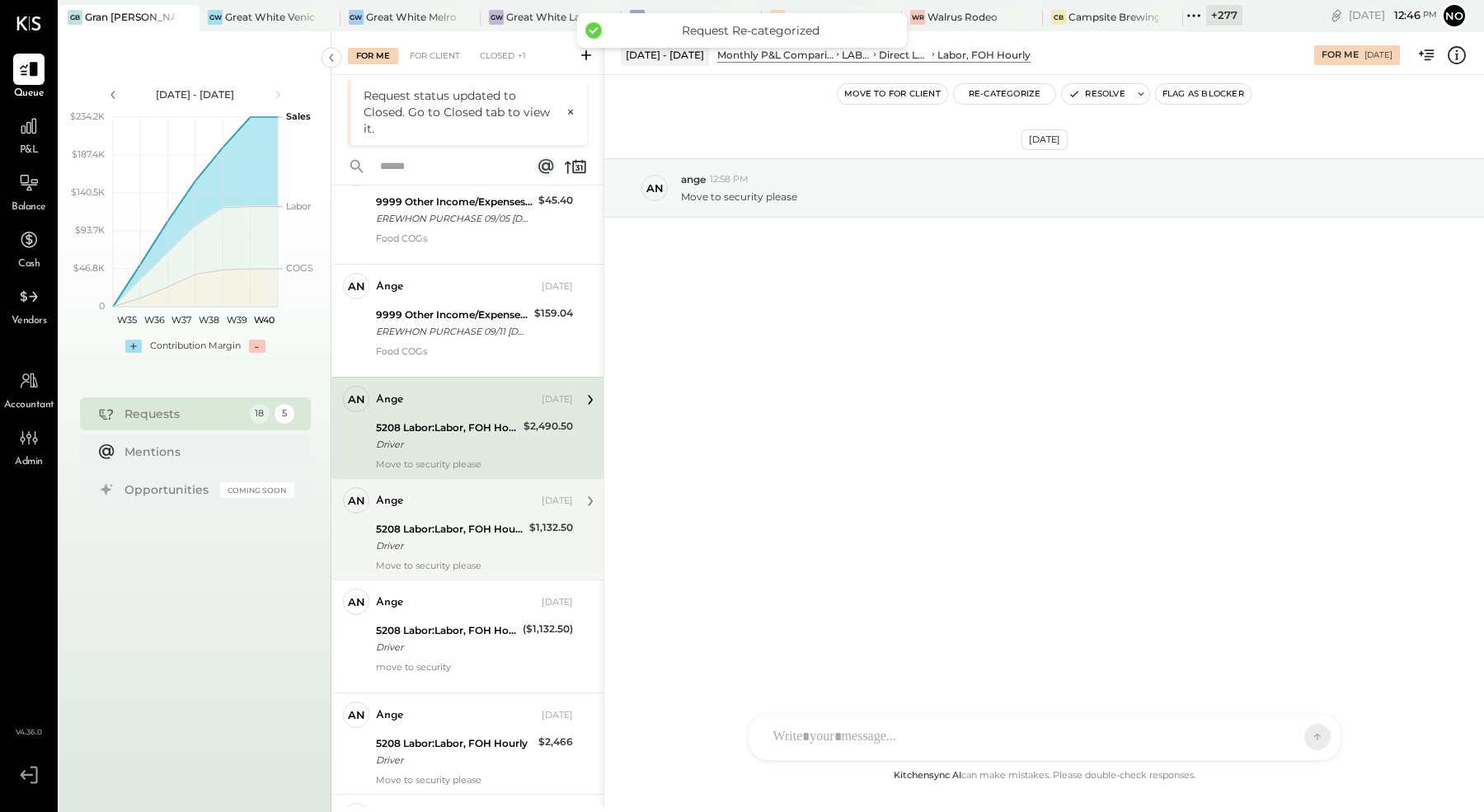
click at [469, 547] on div "Driver" at bounding box center [450, 545] width 149 height 16
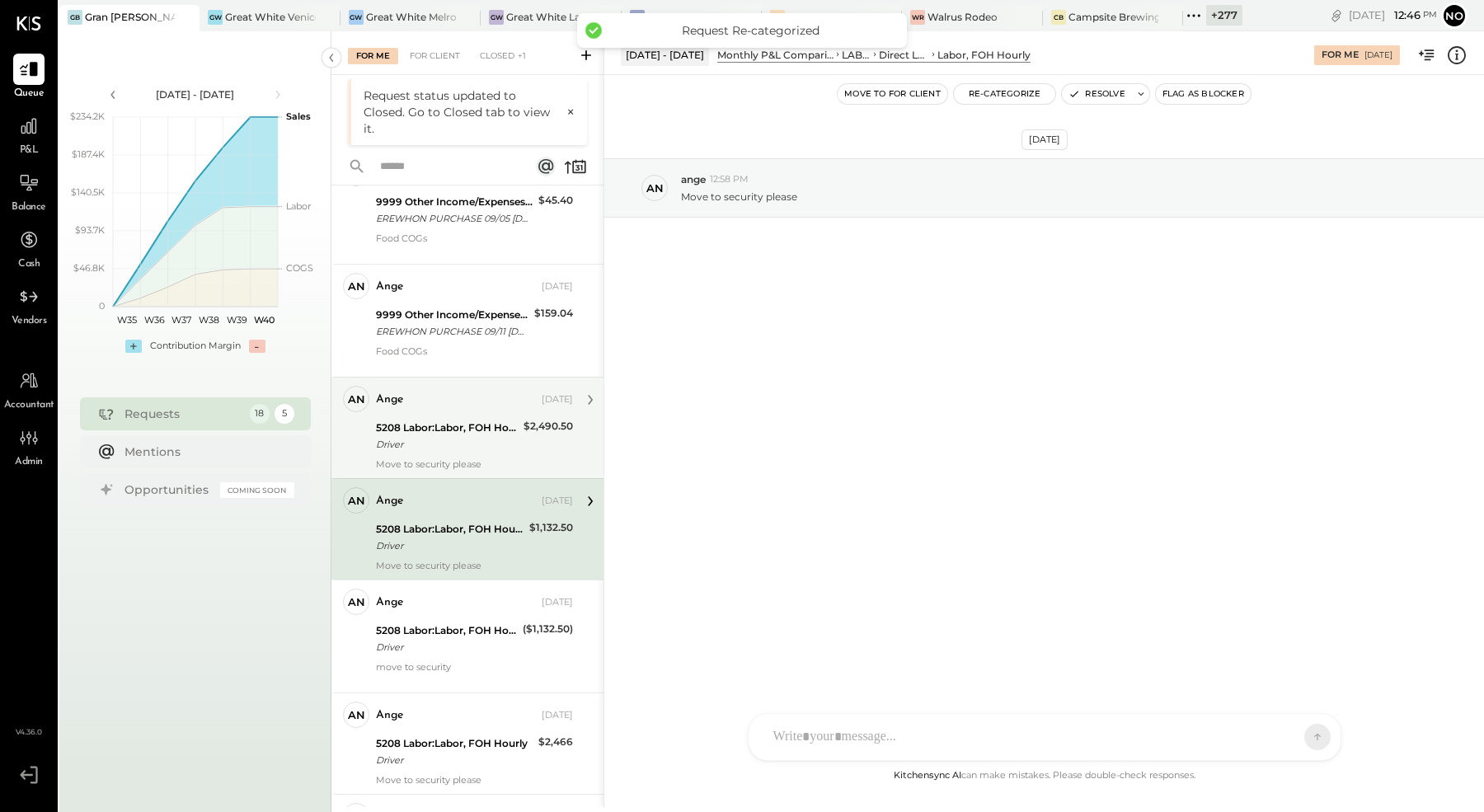
click at [451, 428] on div "5208 Labor:Labor, FOH Hourly" at bounding box center [447, 427] width 143 height 16
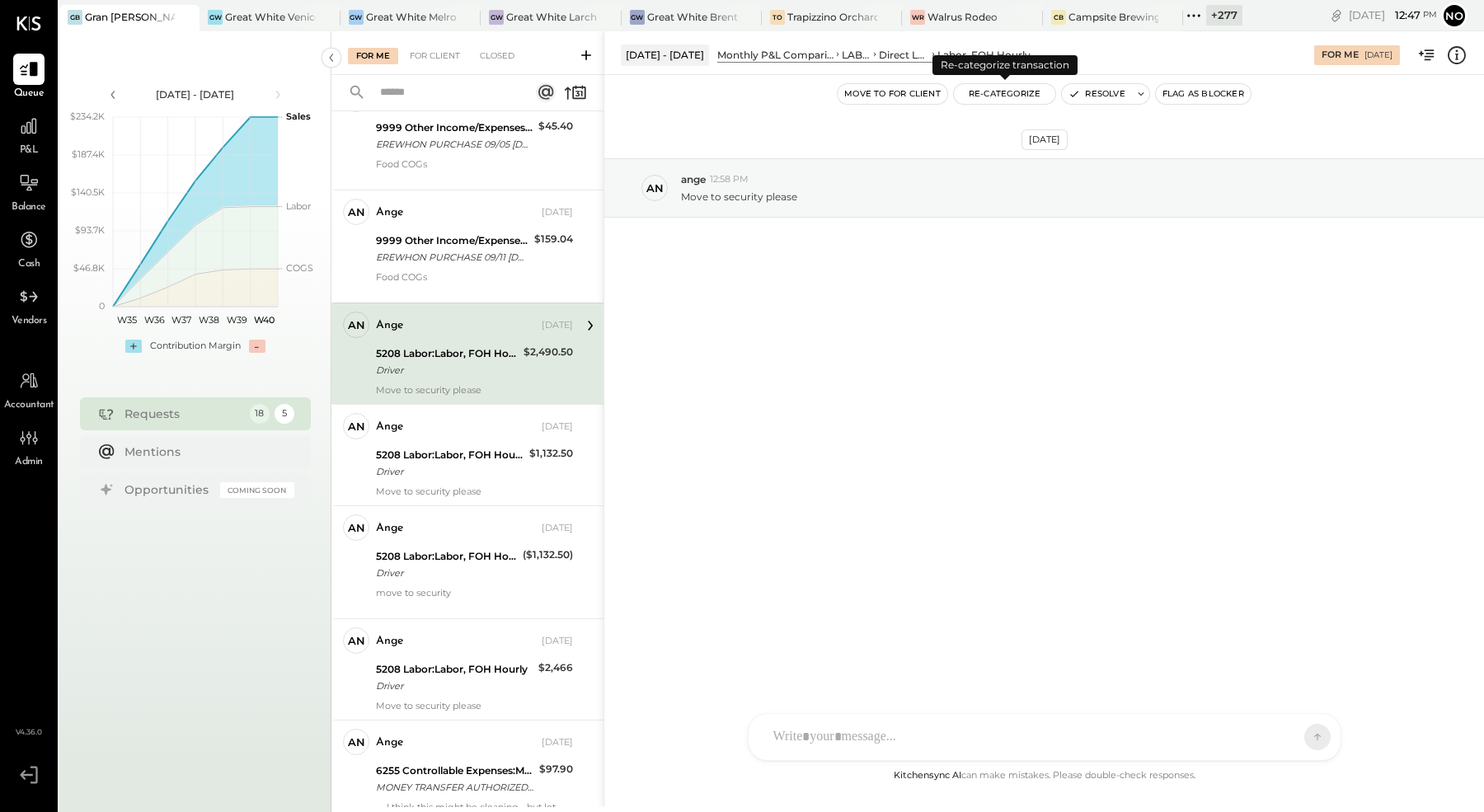
click at [998, 92] on button "Re-Categorize" at bounding box center [1005, 94] width 102 height 20
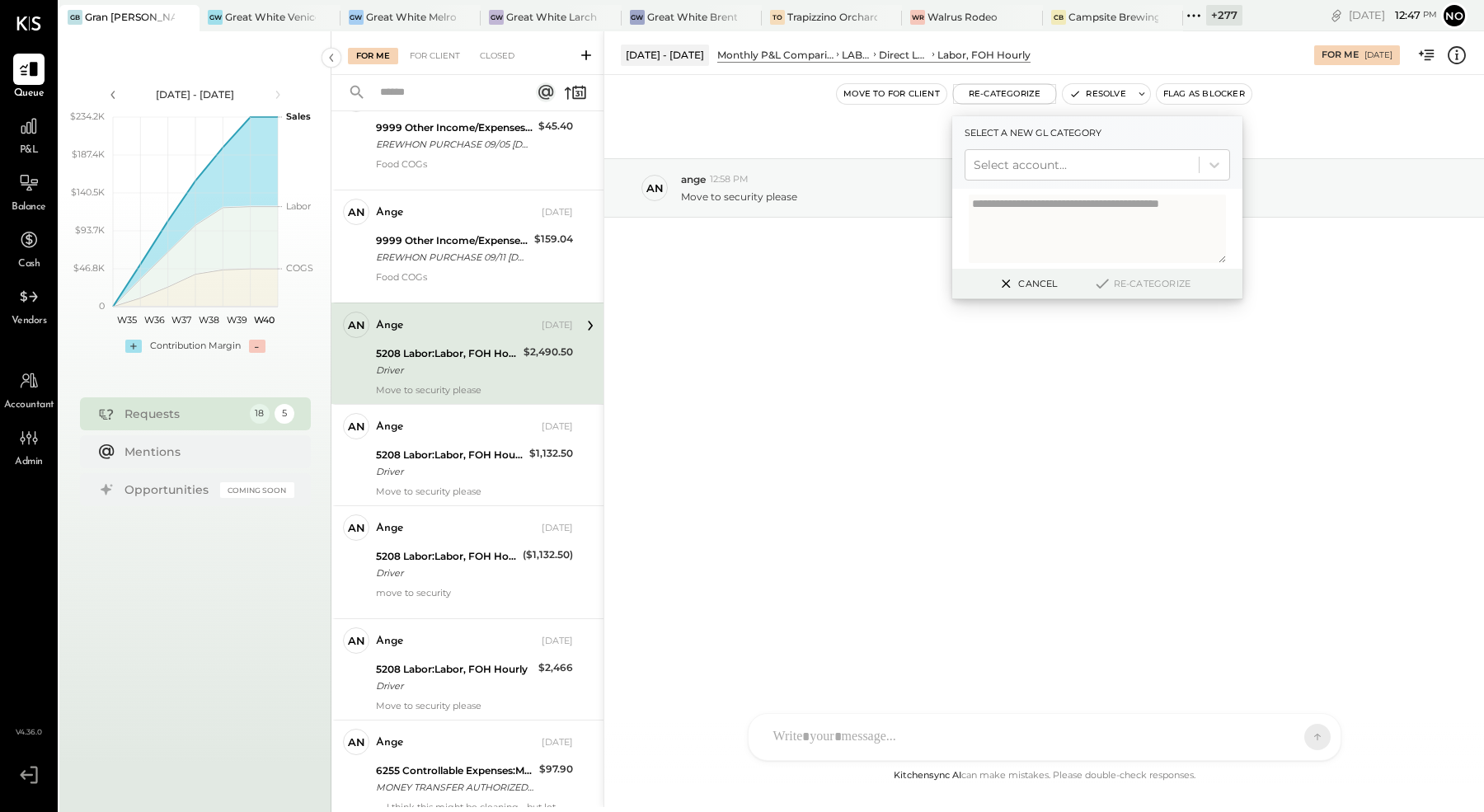
click at [801, 743] on div "FL [PERSON_NAME] PL [PERSON_NAME] A [PERSON_NAME] [PERSON_NAME] AR [PERSON_NAME…" at bounding box center [1044, 737] width 593 height 47
click at [943, 447] on div "[DATE] an ange 12:58 PM Move to security please" at bounding box center [1044, 420] width 879 height 691
click at [1035, 284] on button "Cancel" at bounding box center [1026, 283] width 71 height 22
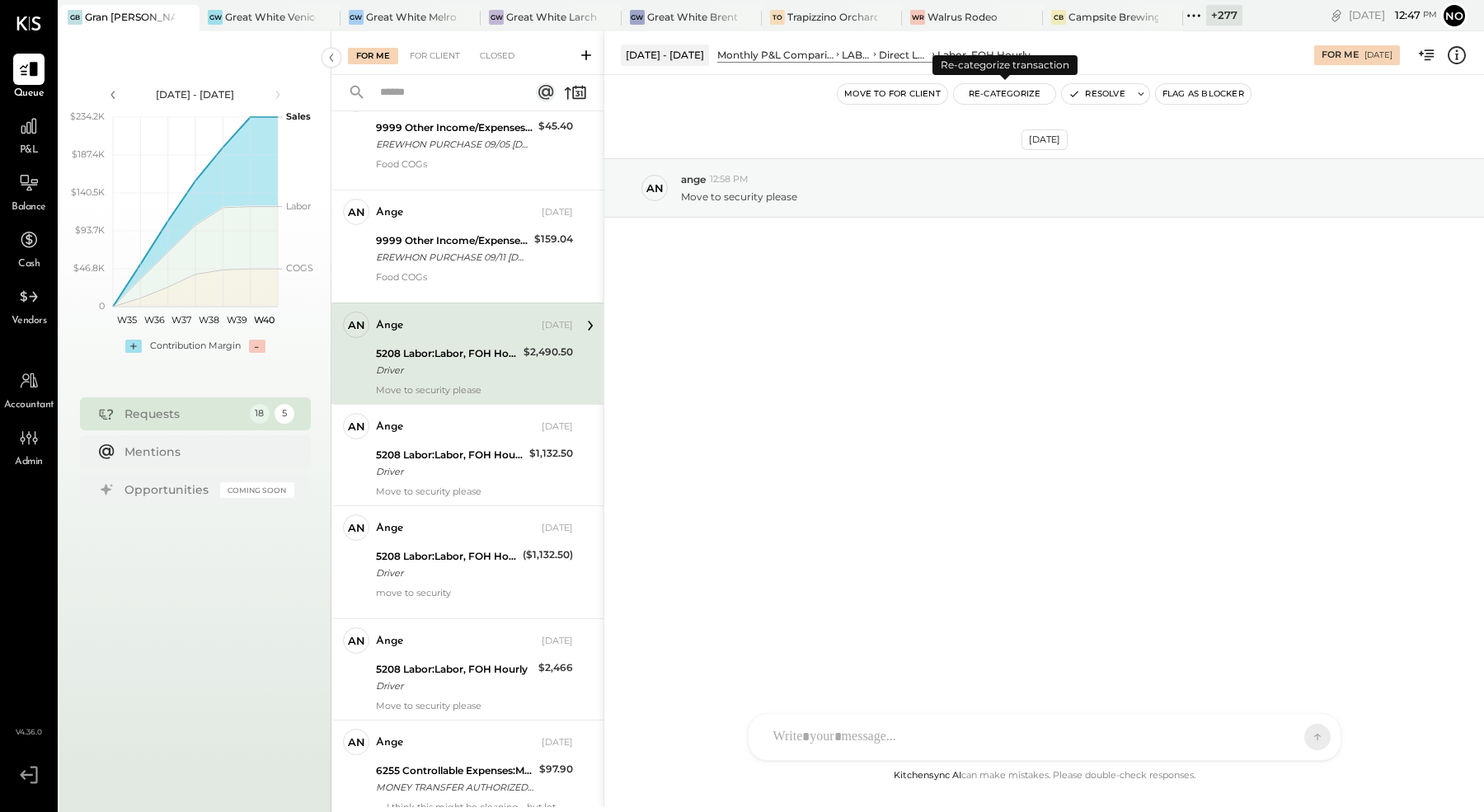
click at [1005, 84] on button "Re-Categorize" at bounding box center [1005, 94] width 102 height 20
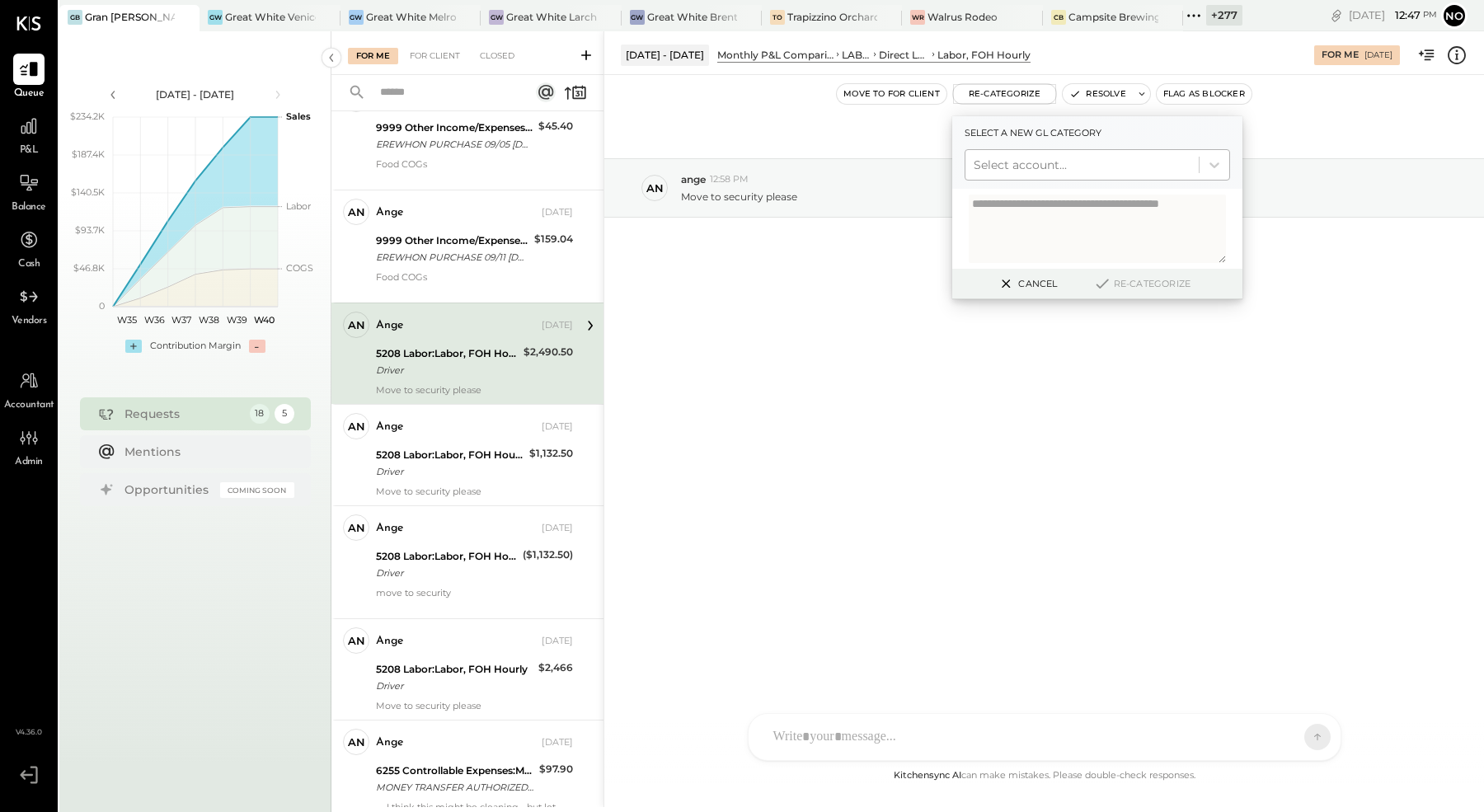
click at [1059, 163] on div at bounding box center [1082, 165] width 217 height 20
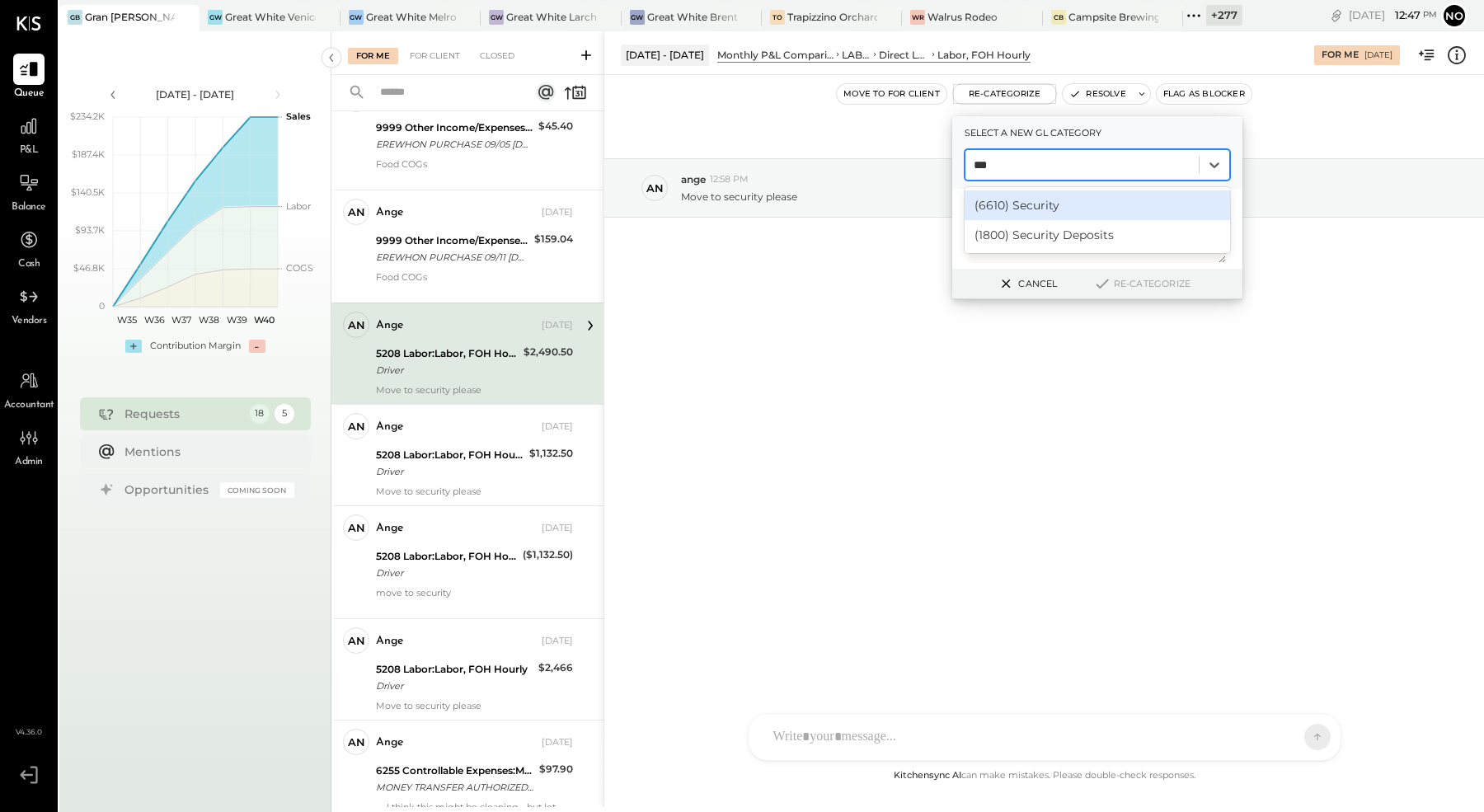
type input "****"
click at [1059, 205] on div "(6610) Security" at bounding box center [1097, 205] width 265 height 29
click at [1158, 278] on button "Re-Categorize" at bounding box center [1142, 283] width 109 height 20
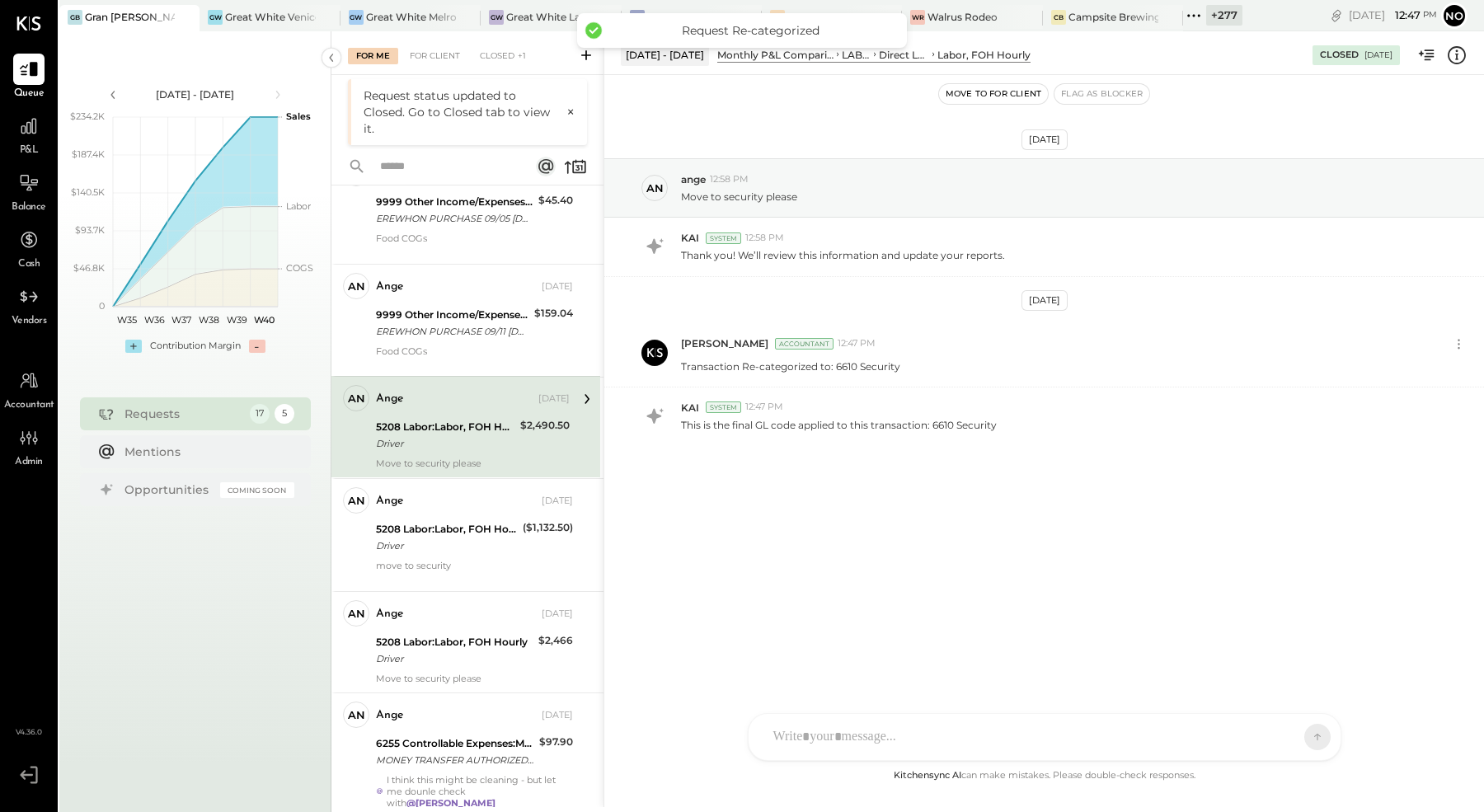
scroll to position [82, 0]
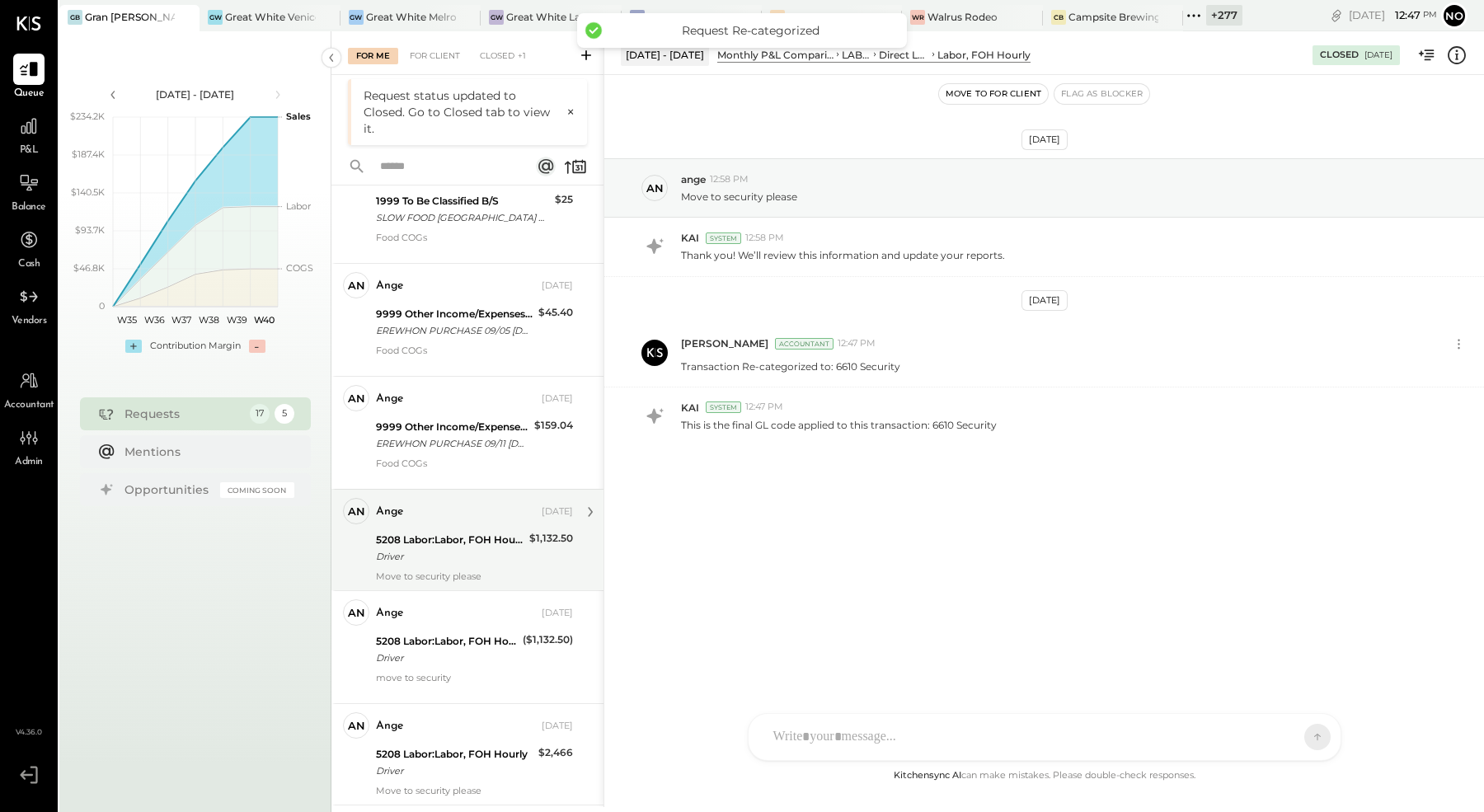
click at [471, 562] on div "5208 Labor:Labor, FOH Hourly Driver" at bounding box center [450, 548] width 149 height 36
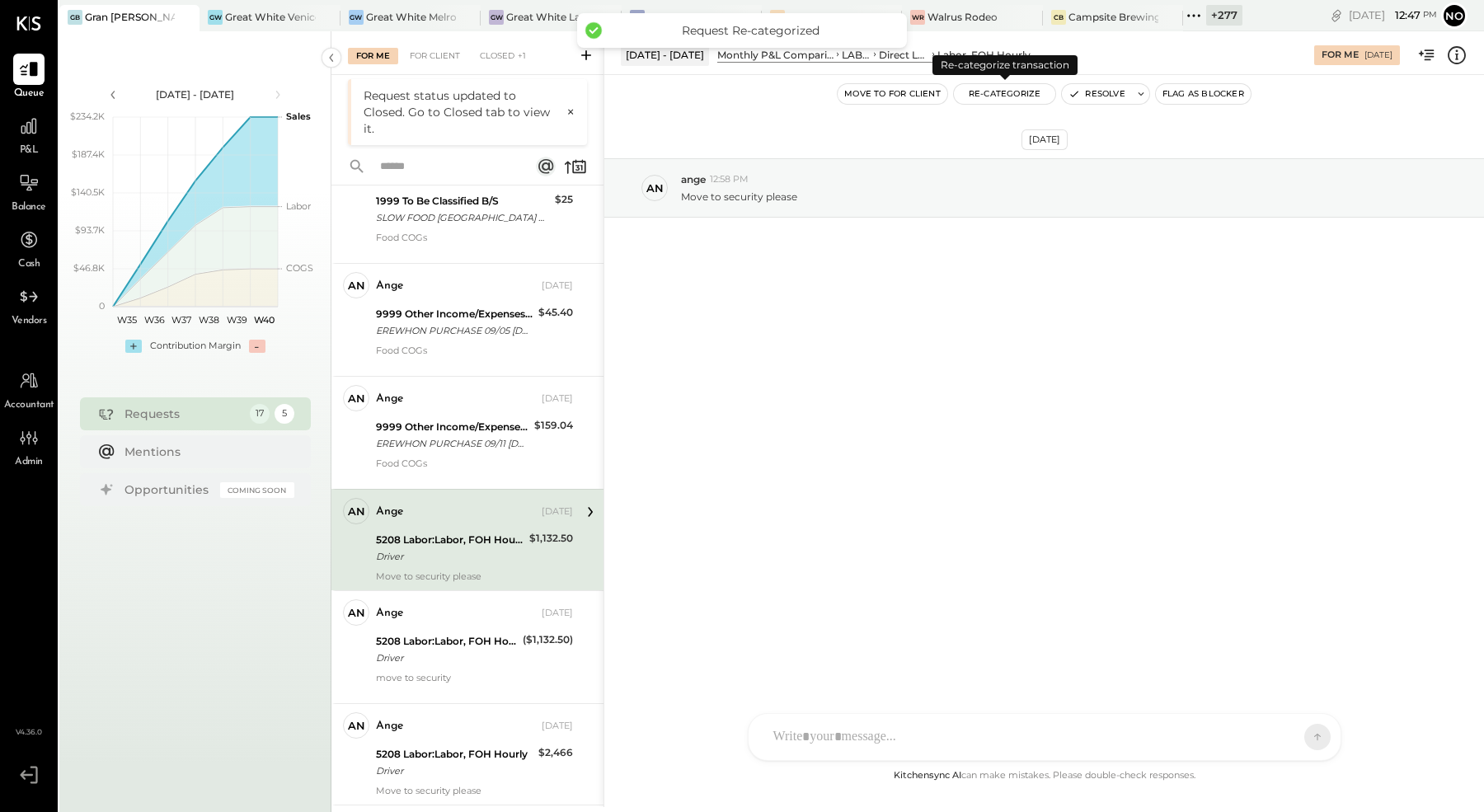
click at [1004, 95] on button "Re-Categorize" at bounding box center [1005, 94] width 102 height 20
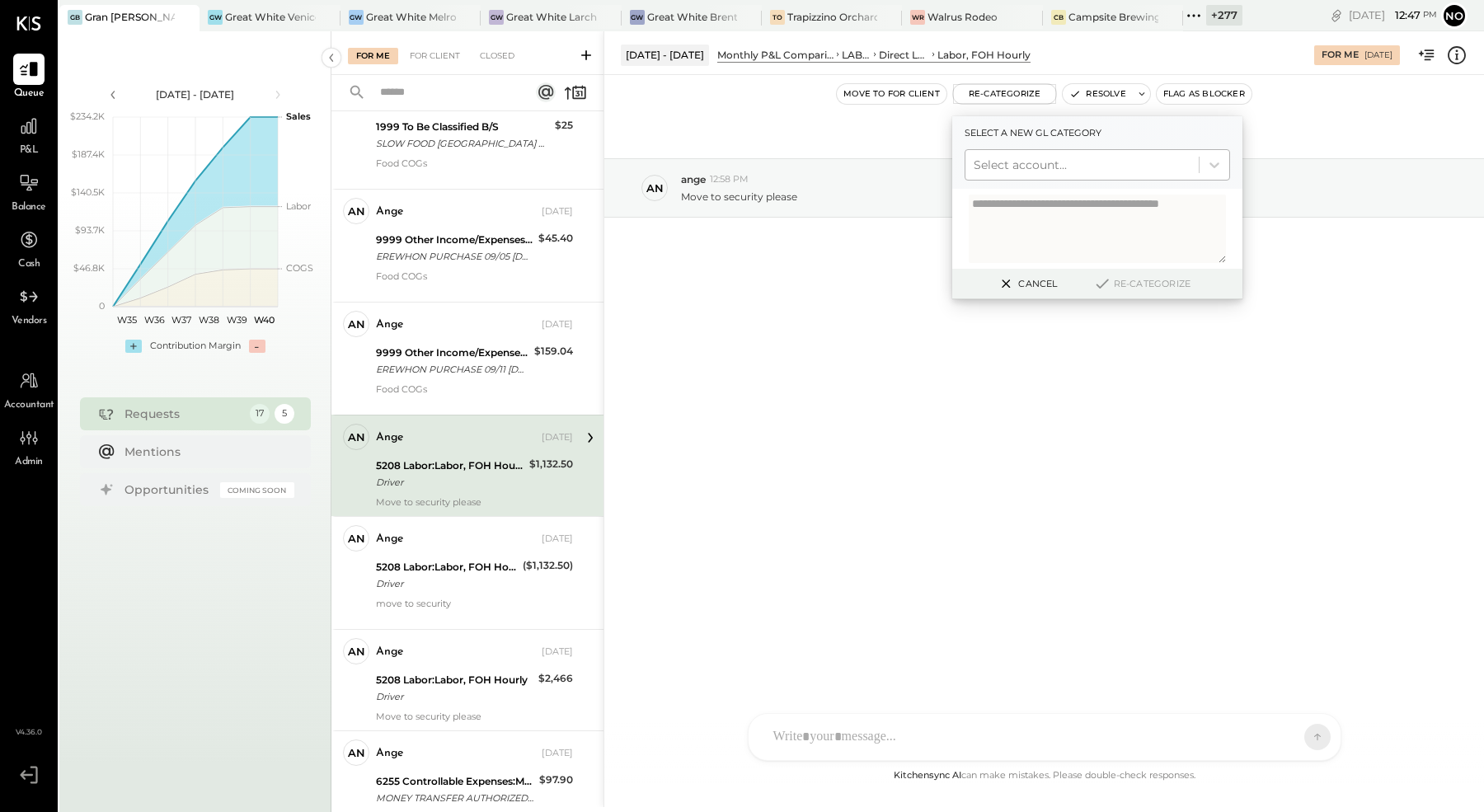
click at [1038, 165] on div at bounding box center [1082, 165] width 217 height 20
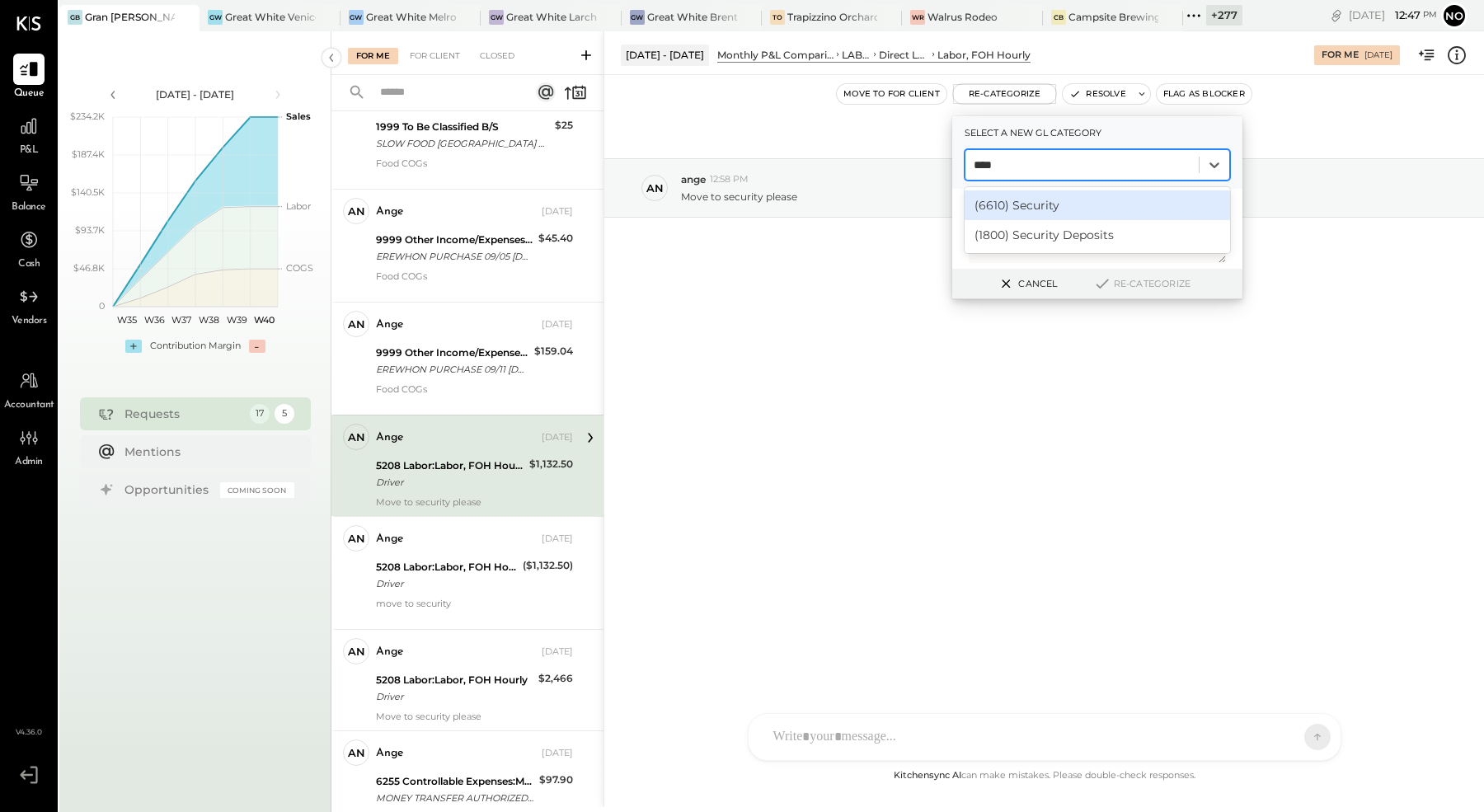
type input "*****"
click at [1033, 205] on div "(6610) Security" at bounding box center [1097, 205] width 265 height 29
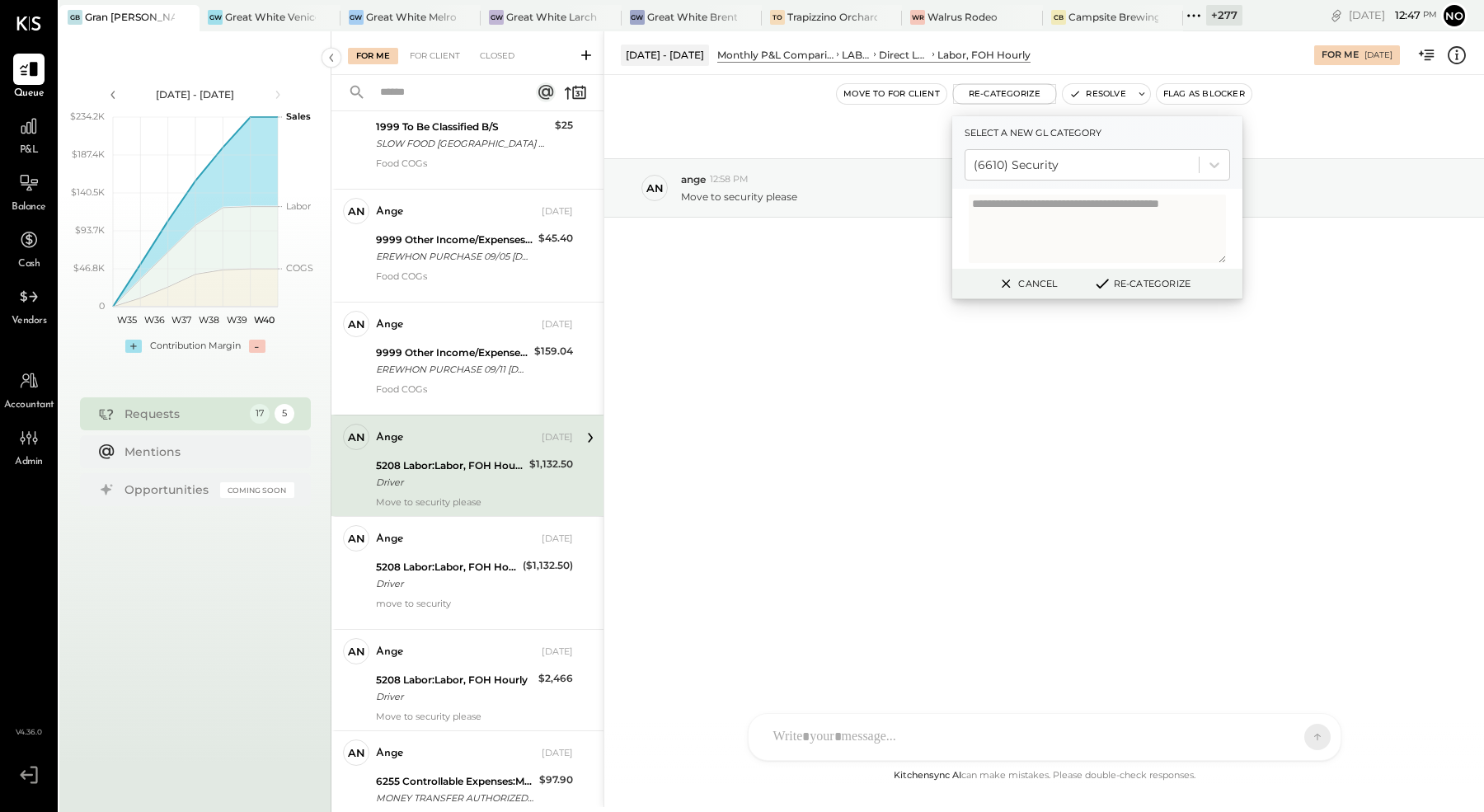
click at [1159, 282] on button "Re-Categorize" at bounding box center [1142, 283] width 109 height 20
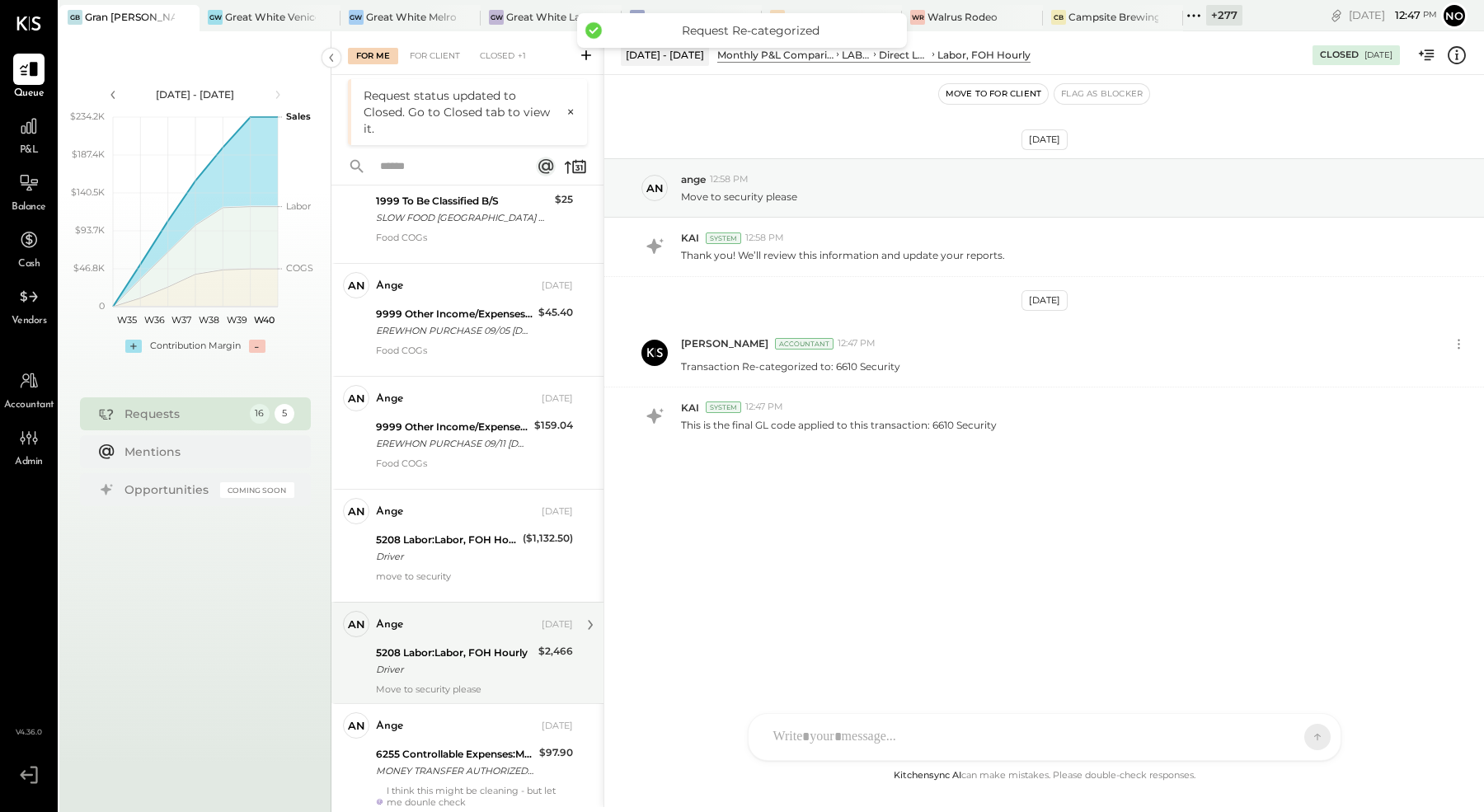
click at [437, 661] on div "Driver" at bounding box center [455, 669] width 157 height 16
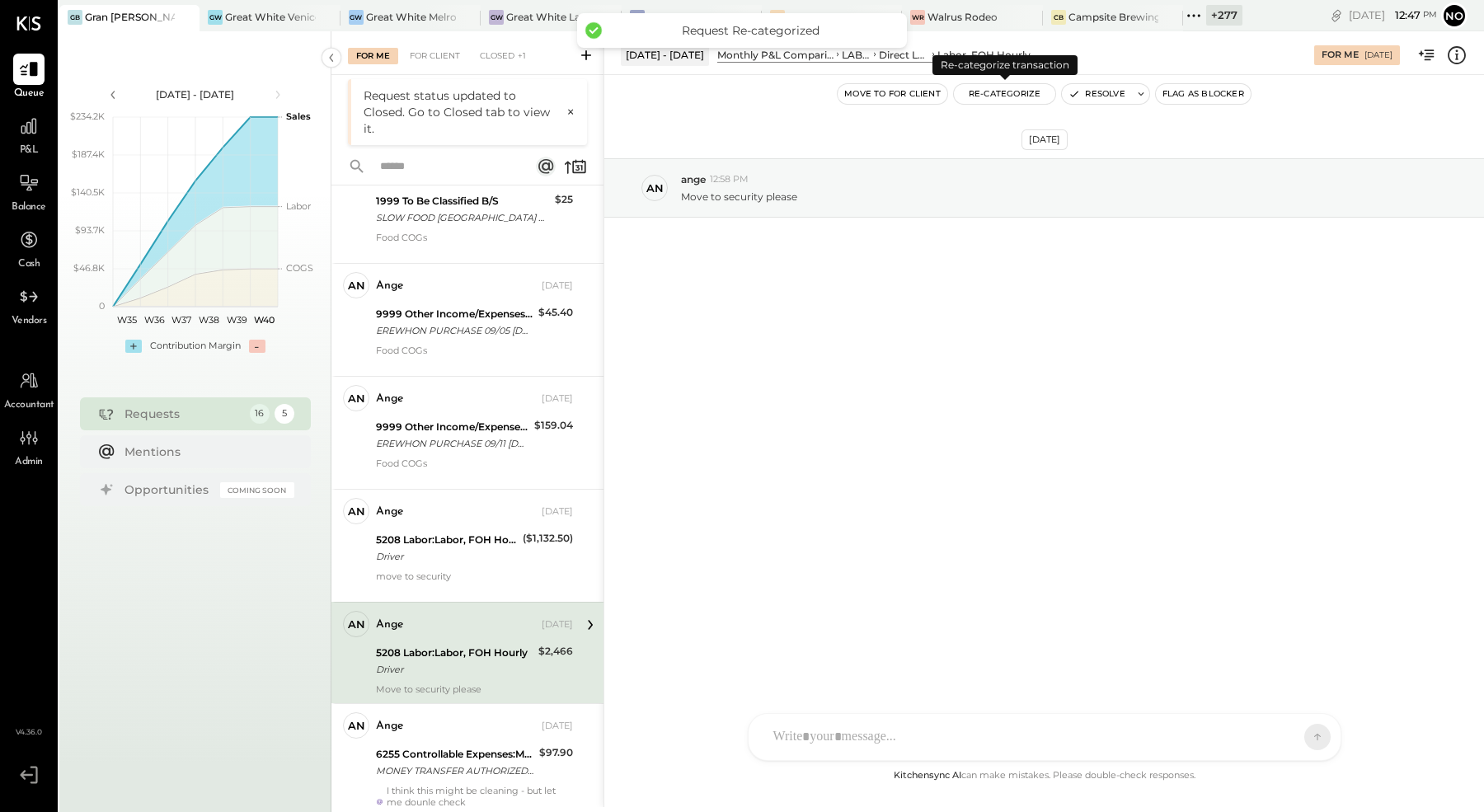
click at [998, 92] on button "Re-Categorize" at bounding box center [1005, 94] width 102 height 20
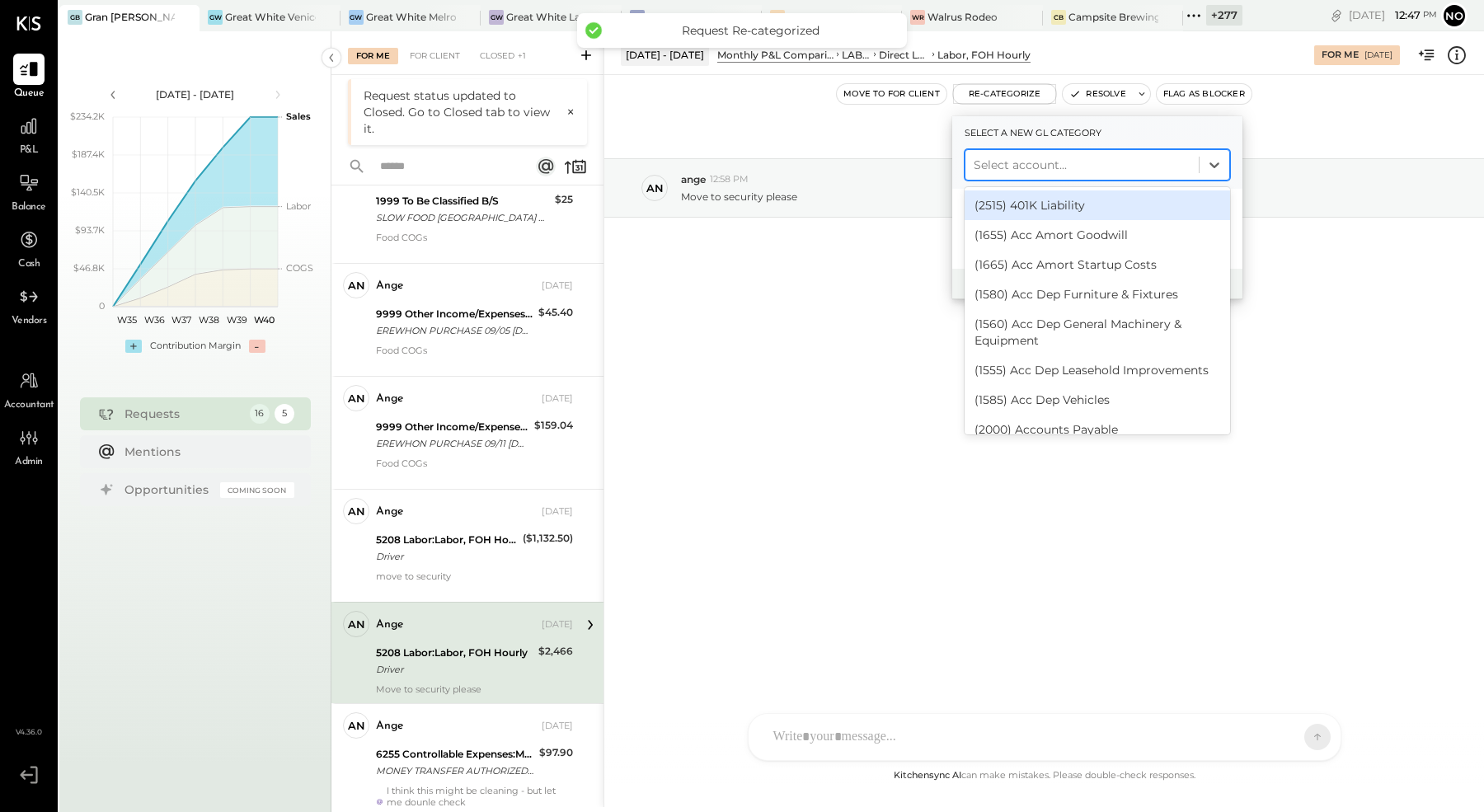
click at [1042, 165] on div at bounding box center [1082, 165] width 217 height 20
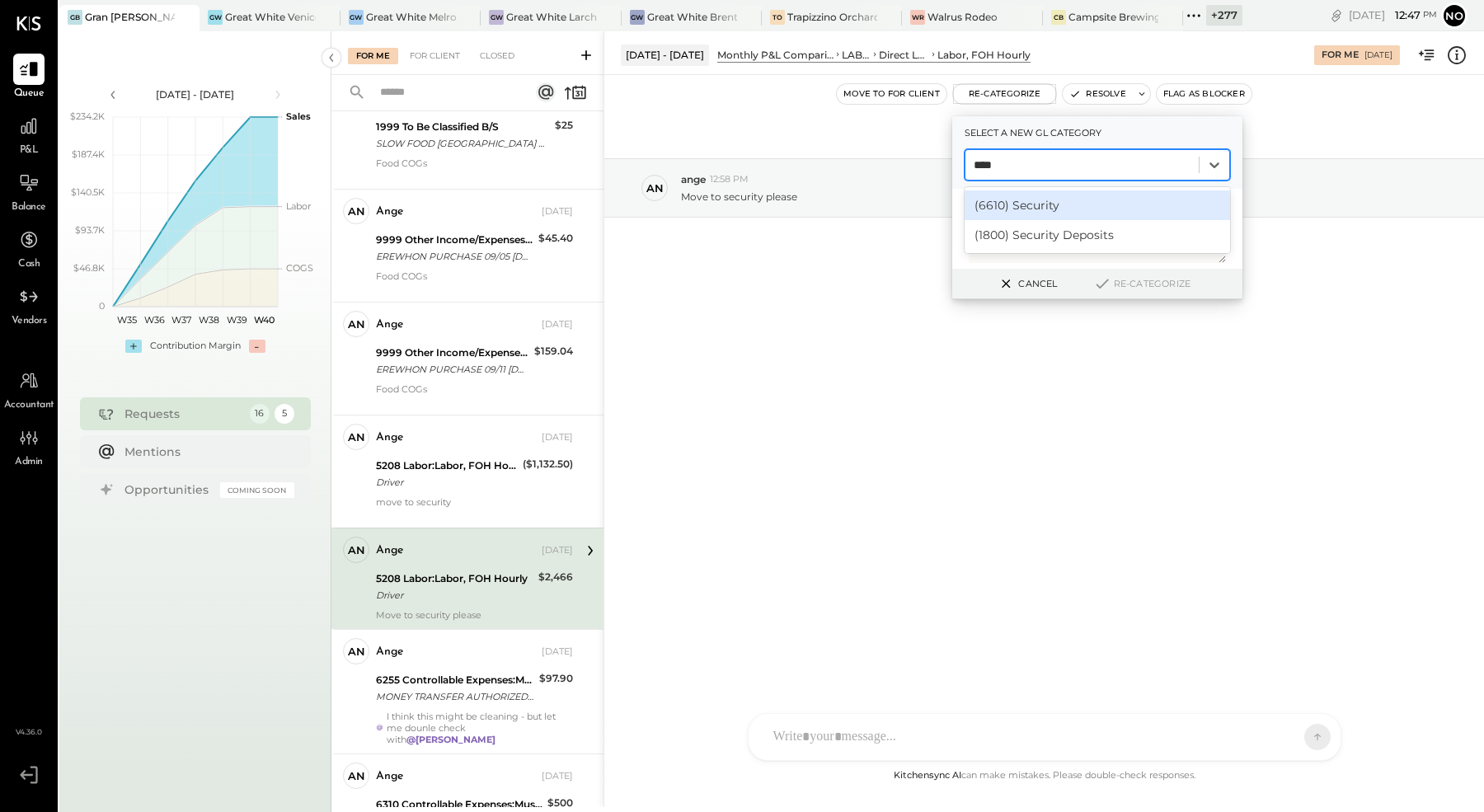
type input "*****"
click at [1031, 206] on div "(6610) Security" at bounding box center [1097, 205] width 265 height 29
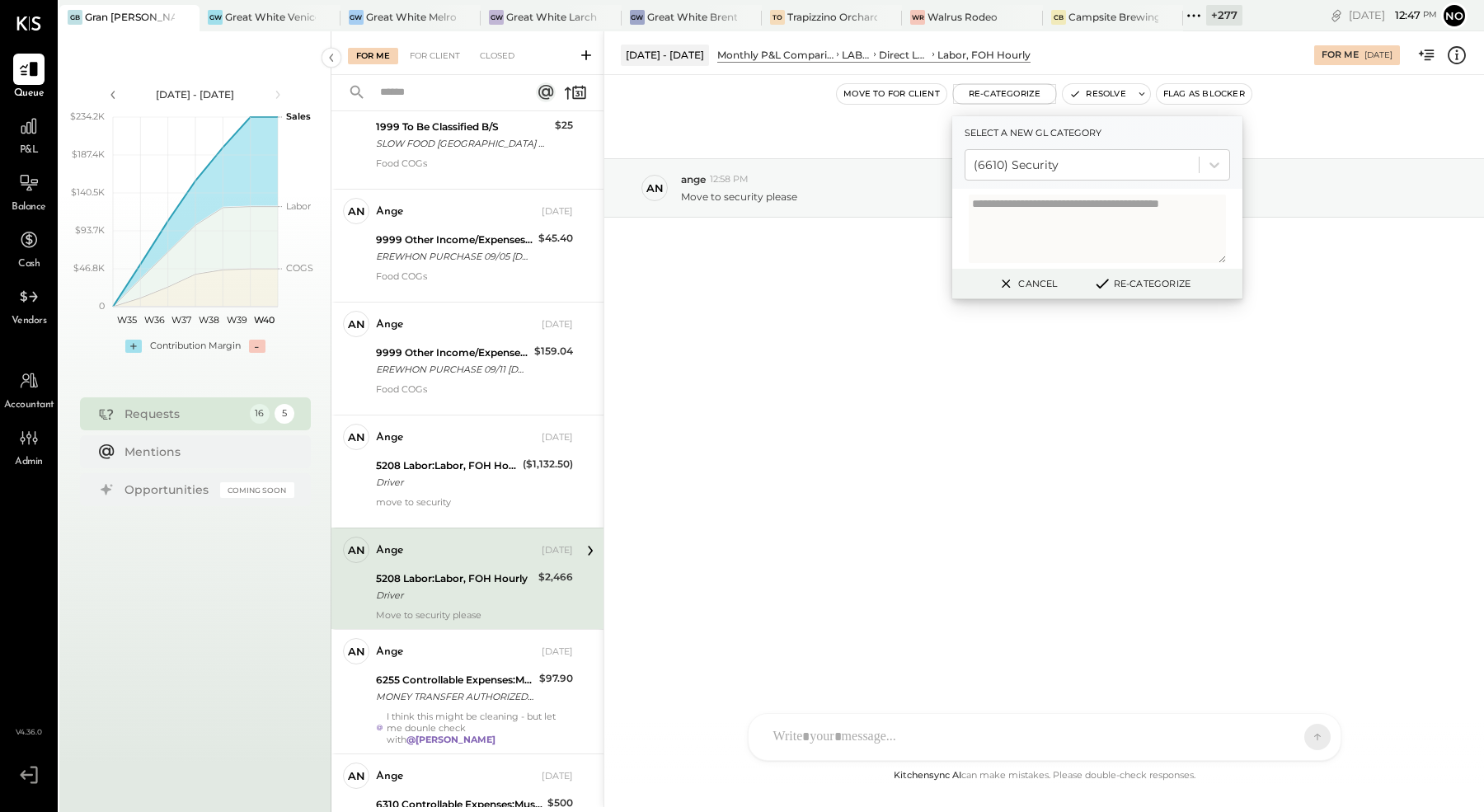
click at [1131, 284] on button "Re-Categorize" at bounding box center [1142, 283] width 109 height 20
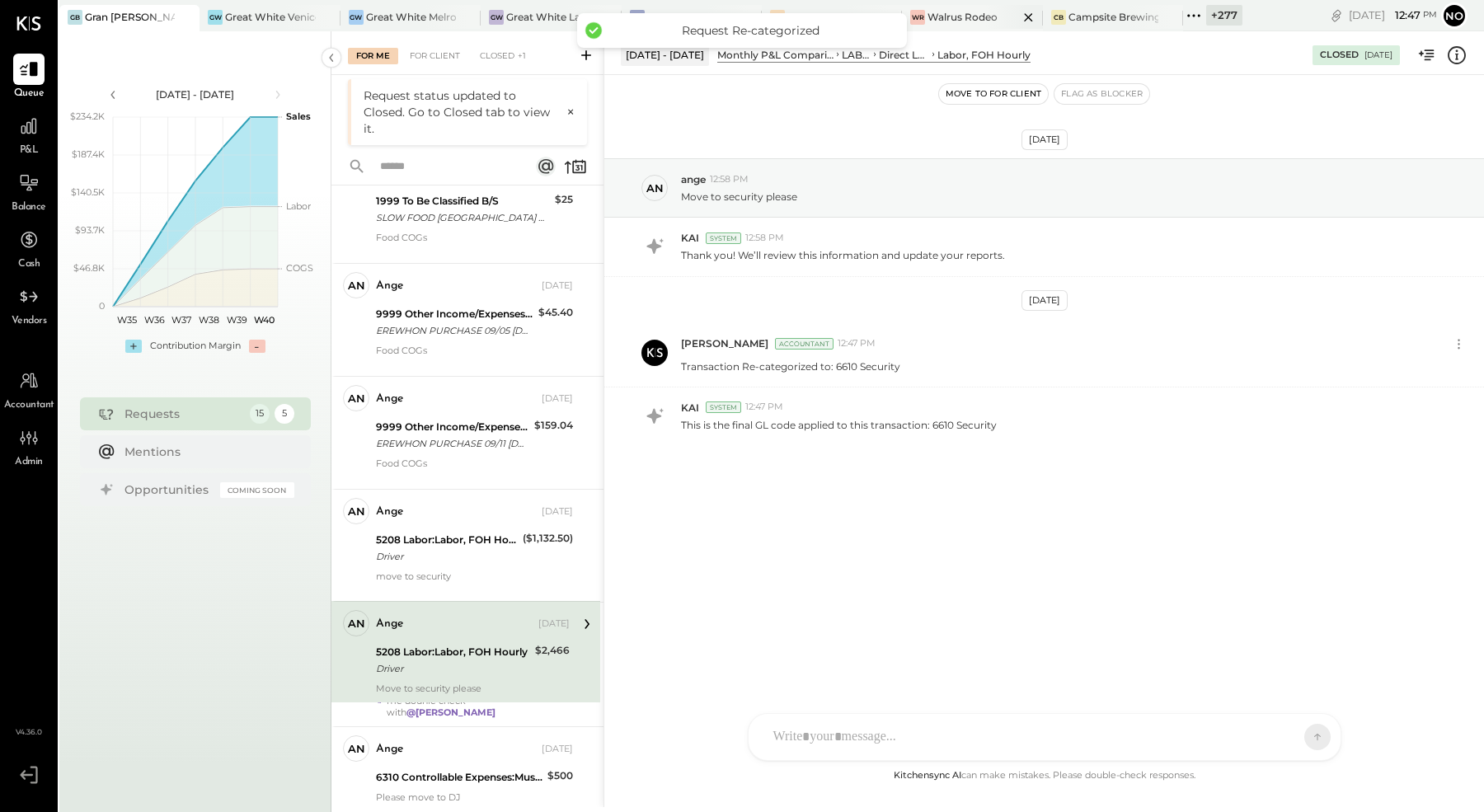
scroll to position [195, 0]
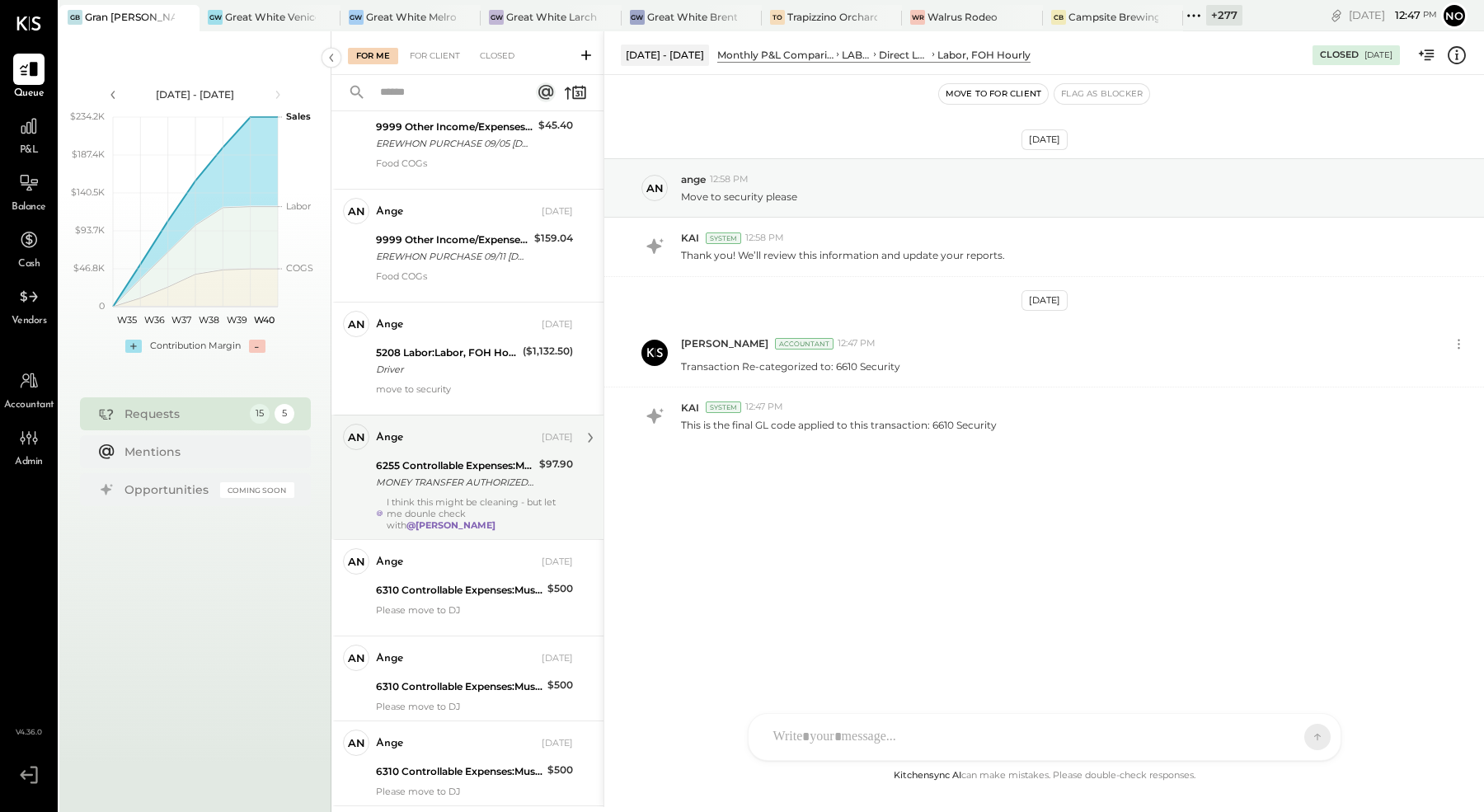
click at [472, 506] on div "I think this might be cleaning - but let me dounle check with @[PERSON_NAME]" at bounding box center [480, 514] width 187 height 35
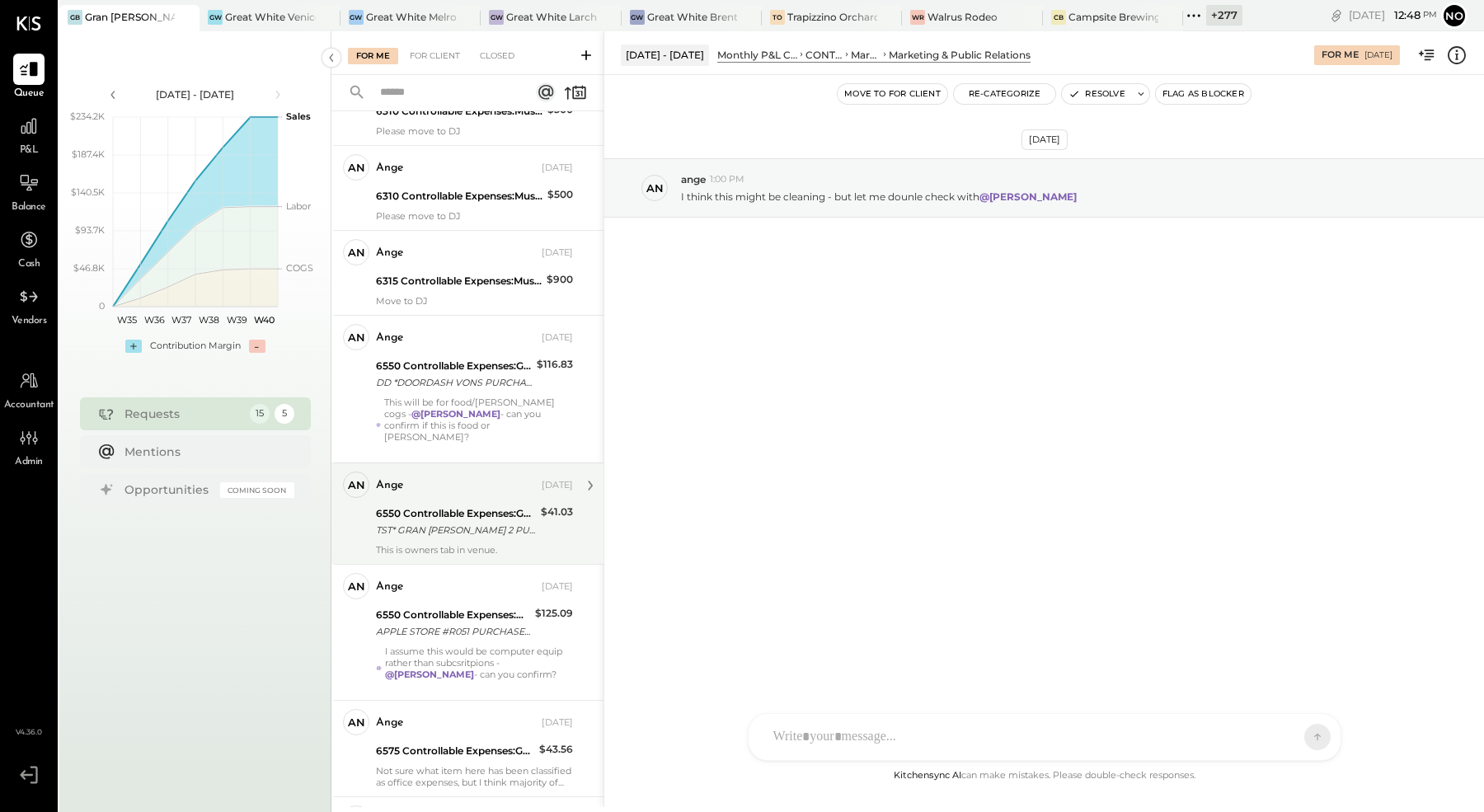
scroll to position [962, 0]
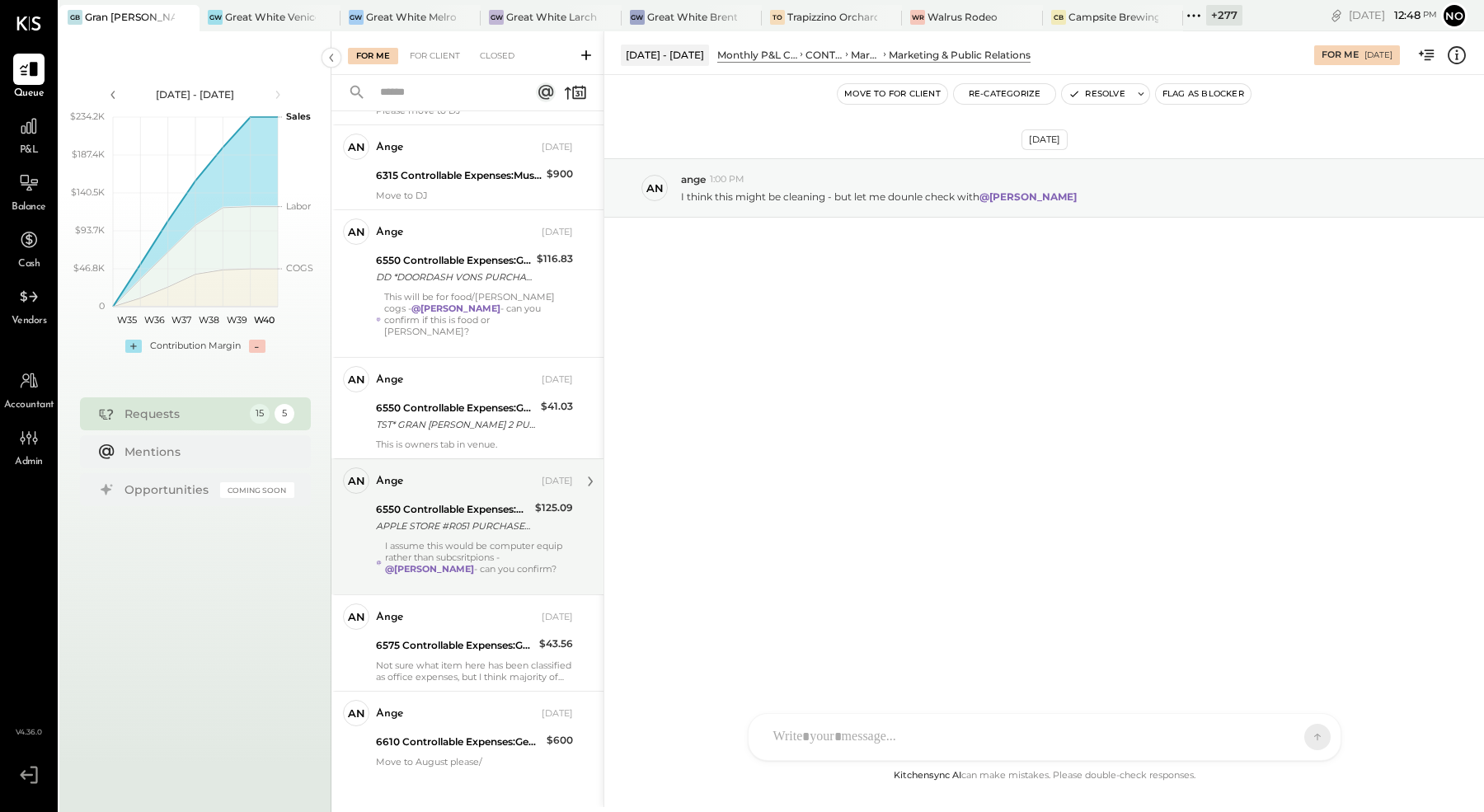
click at [461, 544] on div "I assume this would be computer equip rather than subcsritpions - @[PERSON_NAME…" at bounding box center [479, 563] width 188 height 46
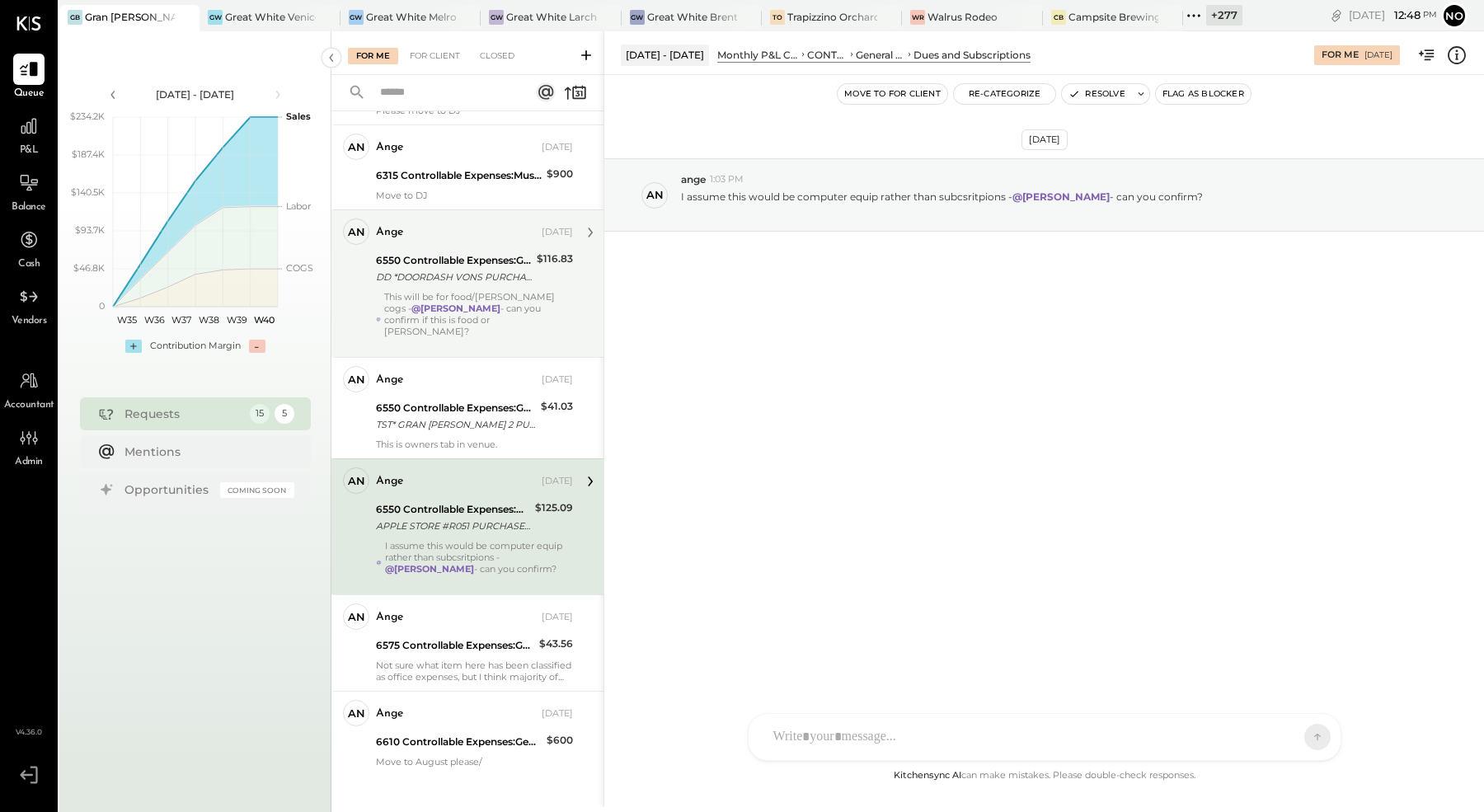
click at [462, 299] on div "This will be for food/[PERSON_NAME] cogs - @[PERSON_NAME] - can you confirm if …" at bounding box center [478, 319] width 189 height 58
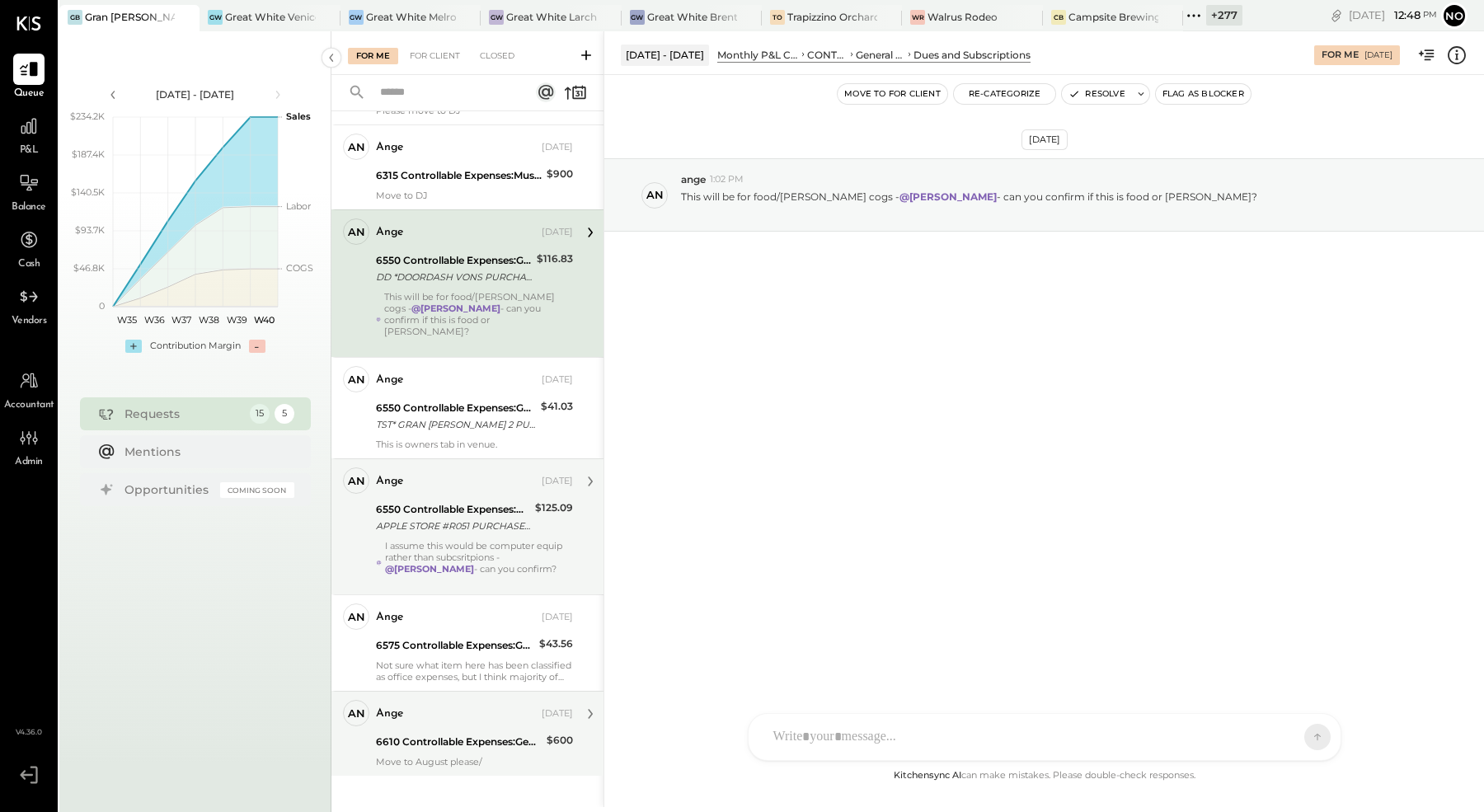
click at [406, 733] on div "6610 Controllable Expenses:General & Administrative Expenses:Security" at bounding box center [459, 741] width 166 height 16
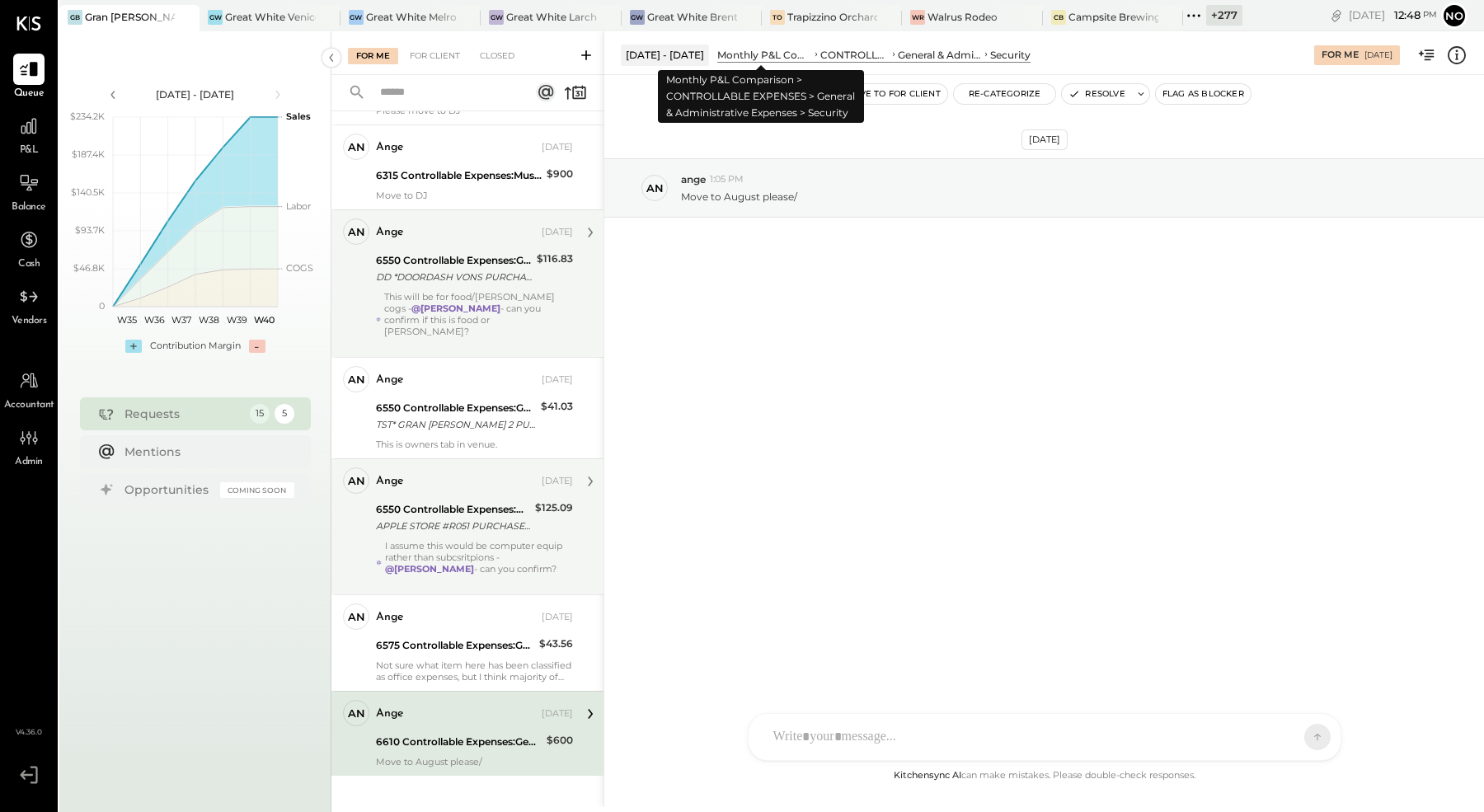
click at [806, 52] on div "Monthly P&L Comparison" at bounding box center [765, 54] width 95 height 14
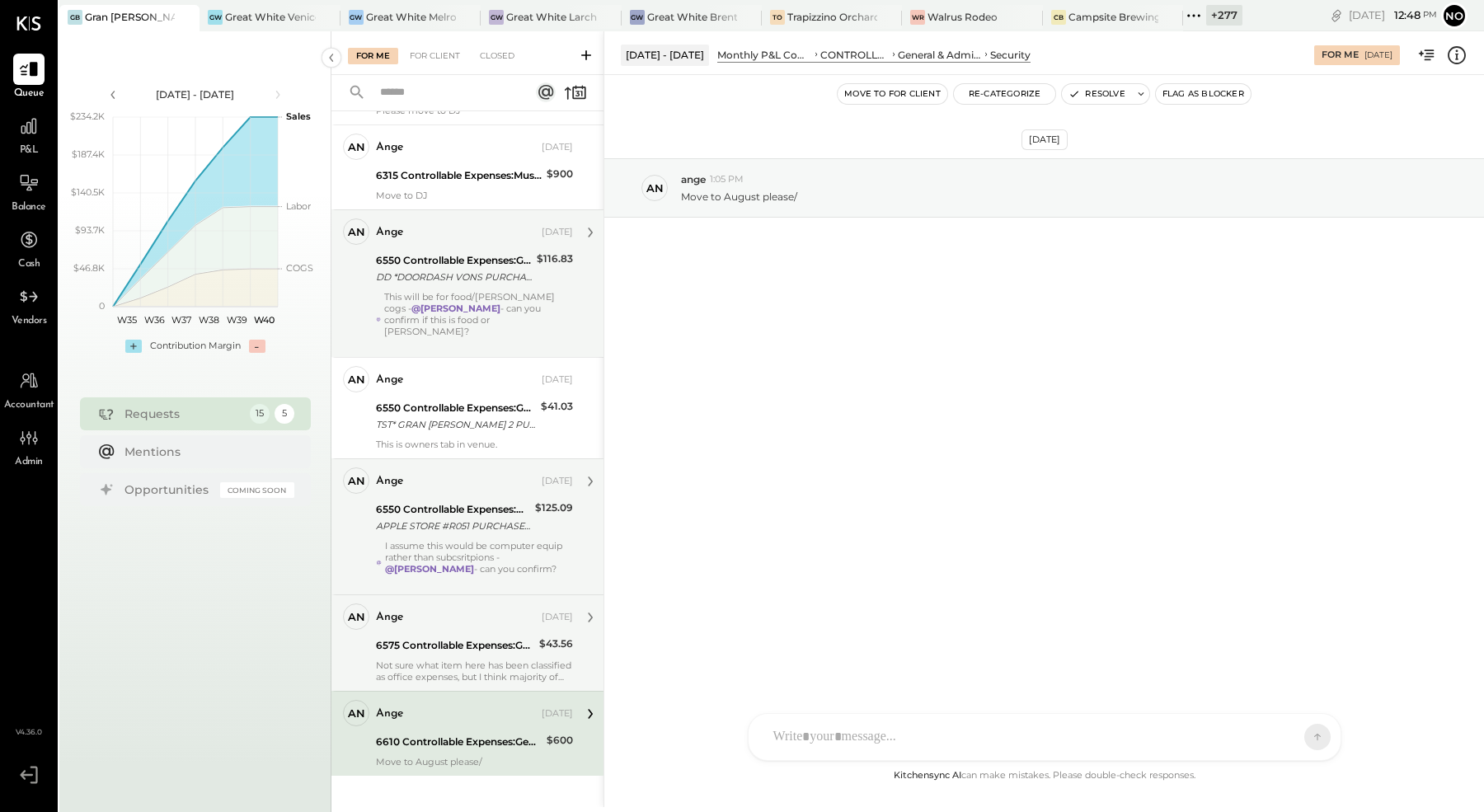
click at [430, 610] on div "ange [DATE]" at bounding box center [475, 618] width 197 height 23
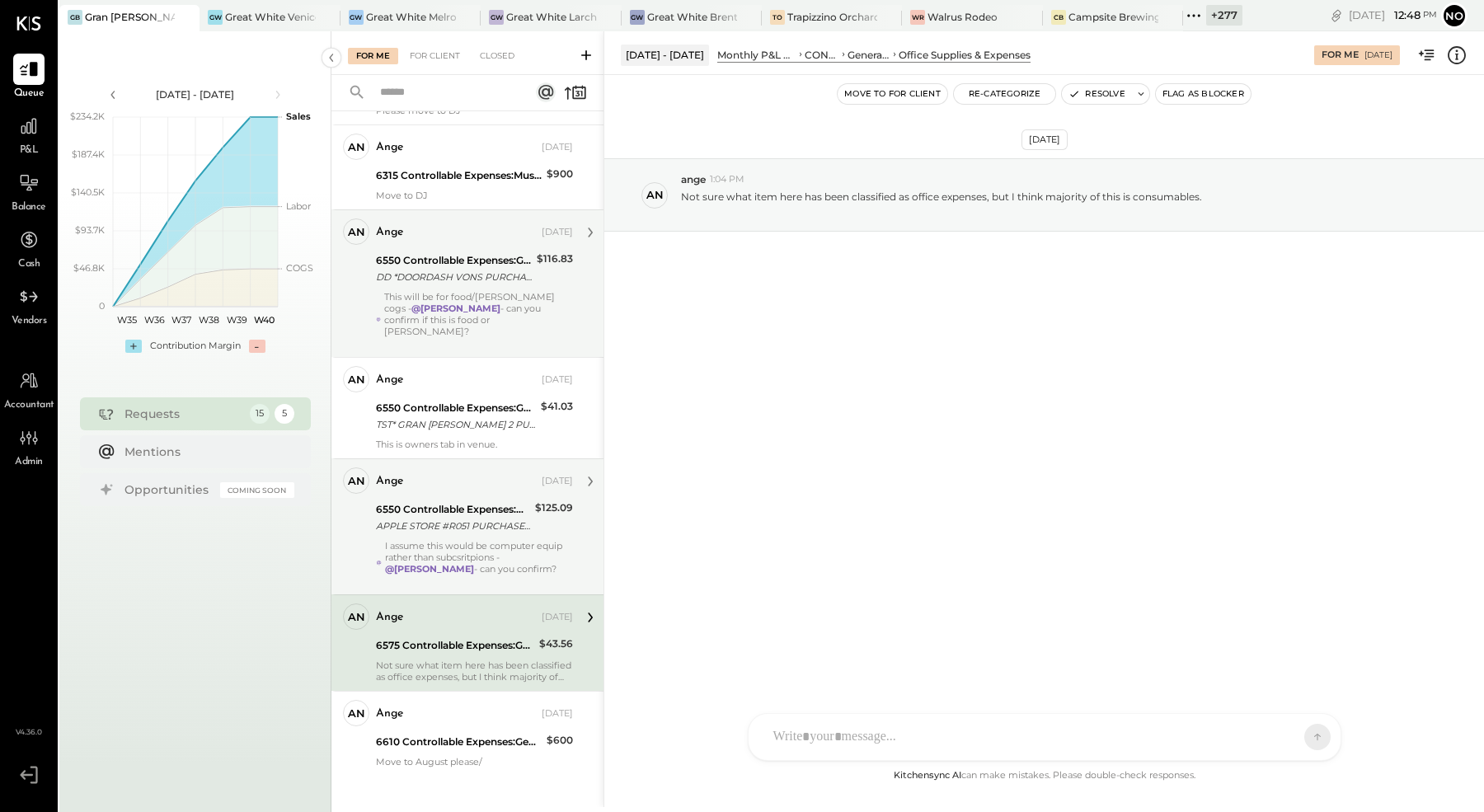
click at [453, 540] on div "I assume this would be computer equip rather than subcsritpions - @[PERSON_NAME…" at bounding box center [479, 563] width 188 height 46
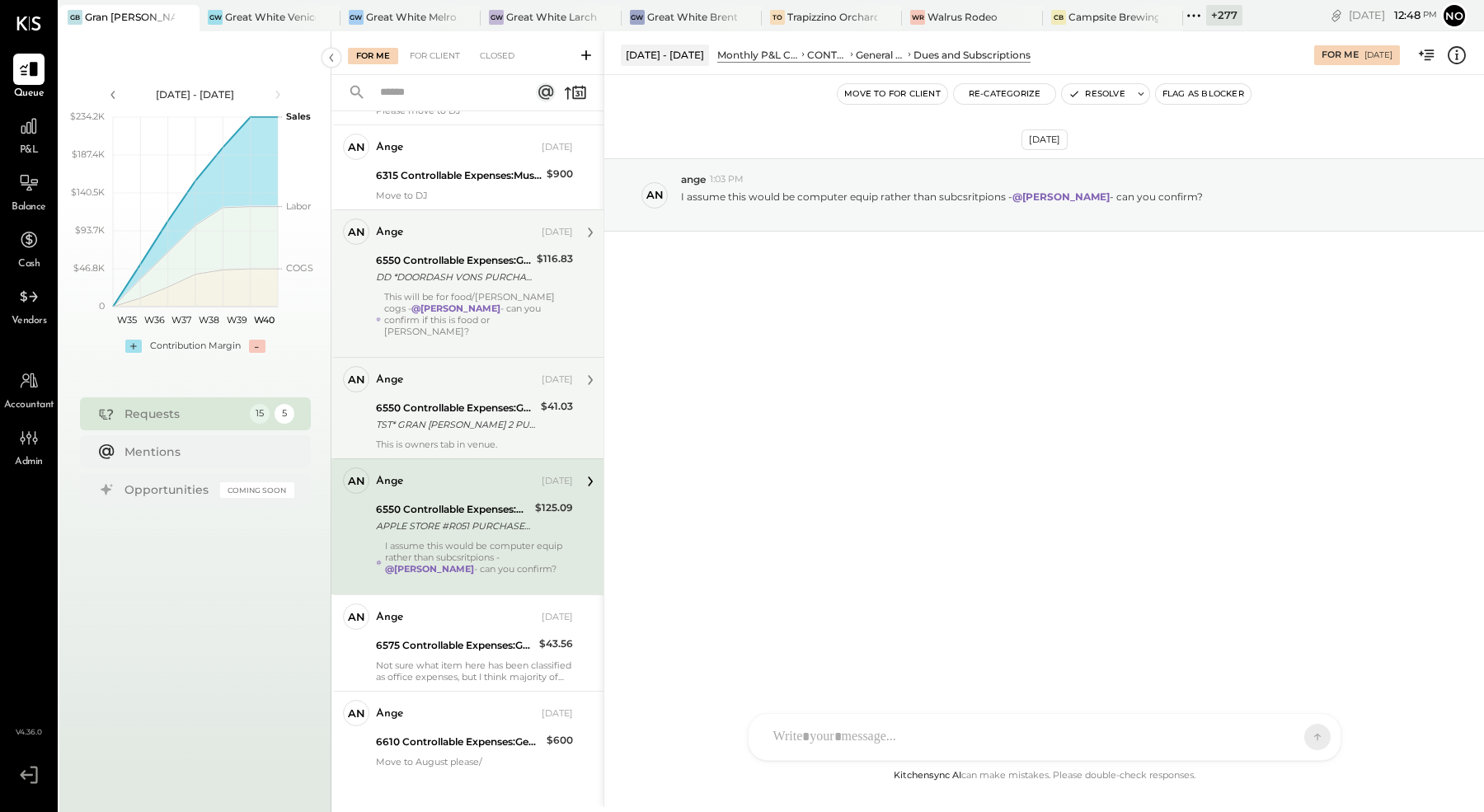
click at [480, 416] on div "TST* GRAN [PERSON_NAME] 2 PURCHASE 08/30 [GEOGRAPHIC_DATA] [GEOGRAPHIC_DATA] CA…" at bounding box center [456, 424] width 160 height 16
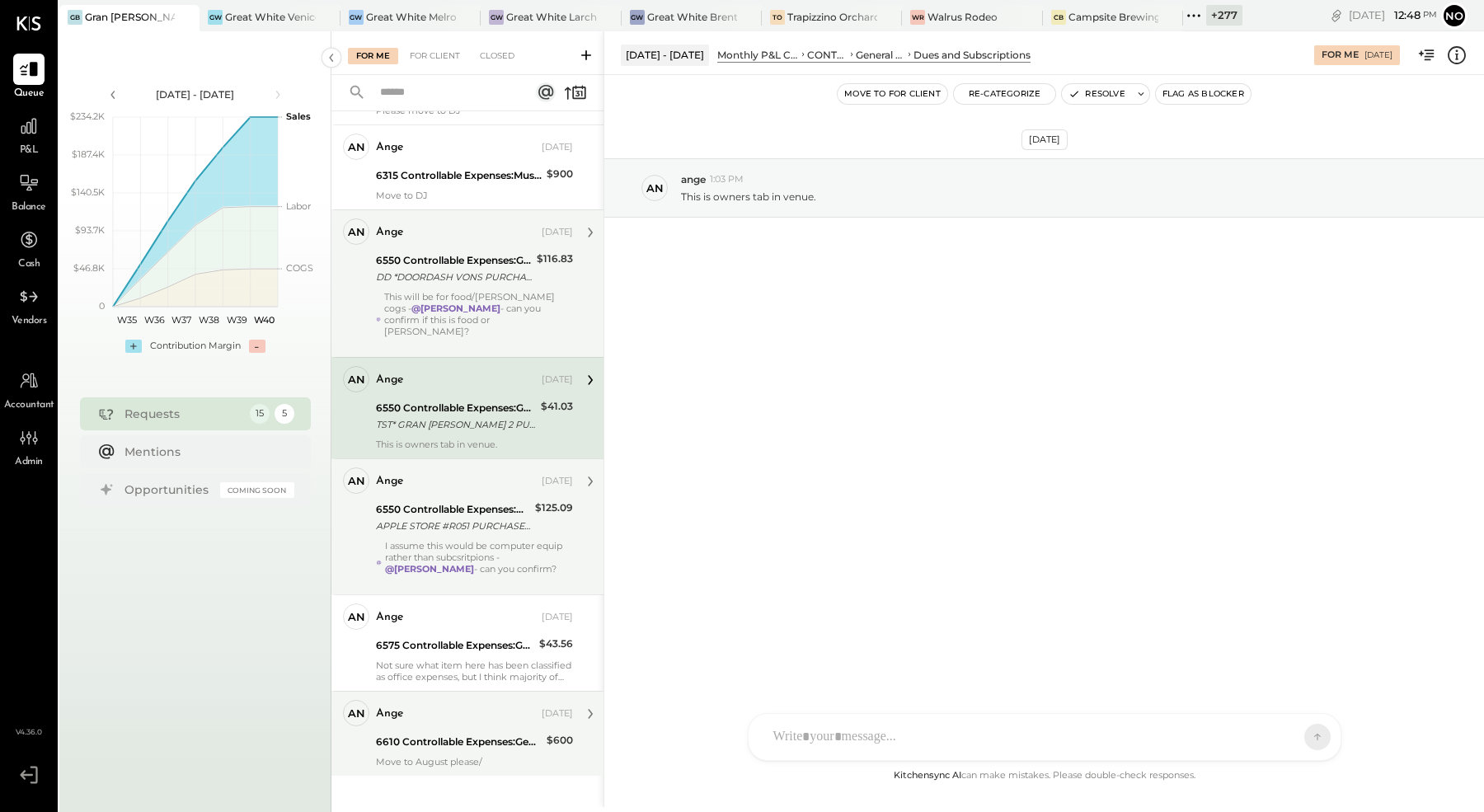
click at [425, 714] on div "ange [DATE] 6610 Controllable Expenses:General & Administrative Expenses:Securi…" at bounding box center [475, 733] width 197 height 67
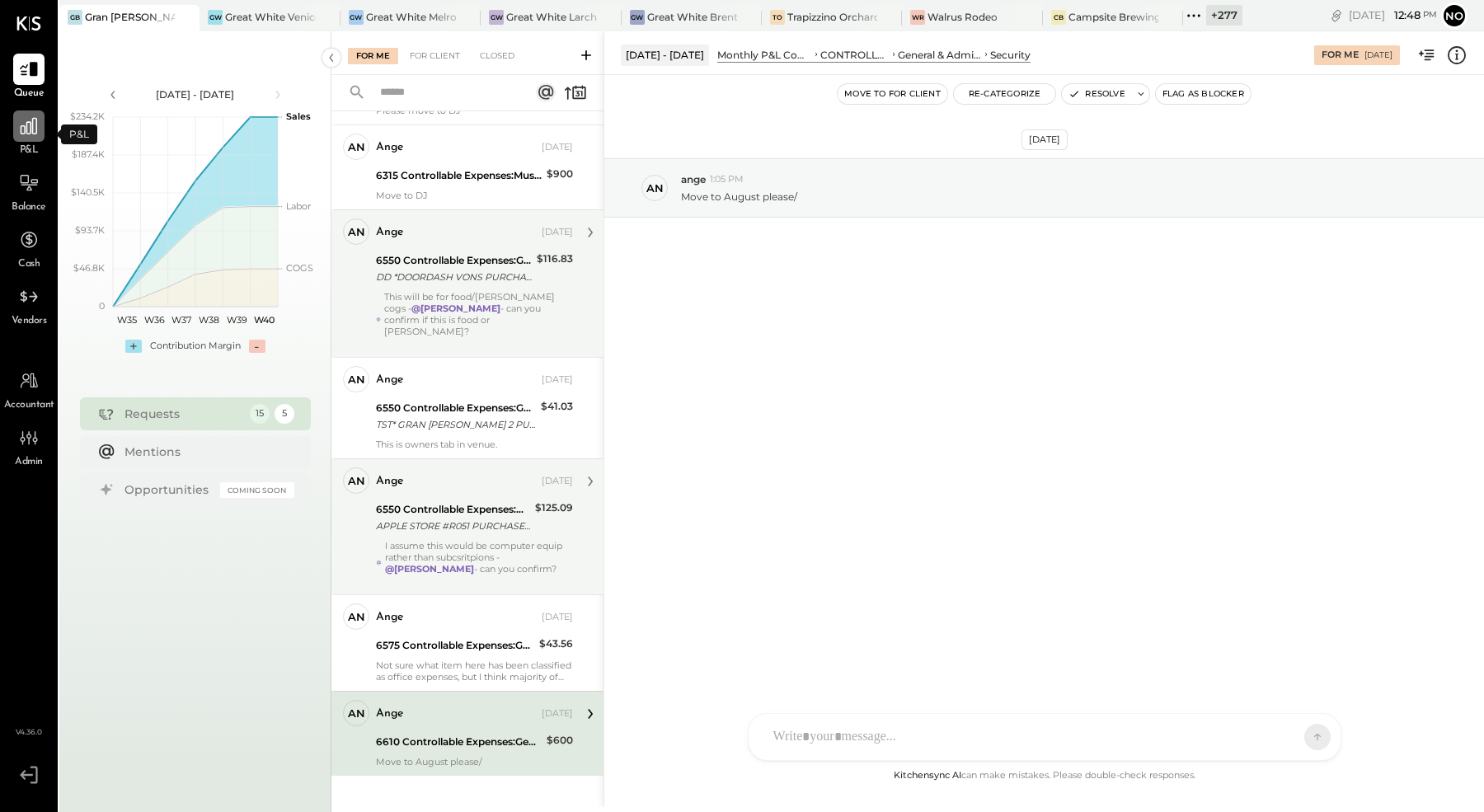
click at [27, 124] on icon at bounding box center [28, 126] width 22 height 22
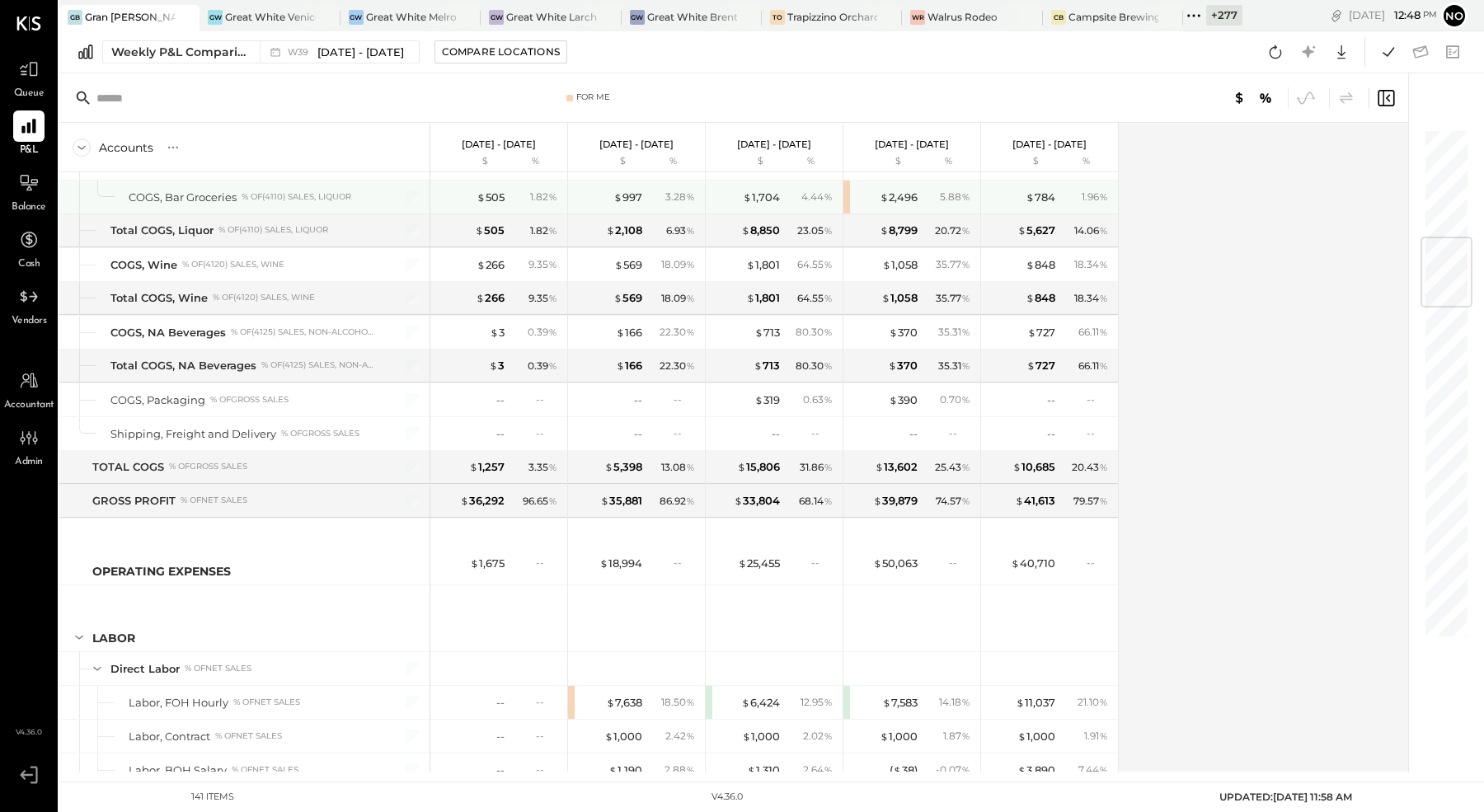
scroll to position [910, 0]
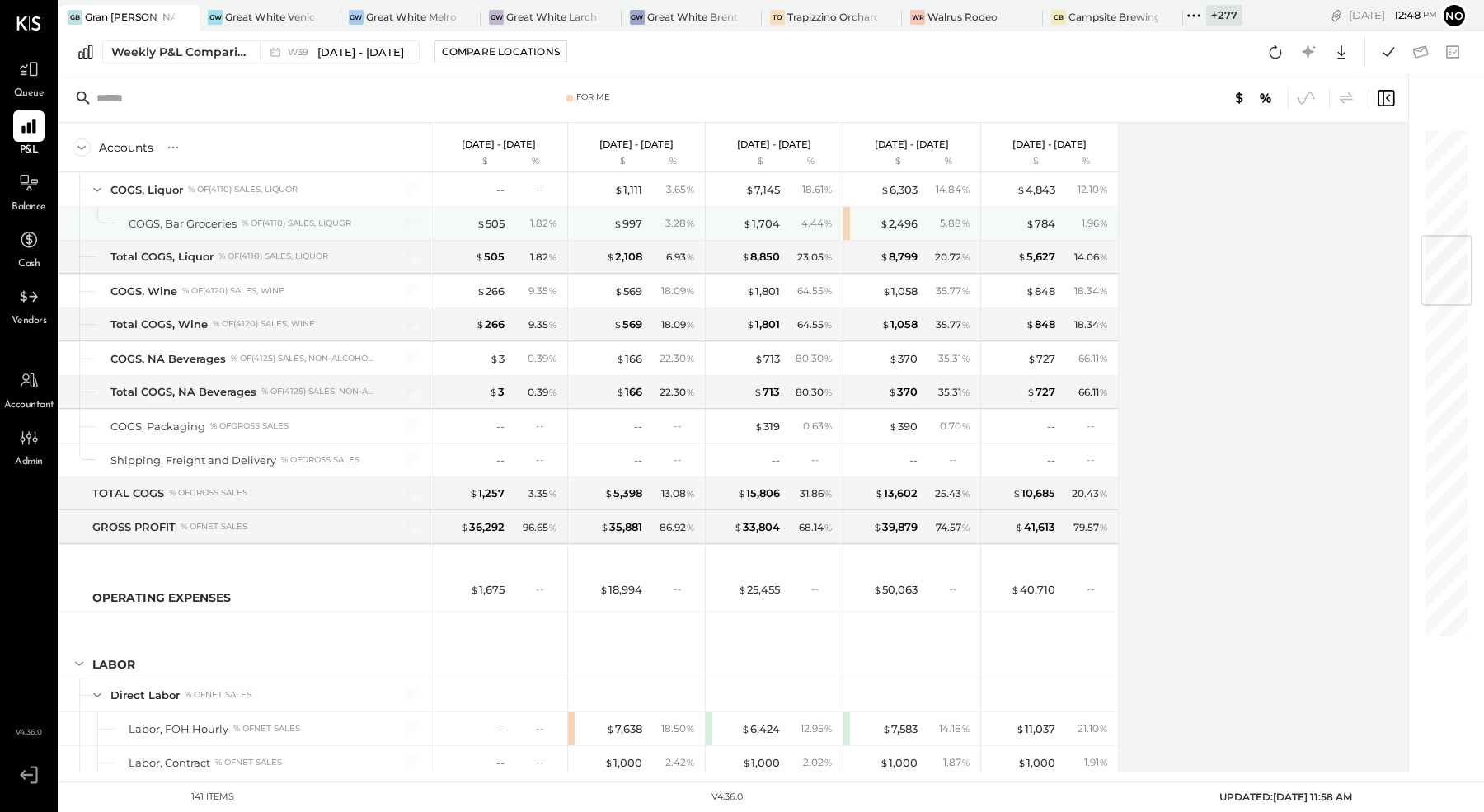
click at [847, 214] on div "$ 2,496 5.88 %" at bounding box center [912, 223] width 136 height 33
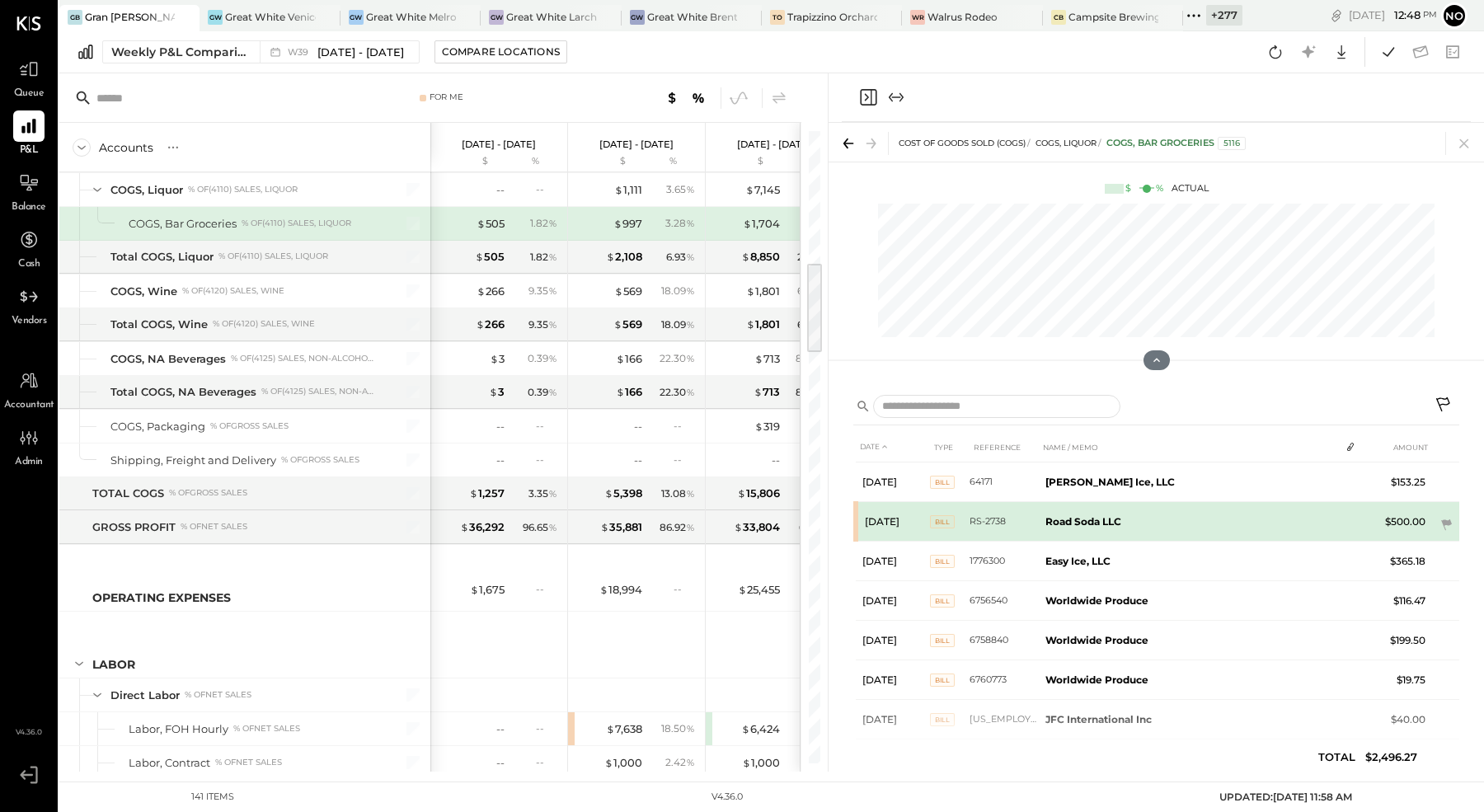
click at [858, 518] on td "[DATE]" at bounding box center [893, 522] width 74 height 40
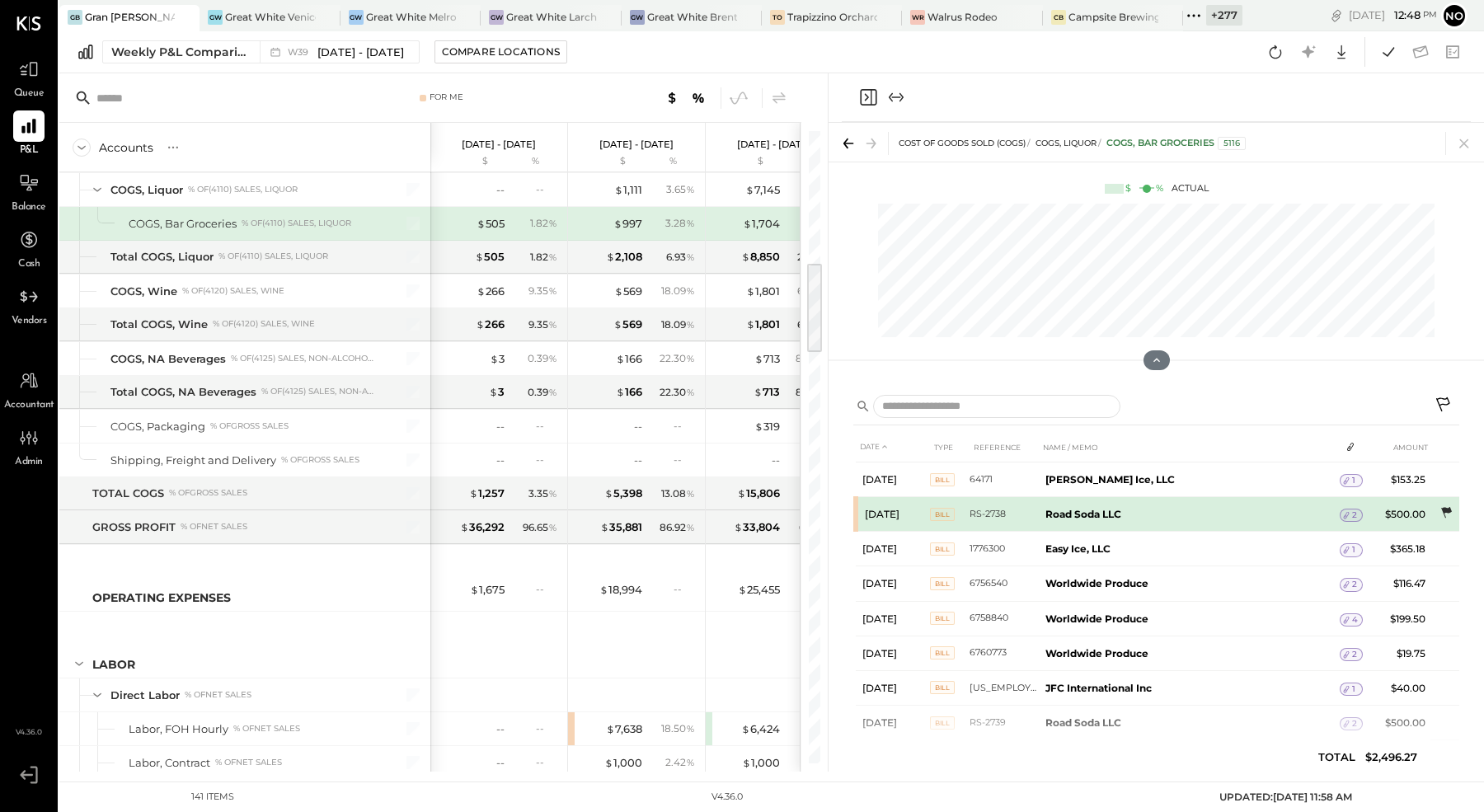
click at [1451, 510] on icon at bounding box center [1445, 512] width 16 height 16
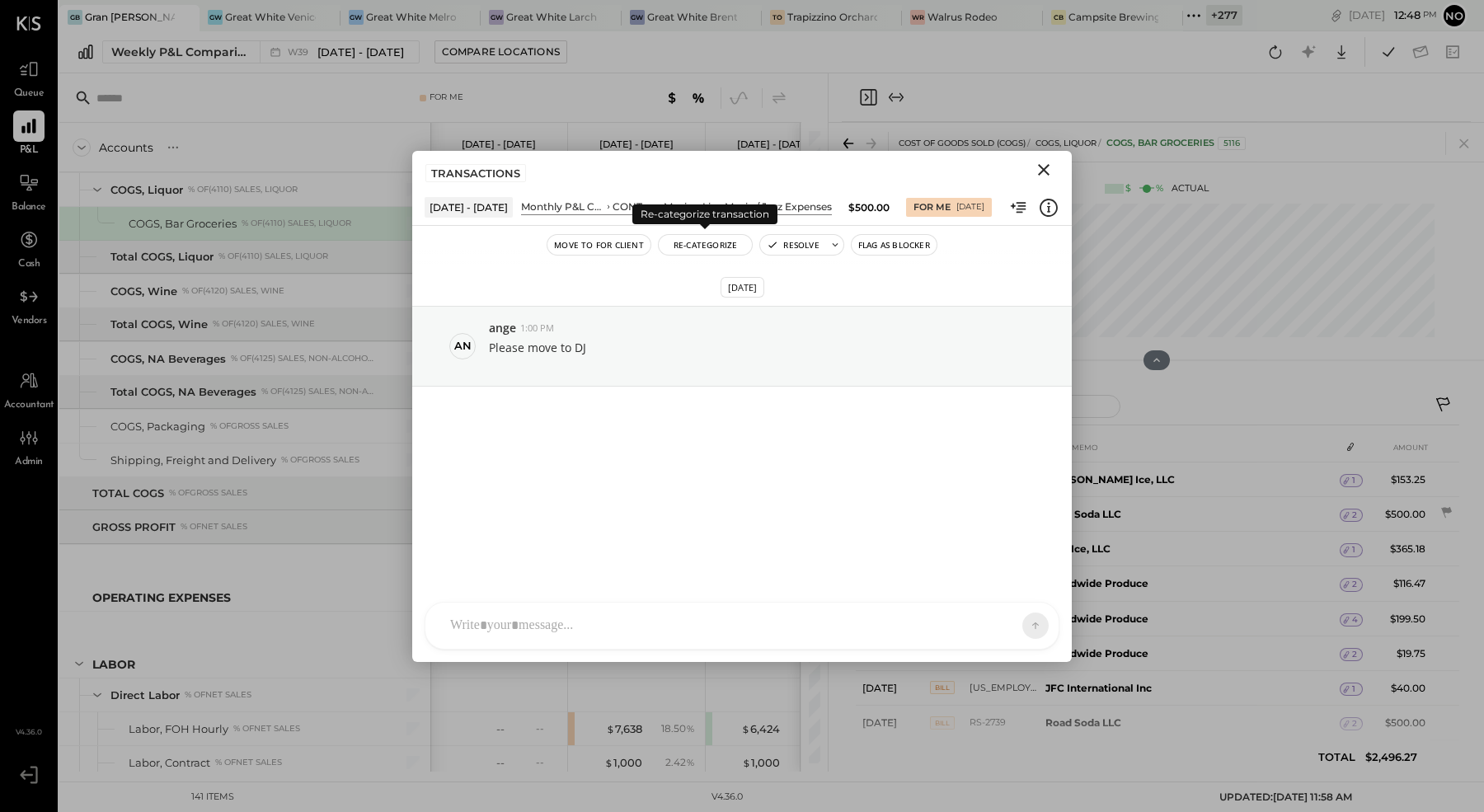
click at [717, 244] on button "Re-Categorize" at bounding box center [705, 244] width 94 height 20
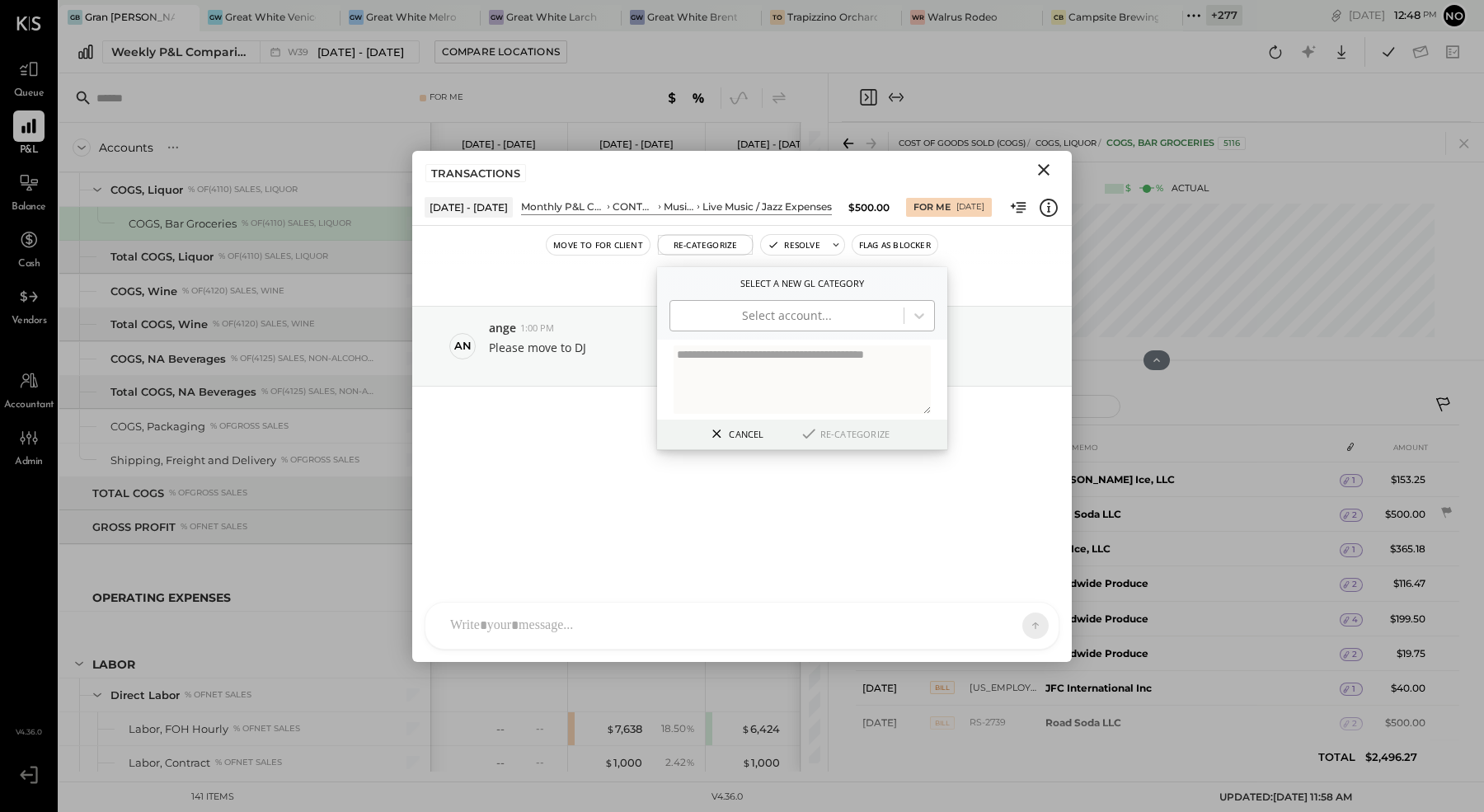
click at [750, 317] on div at bounding box center [787, 316] width 217 height 20
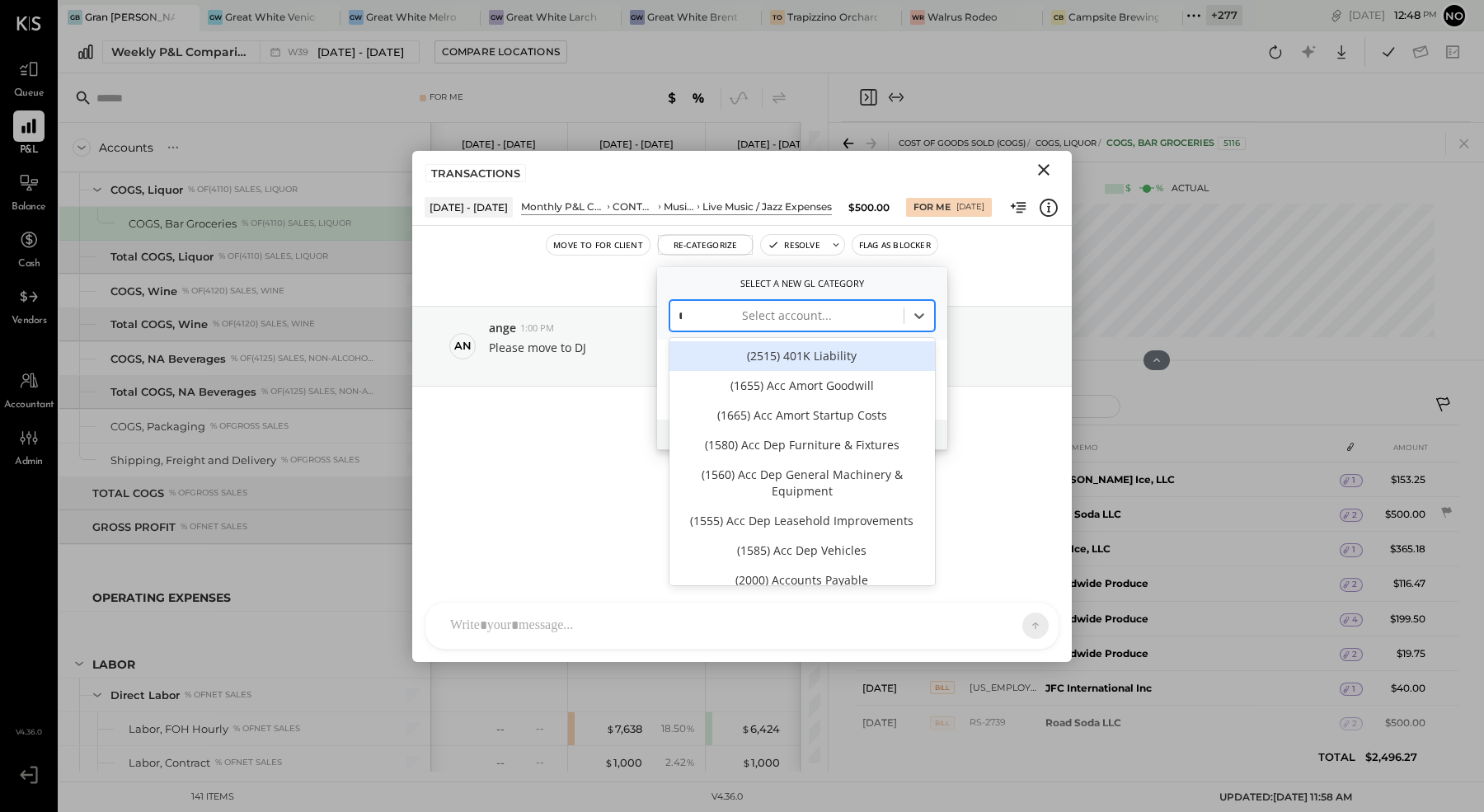
type input "**"
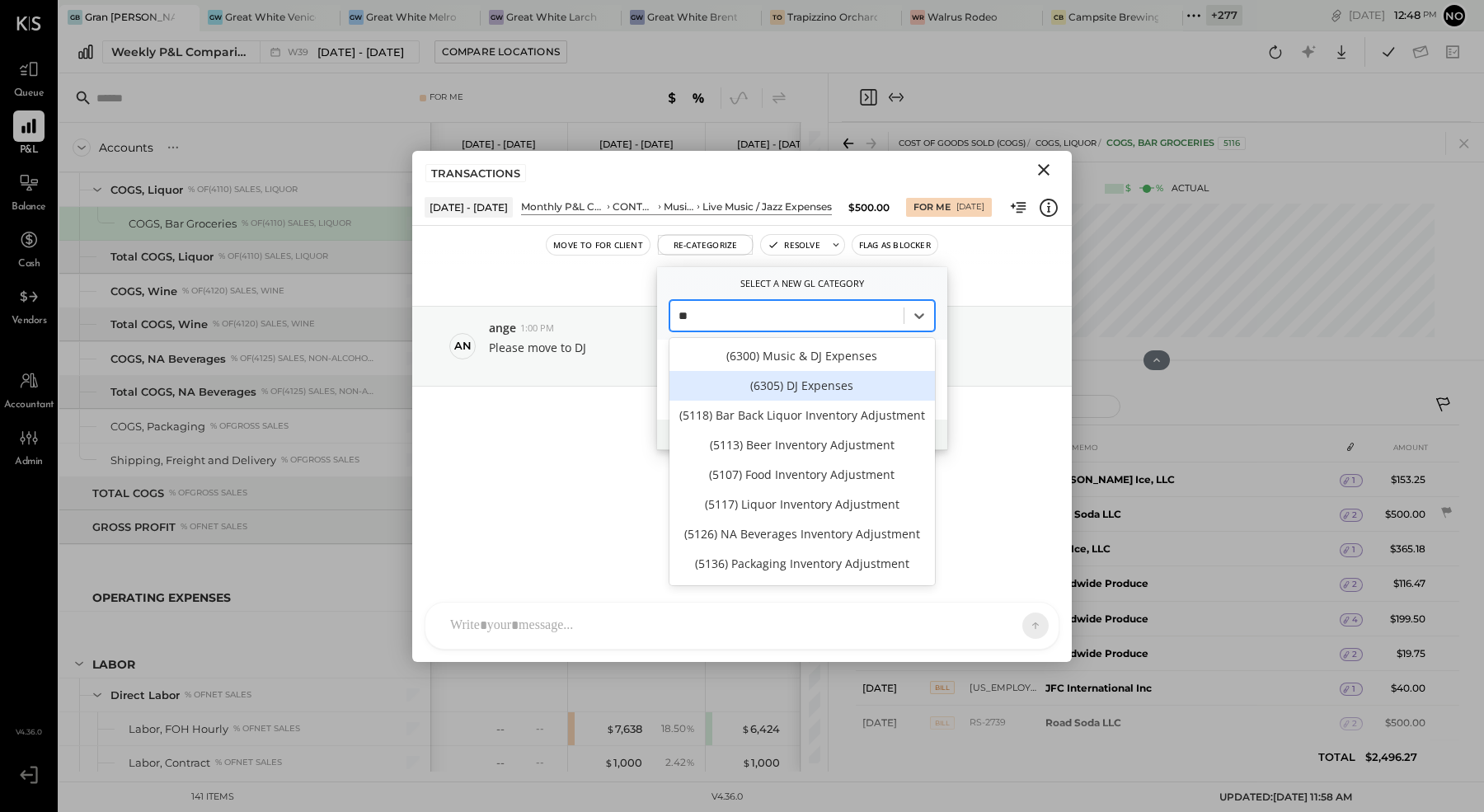
click at [808, 384] on div "(6305) DJ Expenses" at bounding box center [803, 386] width 265 height 29
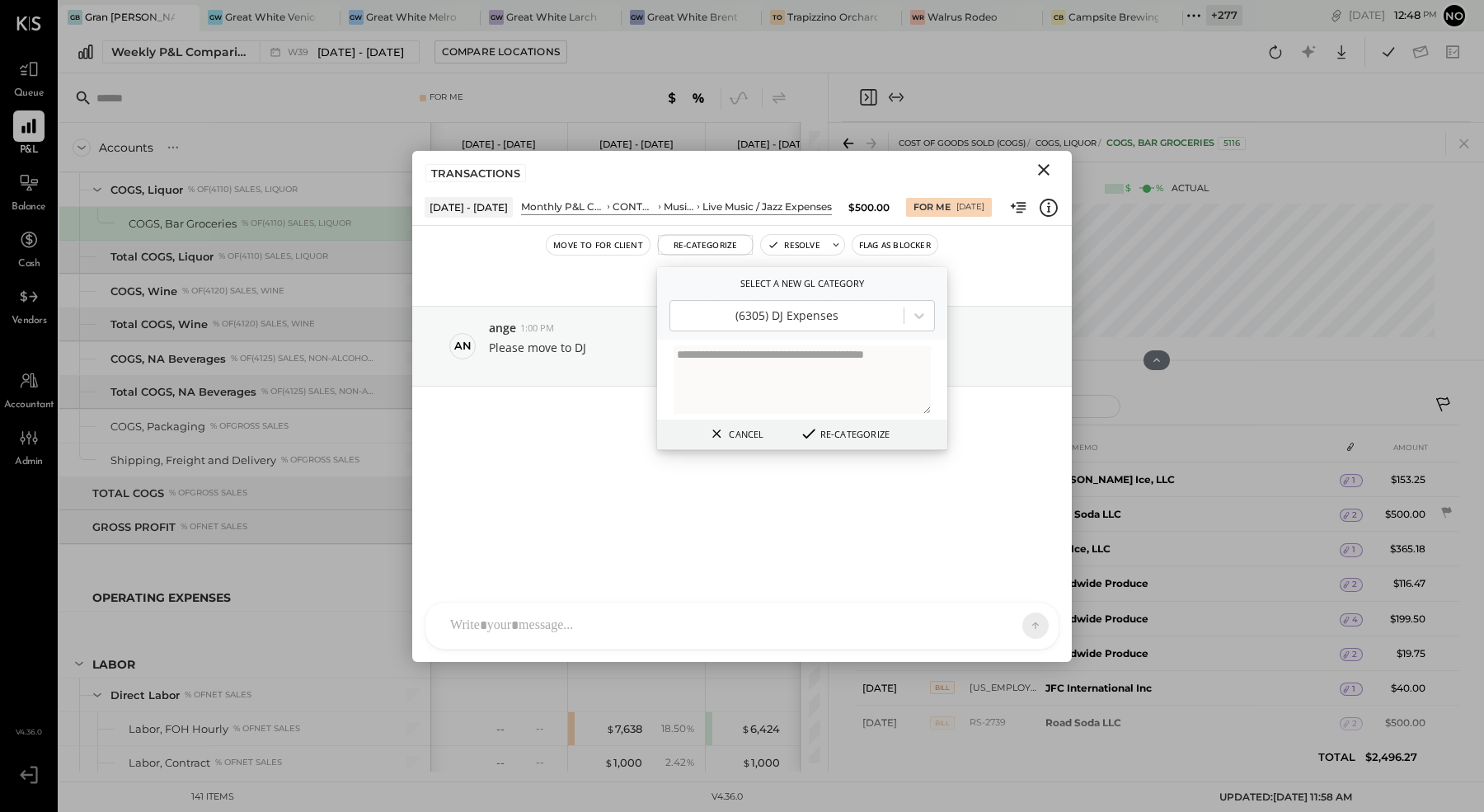
click at [854, 430] on button "Re-Categorize" at bounding box center [844, 433] width 101 height 20
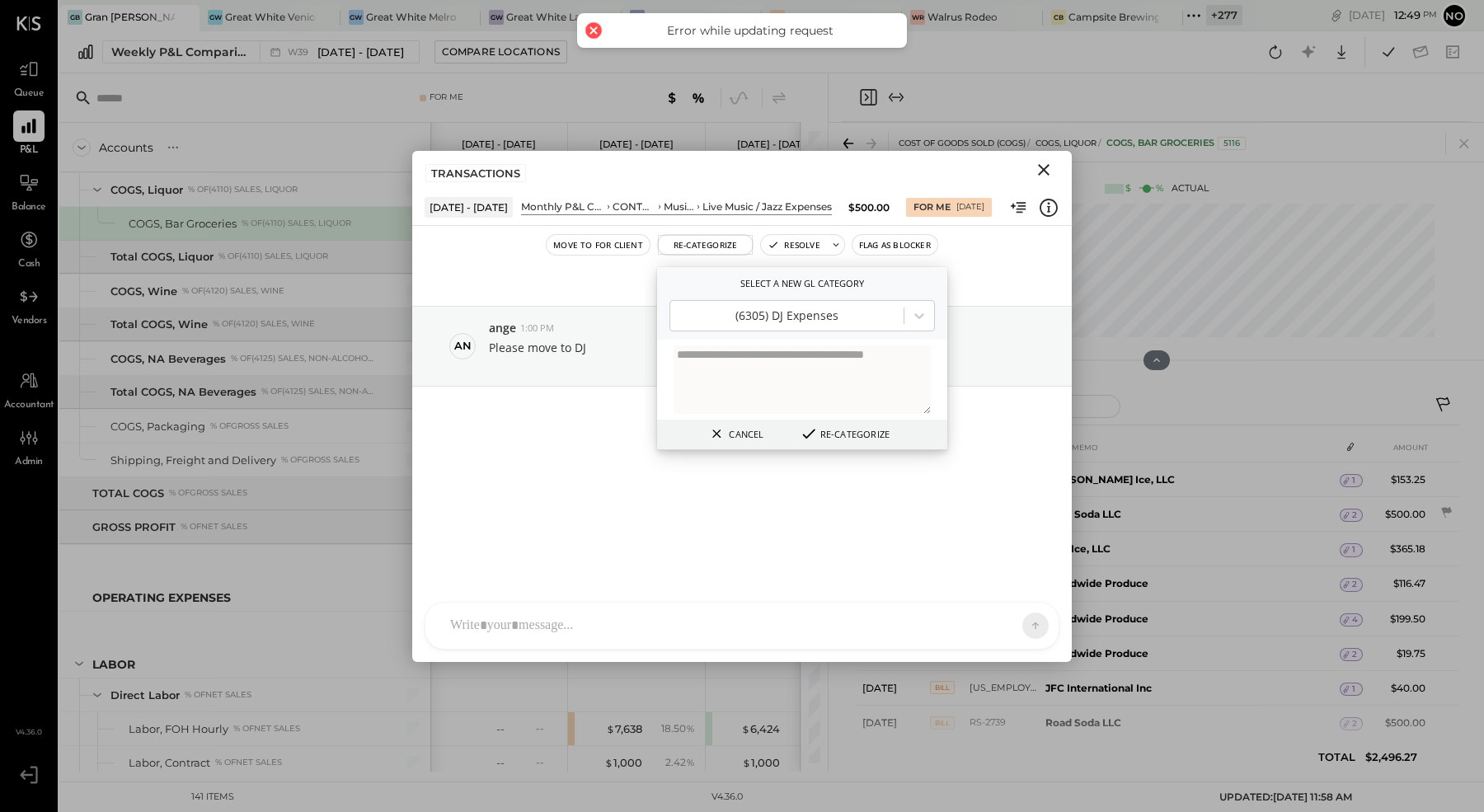
click at [857, 430] on button "Re-Categorize" at bounding box center [844, 433] width 101 height 20
click at [736, 431] on button "Cancel" at bounding box center [734, 433] width 66 height 22
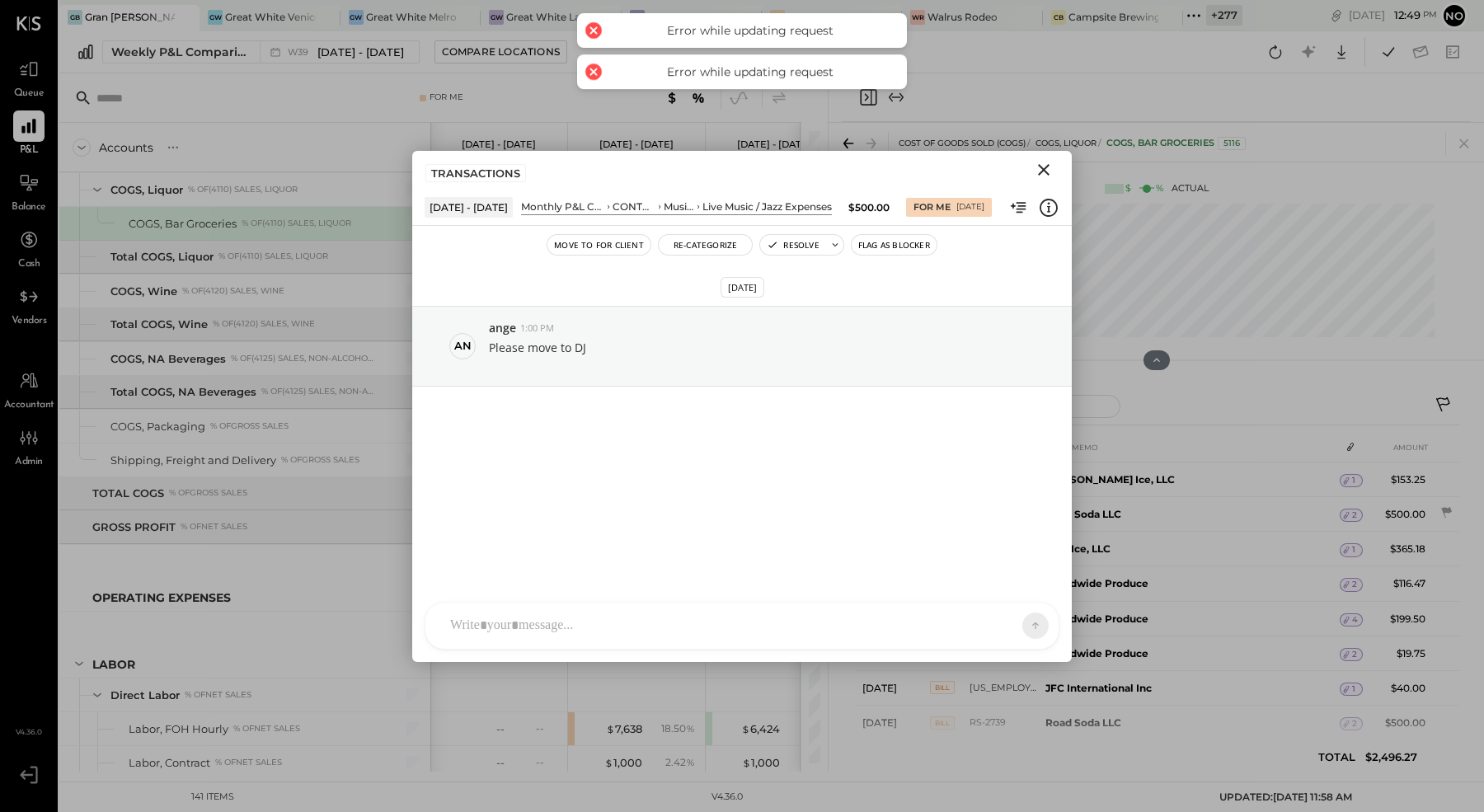
click at [1045, 168] on icon "Close" at bounding box center [1043, 170] width 20 height 20
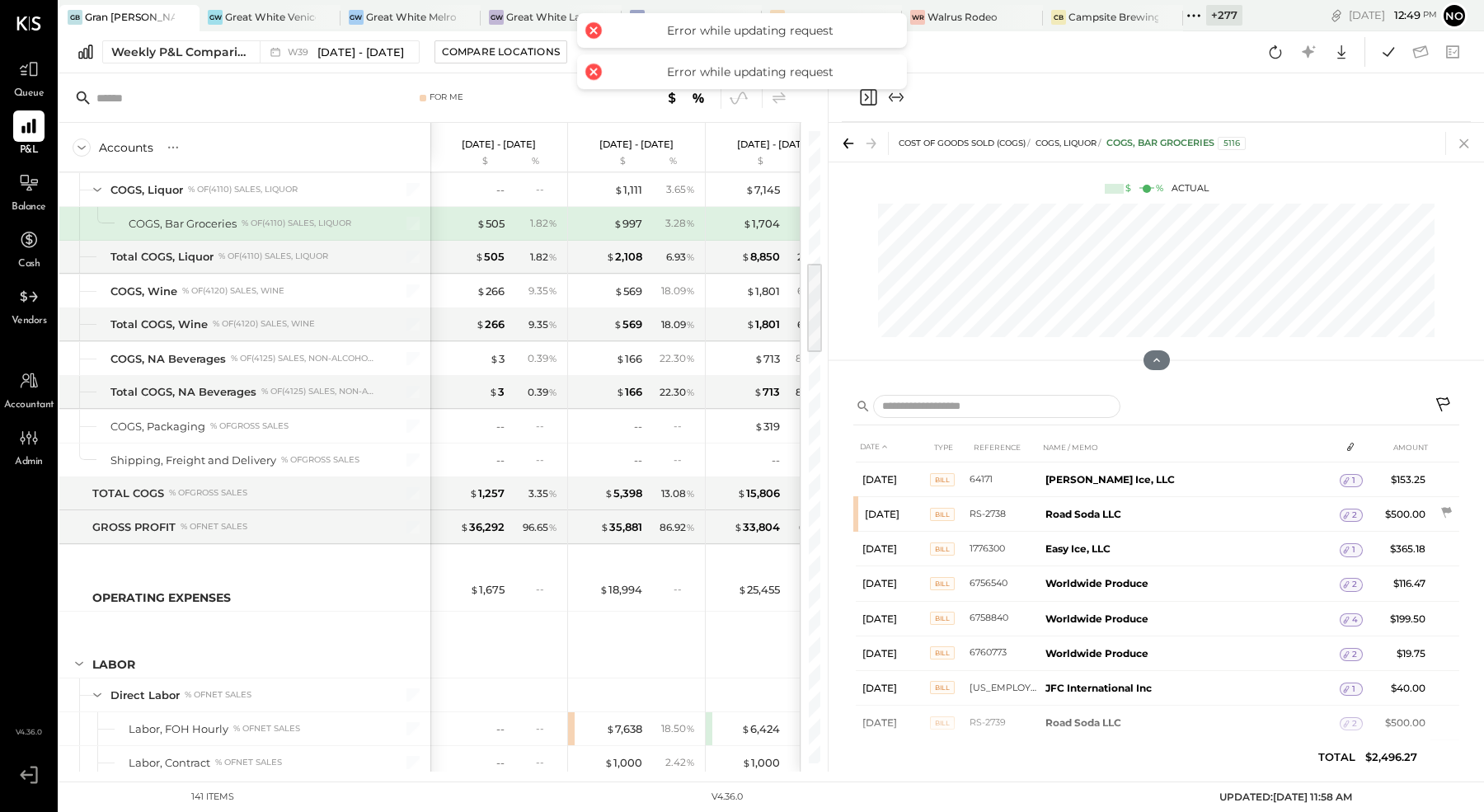
click at [1467, 144] on icon at bounding box center [1464, 143] width 23 height 23
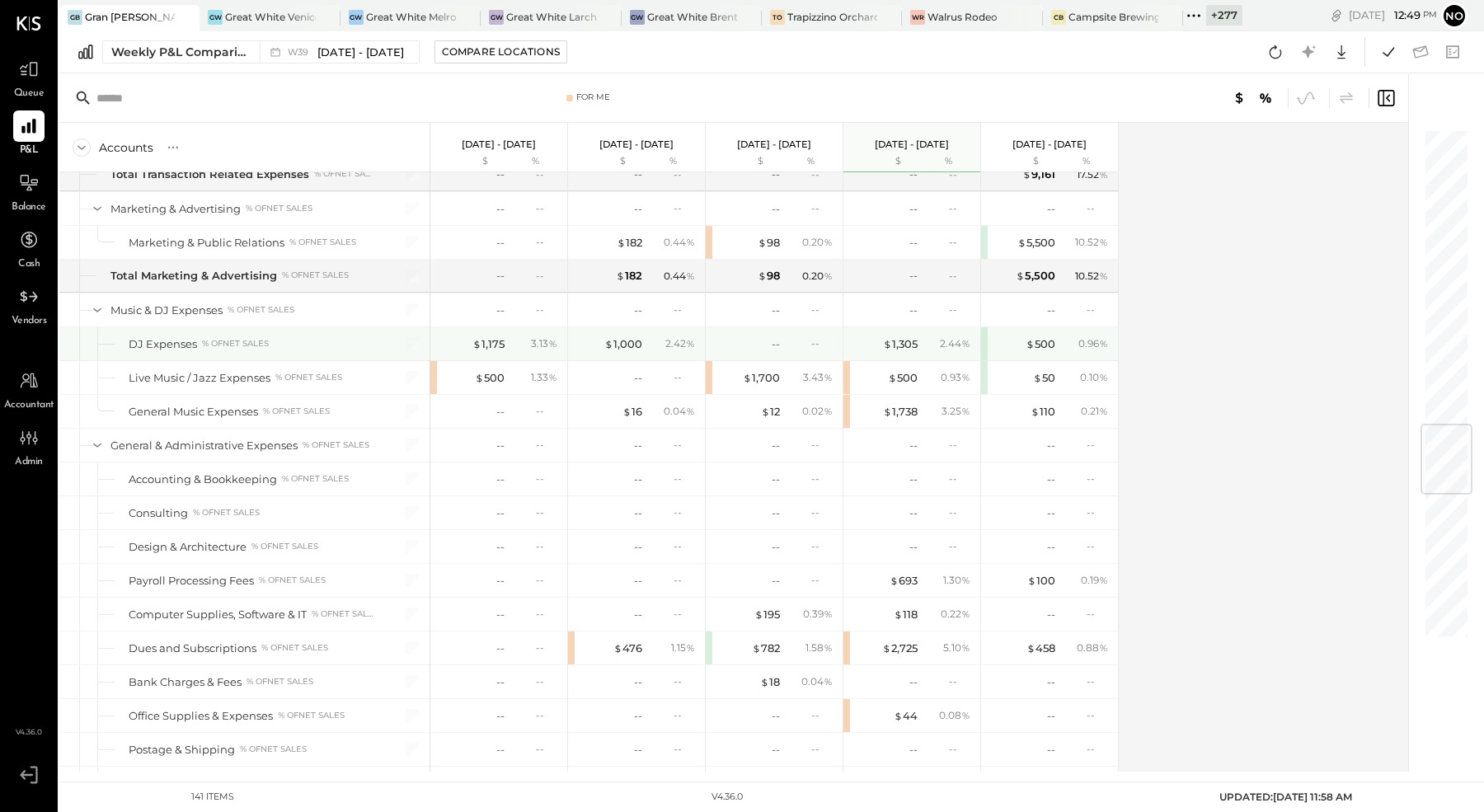
scroll to position [2497, 0]
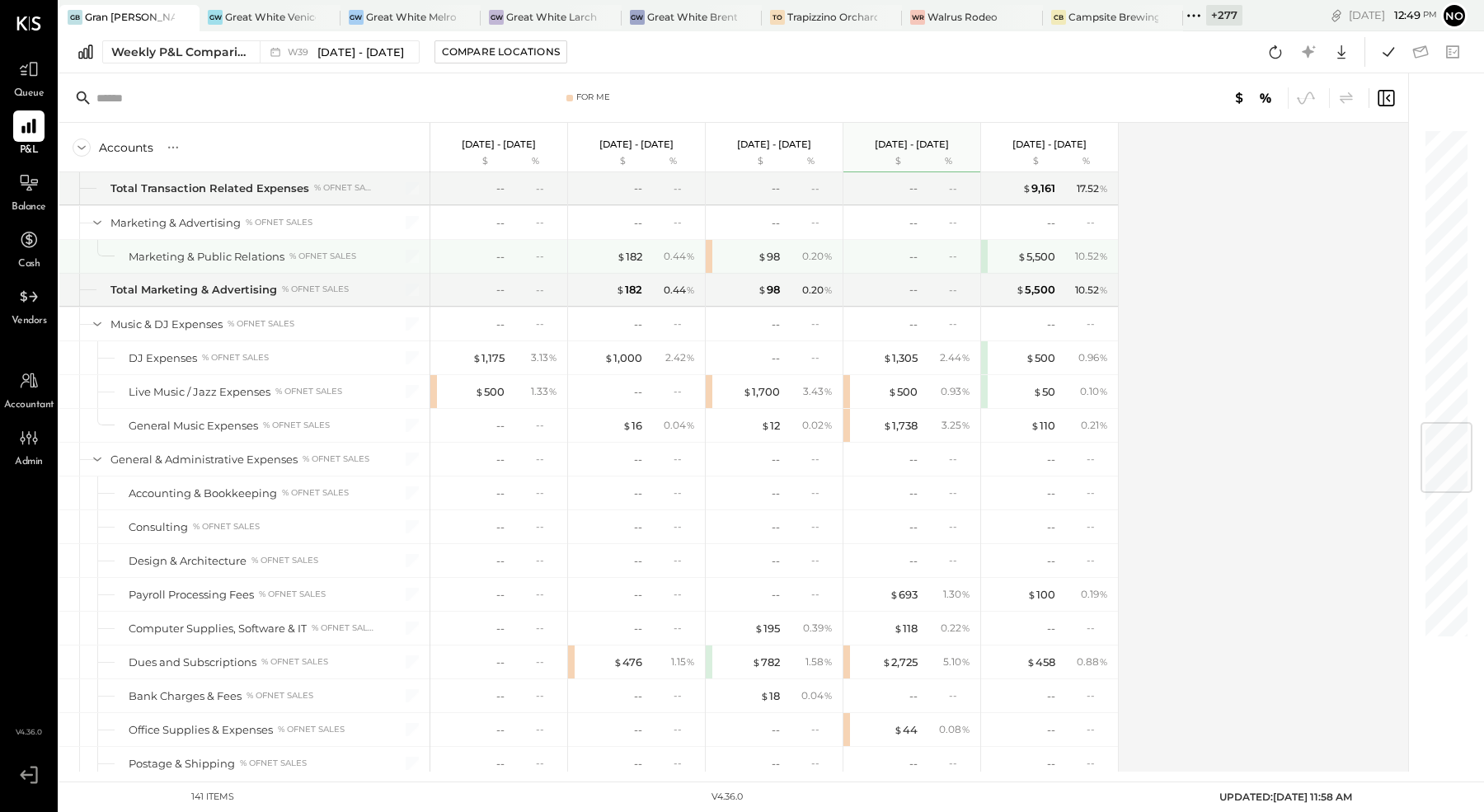
click at [709, 240] on div "$ 98 0.20 %" at bounding box center [774, 256] width 136 height 33
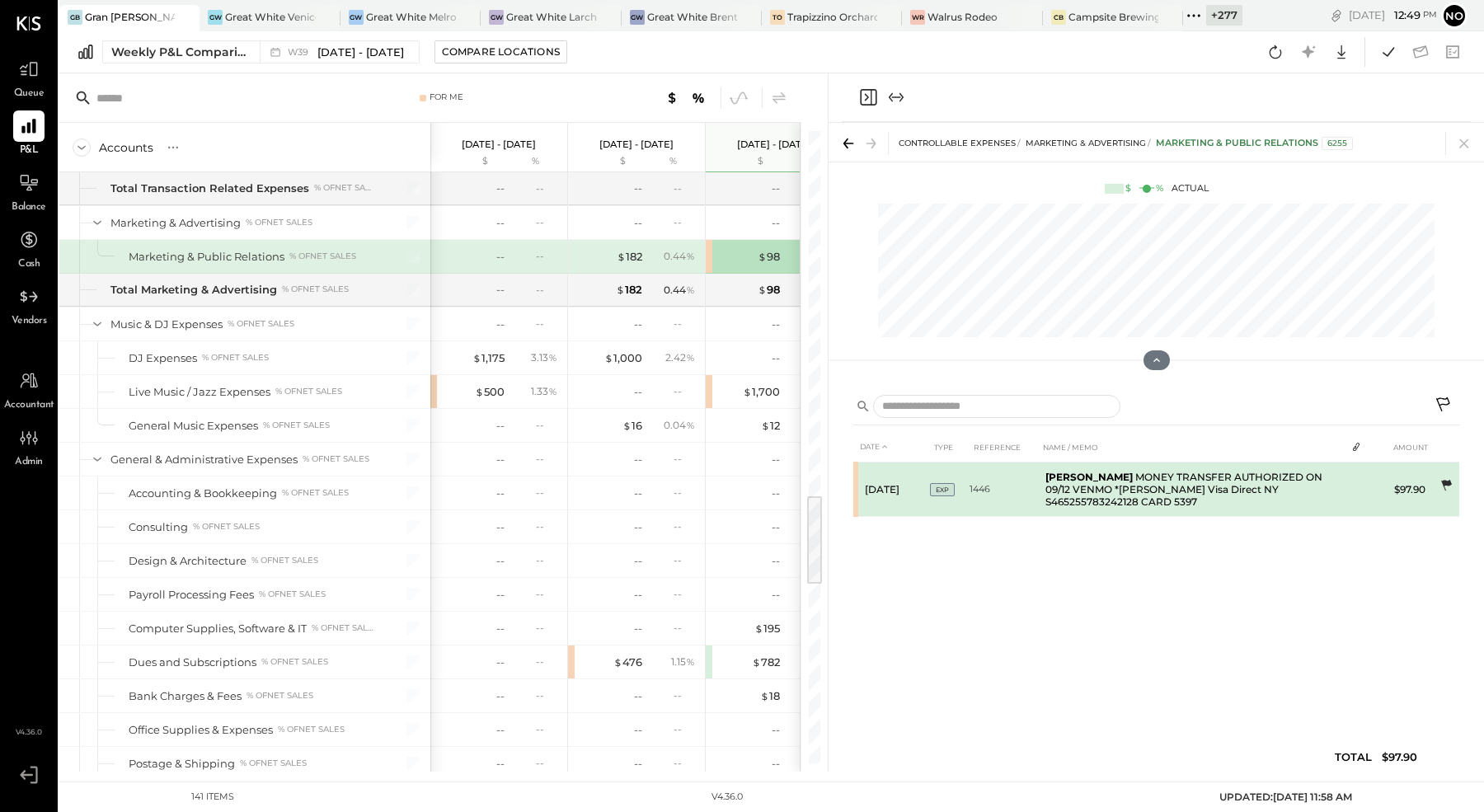
click at [1449, 481] on icon at bounding box center [1446, 484] width 10 height 10
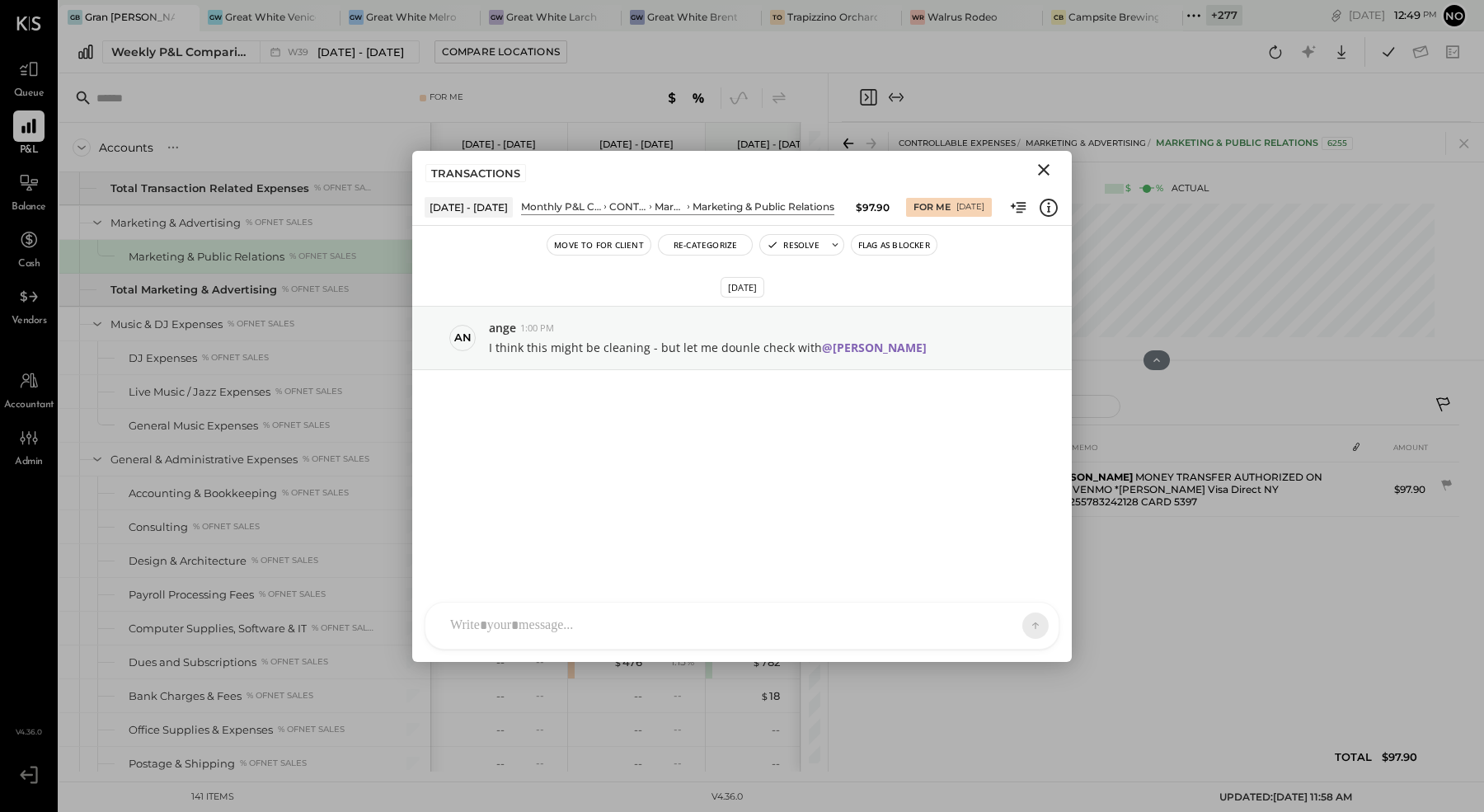
click at [1046, 167] on icon "Close" at bounding box center [1043, 170] width 20 height 20
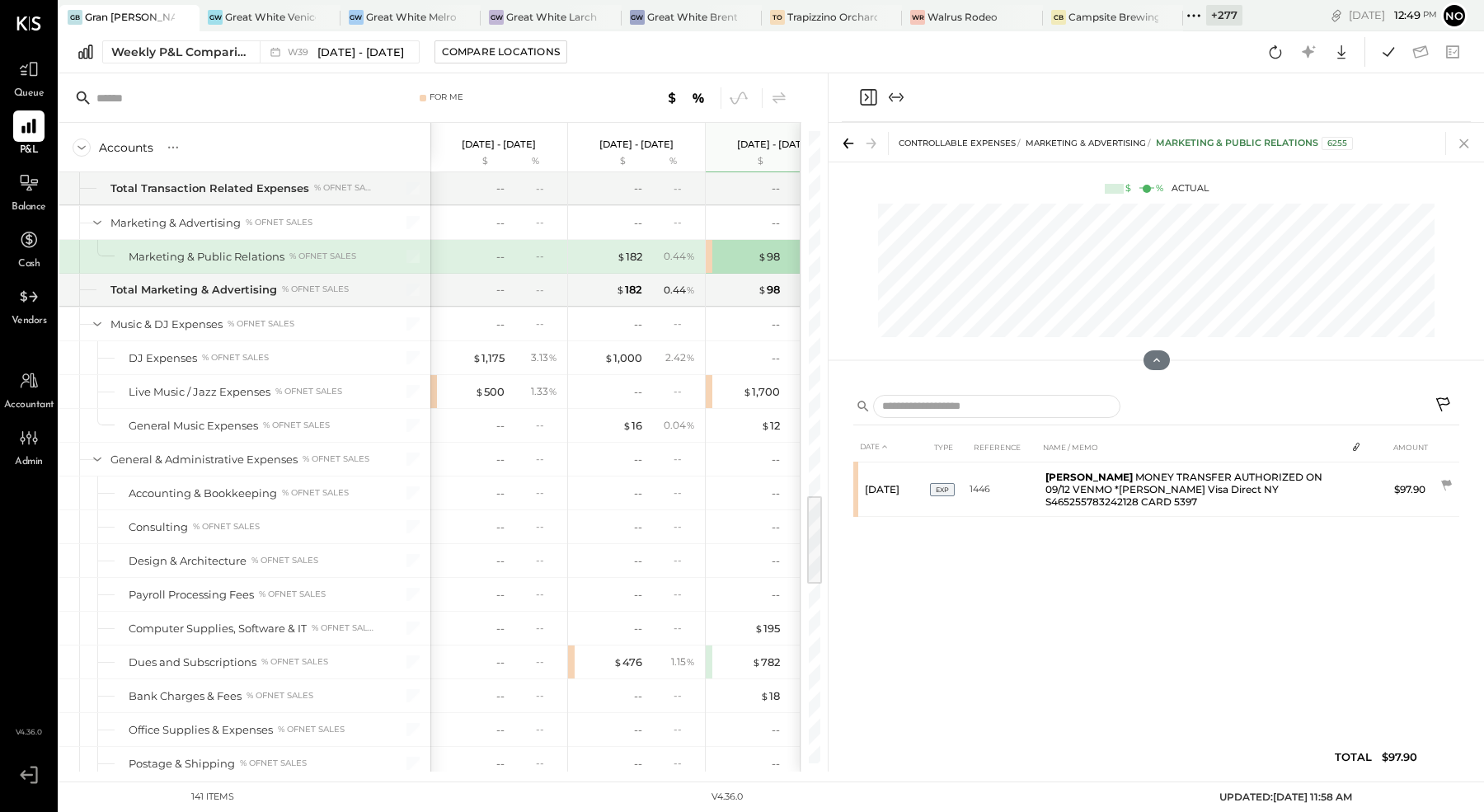
click at [1463, 143] on icon at bounding box center [1464, 144] width 9 height 9
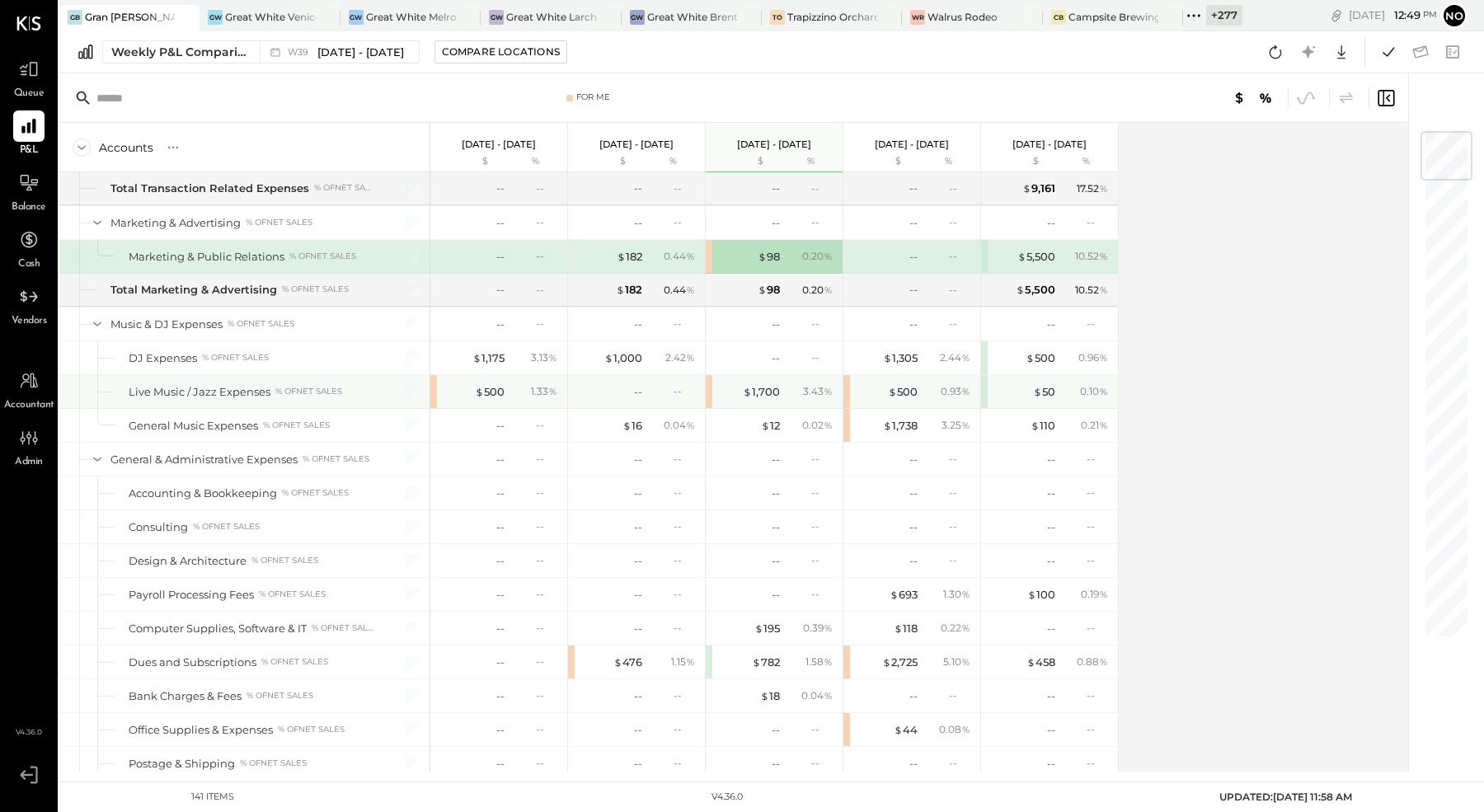
click at [708, 375] on div "$ 1,700 3.43 %" at bounding box center [774, 391] width 136 height 33
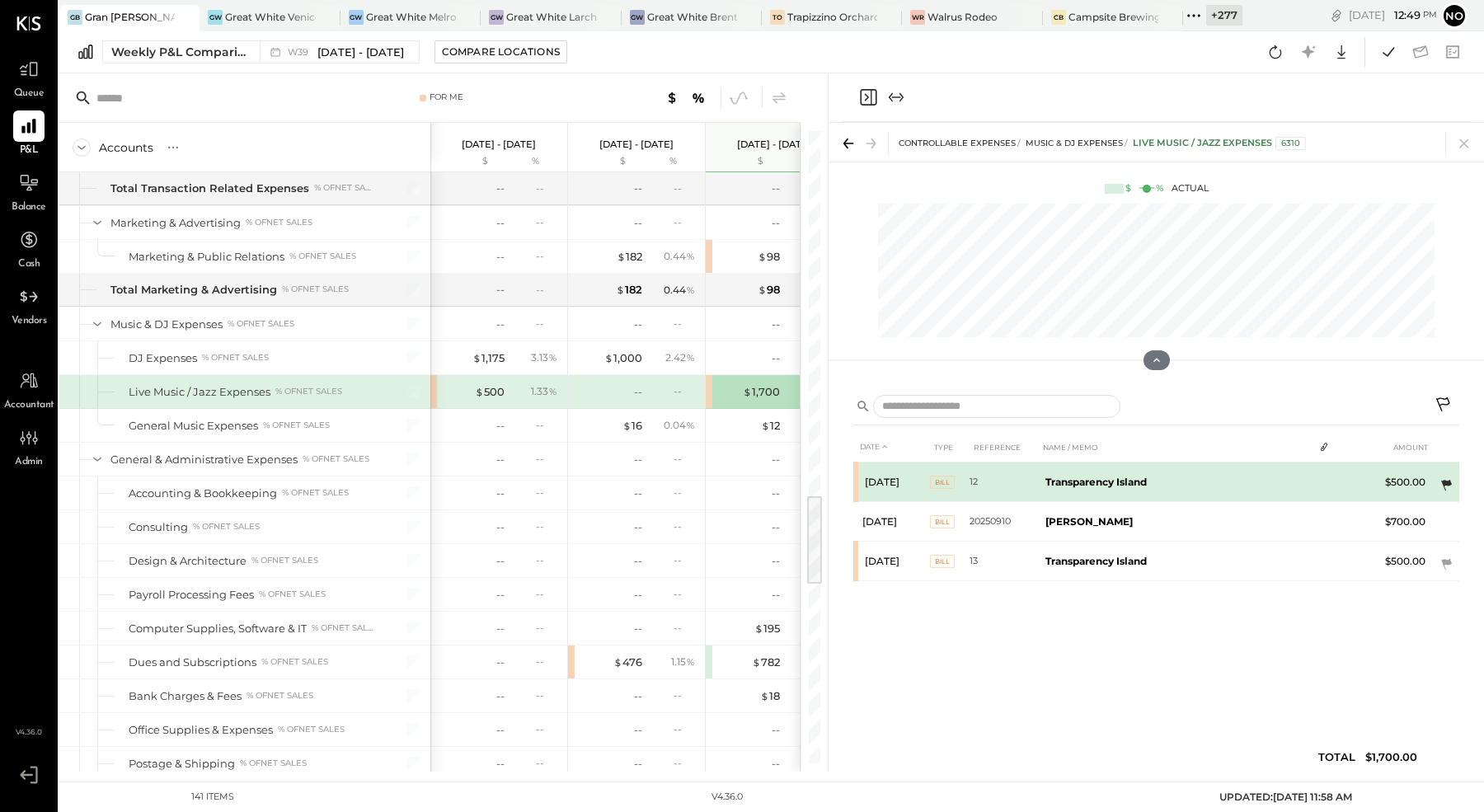
click at [1449, 482] on icon at bounding box center [1446, 484] width 10 height 10
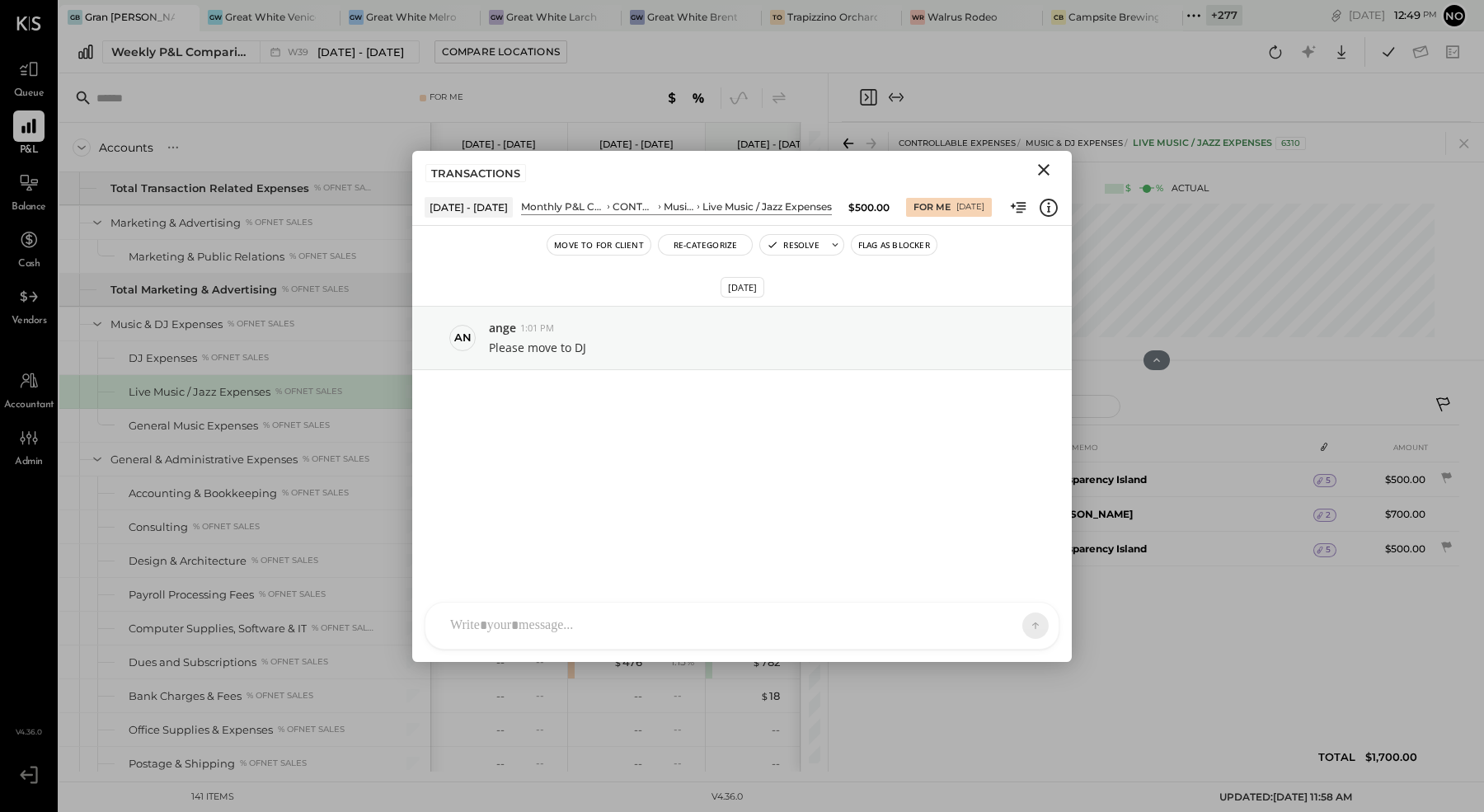
click at [1043, 163] on icon "Close" at bounding box center [1043, 170] width 20 height 20
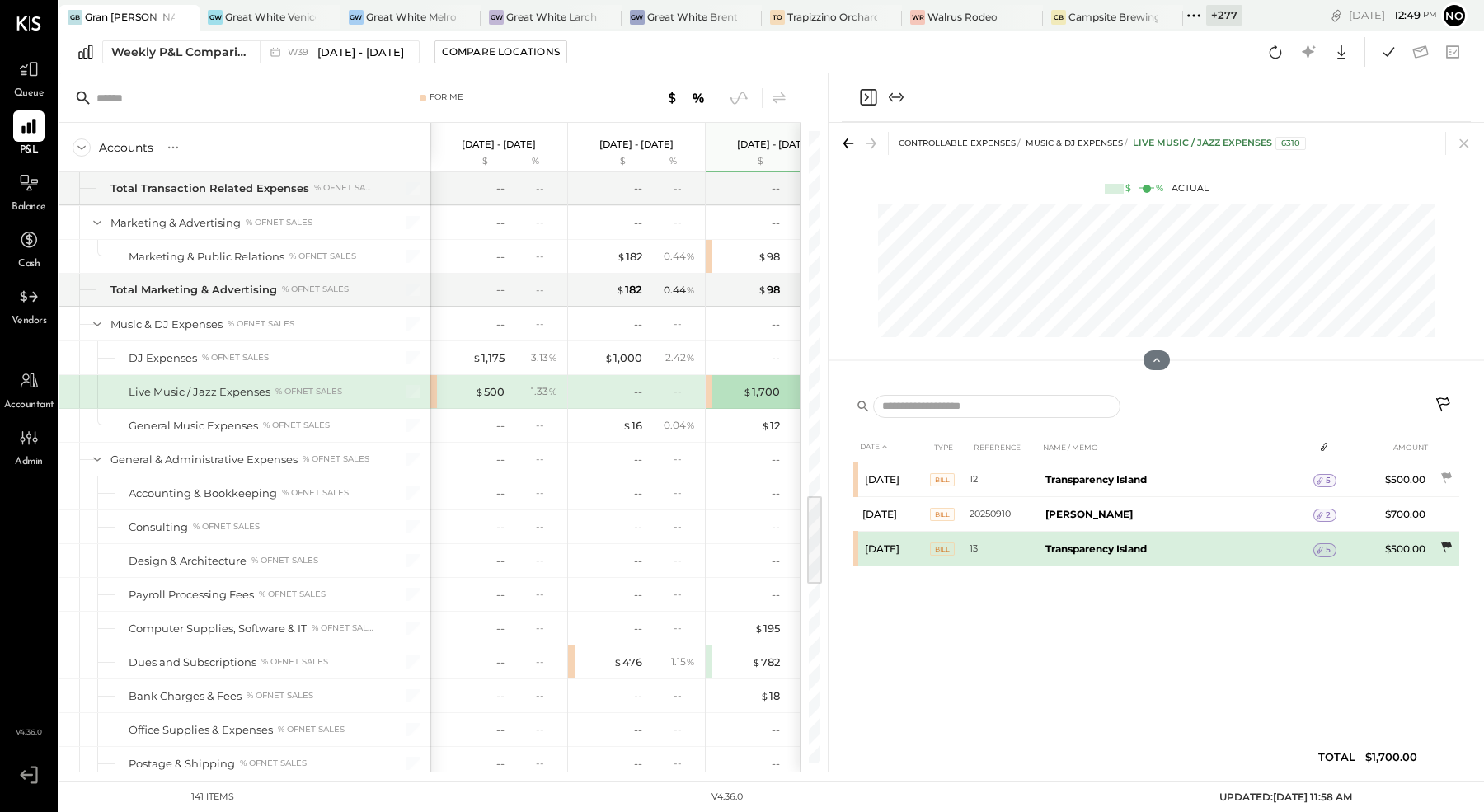
click at [1443, 544] on icon at bounding box center [1446, 547] width 10 height 10
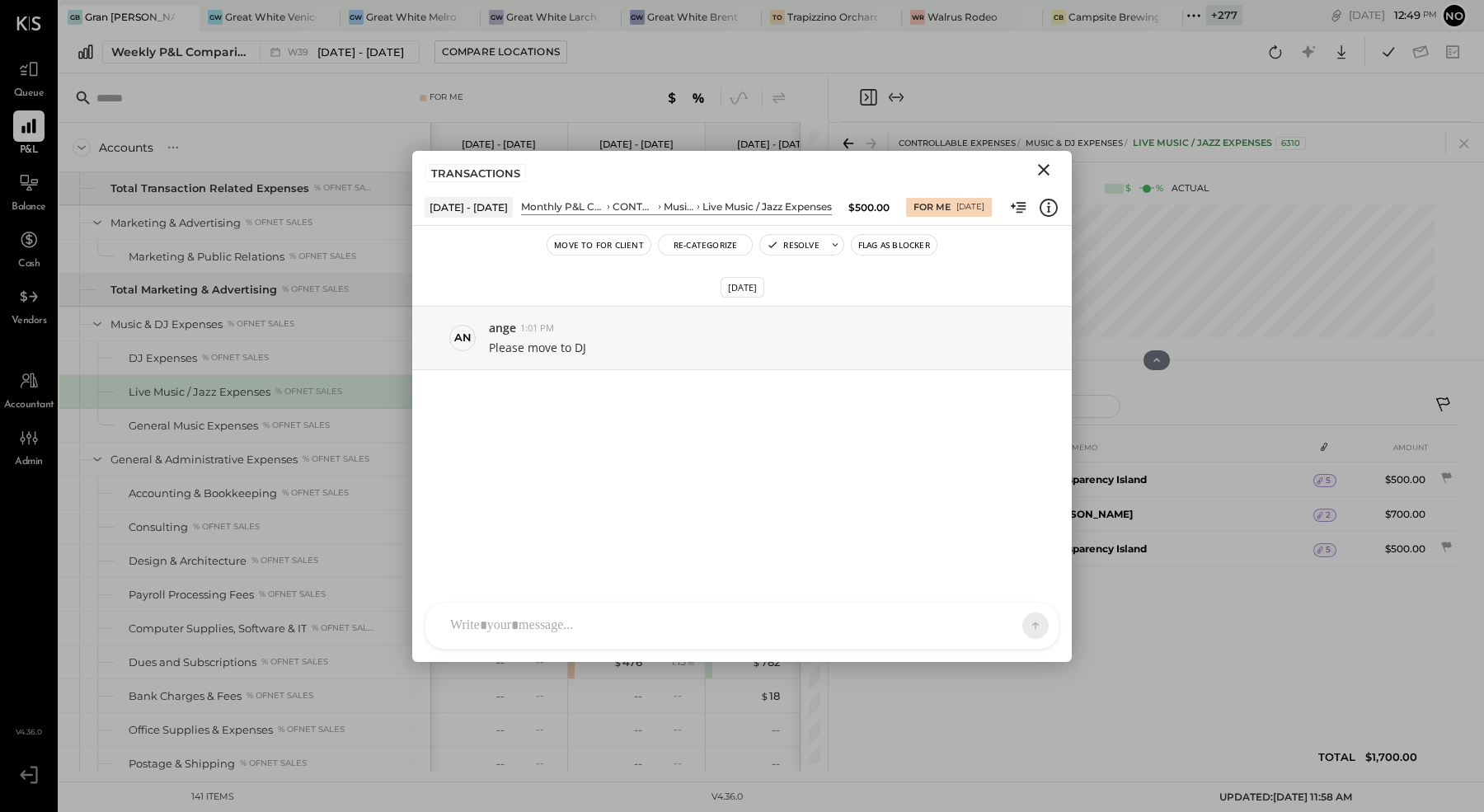
click at [1045, 171] on icon "Close" at bounding box center [1043, 170] width 11 height 11
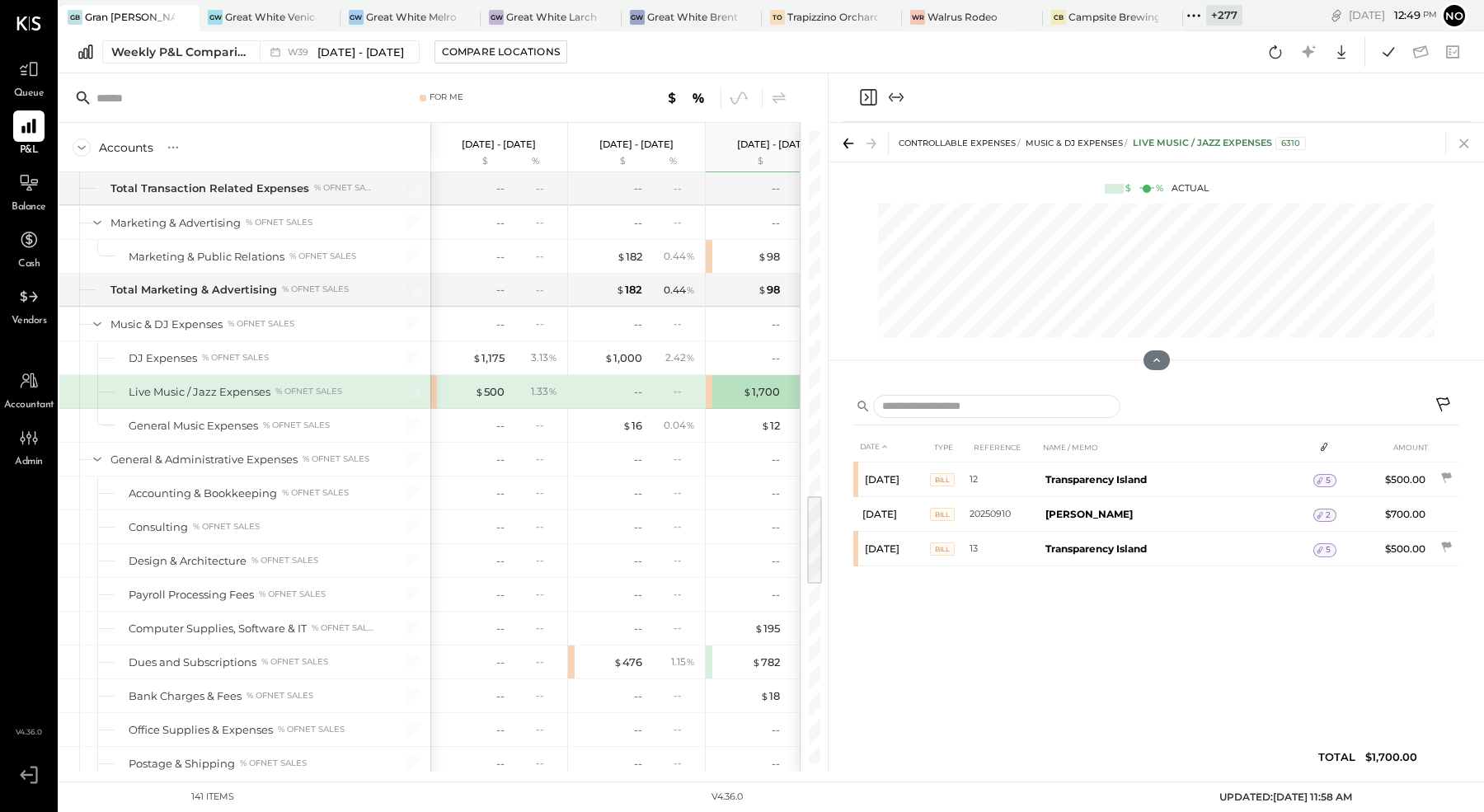
click at [1470, 145] on icon at bounding box center [1464, 143] width 23 height 23
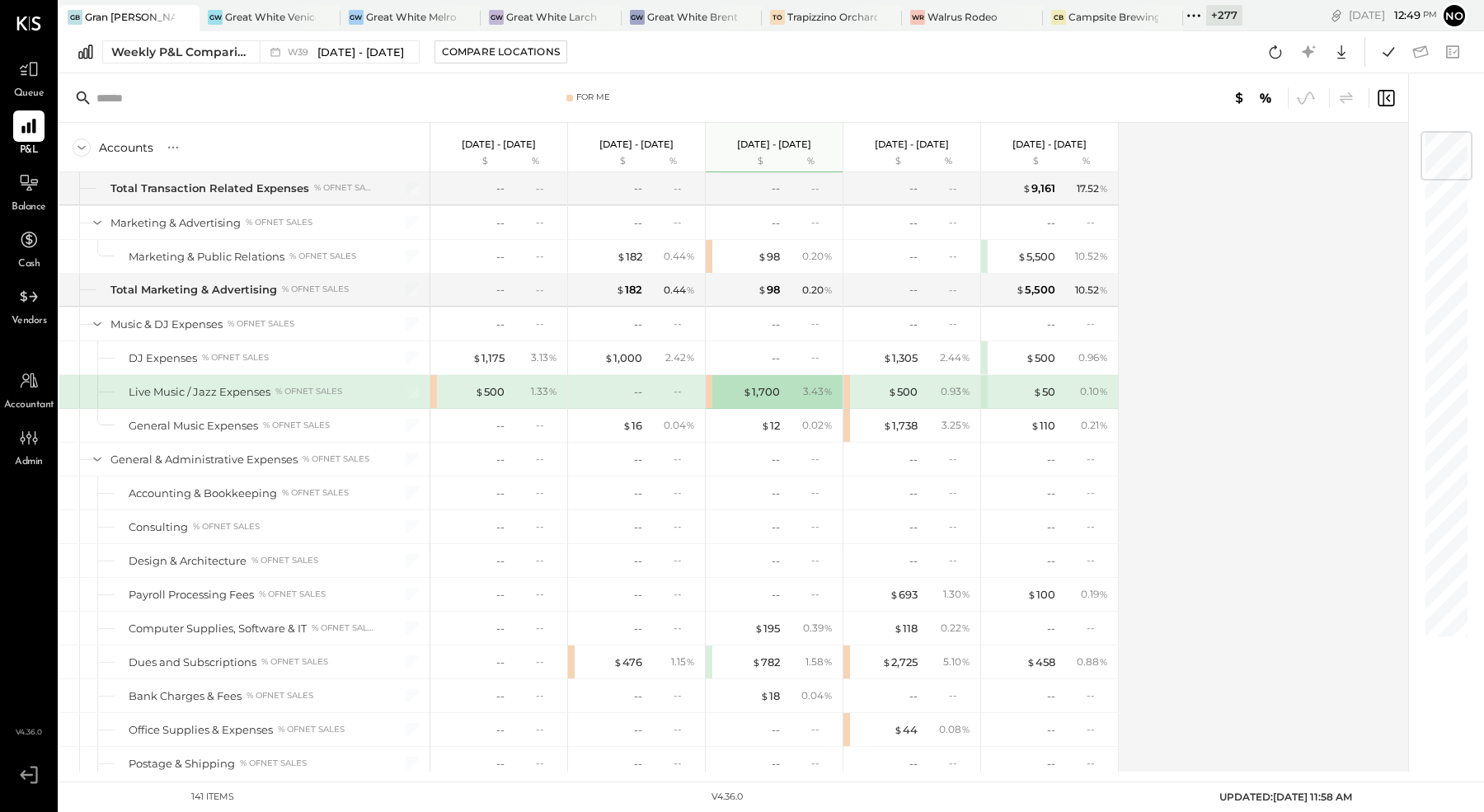
click at [845, 375] on div "$ 500 0.93 %" at bounding box center [912, 391] width 136 height 33
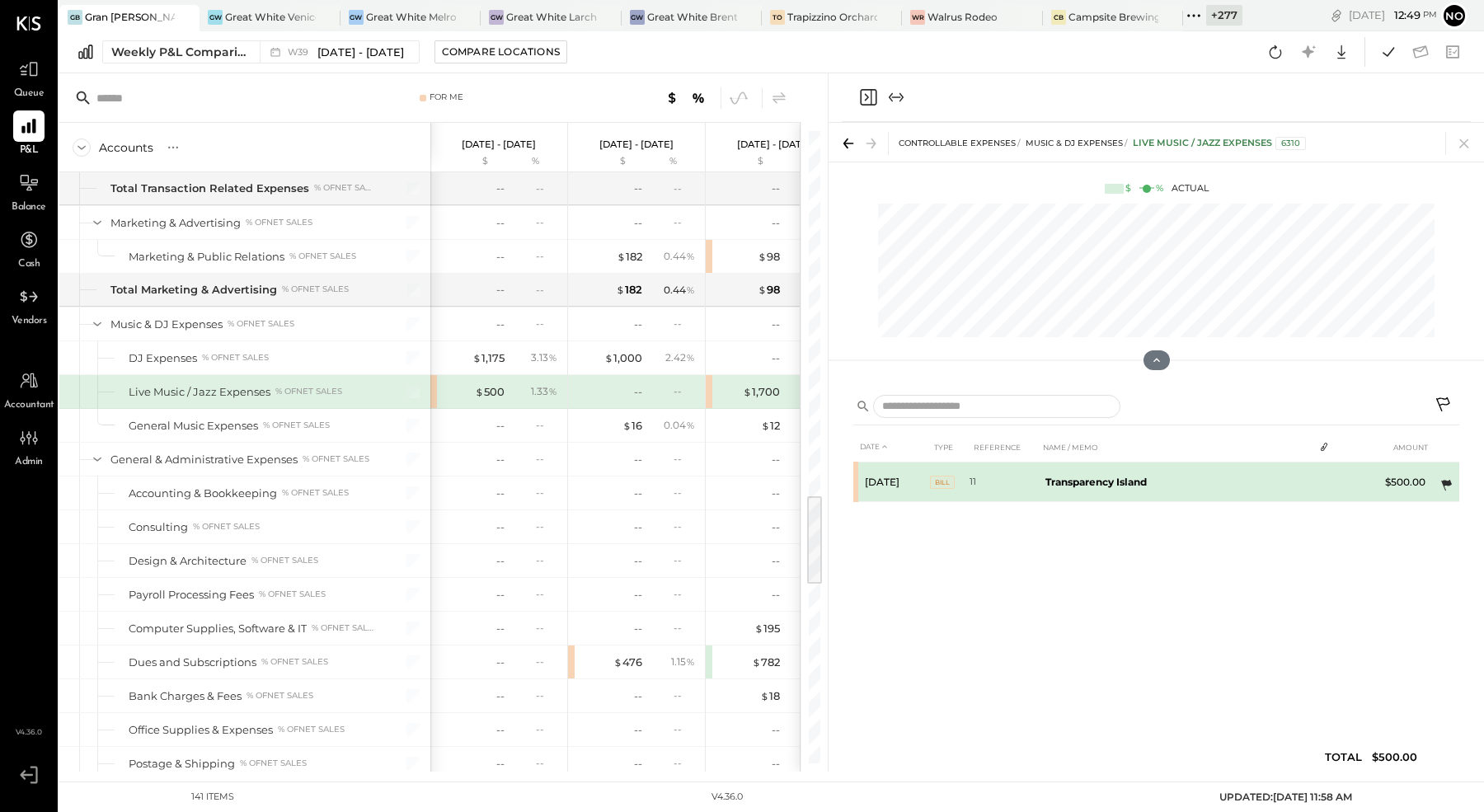
click at [1451, 479] on icon at bounding box center [1445, 485] width 16 height 16
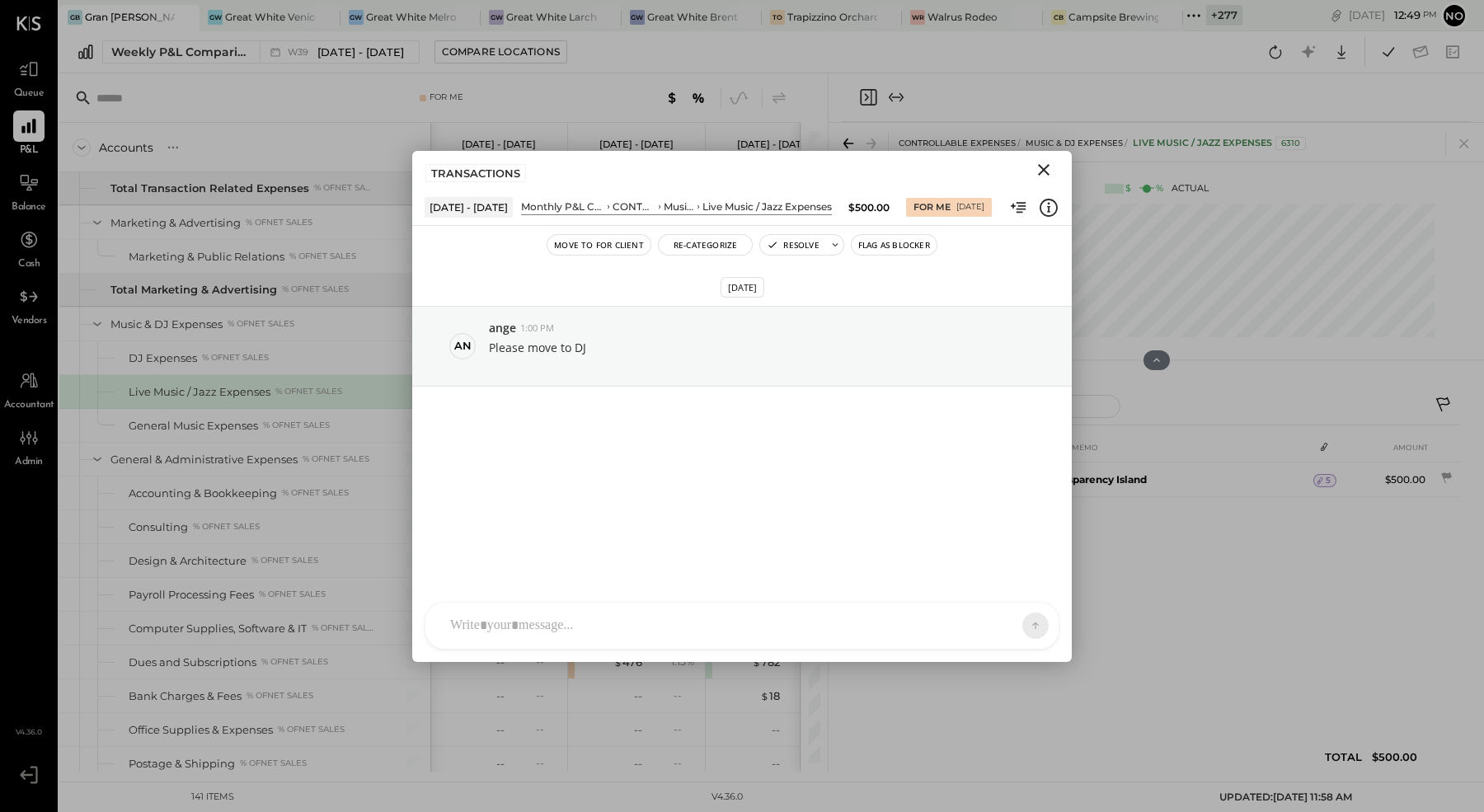
click at [1042, 163] on icon "Close" at bounding box center [1043, 170] width 20 height 20
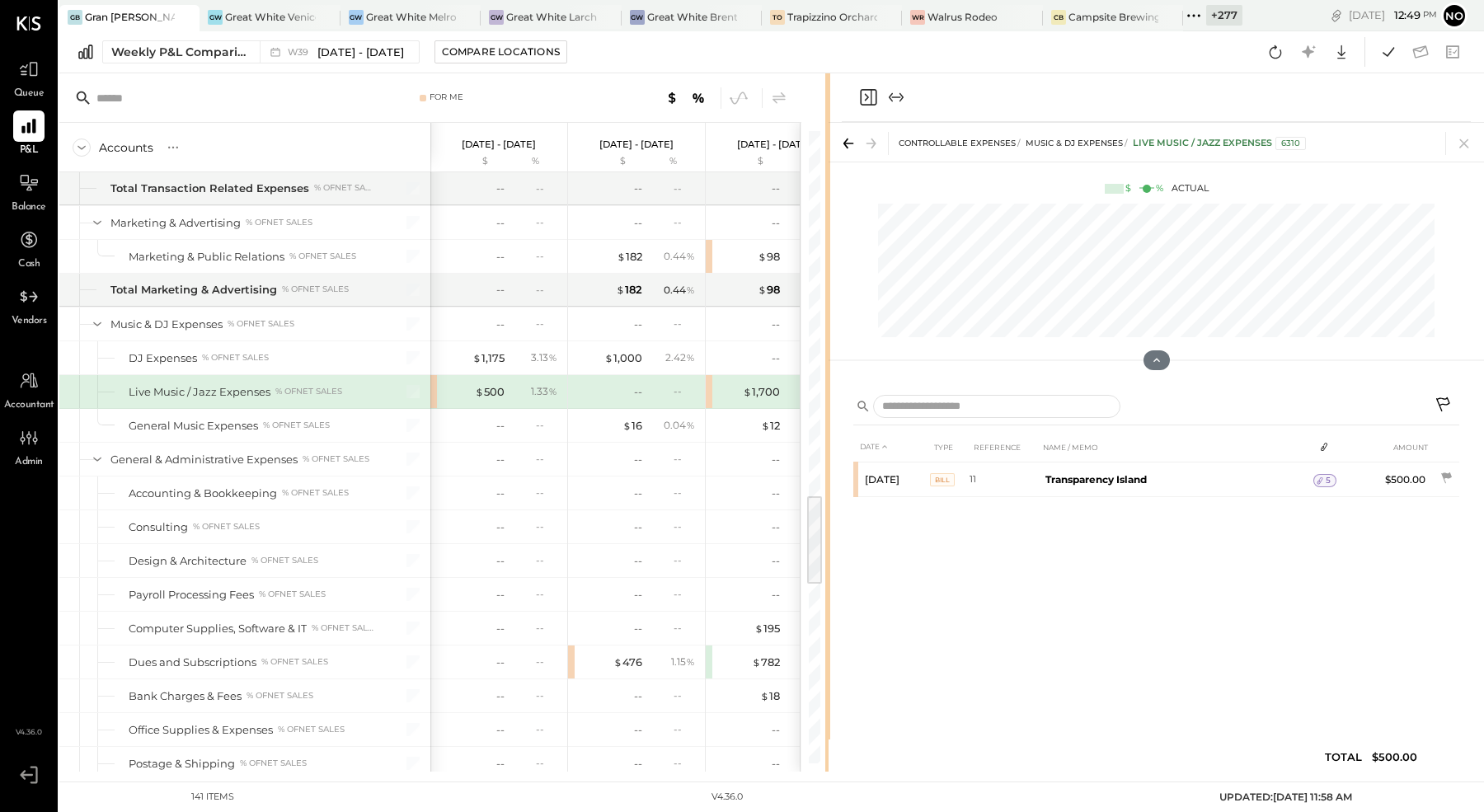
click at [1464, 135] on icon at bounding box center [1464, 143] width 23 height 23
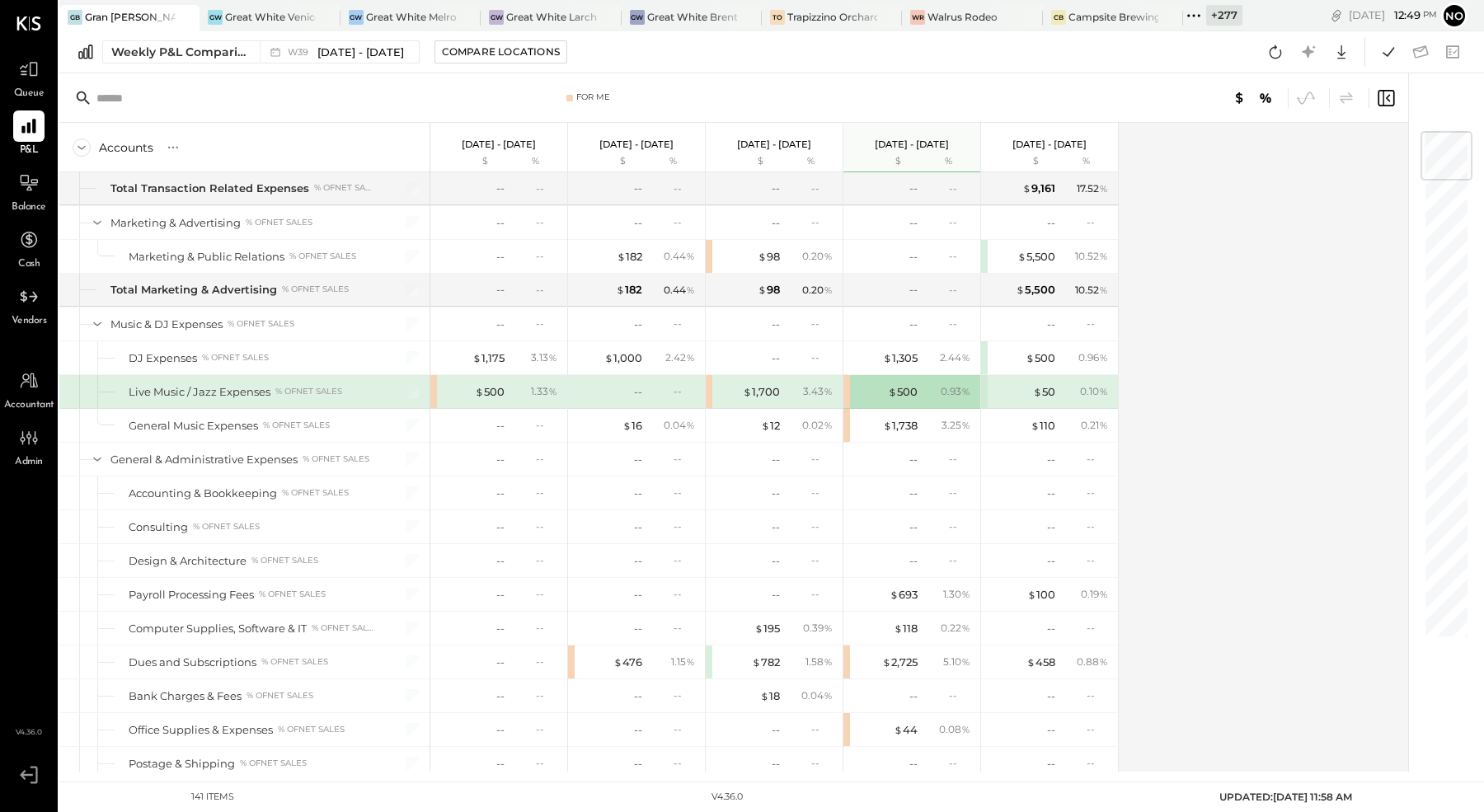
click at [709, 375] on div "$ 1,700 3.43 %" at bounding box center [774, 391] width 136 height 33
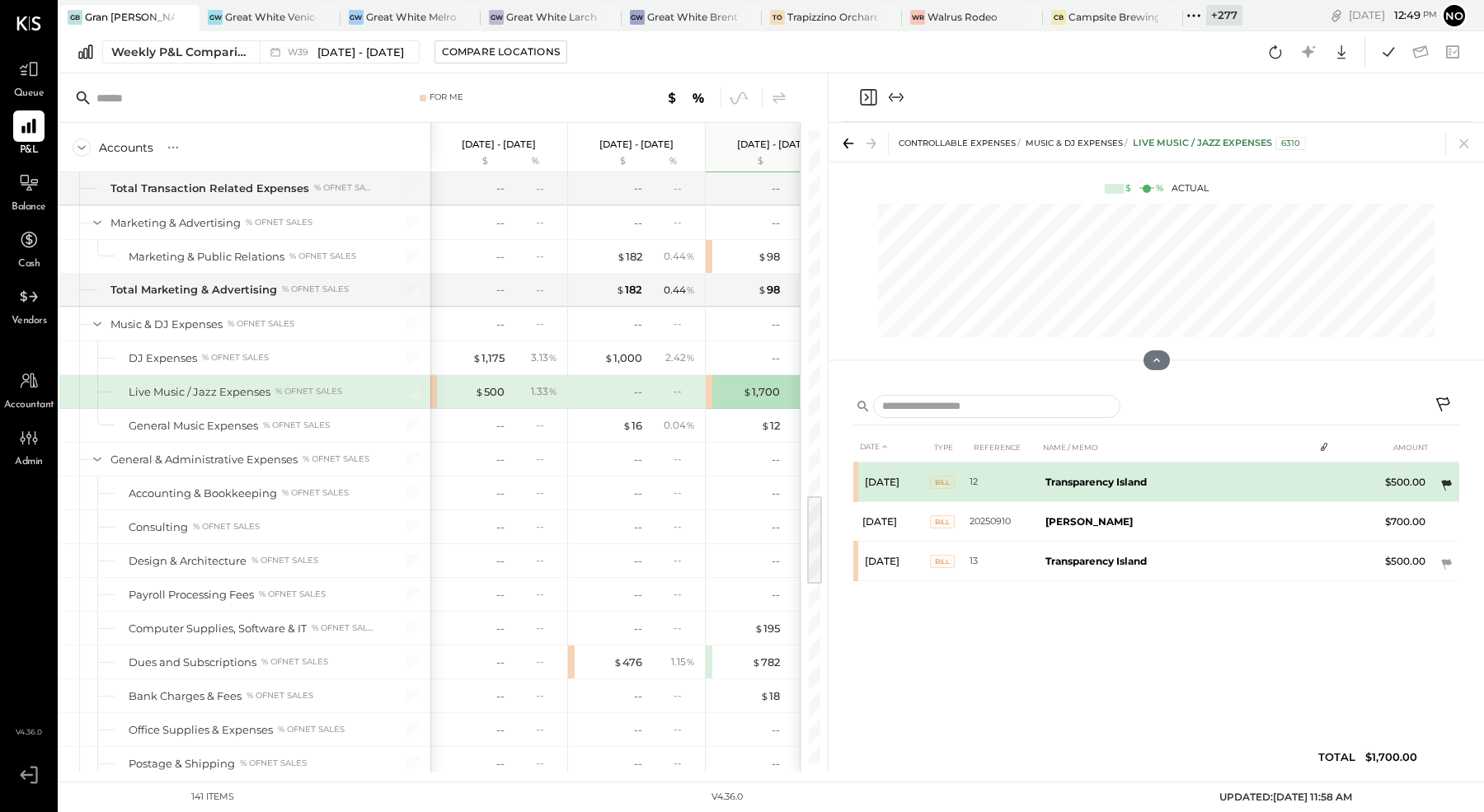
click at [1451, 482] on icon at bounding box center [1446, 484] width 10 height 10
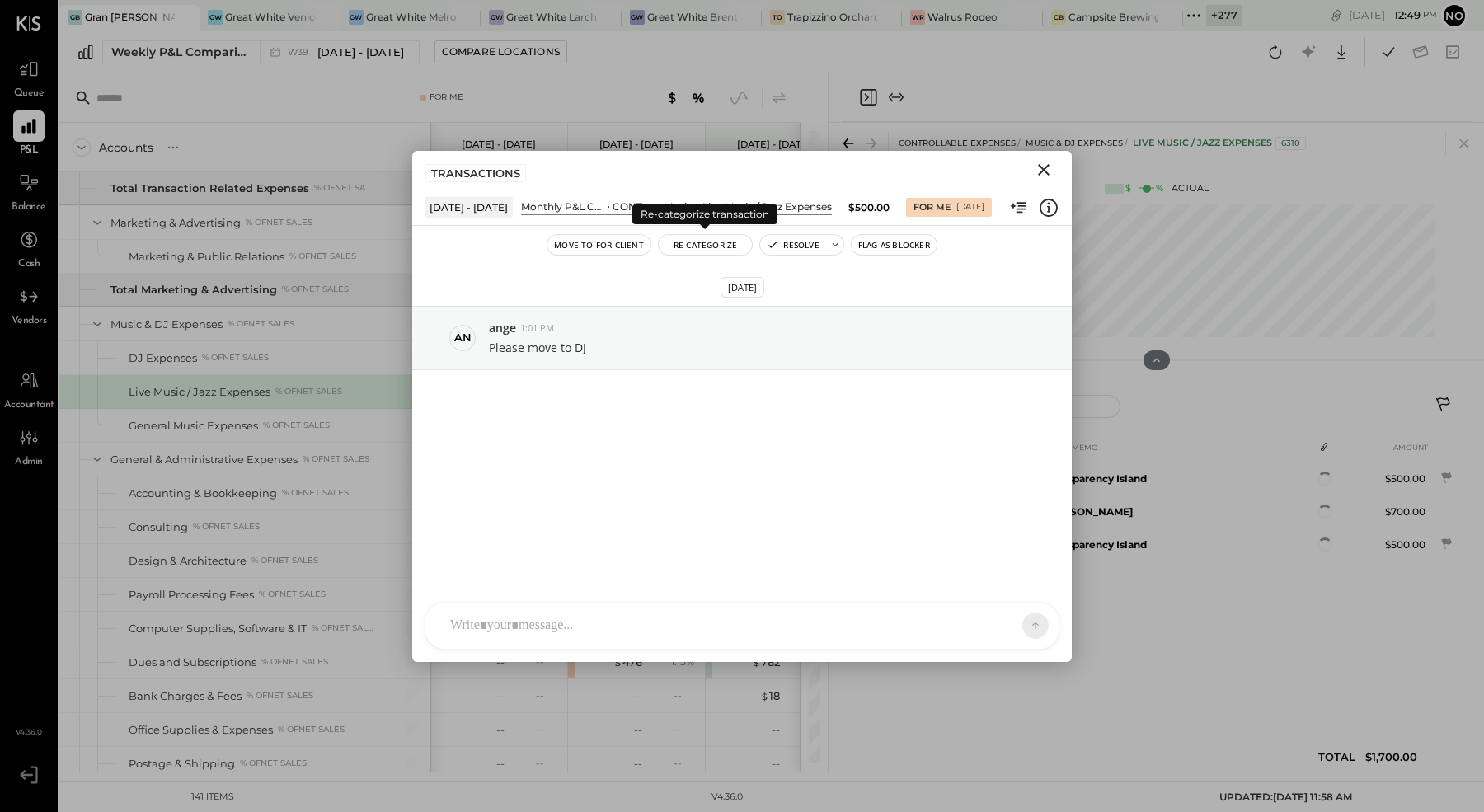
click at [708, 248] on button "Re-Categorize" at bounding box center [705, 244] width 94 height 20
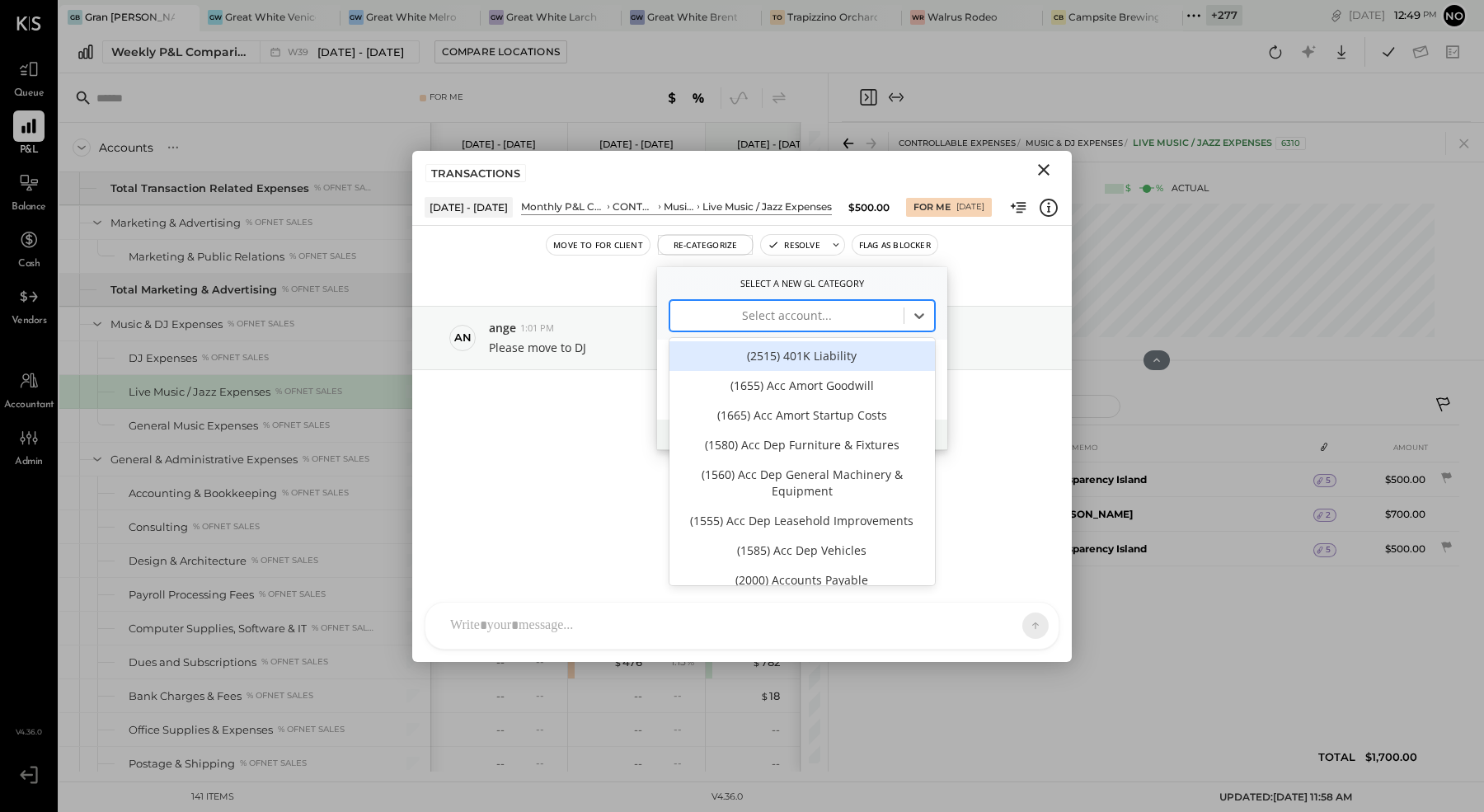
click at [773, 318] on div at bounding box center [787, 316] width 217 height 20
type input "**"
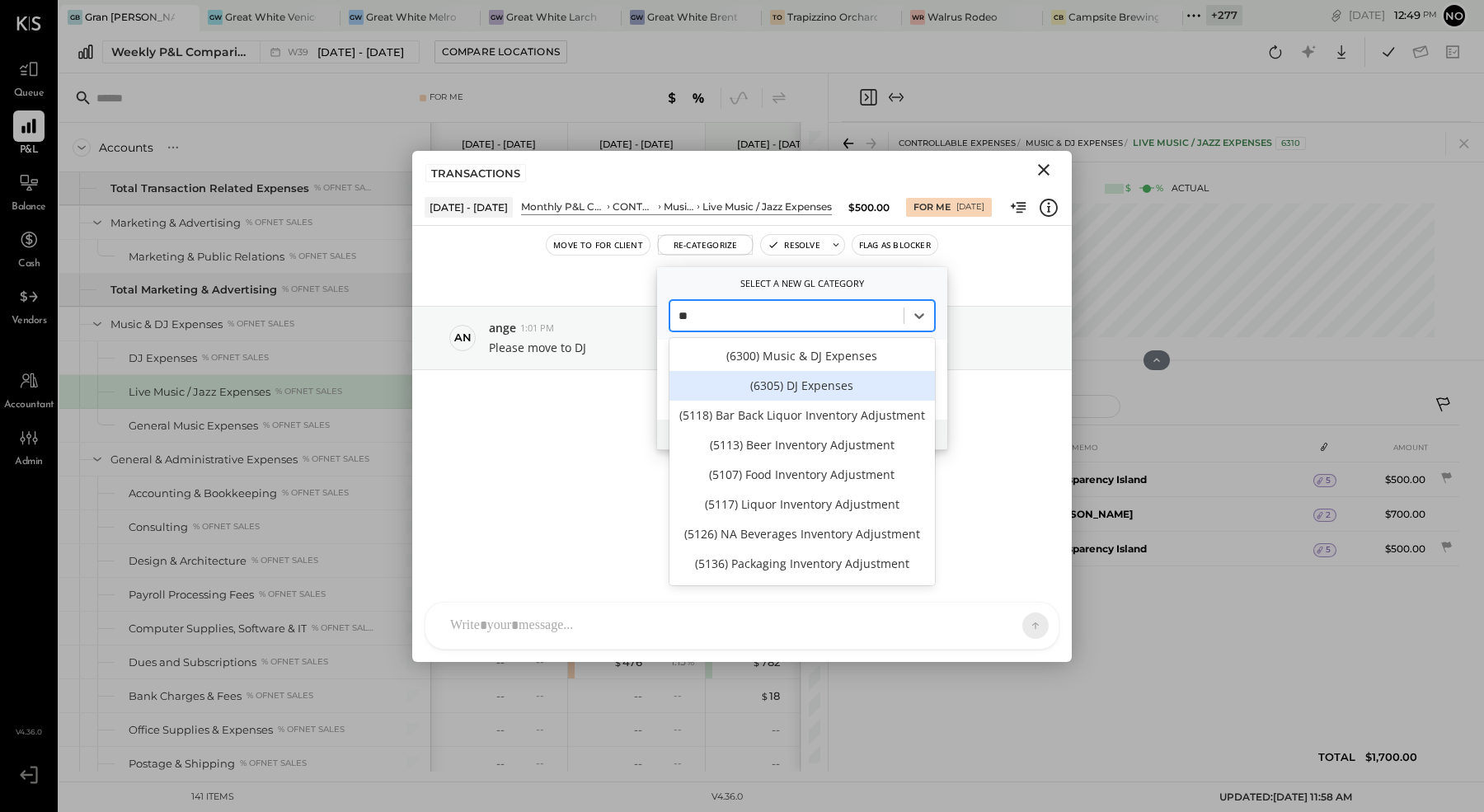
click at [853, 384] on div "(6305) DJ Expenses" at bounding box center [803, 386] width 265 height 29
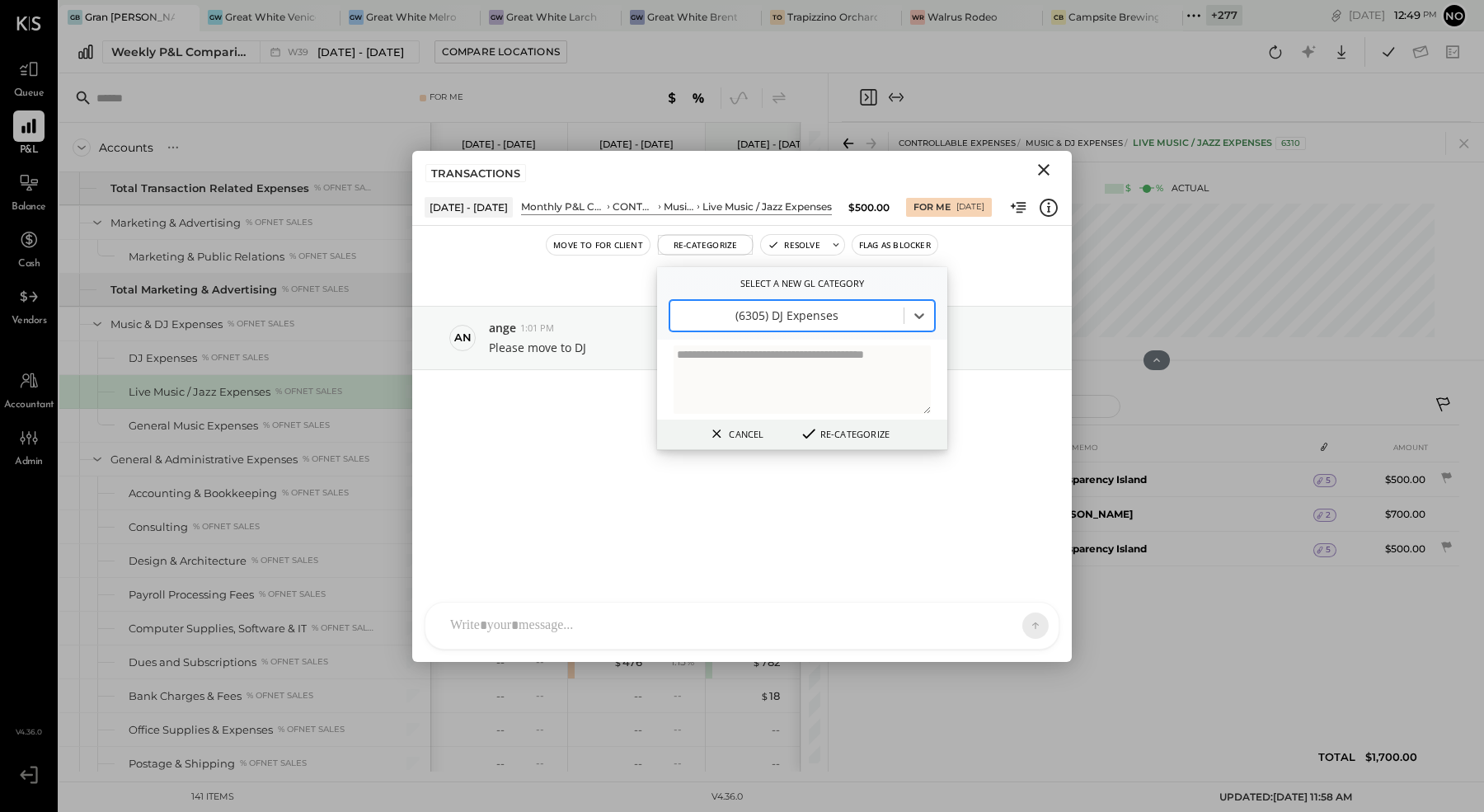
click at [854, 434] on button "Re-Categorize" at bounding box center [844, 433] width 101 height 20
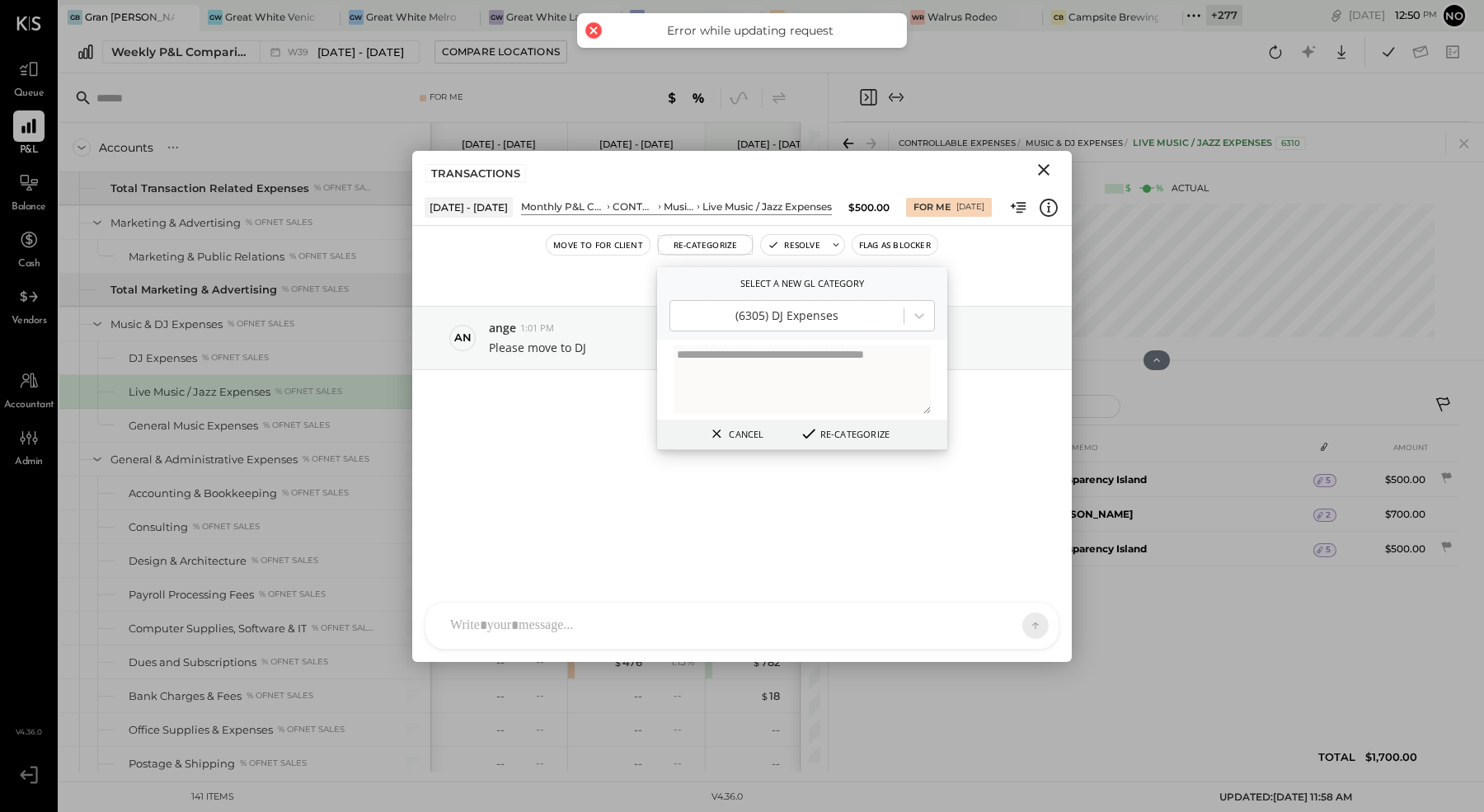
click at [1050, 165] on icon "Close" at bounding box center [1043, 170] width 20 height 20
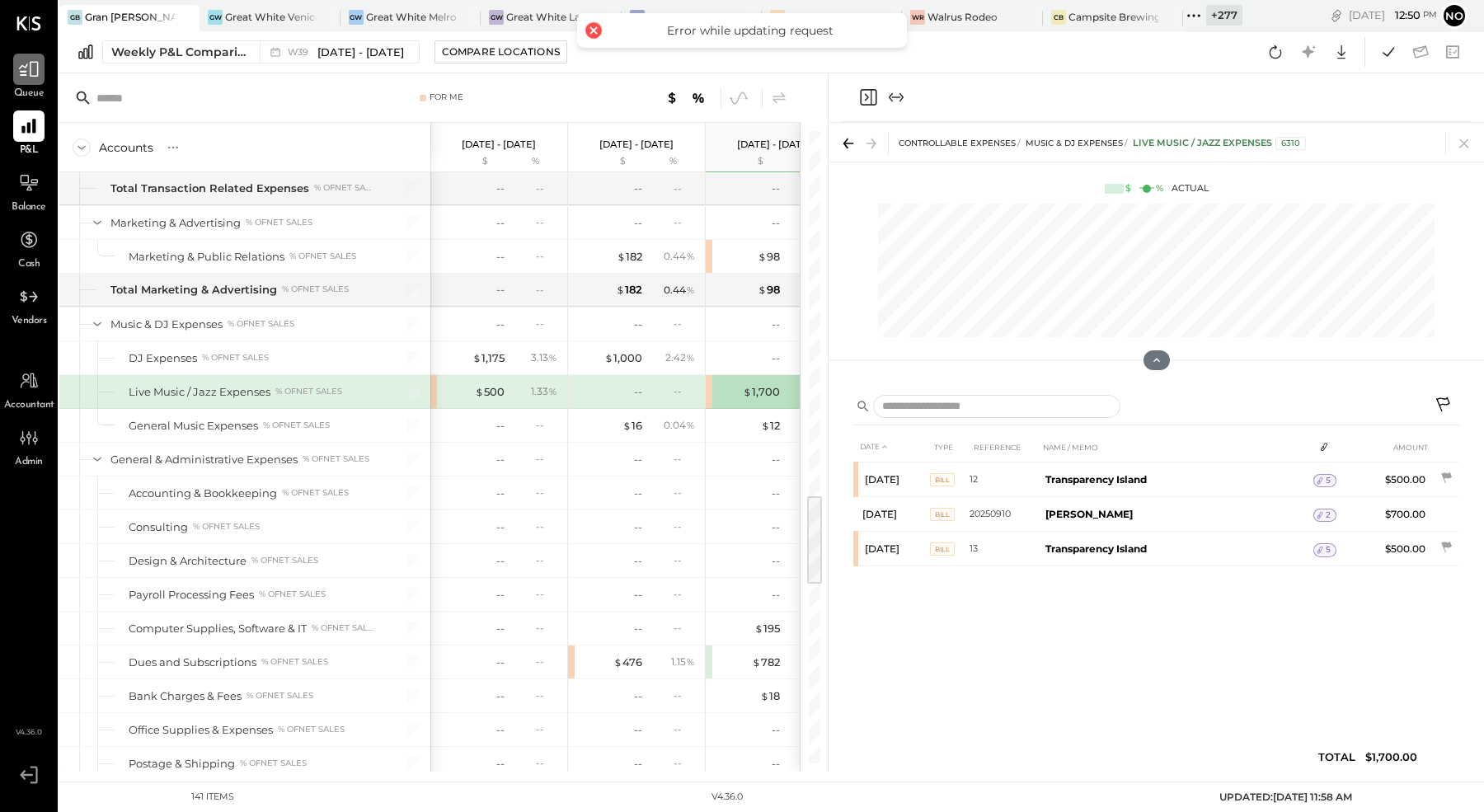
click at [27, 64] on icon at bounding box center [28, 69] width 20 height 16
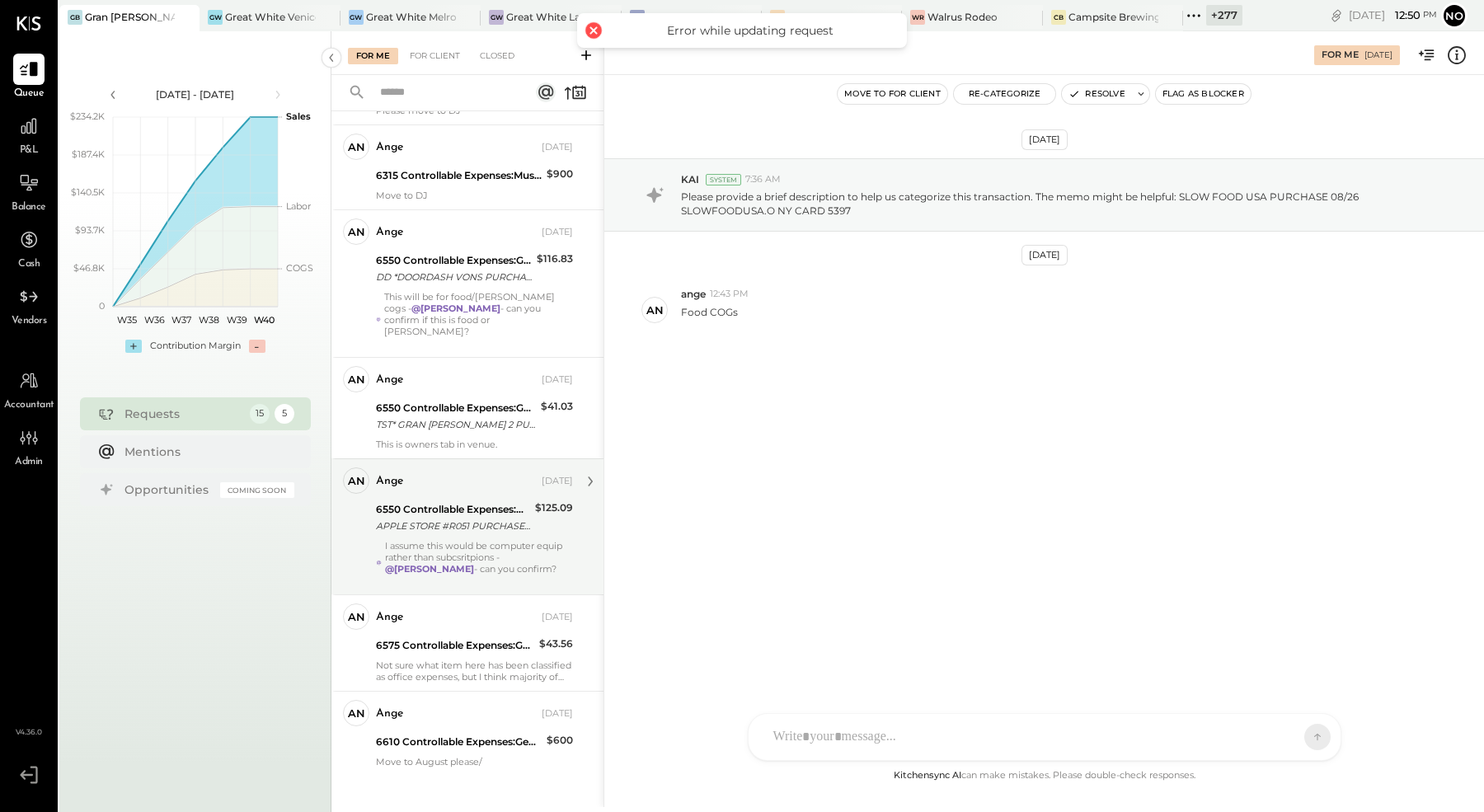
scroll to position [526, 0]
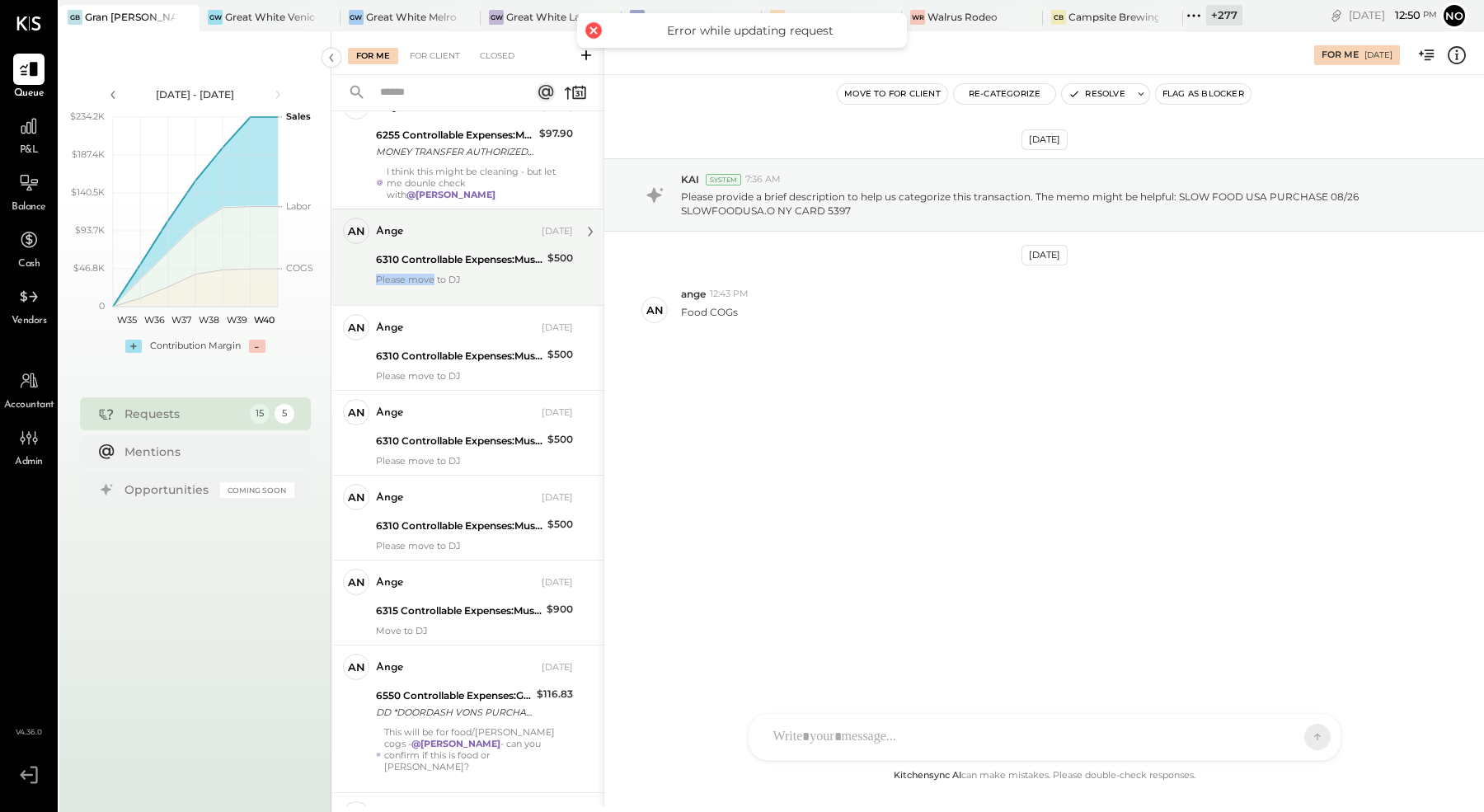
click at [431, 274] on div "Please move to DJ" at bounding box center [475, 285] width 197 height 23
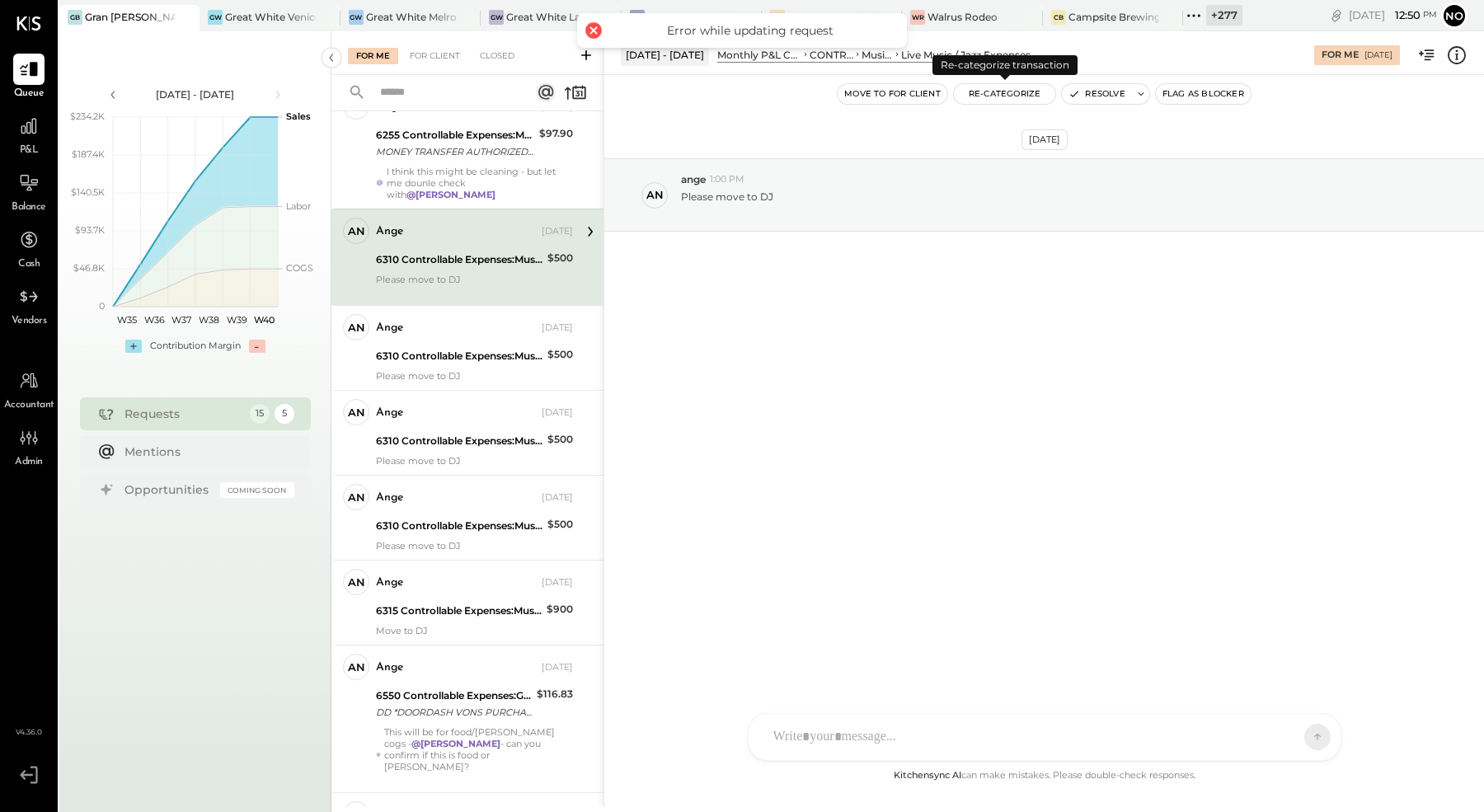
click at [1009, 95] on button "Re-Categorize" at bounding box center [1005, 94] width 102 height 20
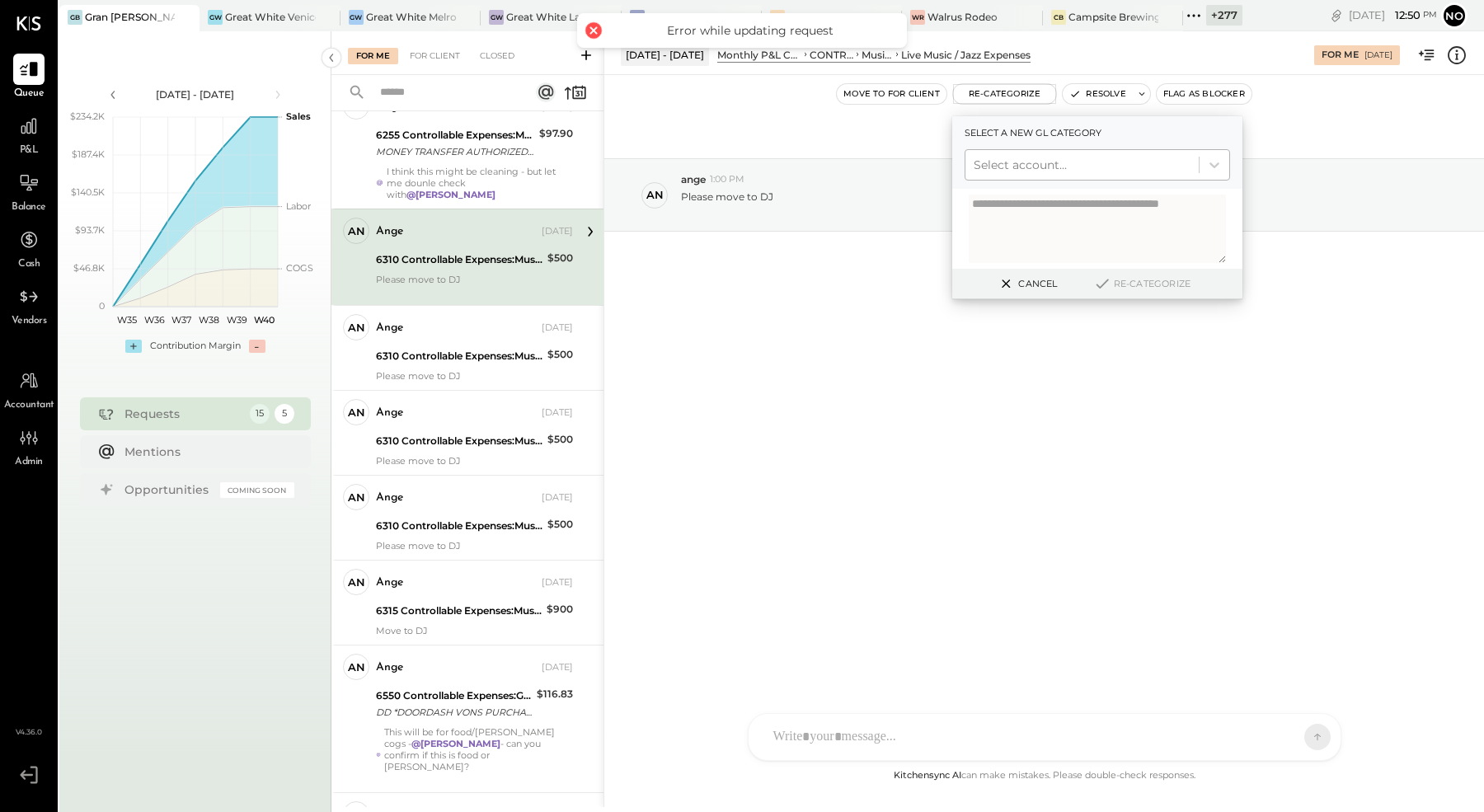
click at [1041, 168] on div at bounding box center [1082, 165] width 217 height 20
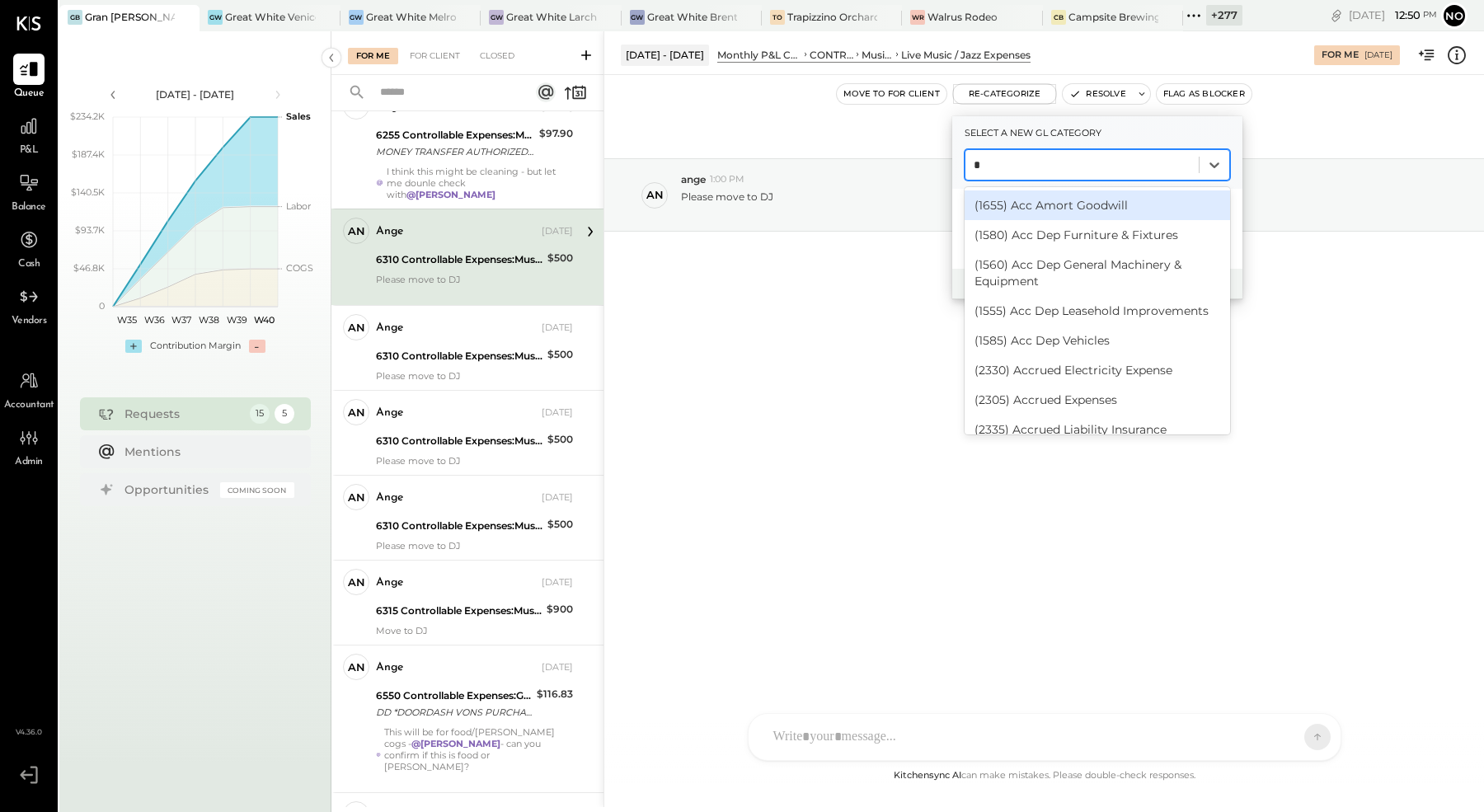
type input "**"
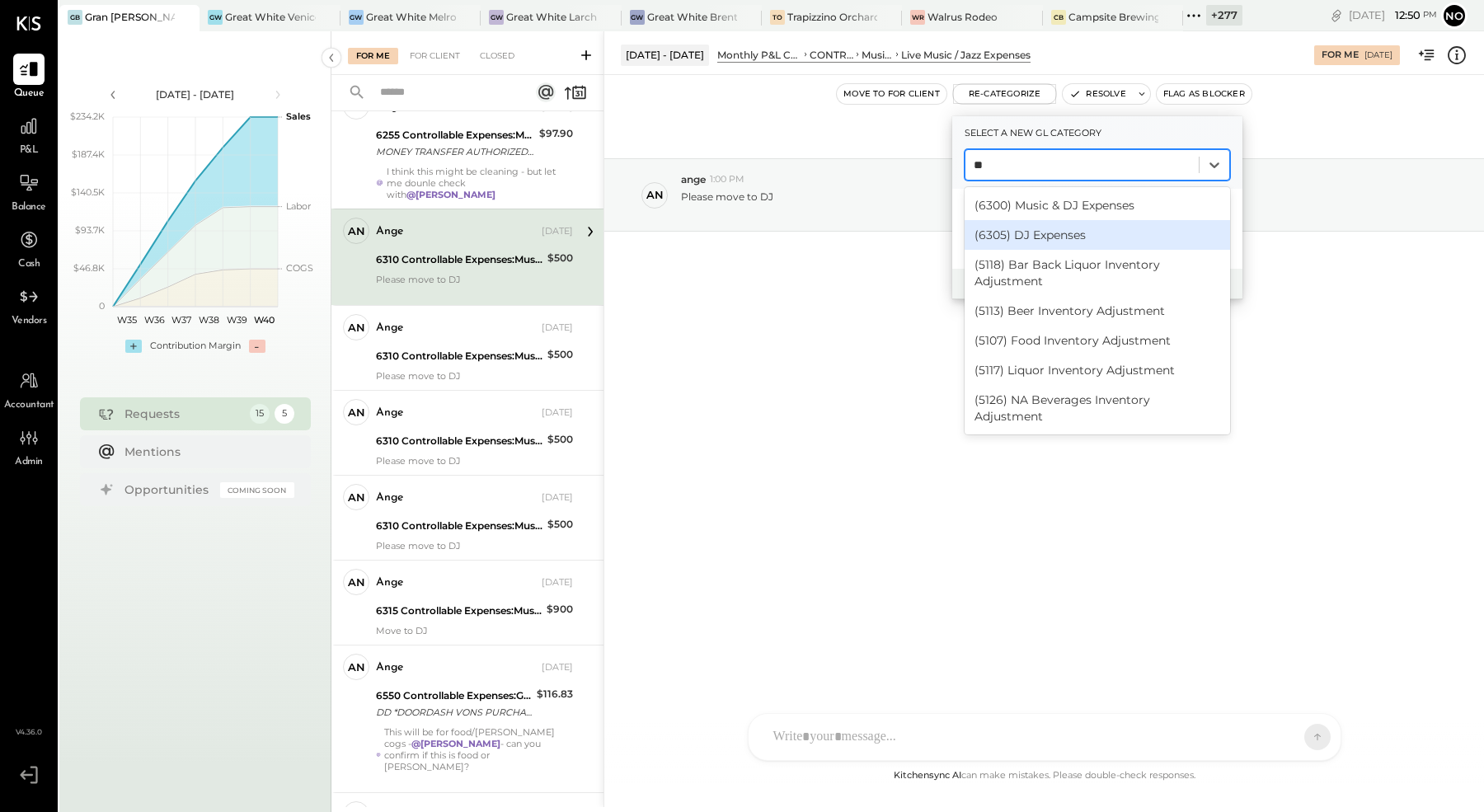
click at [1057, 231] on div "(6305) DJ Expenses" at bounding box center [1097, 234] width 265 height 29
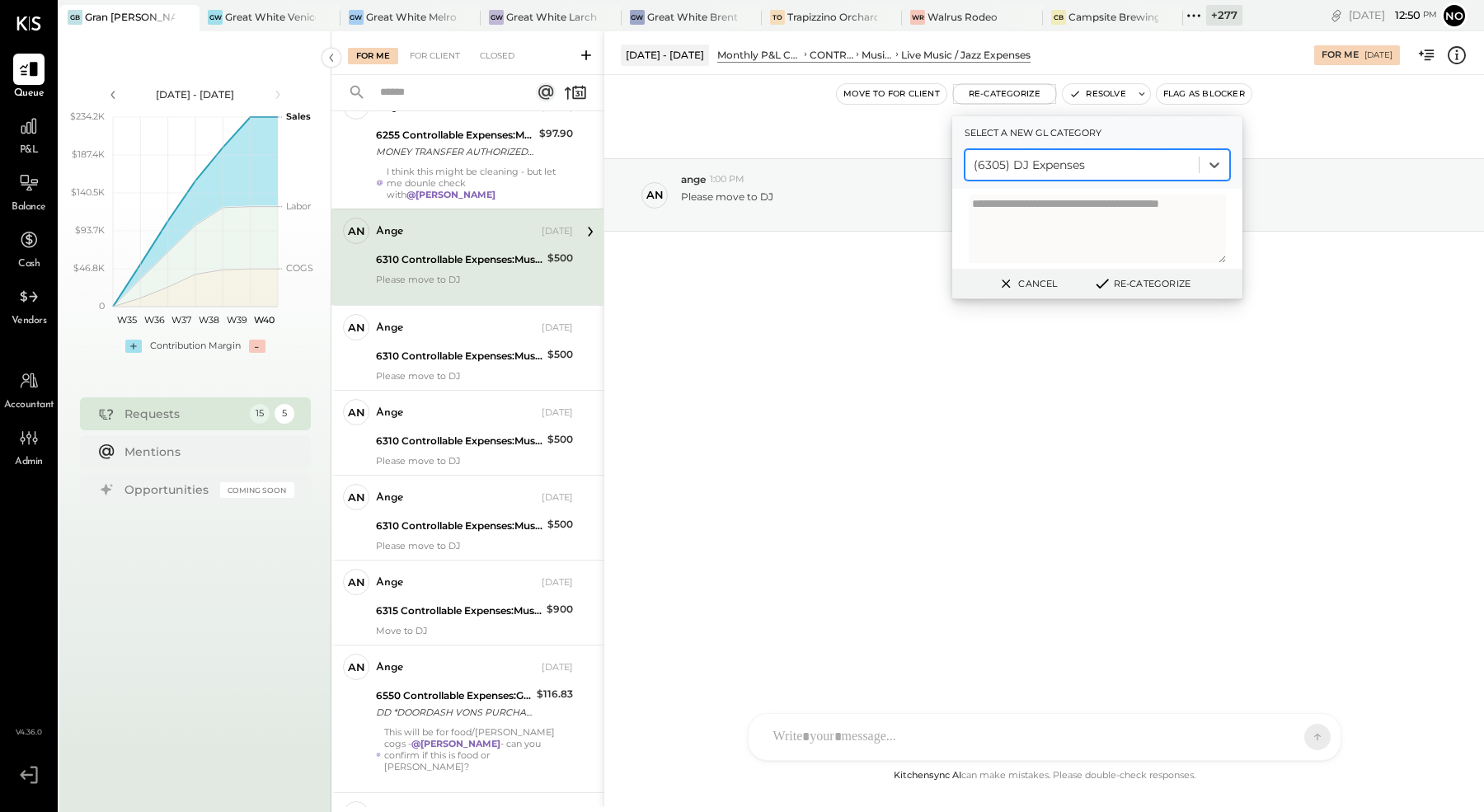
click at [1149, 282] on button "Re-Categorize" at bounding box center [1142, 283] width 109 height 20
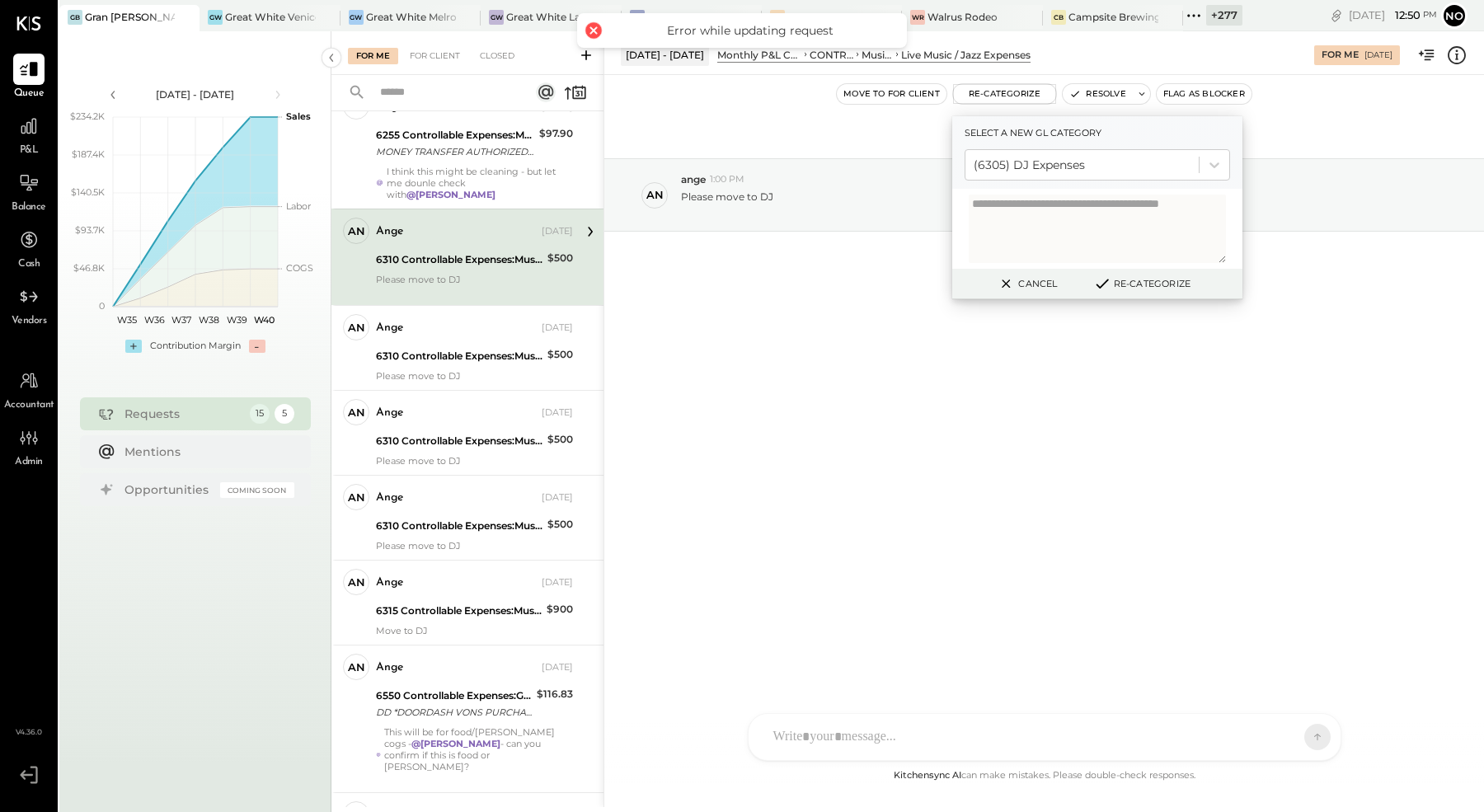
click at [817, 279] on div "[DATE] an ange 1:00 PM Please move to DJ" at bounding box center [1044, 236] width 879 height 239
click at [1020, 280] on button "Cancel" at bounding box center [1026, 283] width 71 height 22
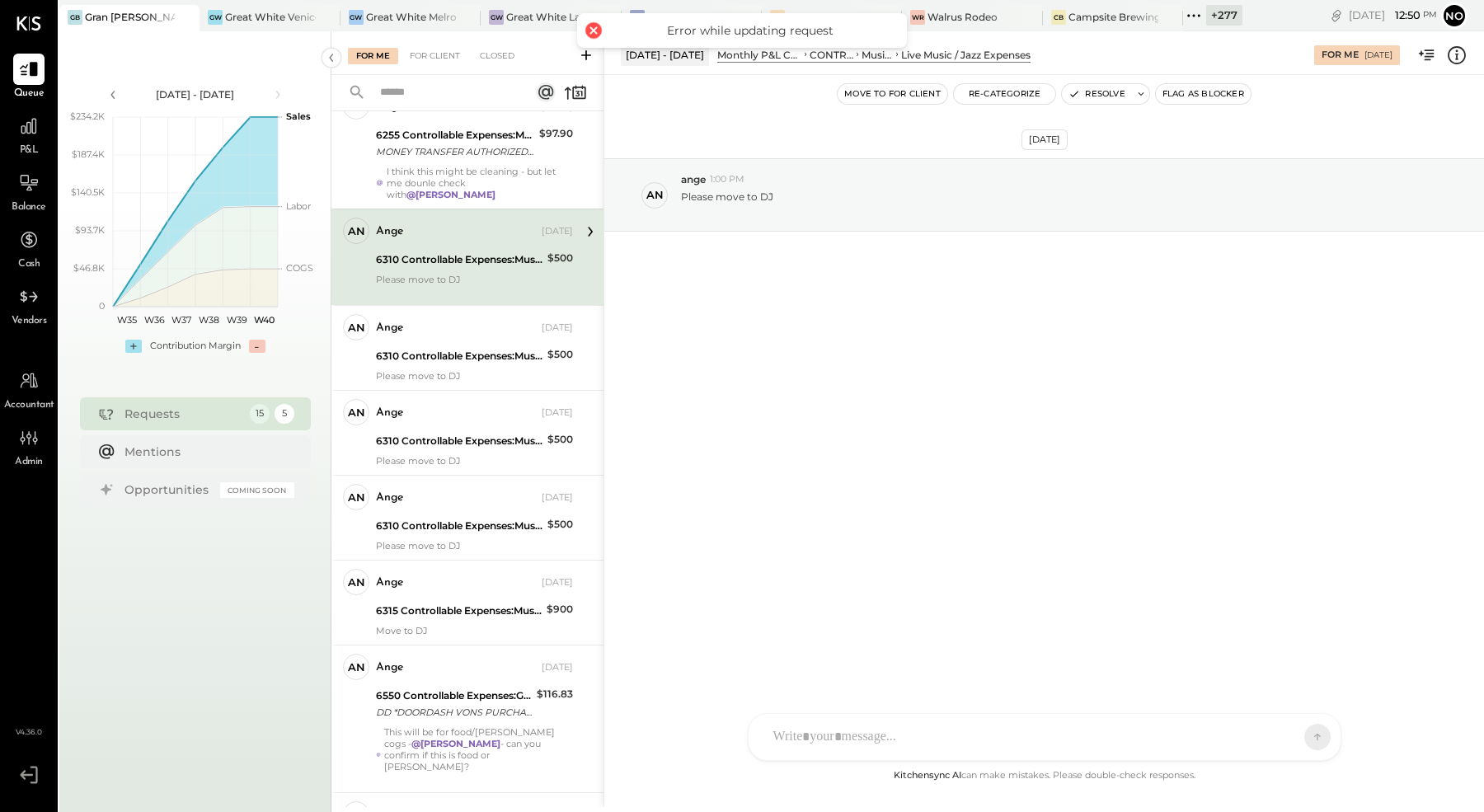
click at [954, 304] on div "[DATE] an ange 1:00 PM Please move to DJ" at bounding box center [1044, 236] width 879 height 239
click at [904, 88] on button "Move to for client" at bounding box center [893, 94] width 110 height 20
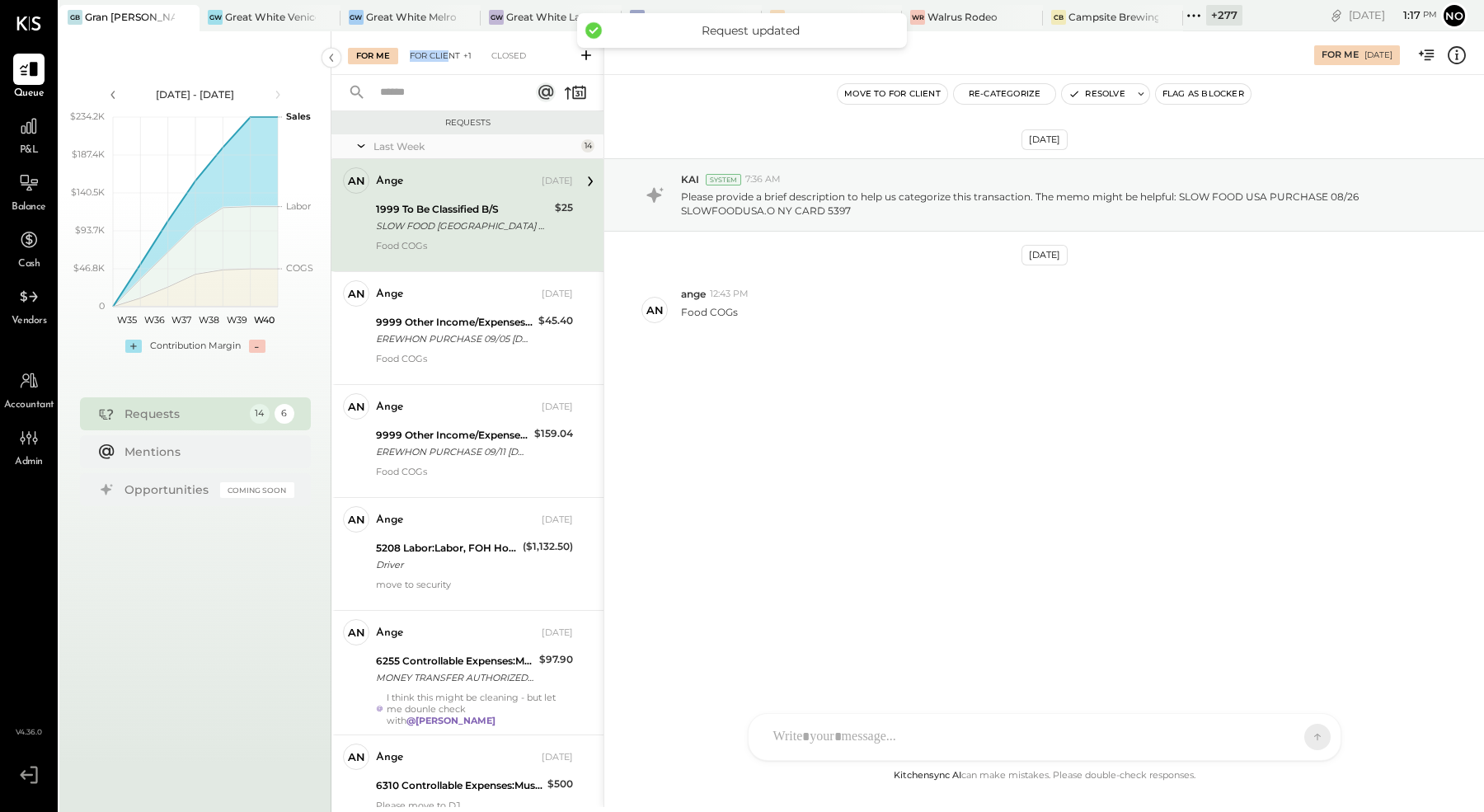
click at [451, 50] on div "For Client +1" at bounding box center [441, 55] width 79 height 16
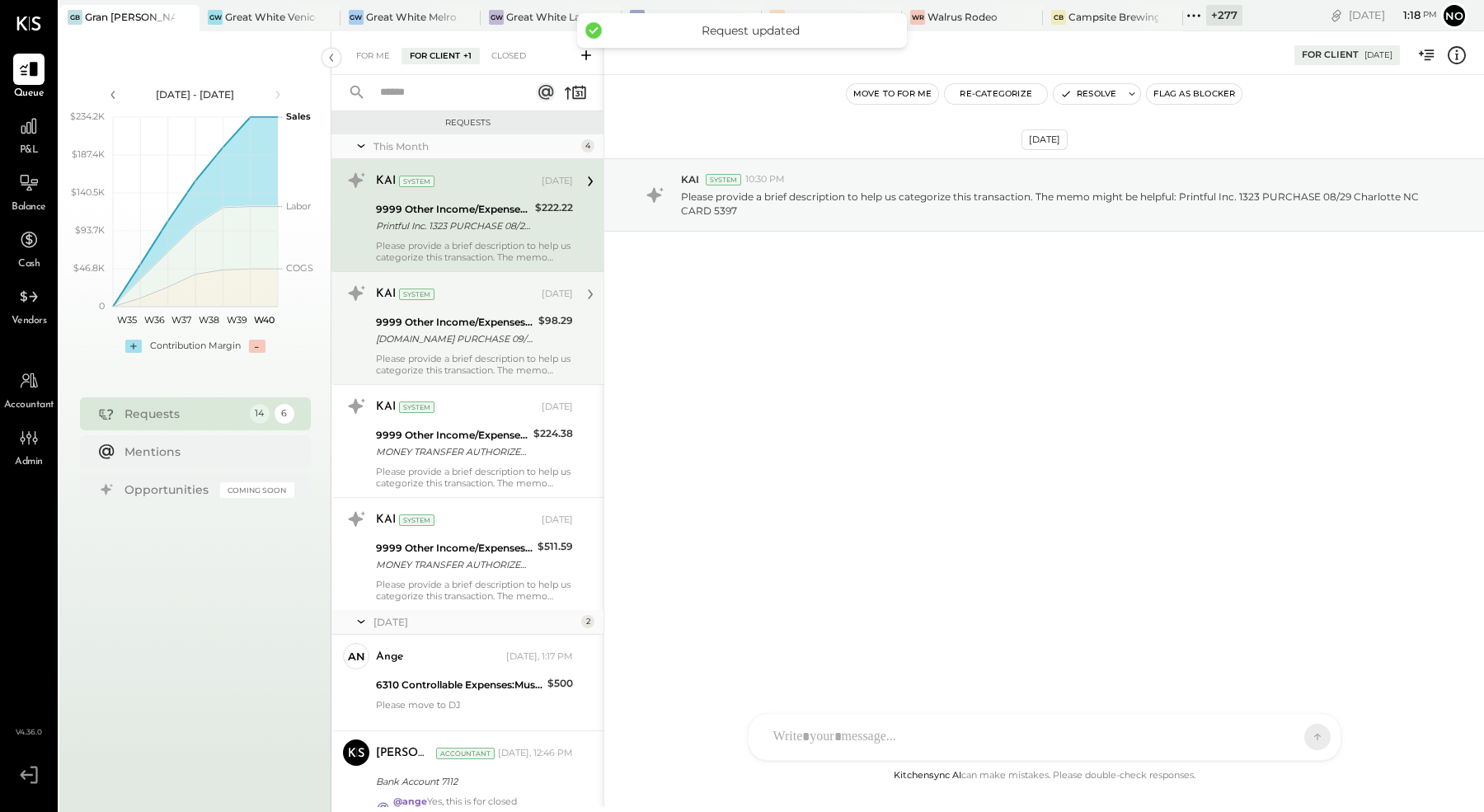
click at [454, 321] on div "9999 Other Income/Expenses:To Be Classified" at bounding box center [455, 322] width 157 height 16
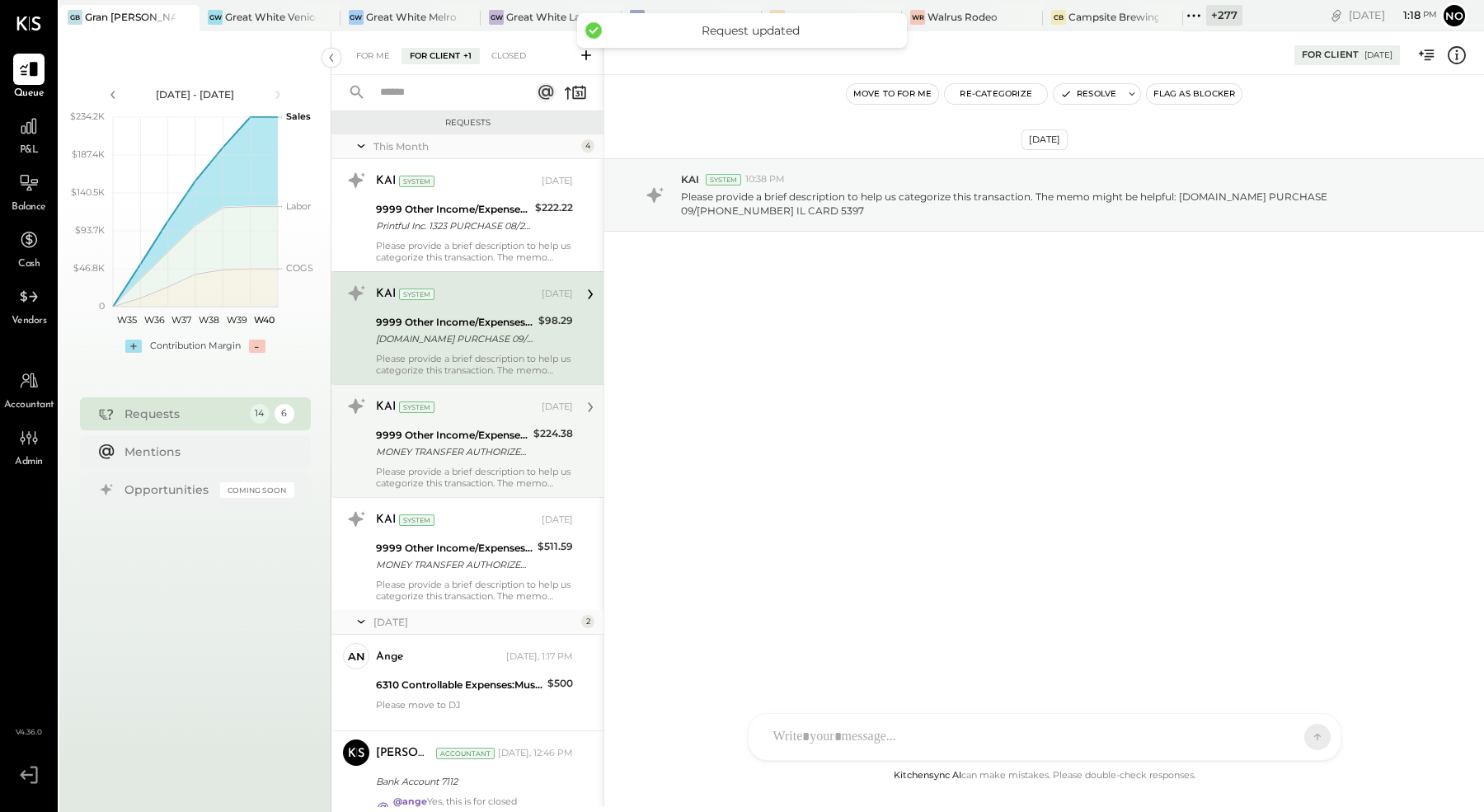
click at [436, 434] on div "9999 Other Income/Expenses:To Be Classified" at bounding box center [452, 435] width 153 height 16
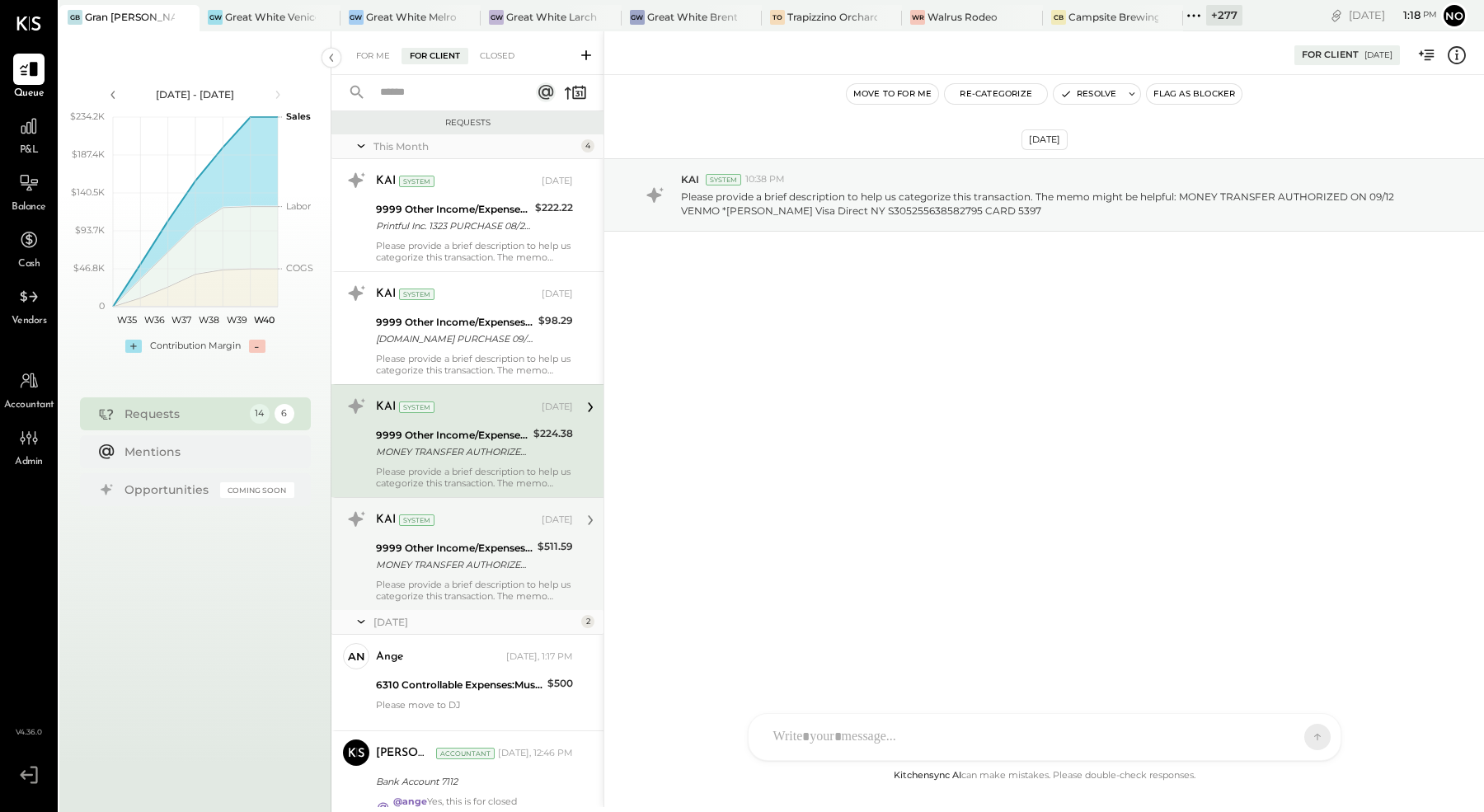
click at [449, 557] on div "MONEY TRANSFER AUTHORIZED ON 09/19 VENMO *[PERSON_NAME] Visa Direct NY S4652628…" at bounding box center [454, 564] width 156 height 16
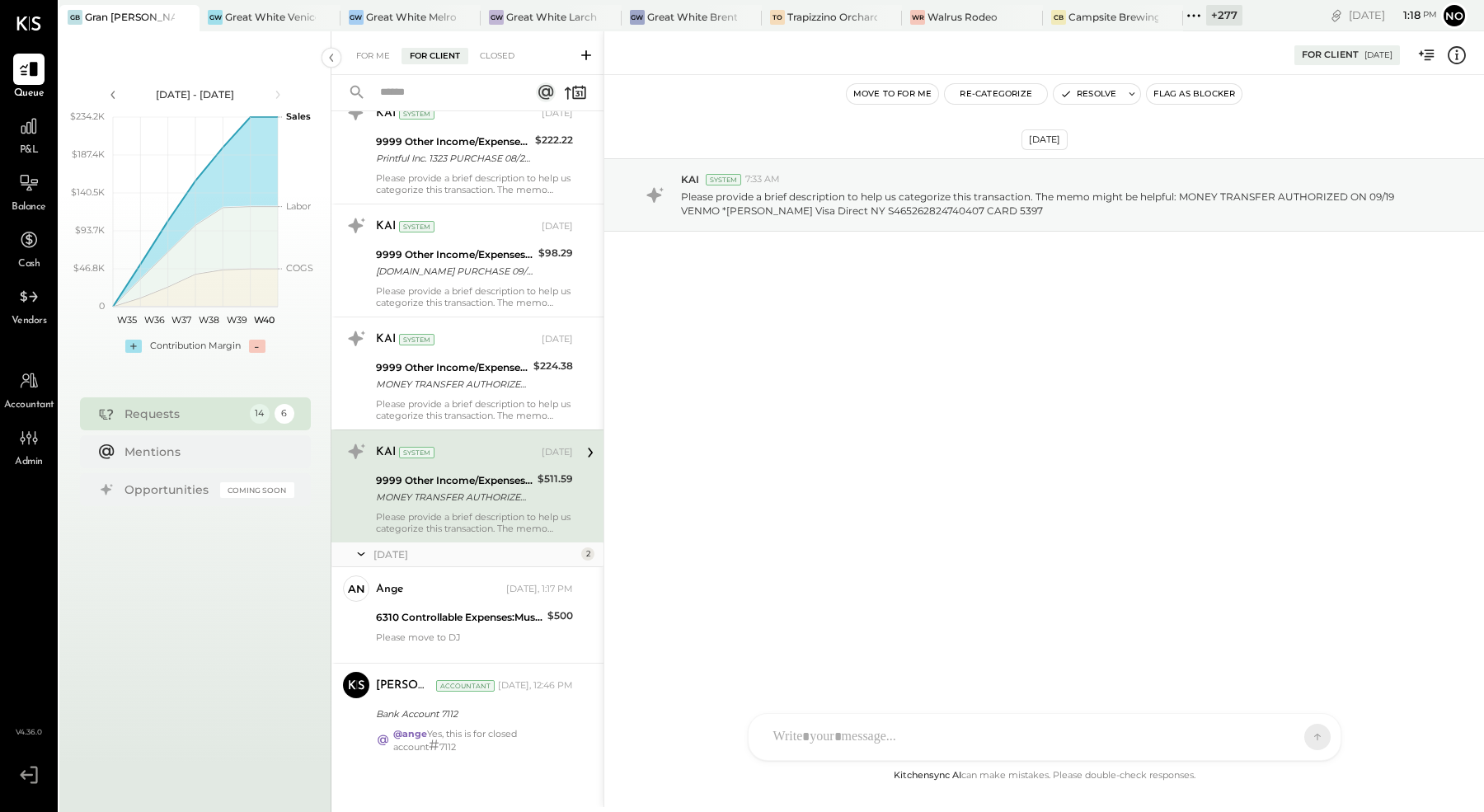
scroll to position [68, 0]
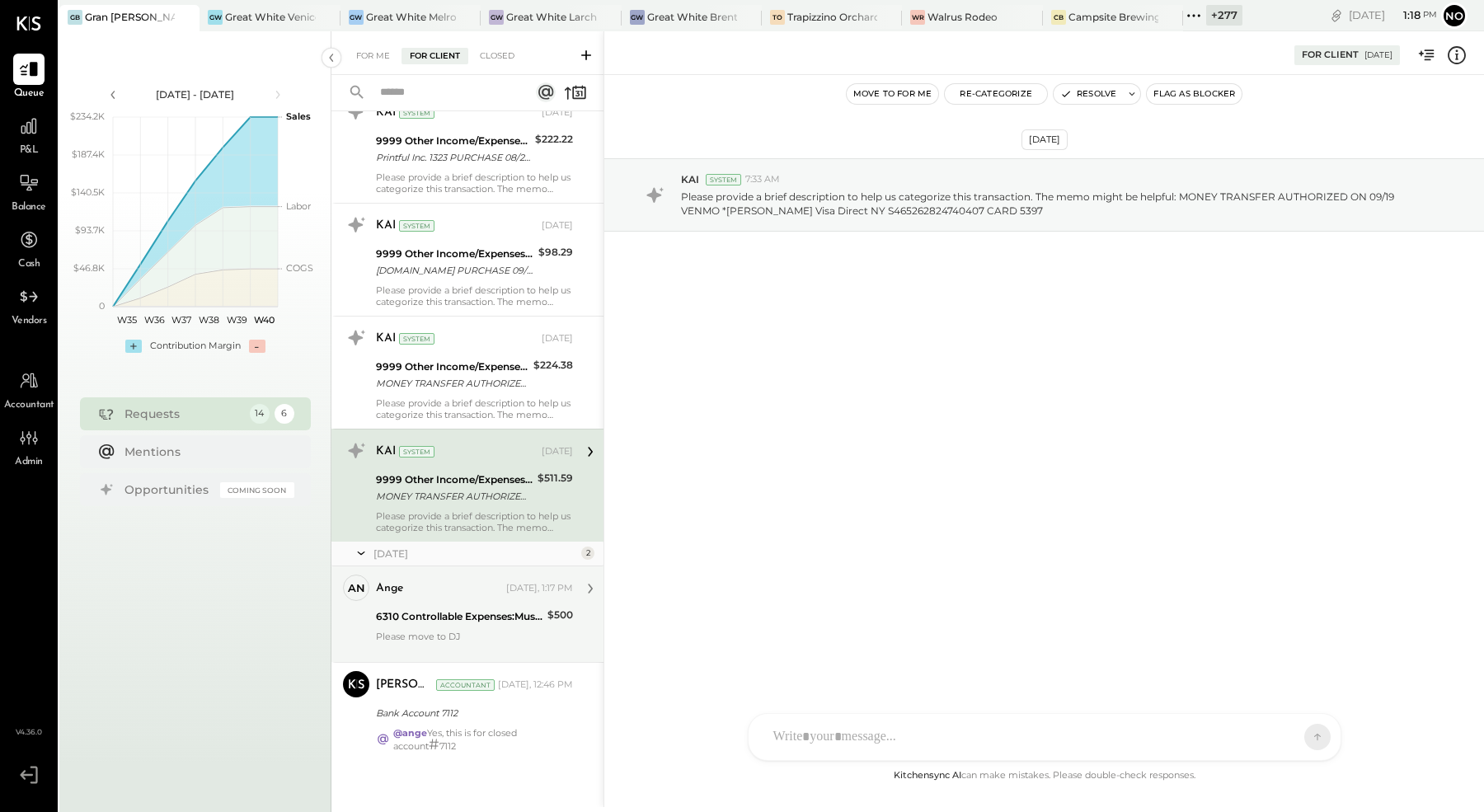
click at [451, 600] on div "[DEMOGRAPHIC_DATA] [DATE], 1:17 PM" at bounding box center [475, 588] width 197 height 28
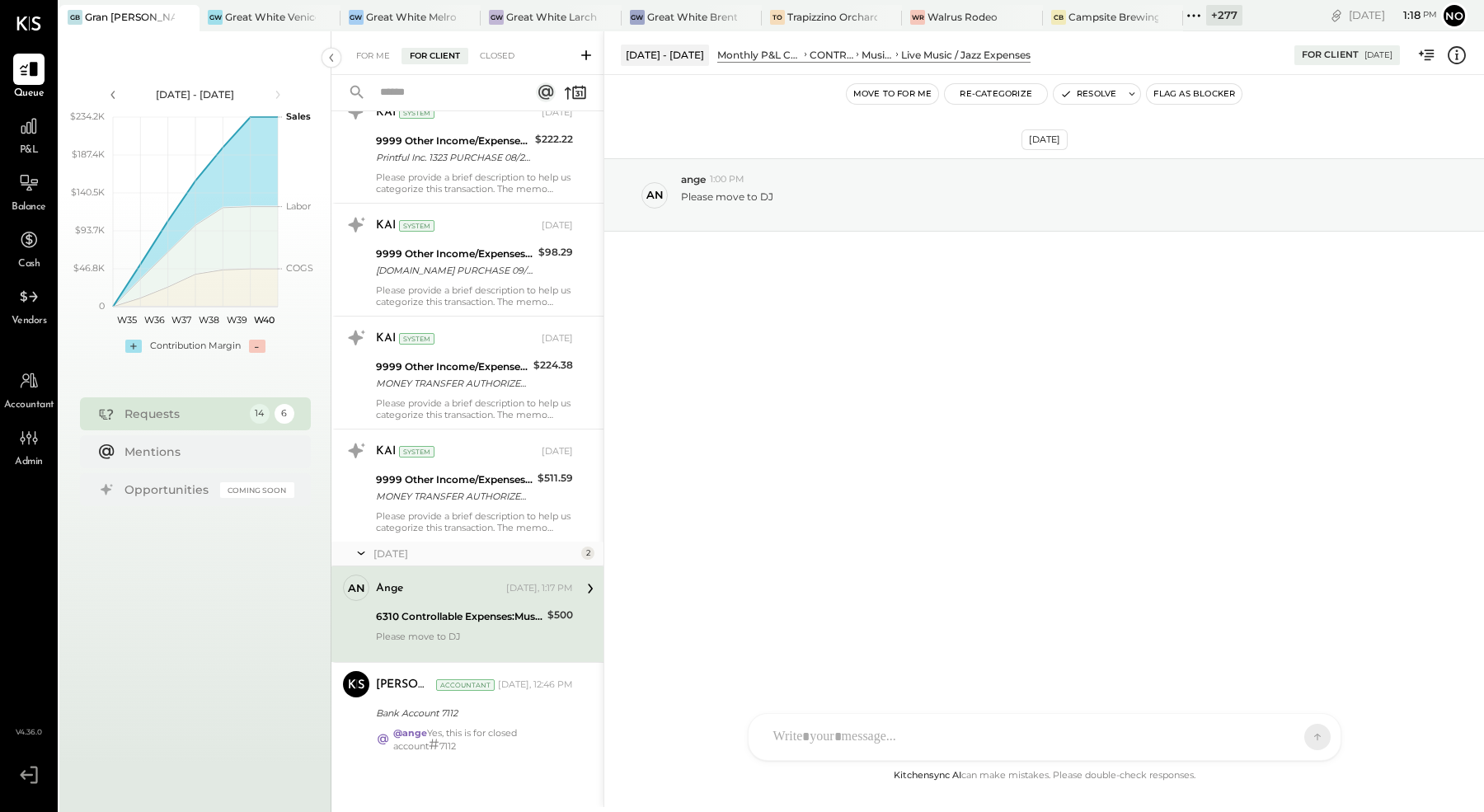
click at [925, 90] on button "Move to for me" at bounding box center [893, 94] width 92 height 20
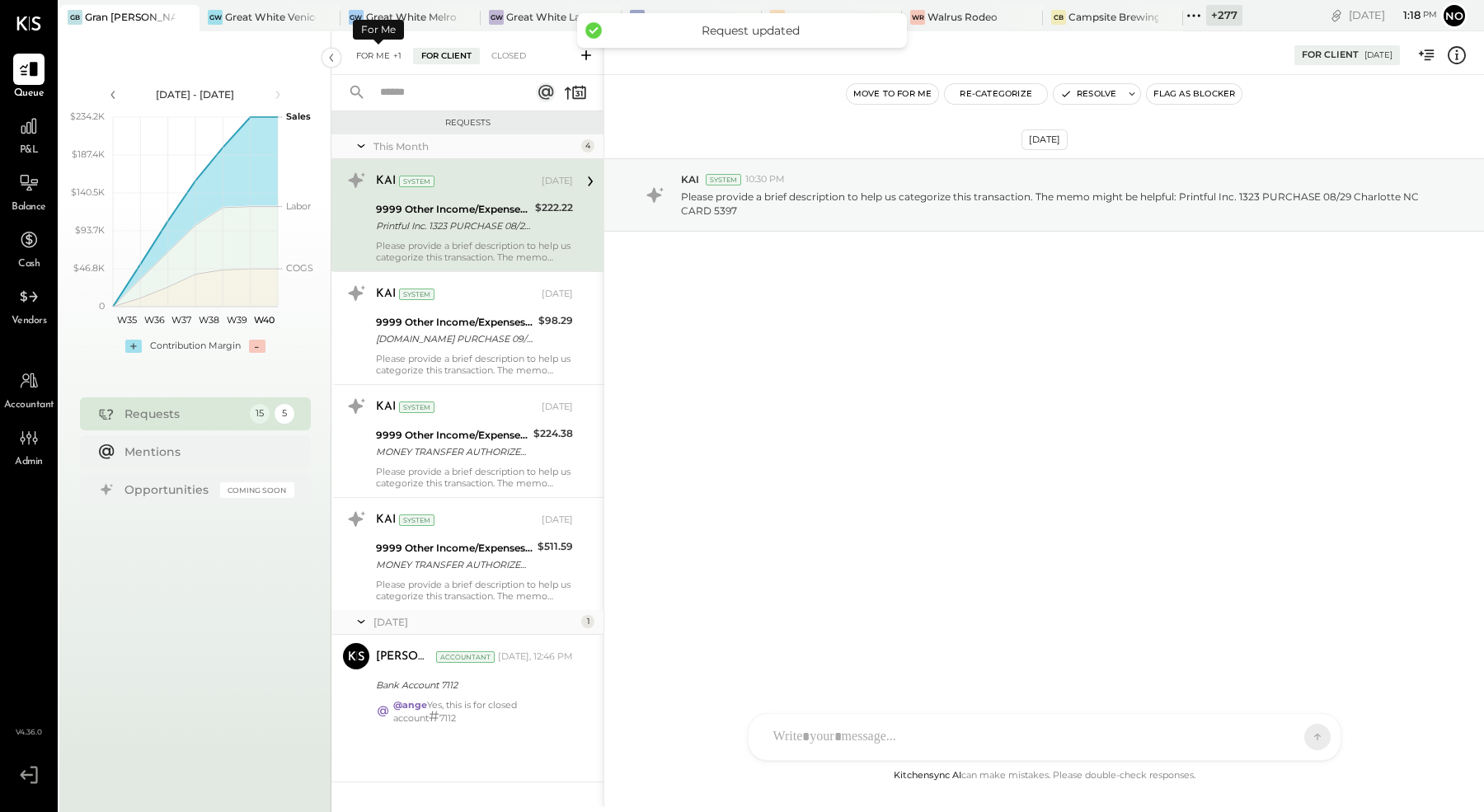
click at [378, 56] on div "For Me +1" at bounding box center [378, 55] width 62 height 16
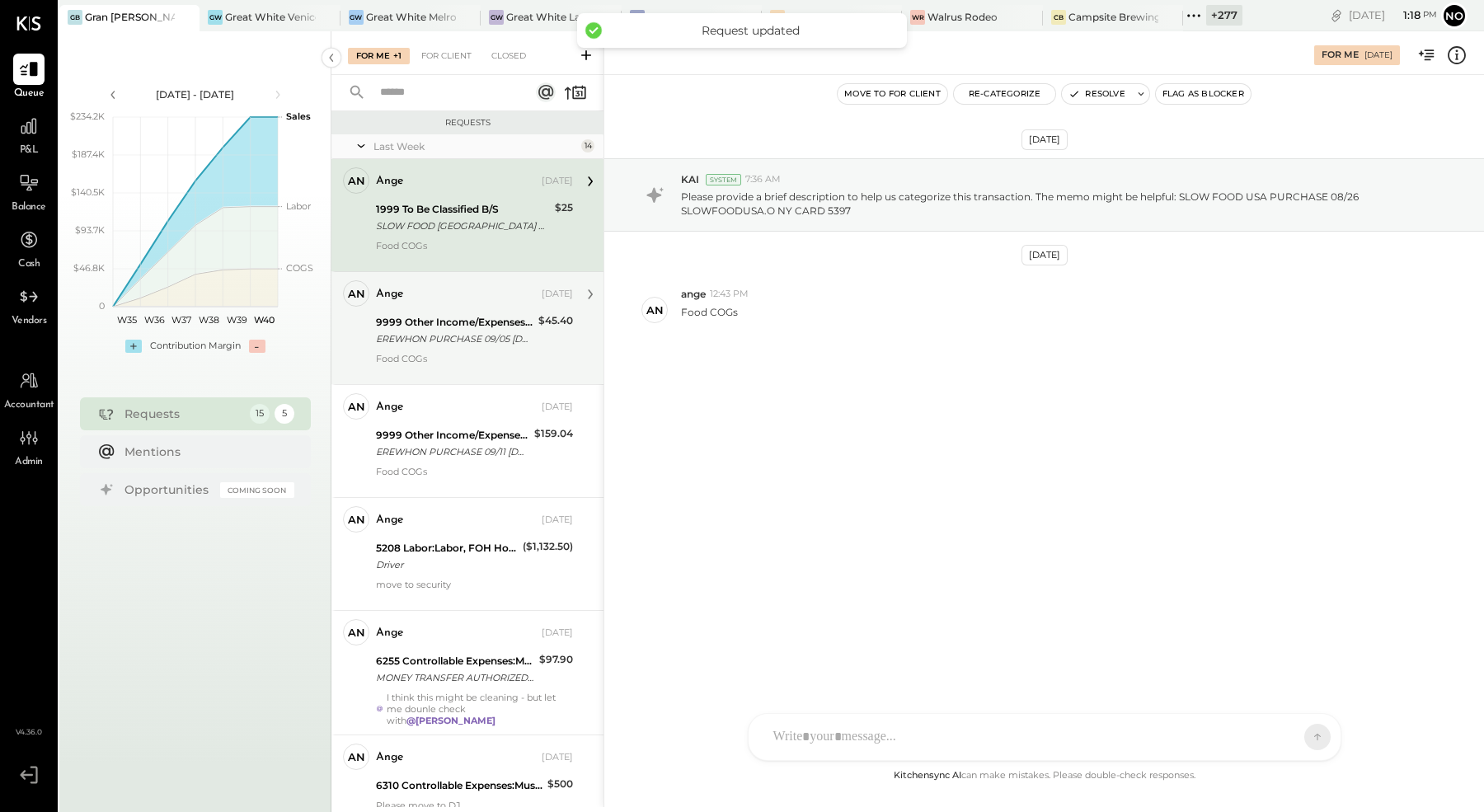
click at [425, 337] on div "EREWHON PURCHASE 09/05 [DOMAIN_NAME] CA CARD 5397" at bounding box center [455, 338] width 157 height 16
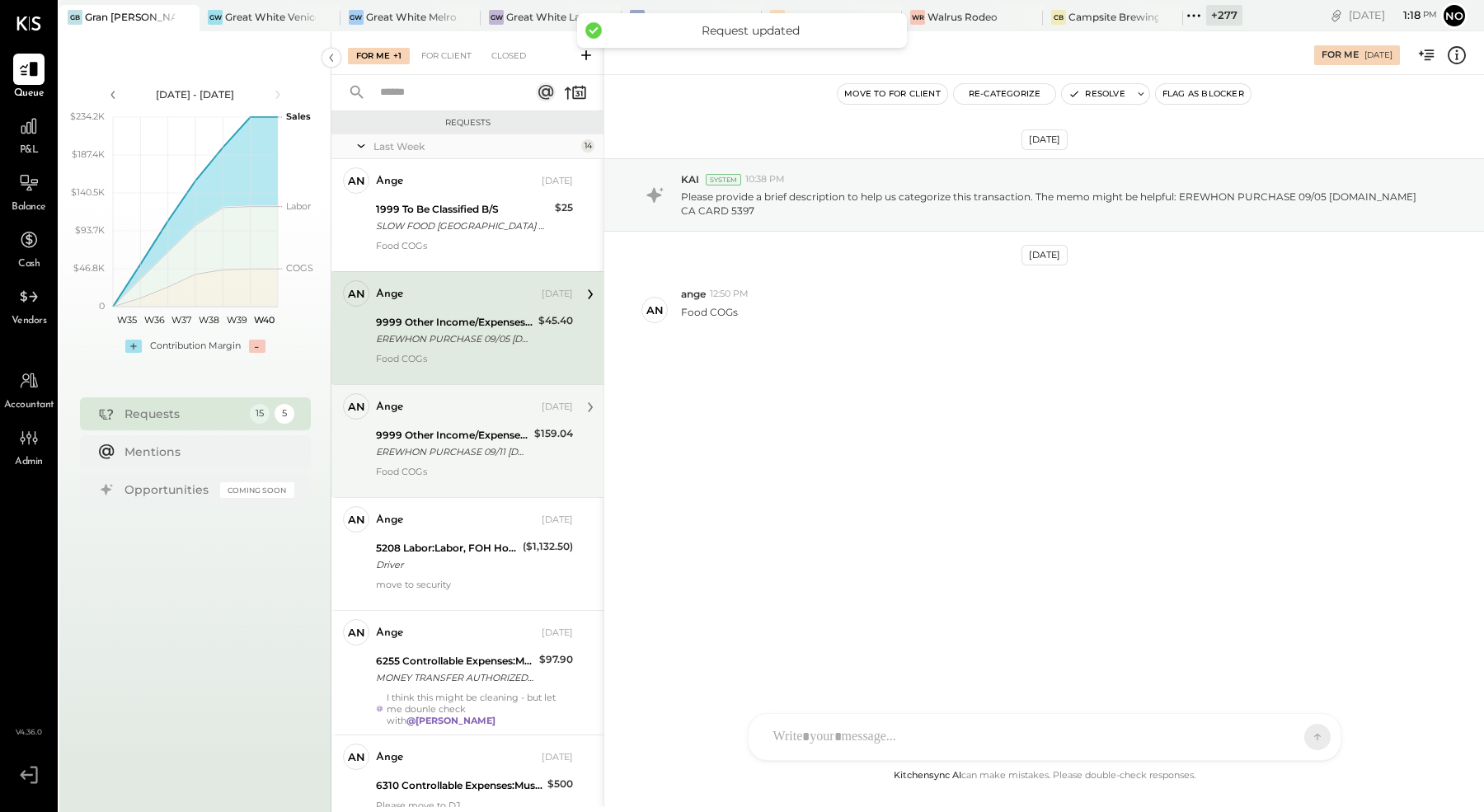
click at [400, 462] on div "ange [DATE] 9999 Other Income/Expenses:To Be Classified EREWHON PURCHASE 09/11 …" at bounding box center [475, 441] width 197 height 96
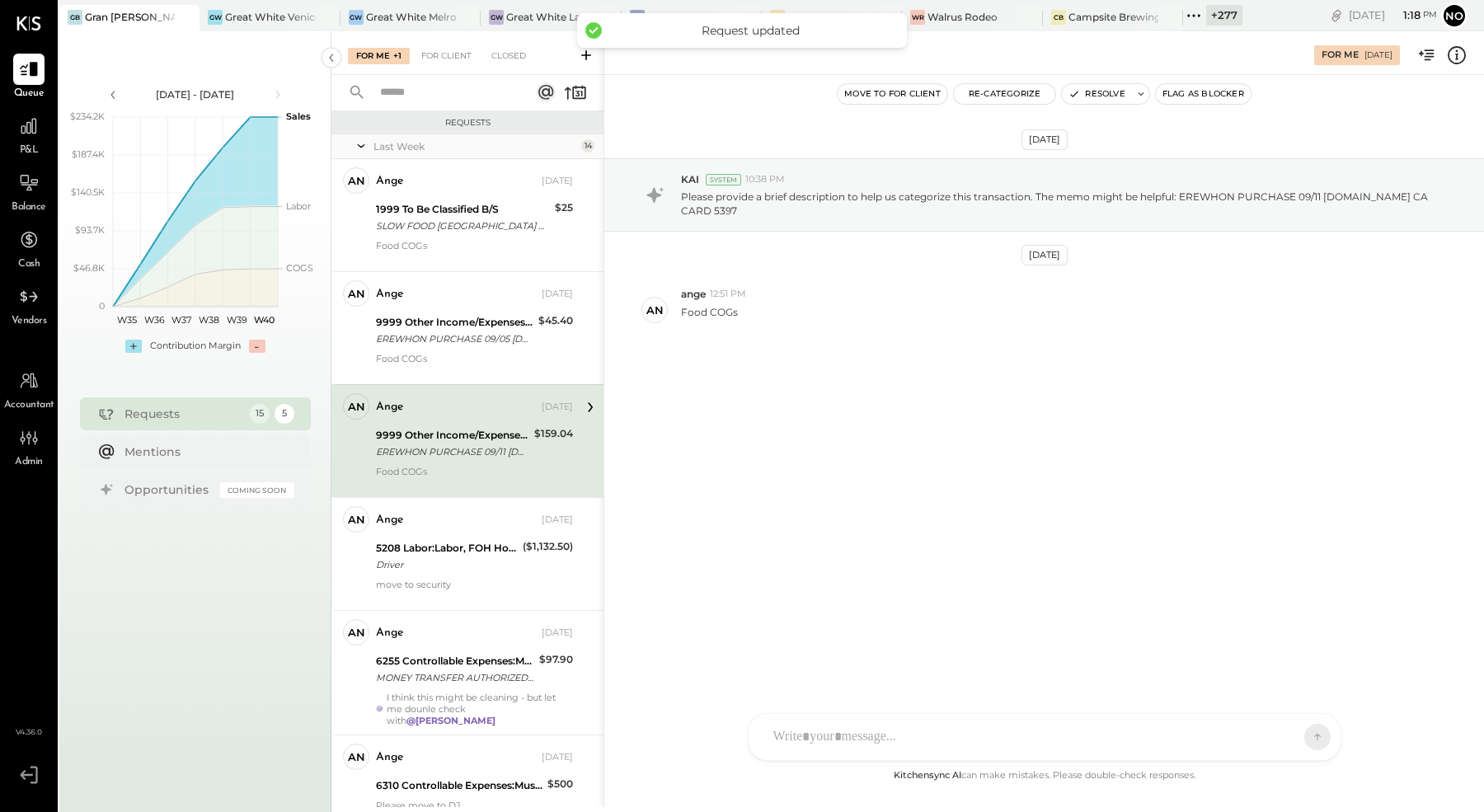
scroll to position [50, 0]
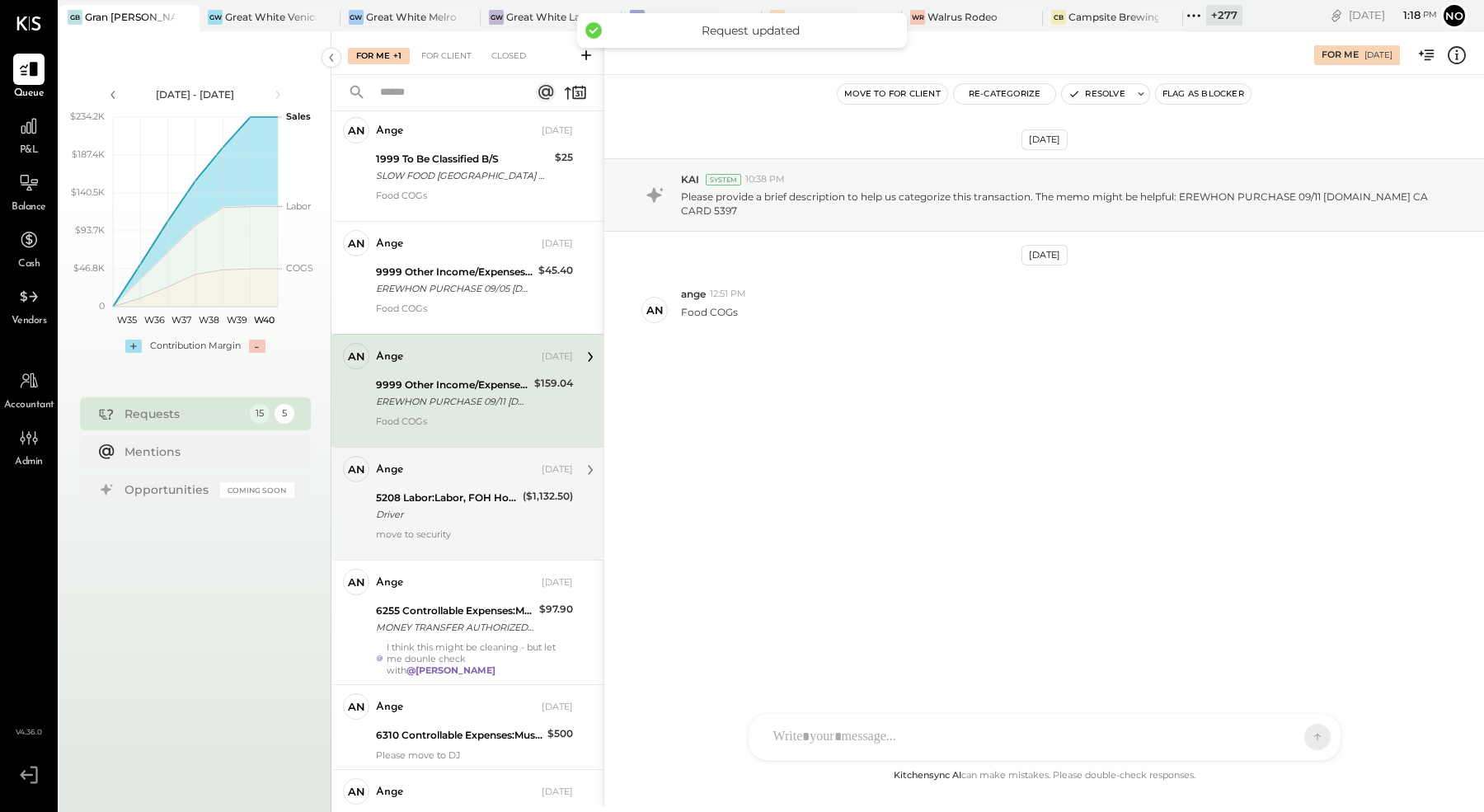
click at [430, 488] on div "5208 Labor:Labor, FOH Hourly Driver" at bounding box center [447, 506] width 142 height 36
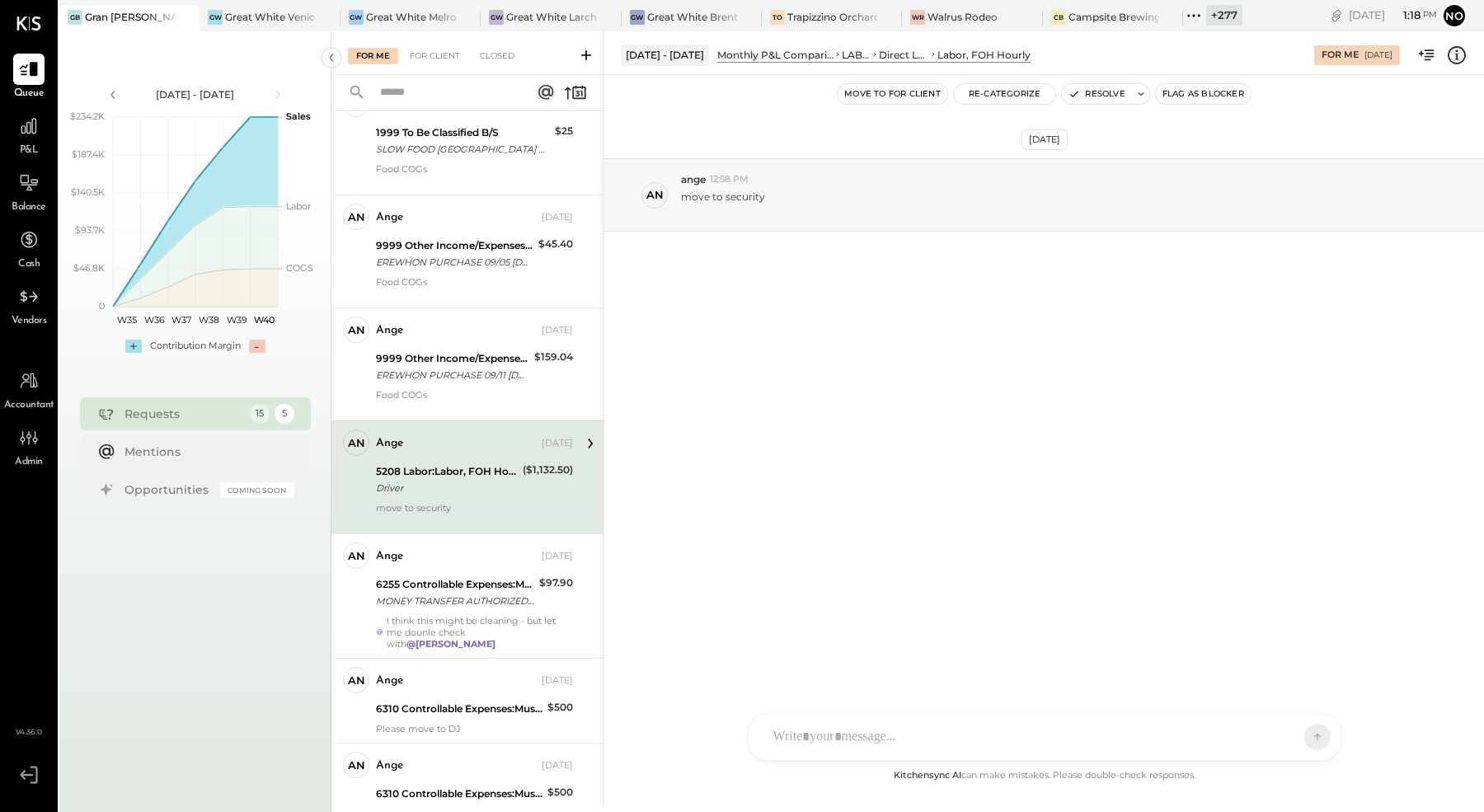
scroll to position [91, 0]
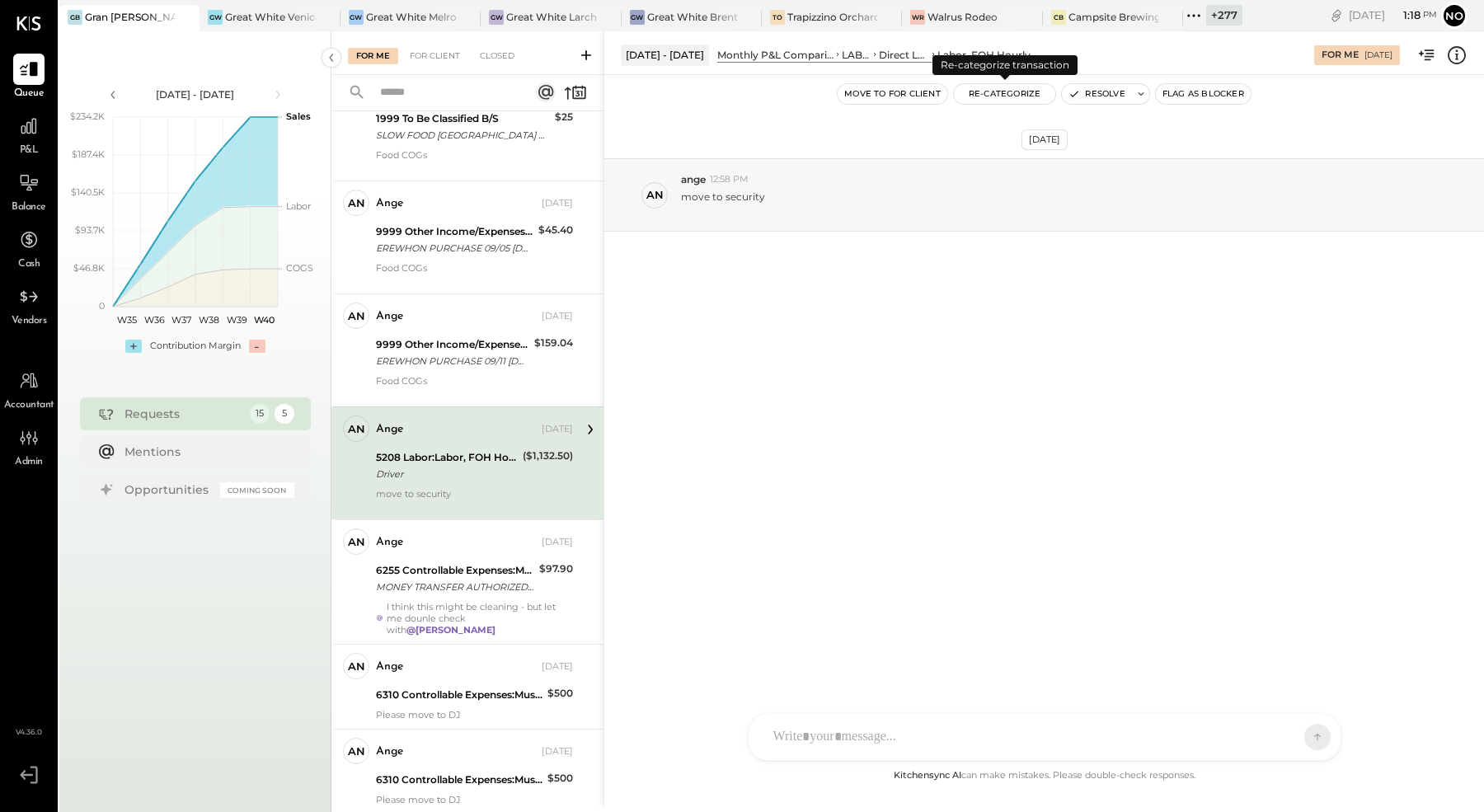
click at [995, 96] on button "Re-Categorize" at bounding box center [1005, 94] width 102 height 20
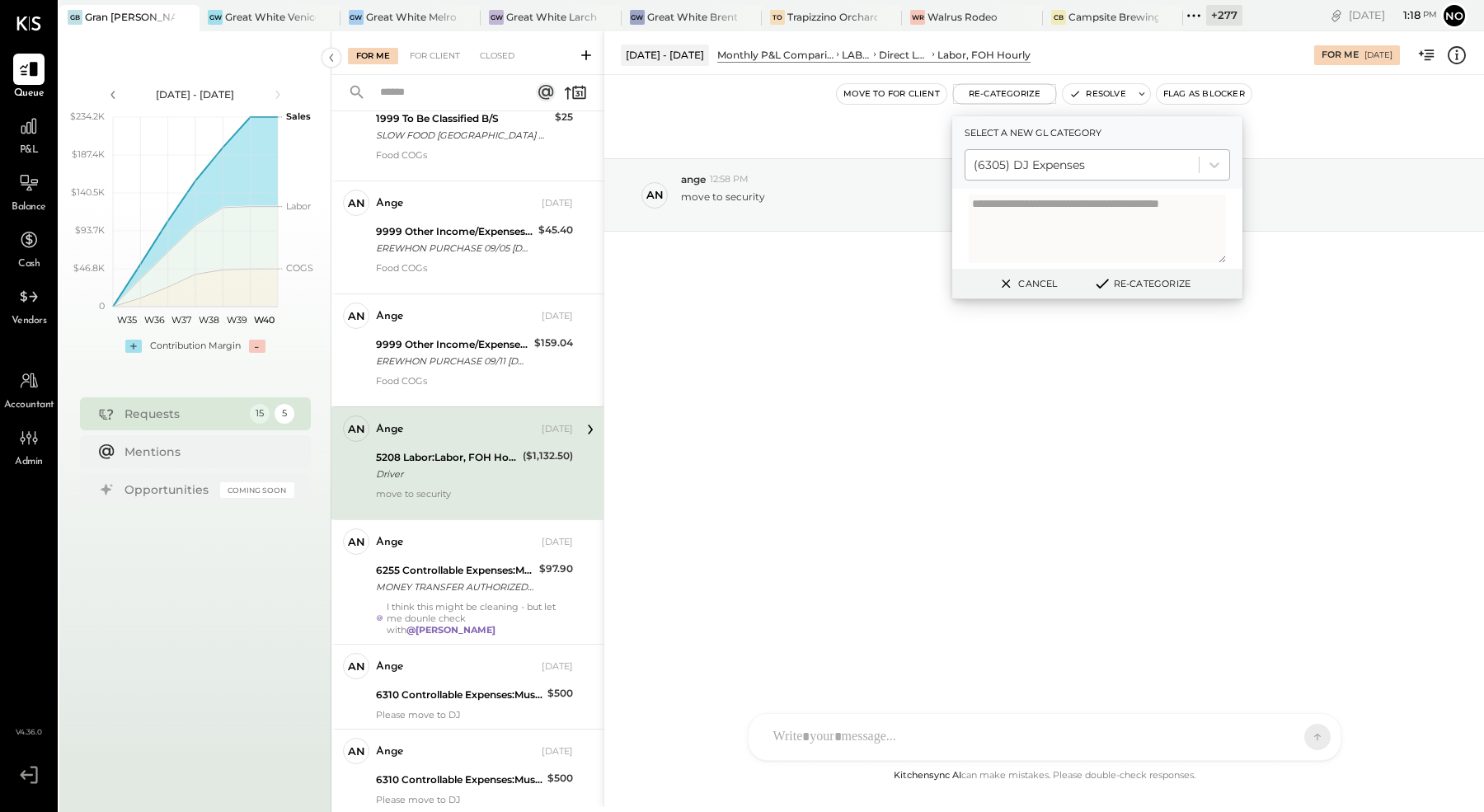
click at [1004, 164] on div at bounding box center [1082, 165] width 217 height 20
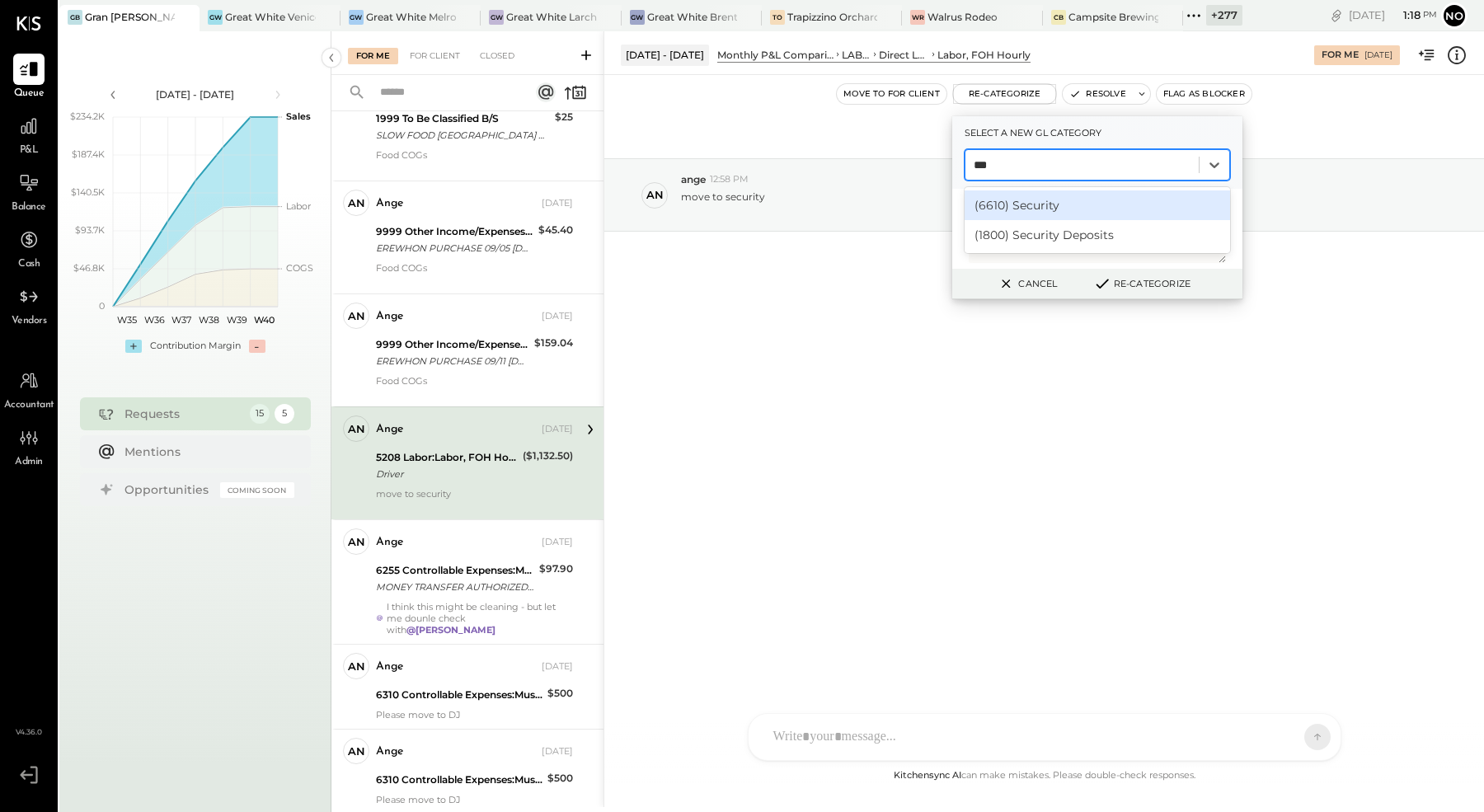
scroll to position [0, 0]
type input "*****"
click at [1072, 196] on div "(6610) Security" at bounding box center [1097, 205] width 265 height 29
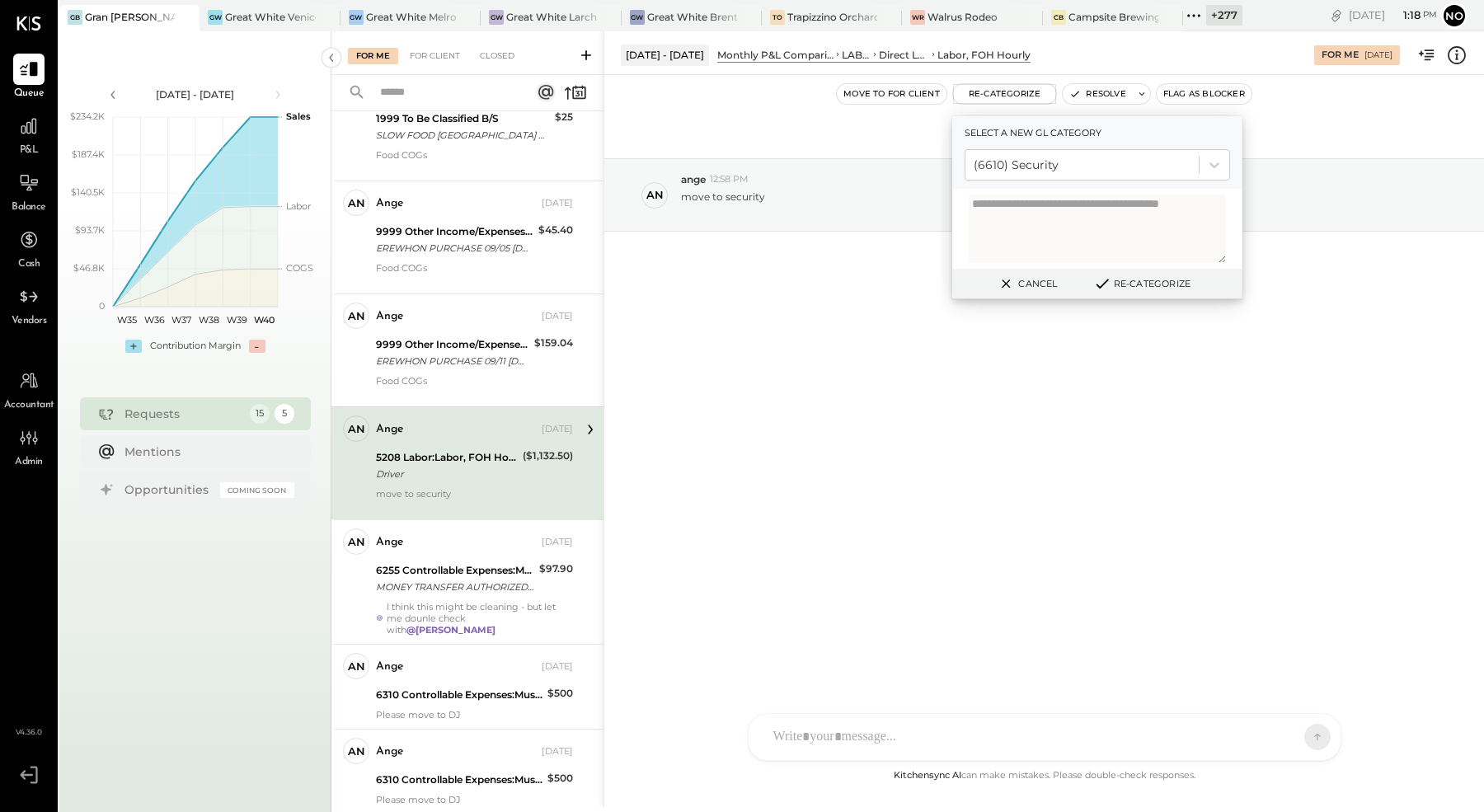
click at [1149, 289] on button "Re-Categorize" at bounding box center [1142, 283] width 109 height 20
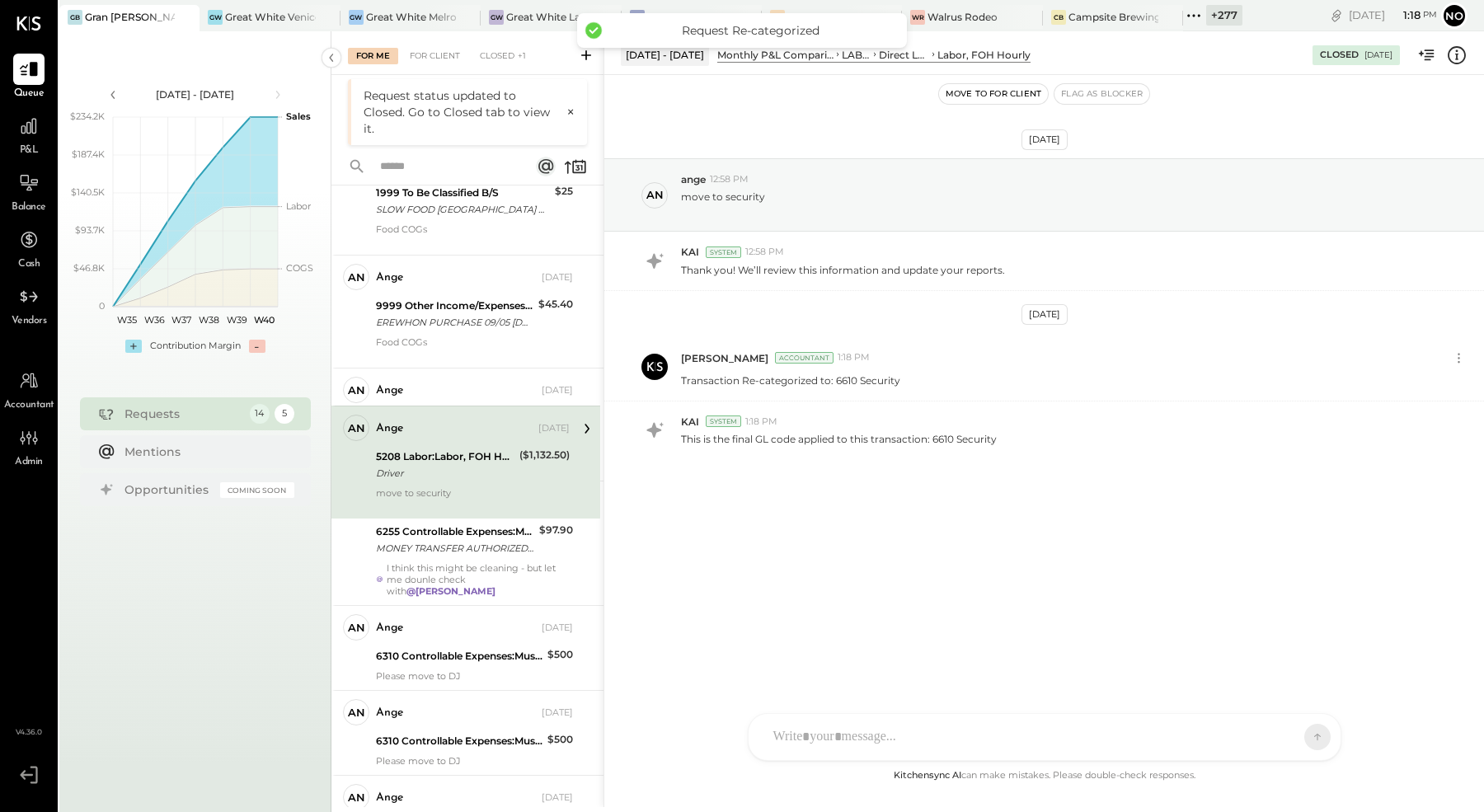
scroll to position [17, 0]
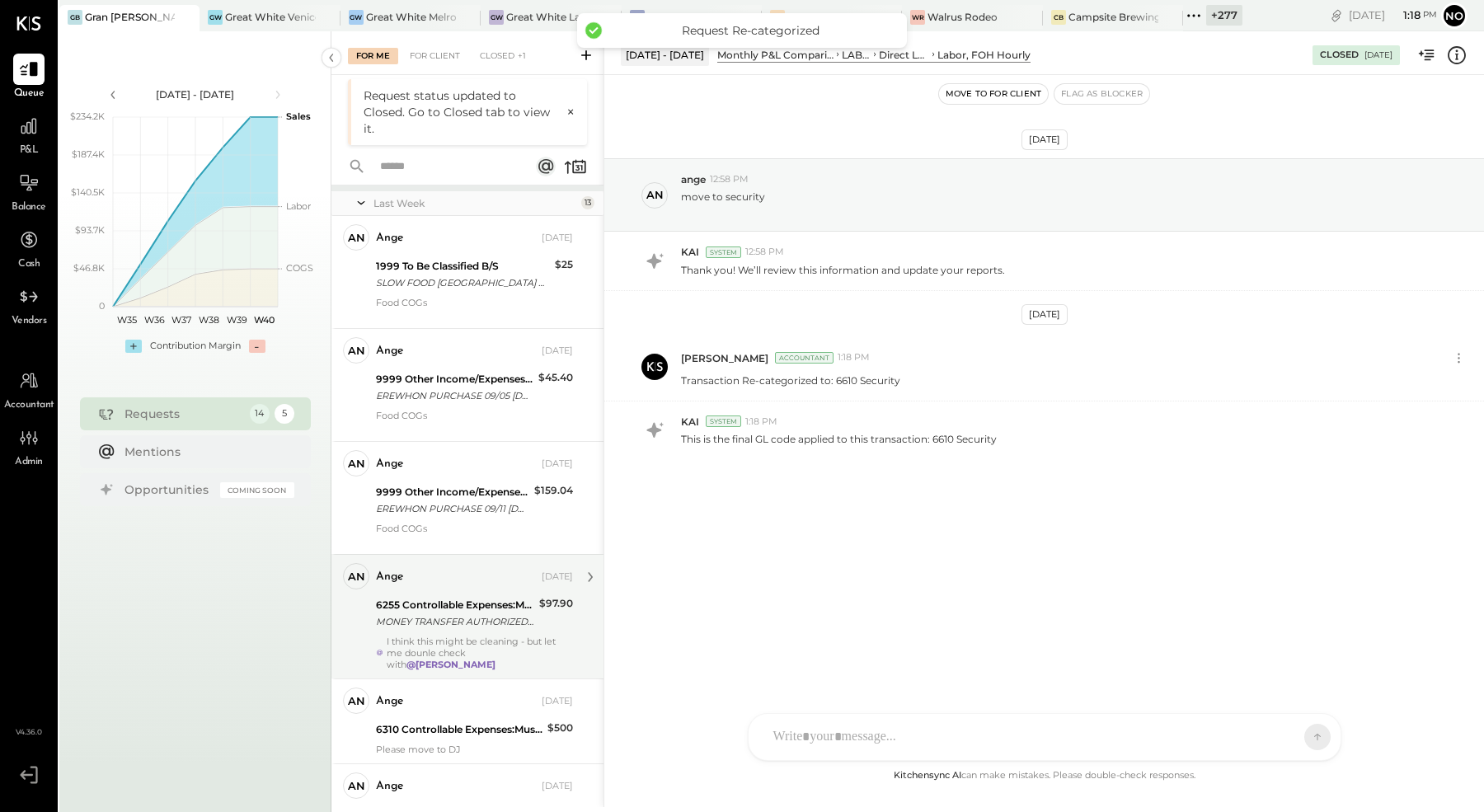
click at [442, 636] on div "I think this might be cleaning - but let me dounle check with @[PERSON_NAME]" at bounding box center [480, 653] width 187 height 35
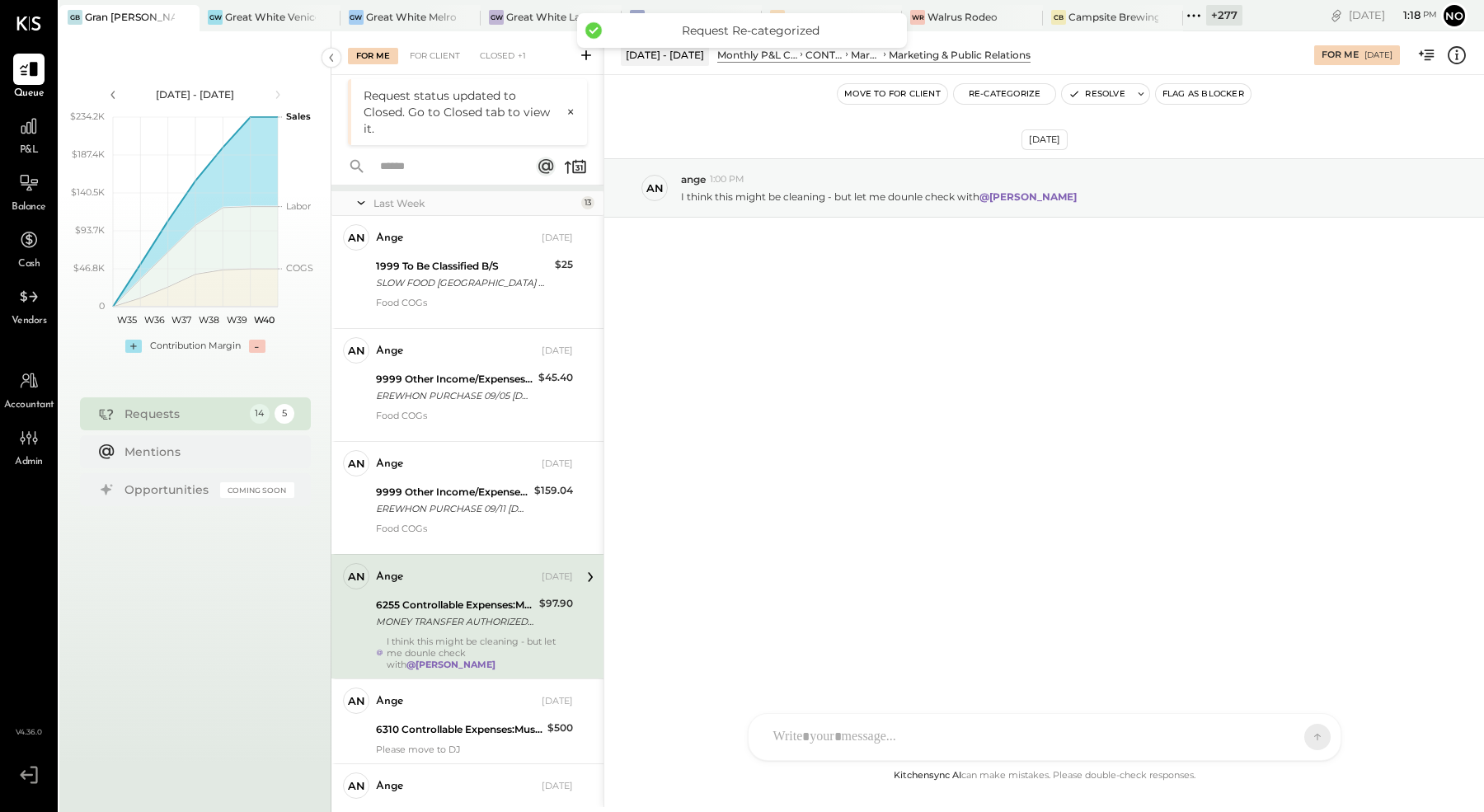
scroll to position [248, 0]
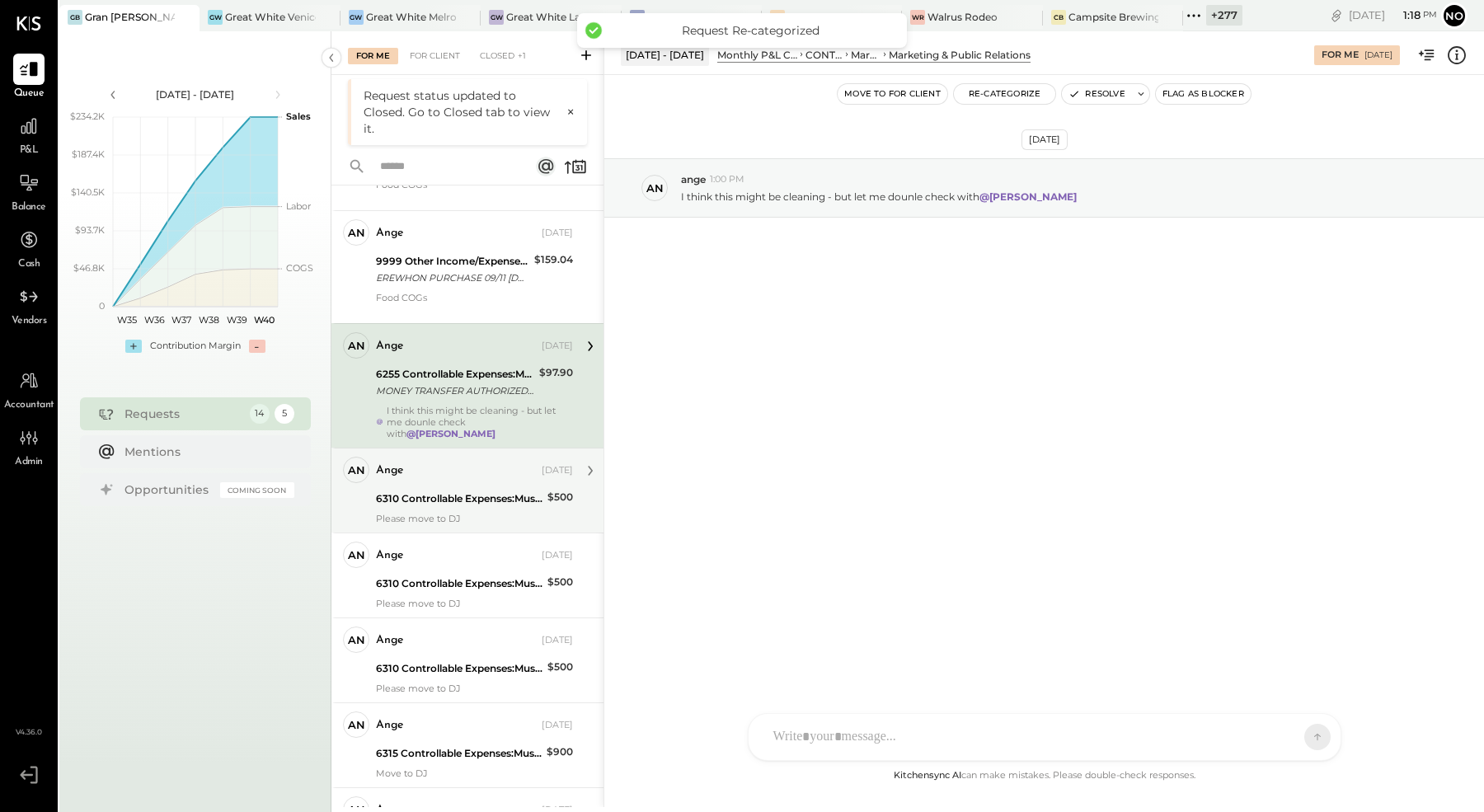
click at [452, 507] on div "ange [DATE] 6310 Controllable Expenses:Music & DJ Expenses:Live Music / Jazz Ex…" at bounding box center [475, 490] width 197 height 67
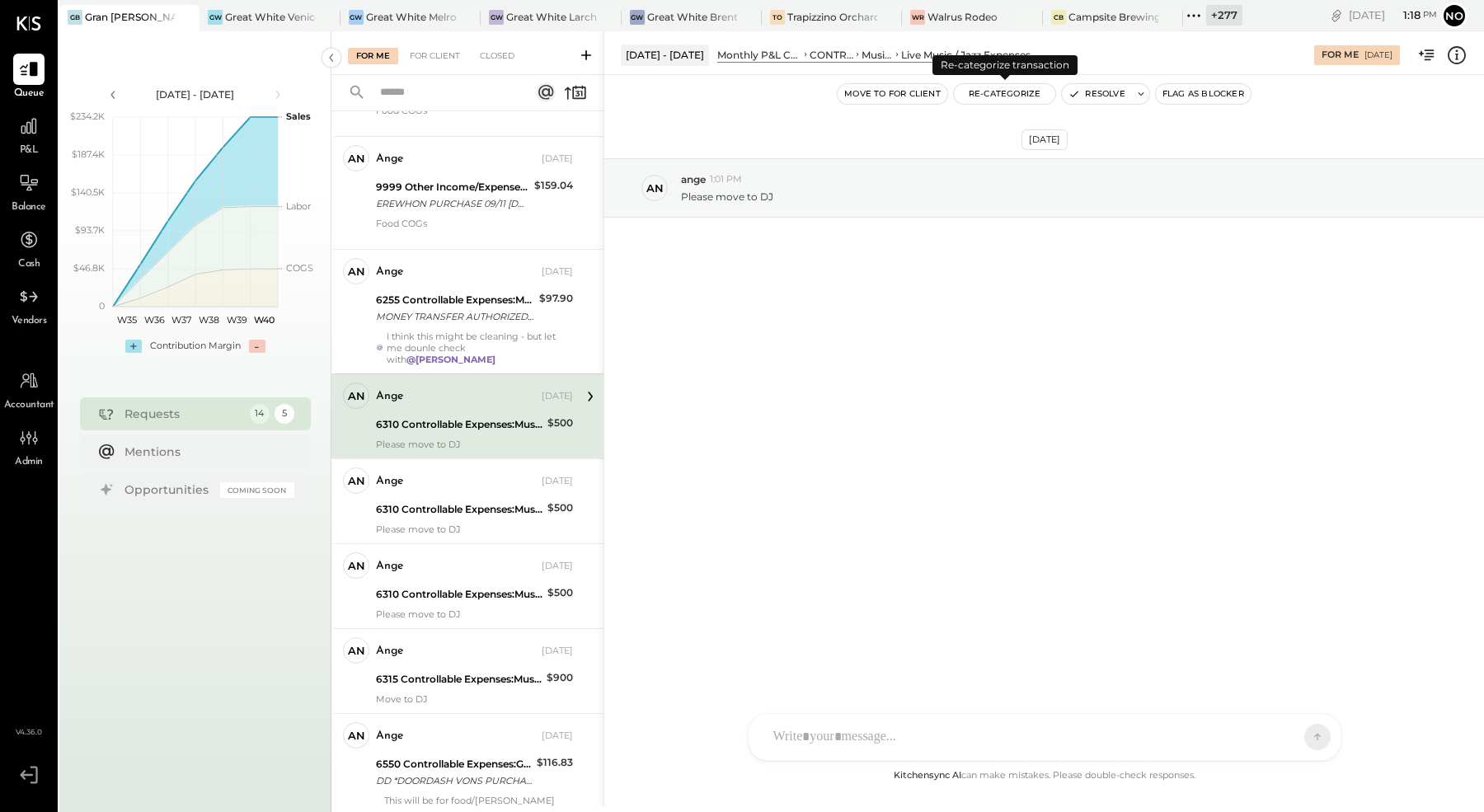
click at [1008, 96] on button "Re-Categorize" at bounding box center [1005, 94] width 102 height 20
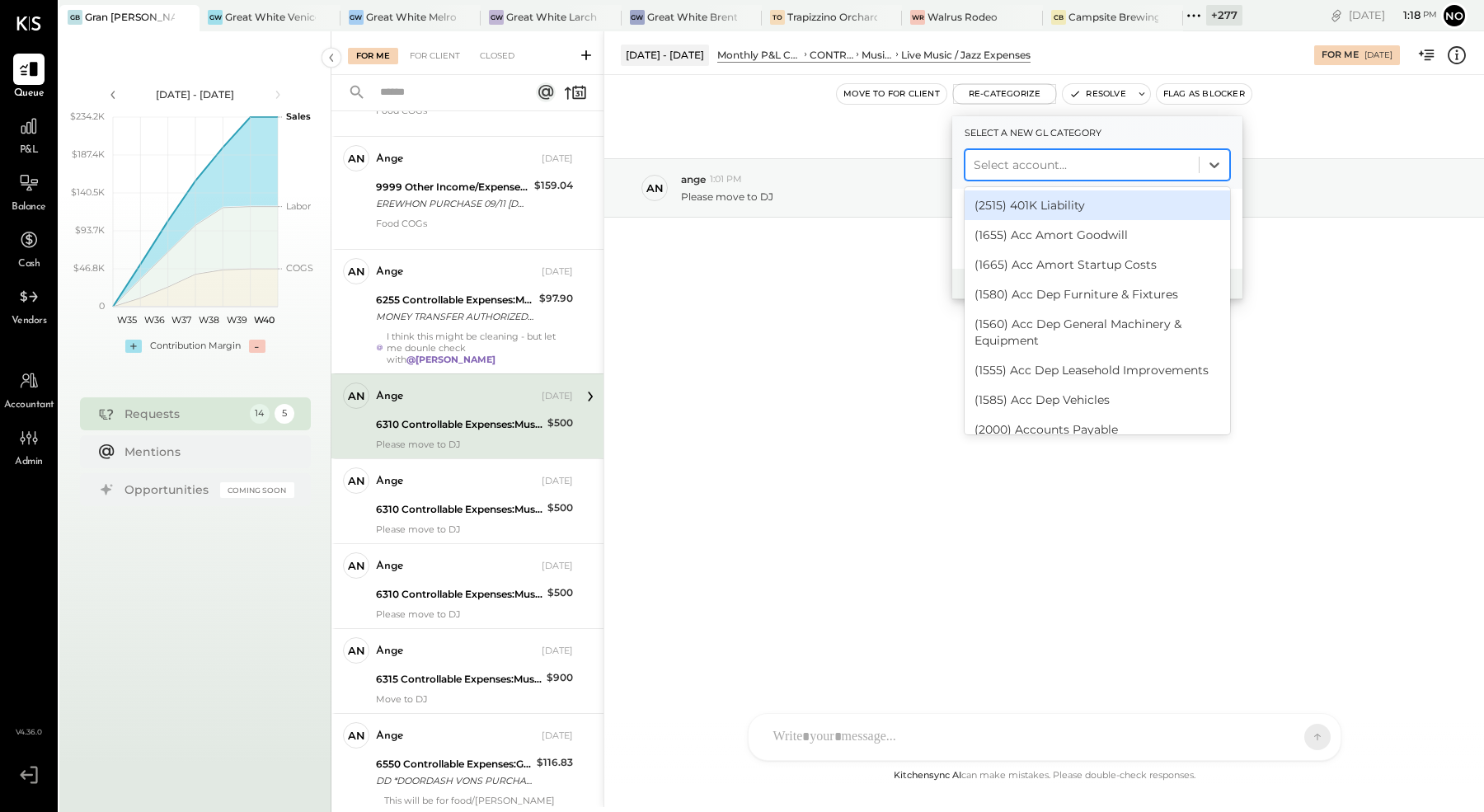
click at [1059, 162] on div at bounding box center [1082, 165] width 217 height 20
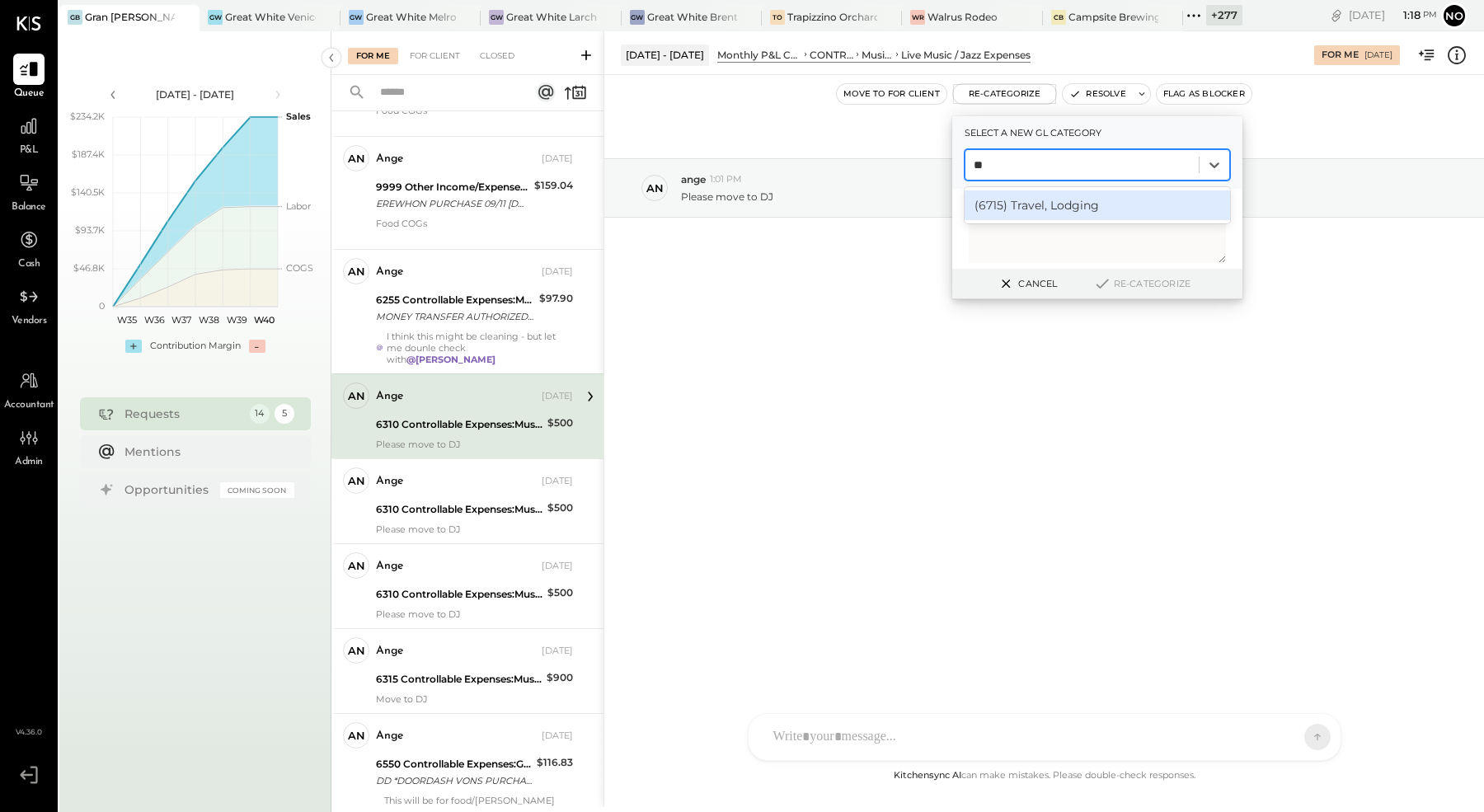
type input "*"
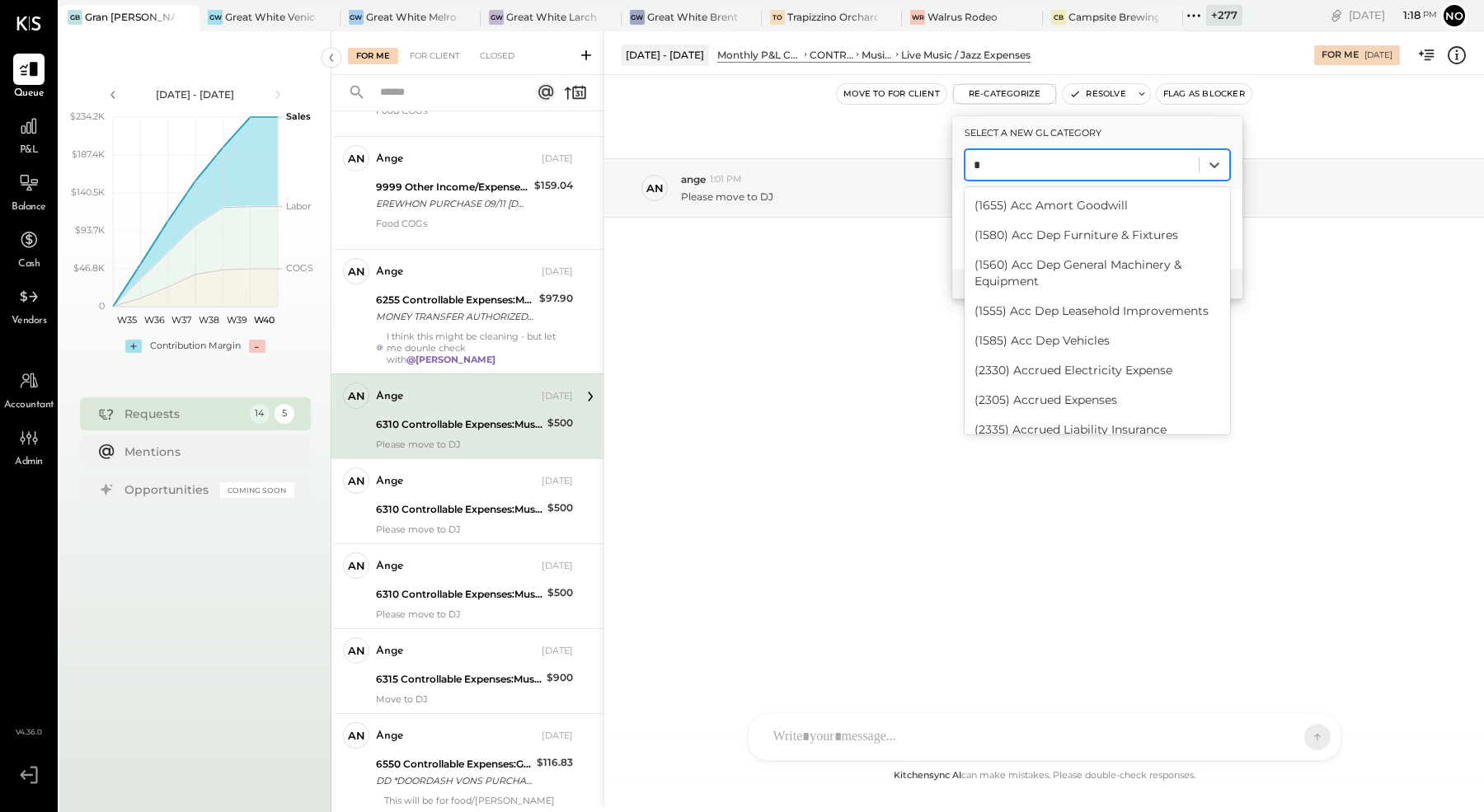
type input "**"
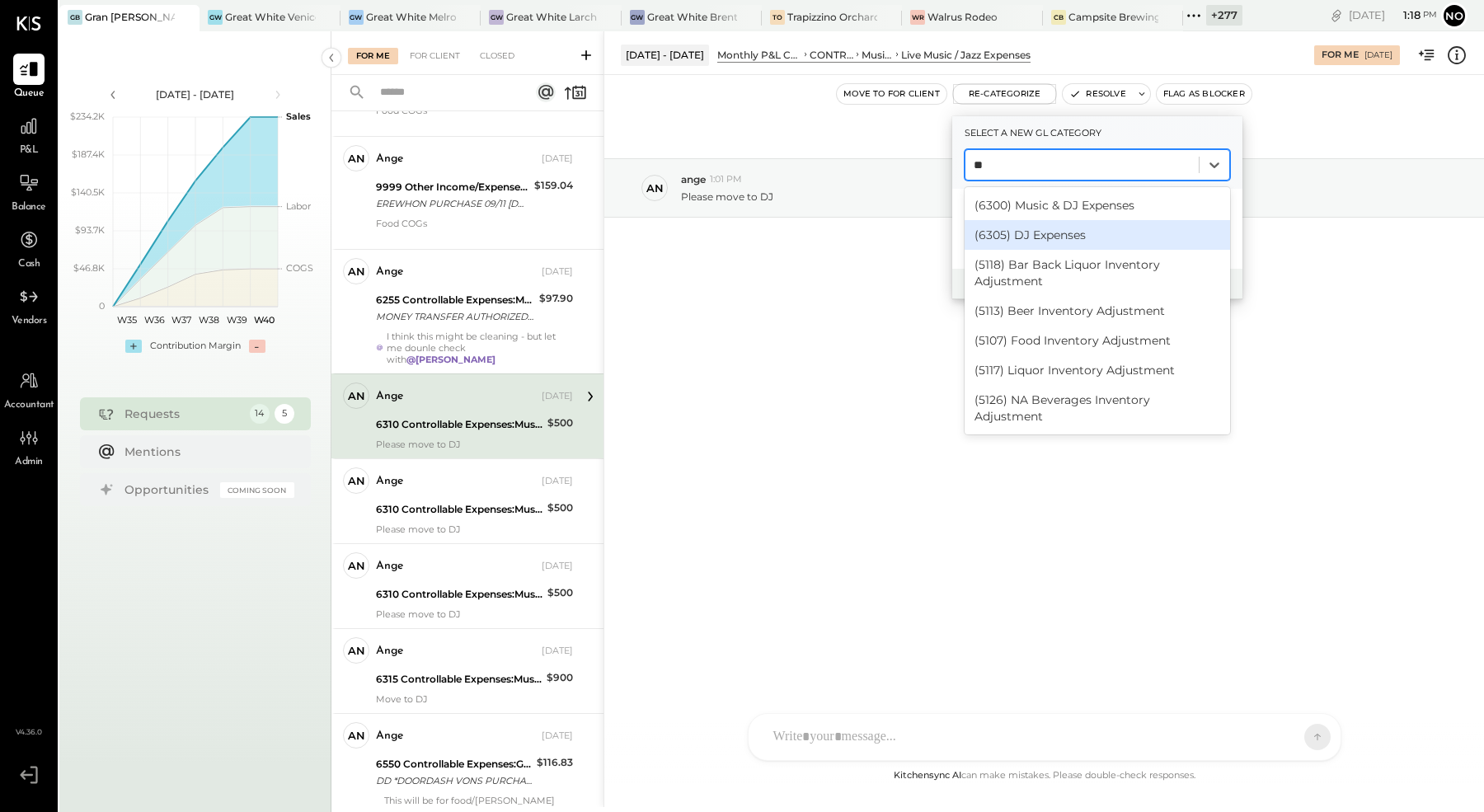
click at [1033, 236] on div "(6305) DJ Expenses" at bounding box center [1097, 234] width 265 height 29
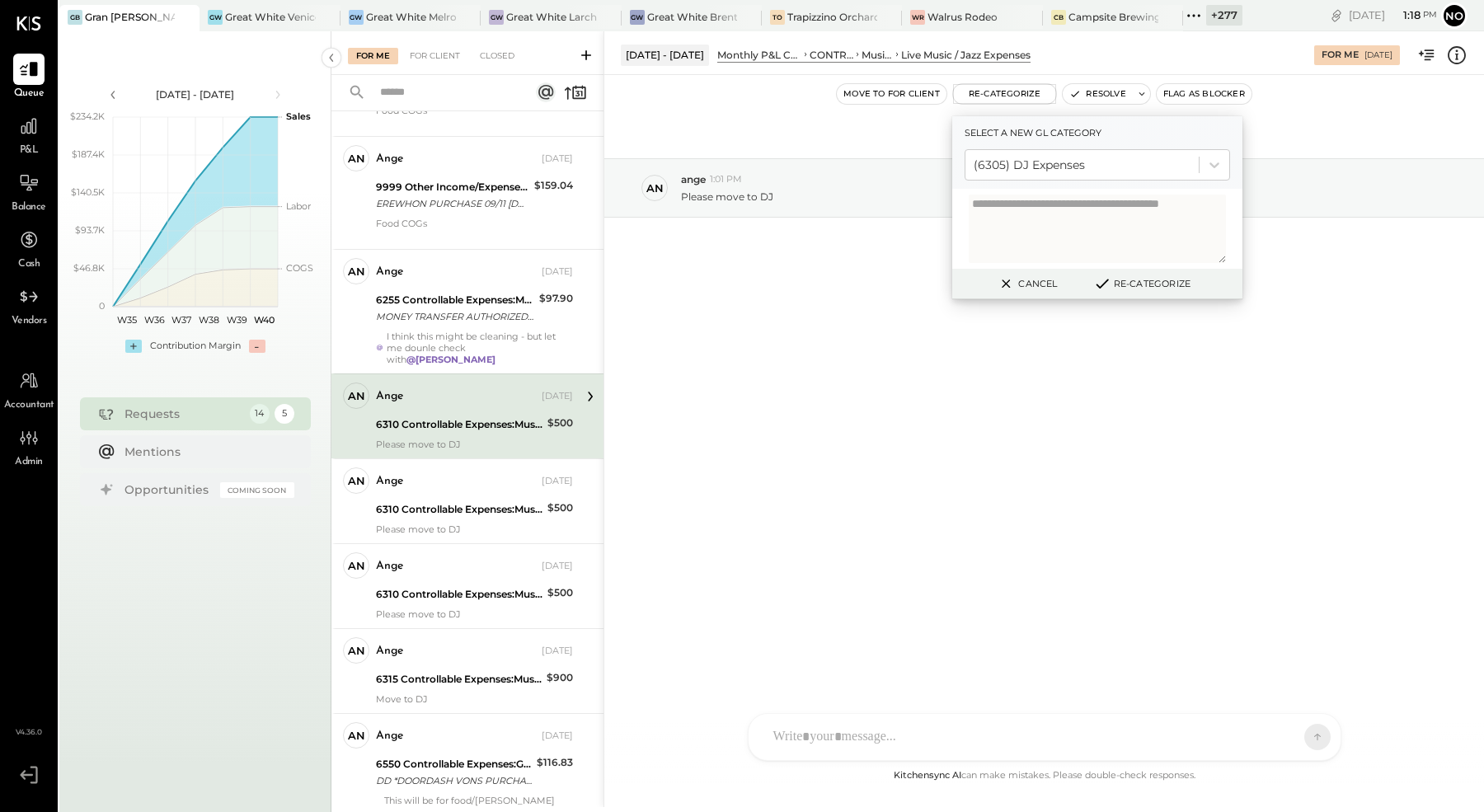
click at [1148, 284] on button "Re-Categorize" at bounding box center [1142, 283] width 109 height 20
click at [828, 290] on div "[DATE] an ange 1:01 PM Please move to DJ" at bounding box center [1044, 229] width 879 height 226
click at [866, 292] on div "[DATE] an ange 1:01 PM Please move to DJ" at bounding box center [1044, 229] width 879 height 226
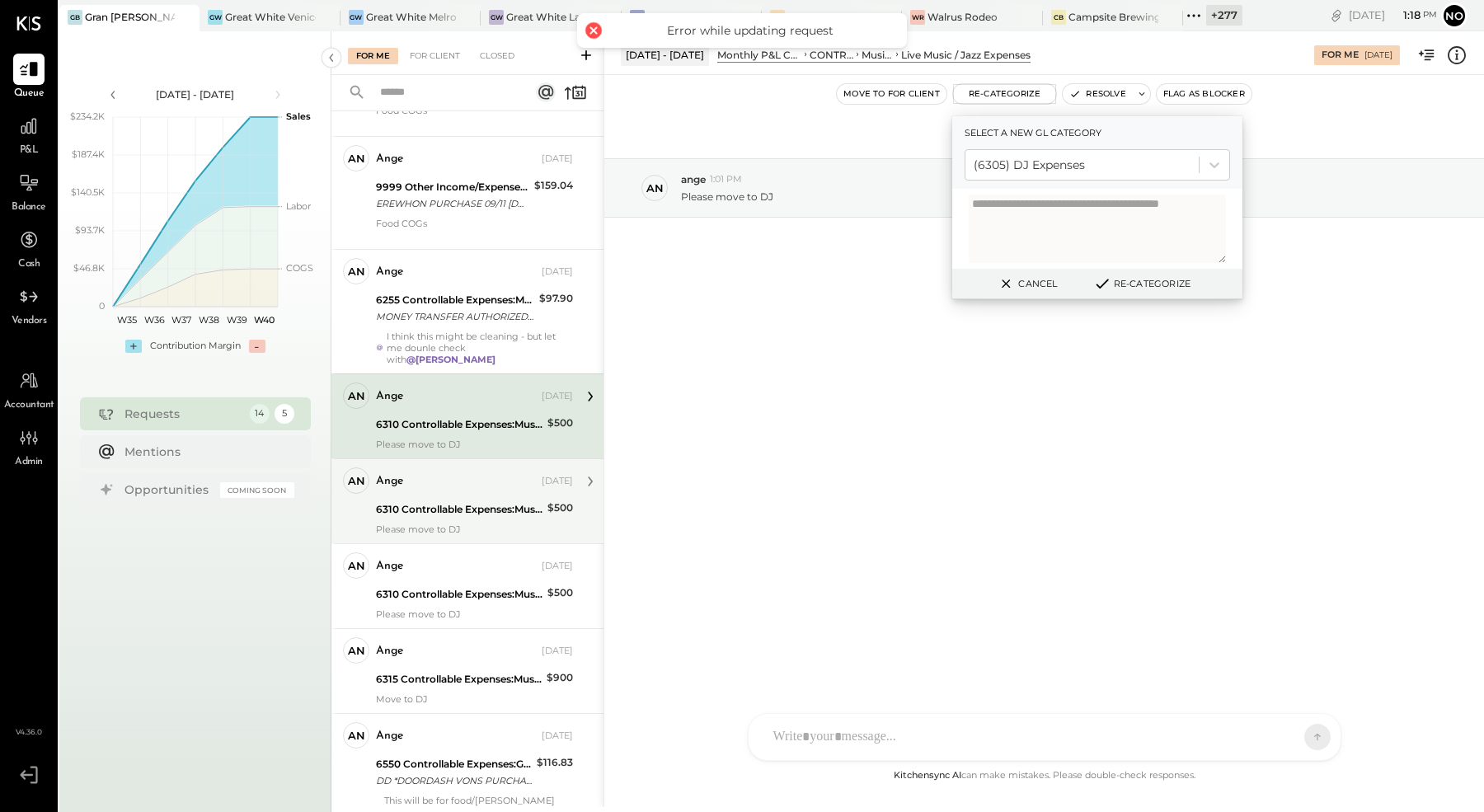
click at [437, 511] on div "6310 Controllable Expenses:Music & DJ Expenses:Live Music / Jazz Expenses" at bounding box center [460, 509] width 167 height 16
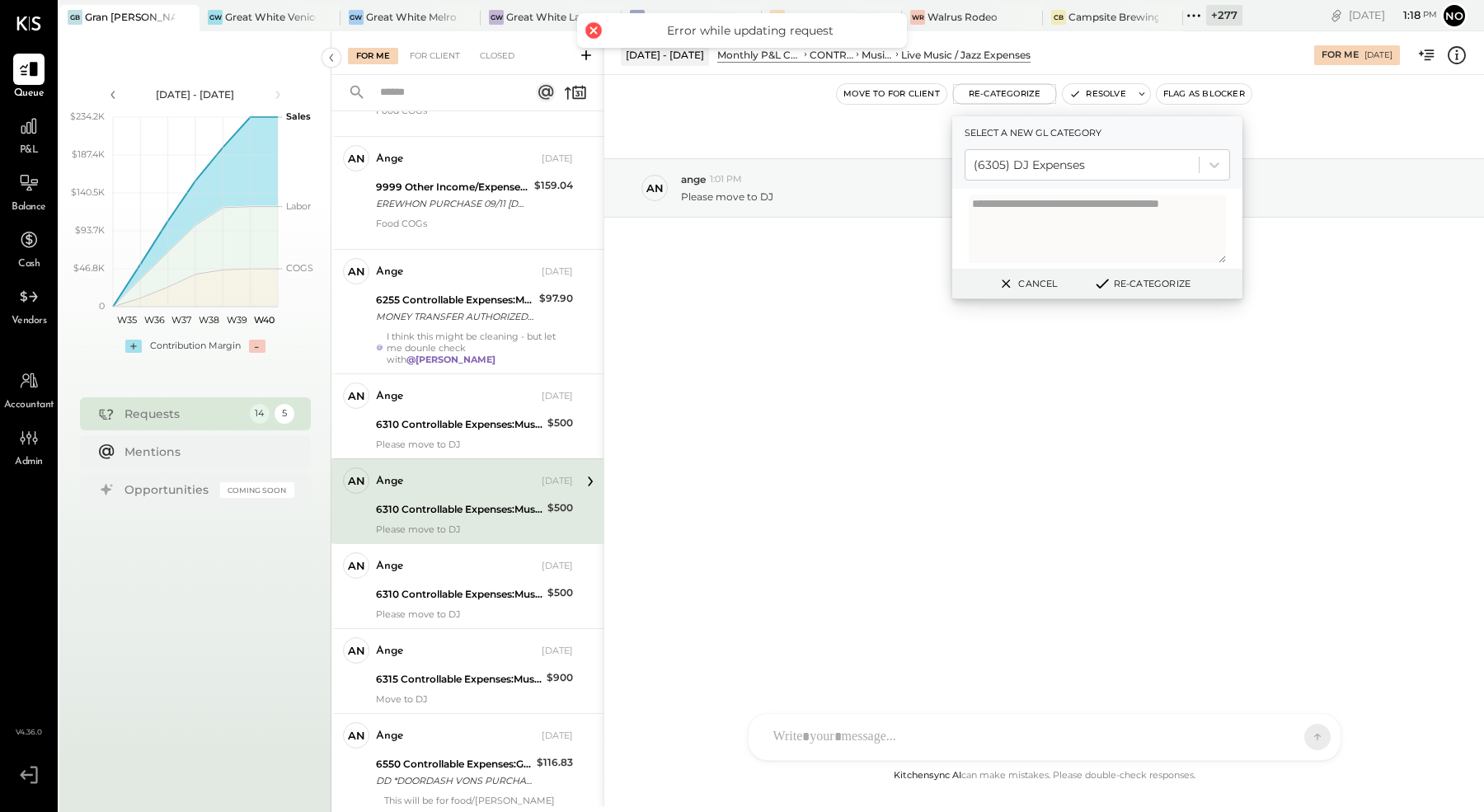
click at [1031, 286] on button "Cancel" at bounding box center [1026, 283] width 71 height 22
